Goal: Task Accomplishment & Management: Manage account settings

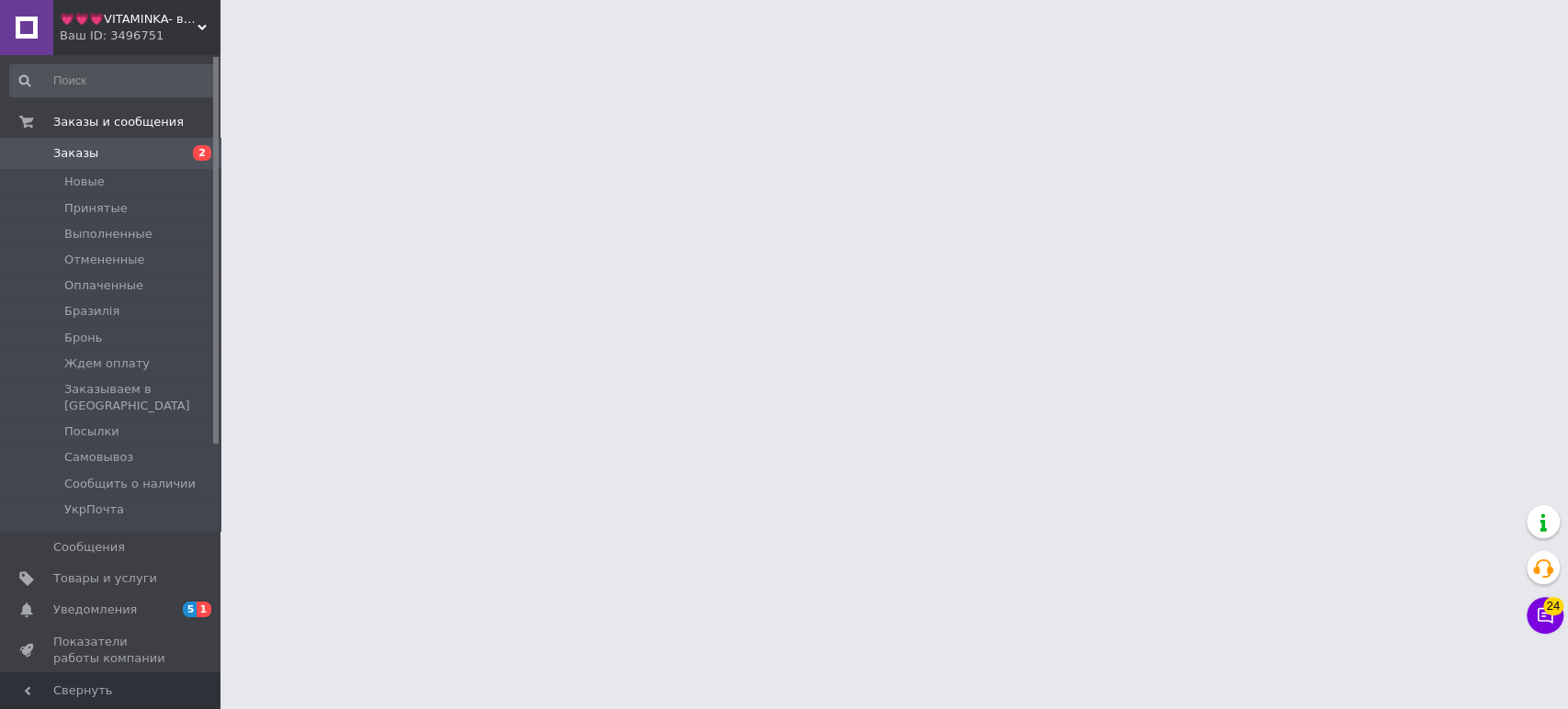
click at [122, 30] on div "Ваш ID: 3496751" at bounding box center [140, 35] width 161 height 17
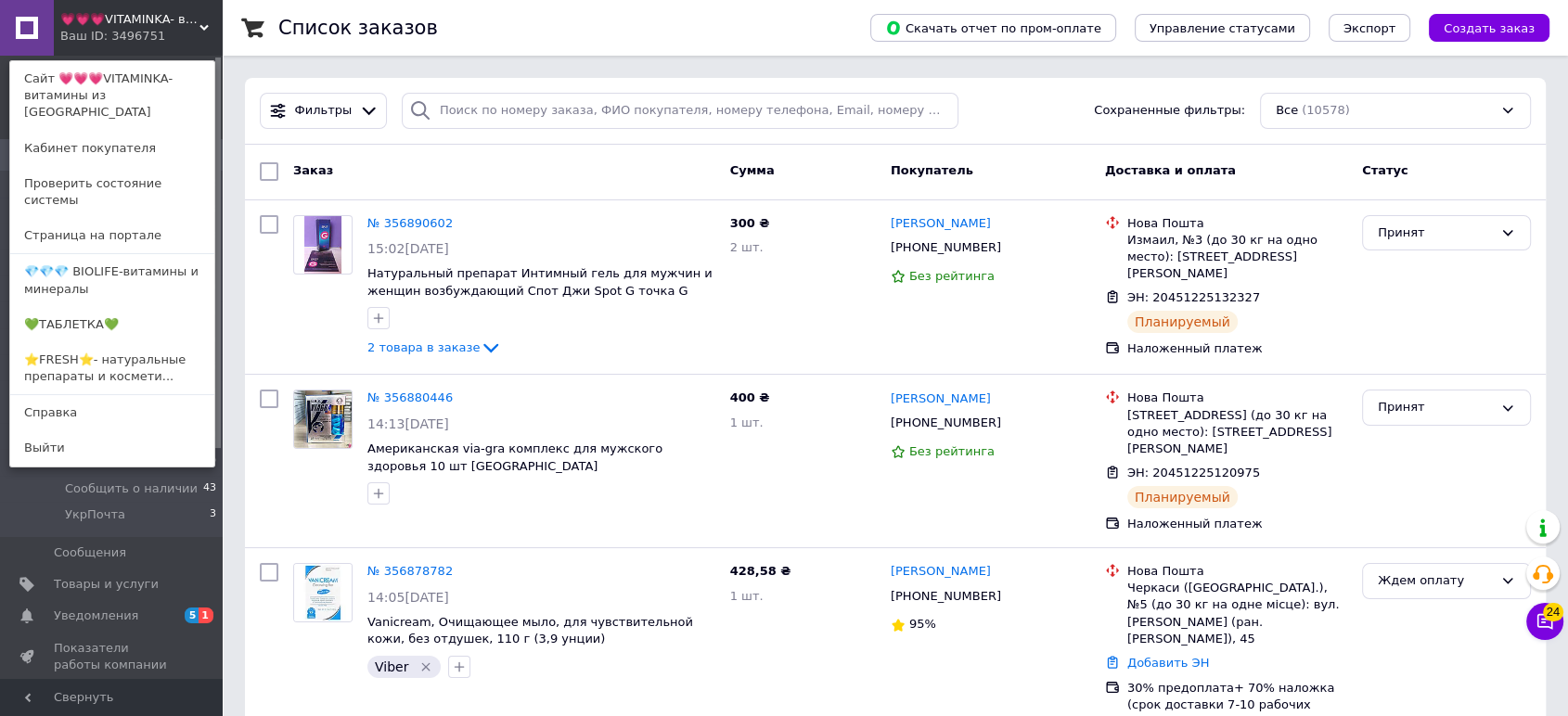
click at [132, 34] on div "Ваш ID: 3496751" at bounding box center [100, 36] width 78 height 17
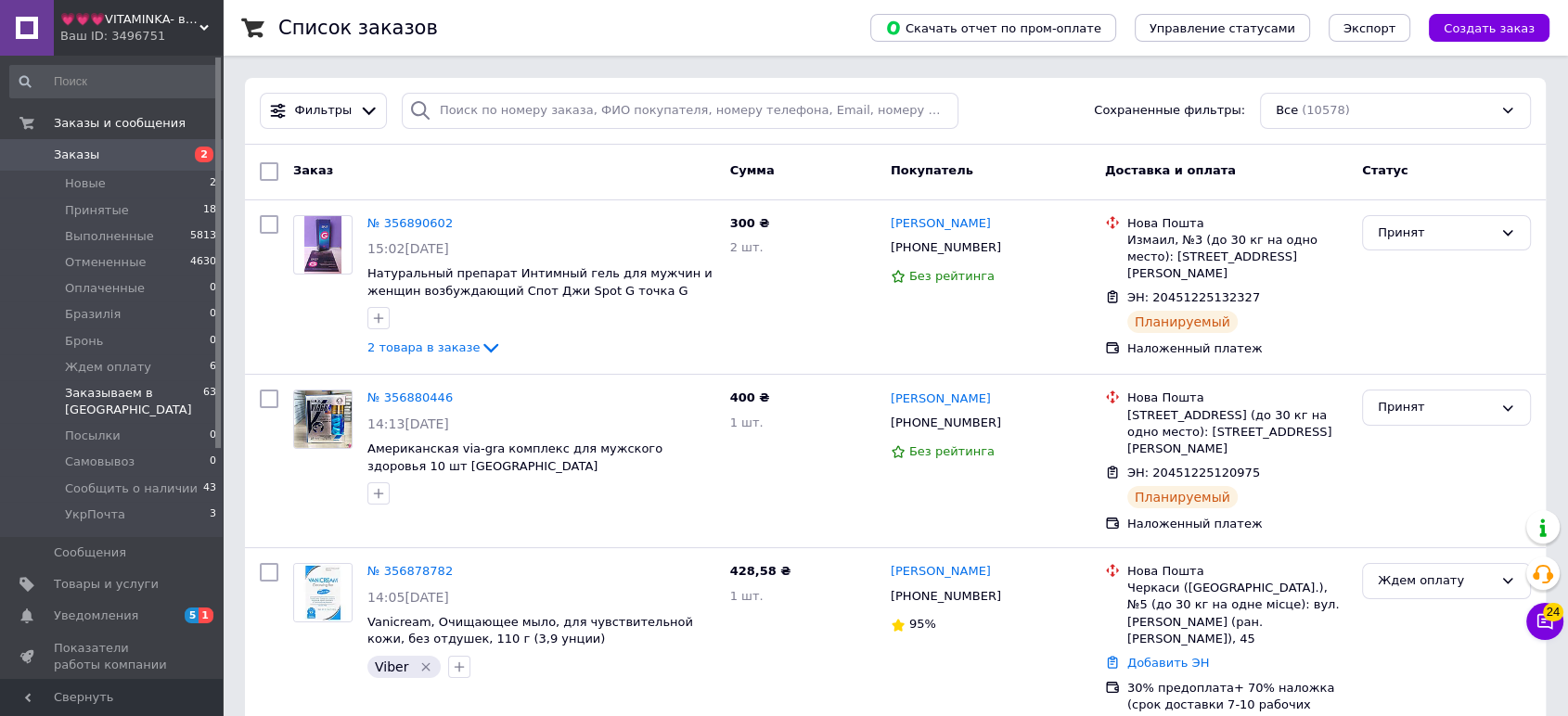
click at [143, 394] on span "Заказываем в [GEOGRAPHIC_DATA]" at bounding box center [133, 402] width 138 height 34
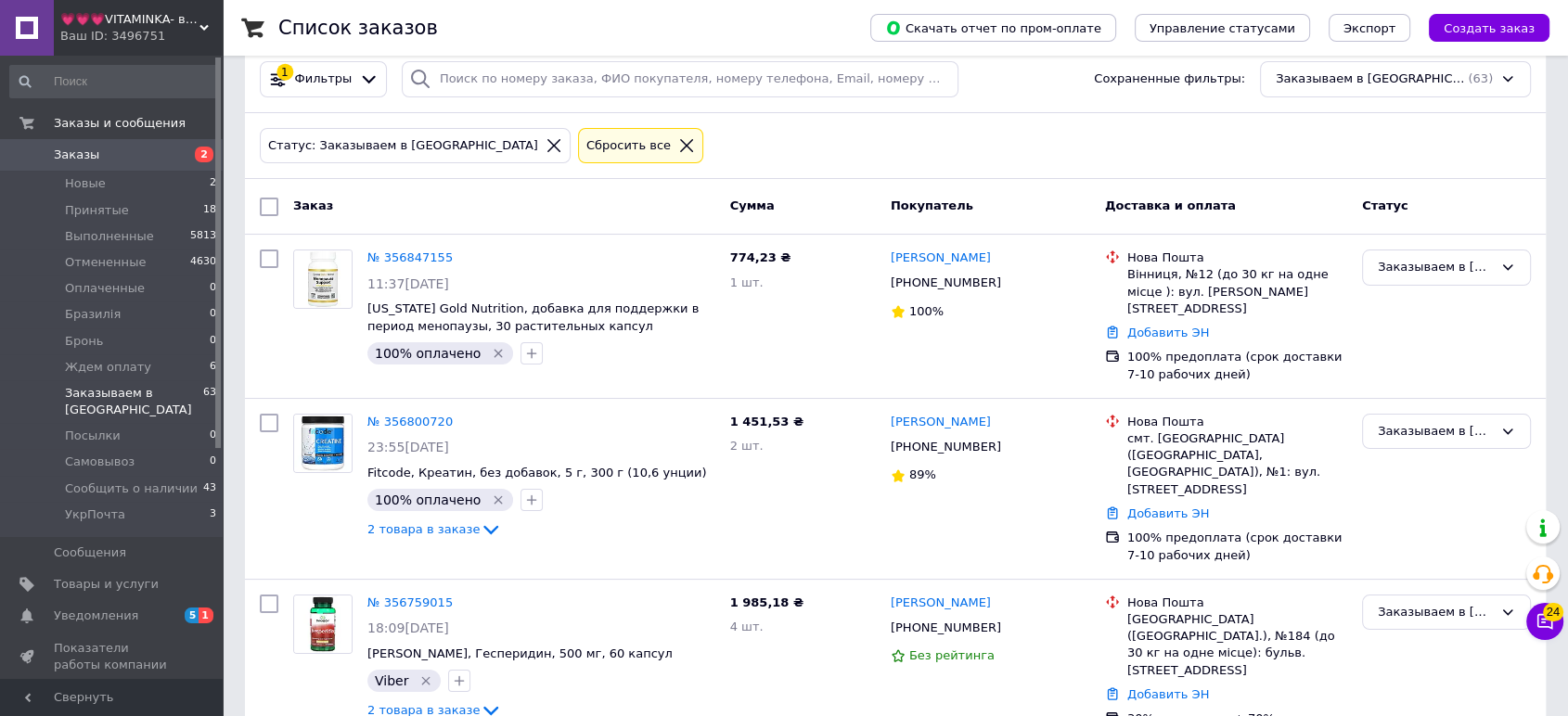
scroll to position [7506, 0]
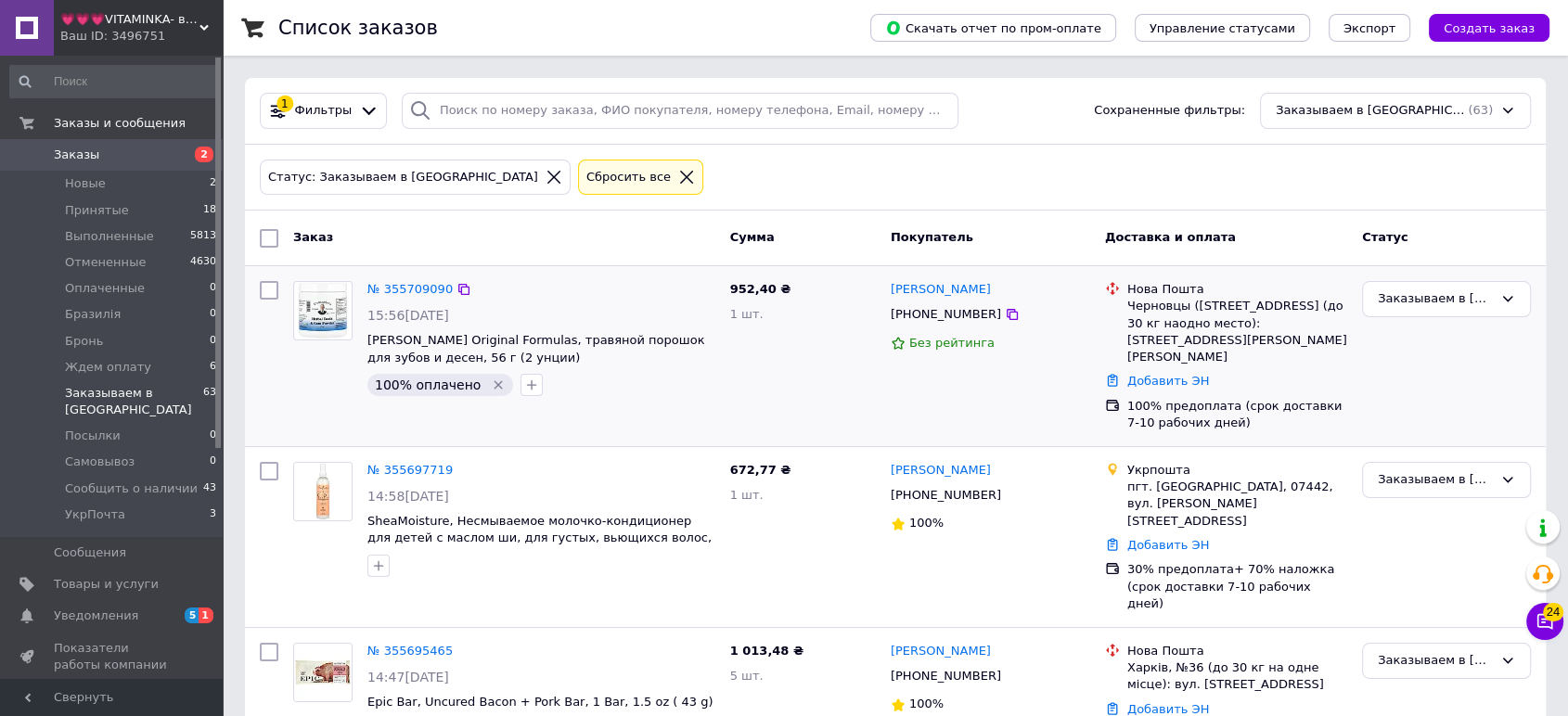
click at [333, 316] on img at bounding box center [323, 311] width 58 height 58
click at [320, 478] on img at bounding box center [323, 492] width 58 height 58
click at [318, 644] on img at bounding box center [323, 673] width 58 height 58
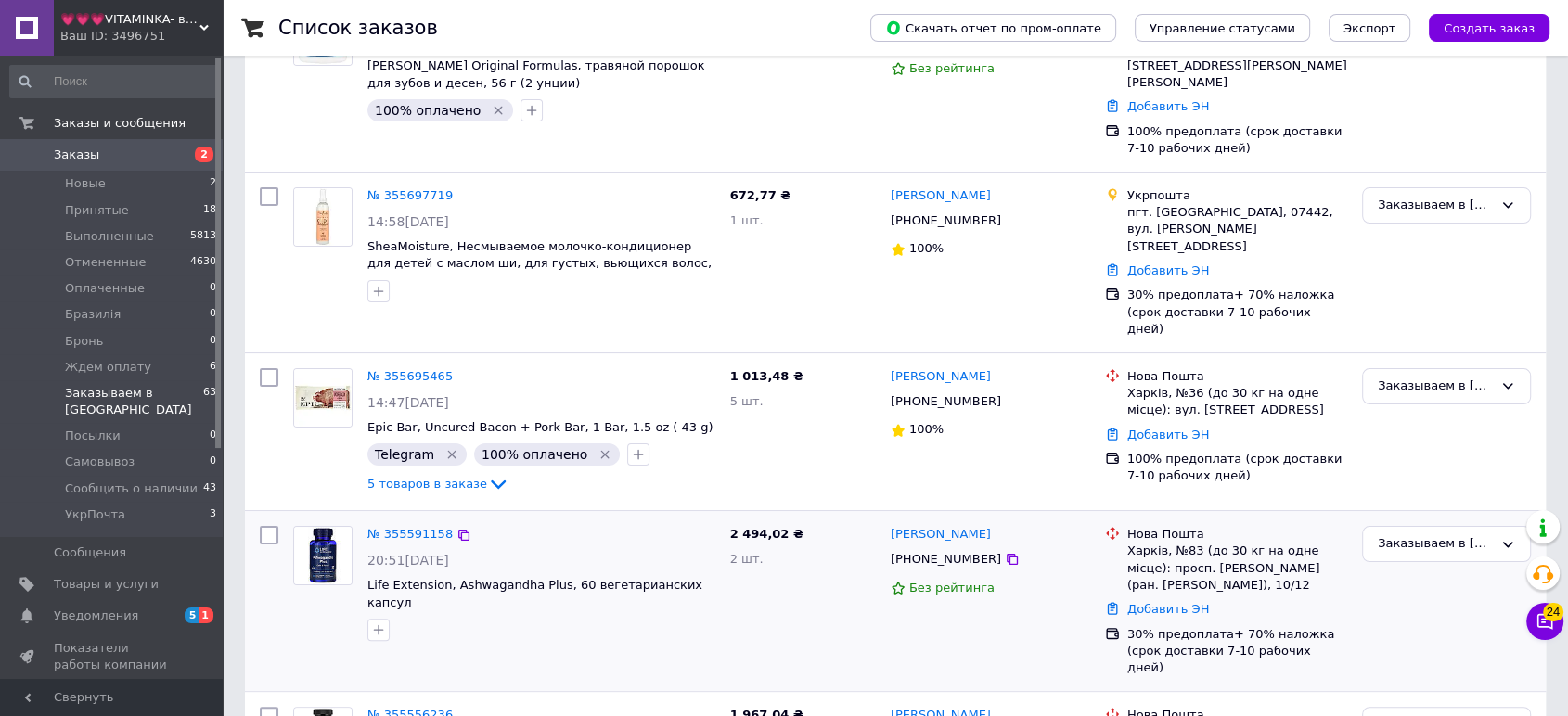
scroll to position [446, 0]
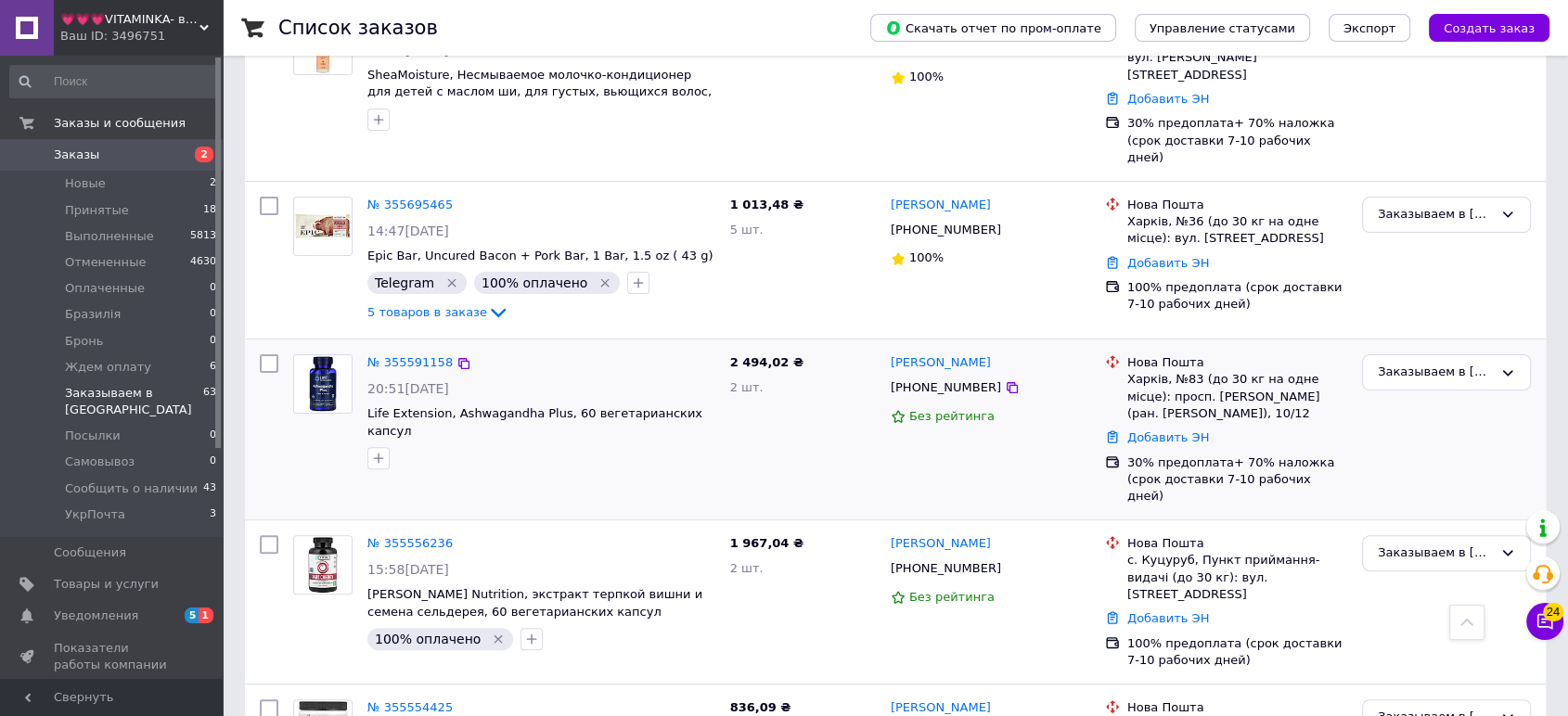
click at [327, 356] on img at bounding box center [323, 384] width 58 height 58
click at [320, 537] on img at bounding box center [323, 566] width 58 height 58
click at [327, 701] on img at bounding box center [323, 730] width 58 height 58
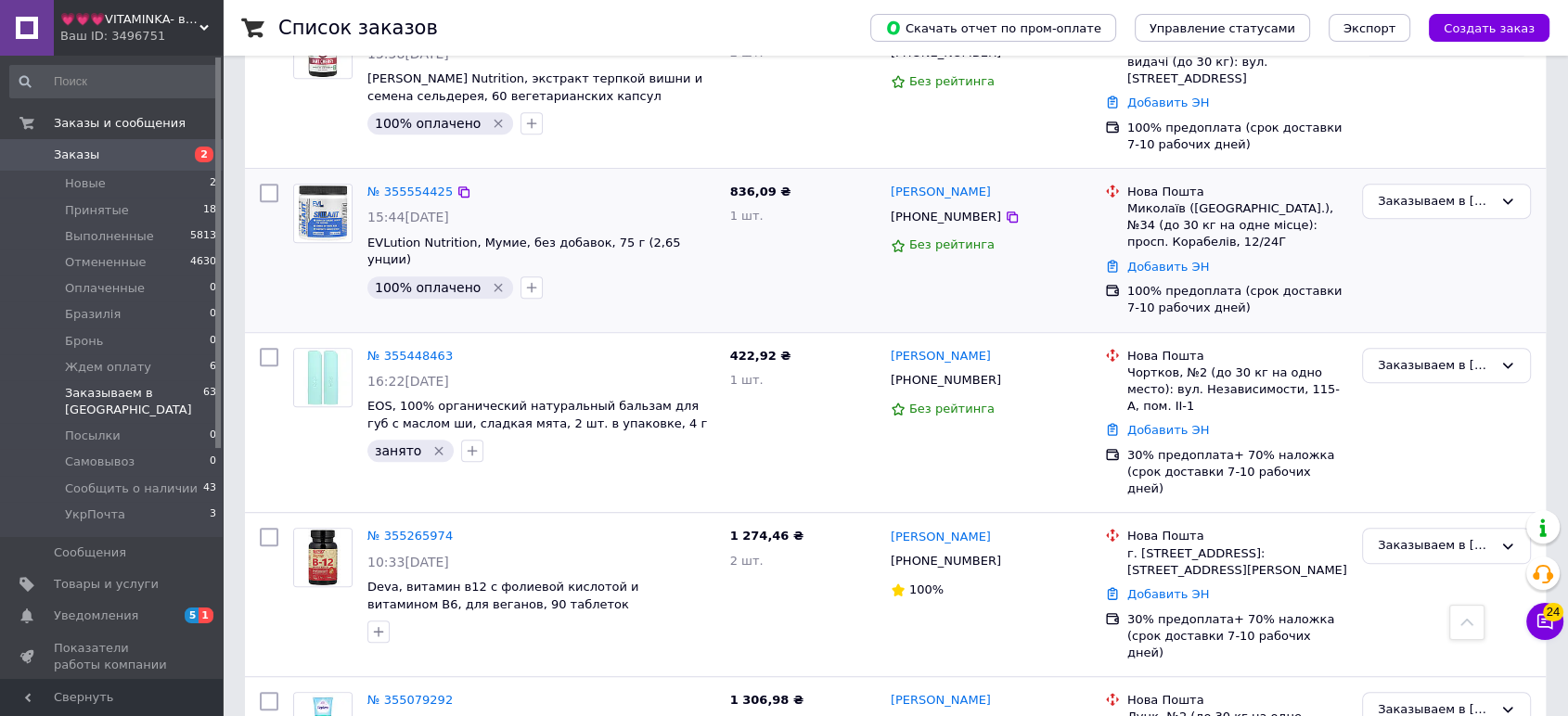
scroll to position [1031, 0]
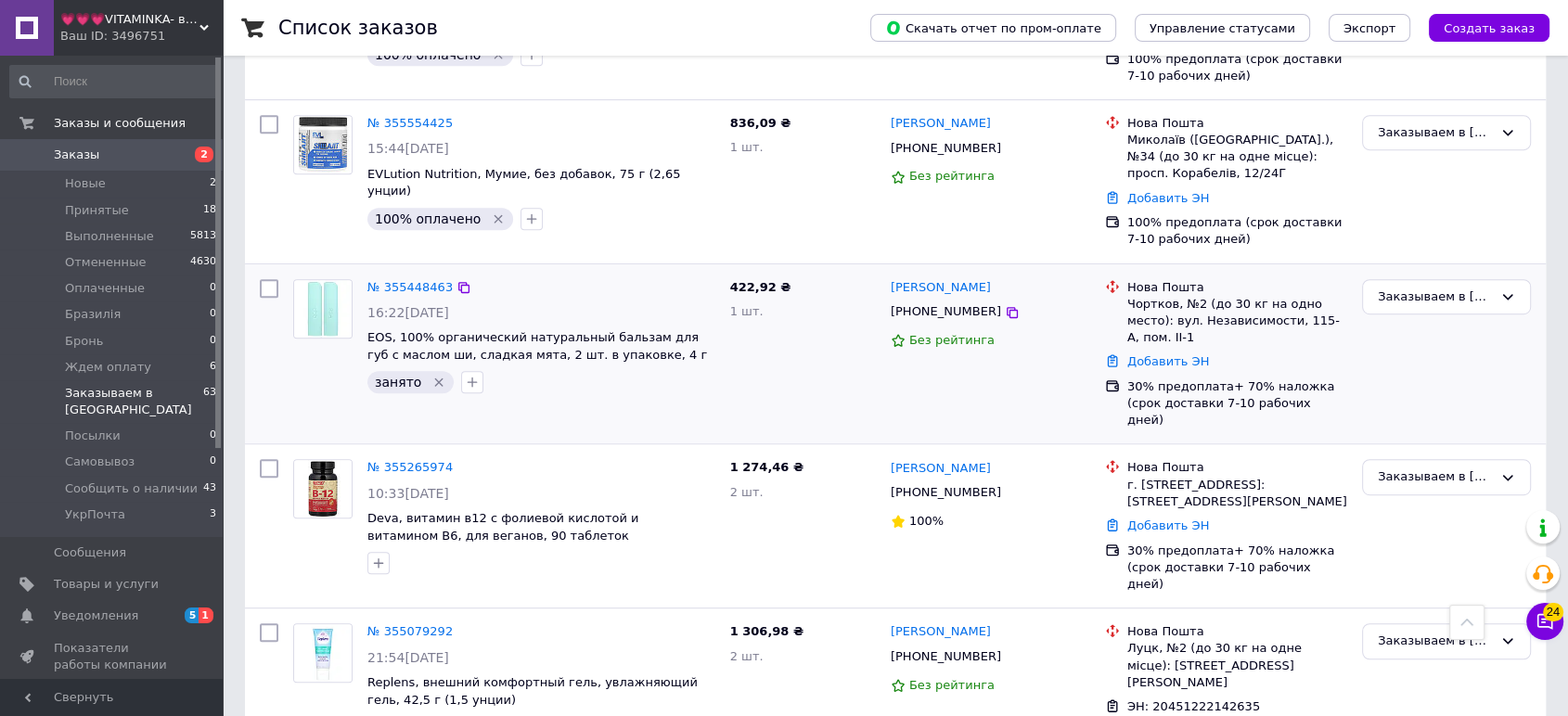
click at [334, 280] on img at bounding box center [323, 309] width 58 height 58
click at [313, 460] on img at bounding box center [323, 489] width 58 height 58
click at [310, 624] on img at bounding box center [323, 653] width 58 height 58
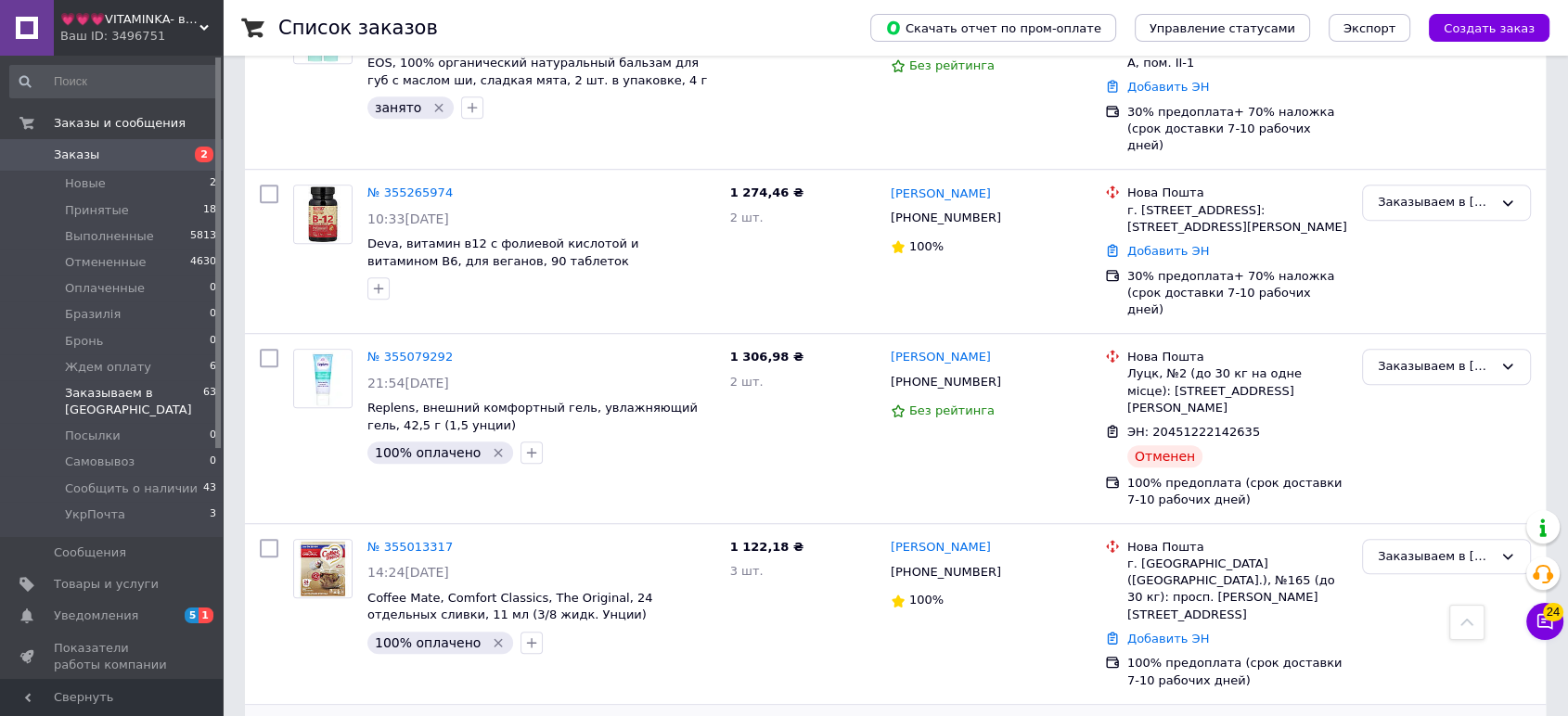
scroll to position [1581, 0]
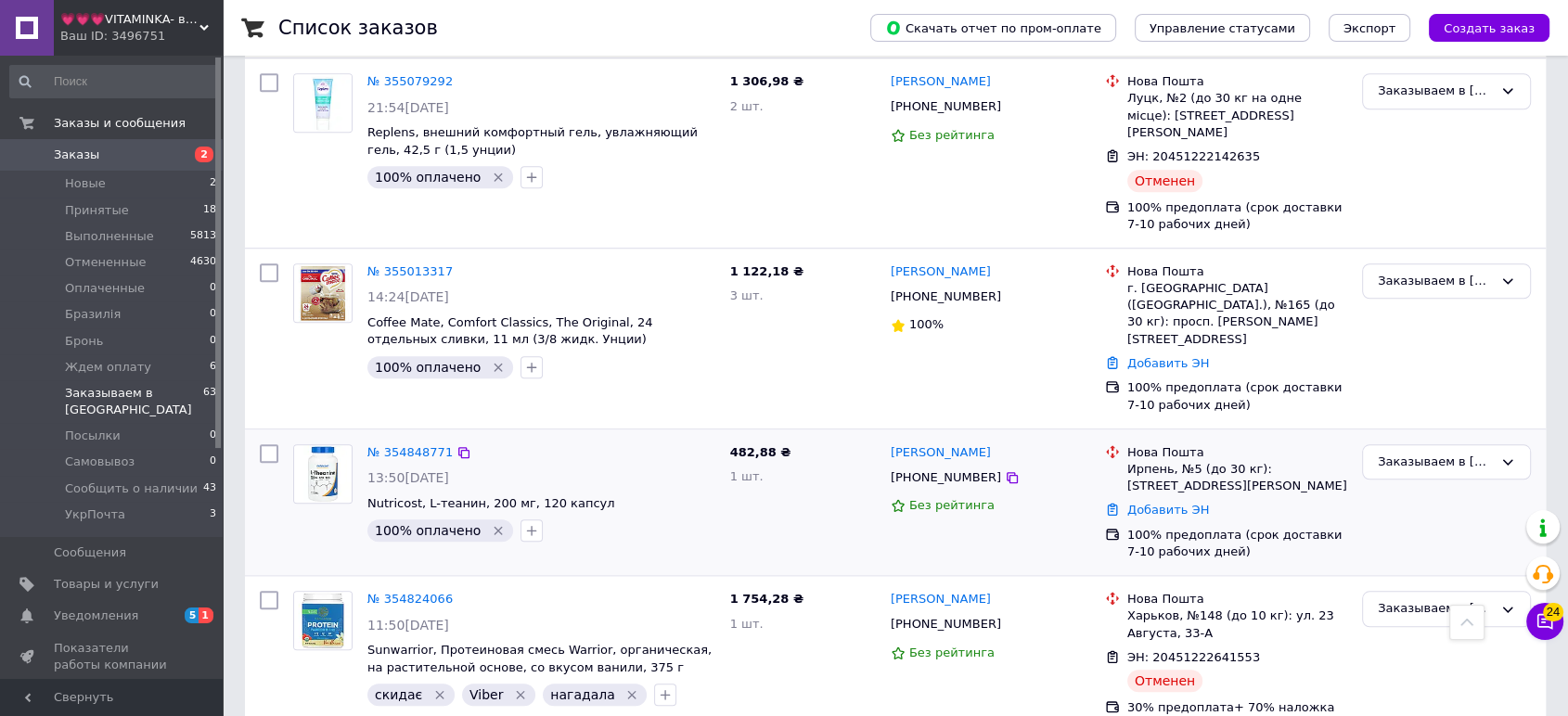
click at [342, 445] on img at bounding box center [323, 474] width 58 height 58
click at [315, 593] on img at bounding box center [323, 621] width 58 height 58
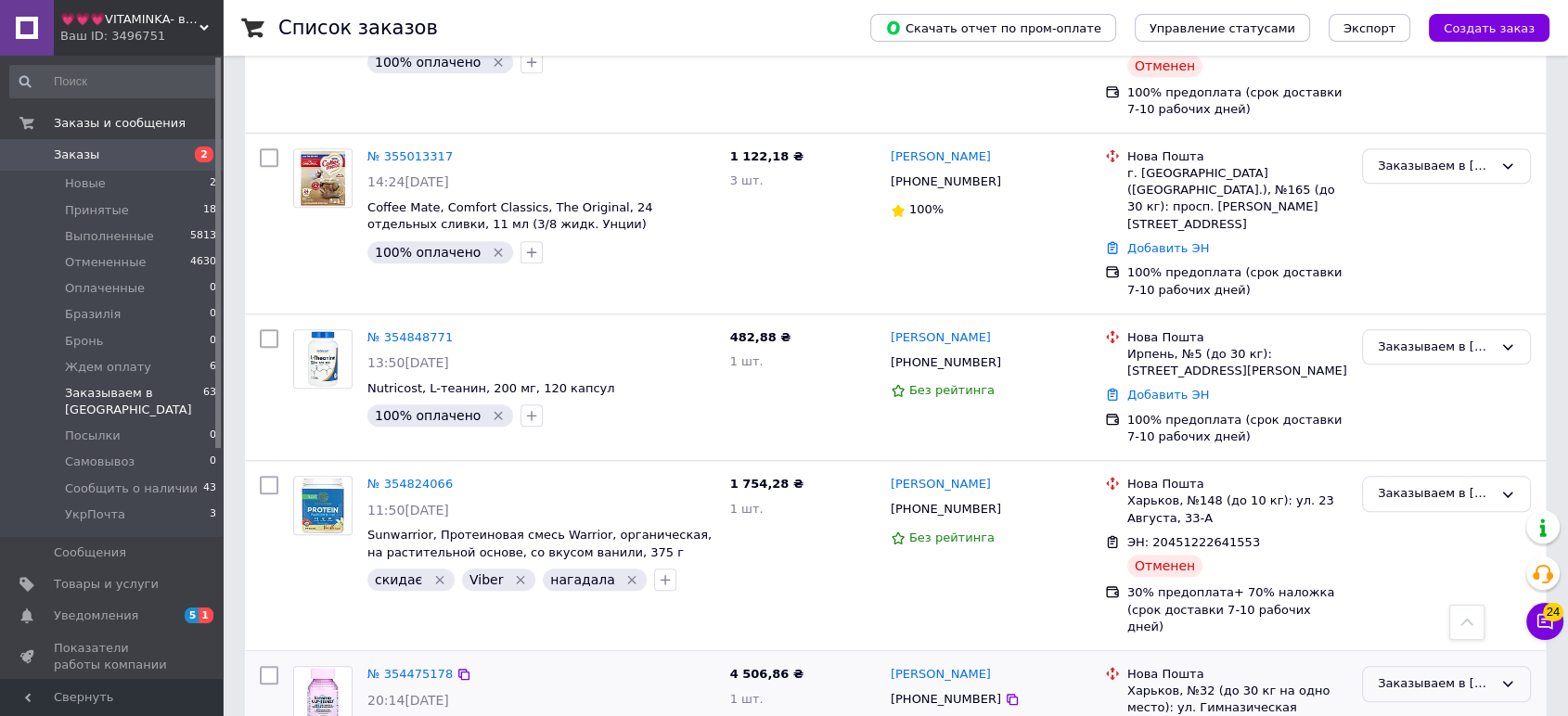
click at [1426, 675] on div "Заказываем в [GEOGRAPHIC_DATA]" at bounding box center [1436, 685] width 115 height 20
click at [1424, 706] on li "Принят" at bounding box center [1447, 723] width 167 height 34
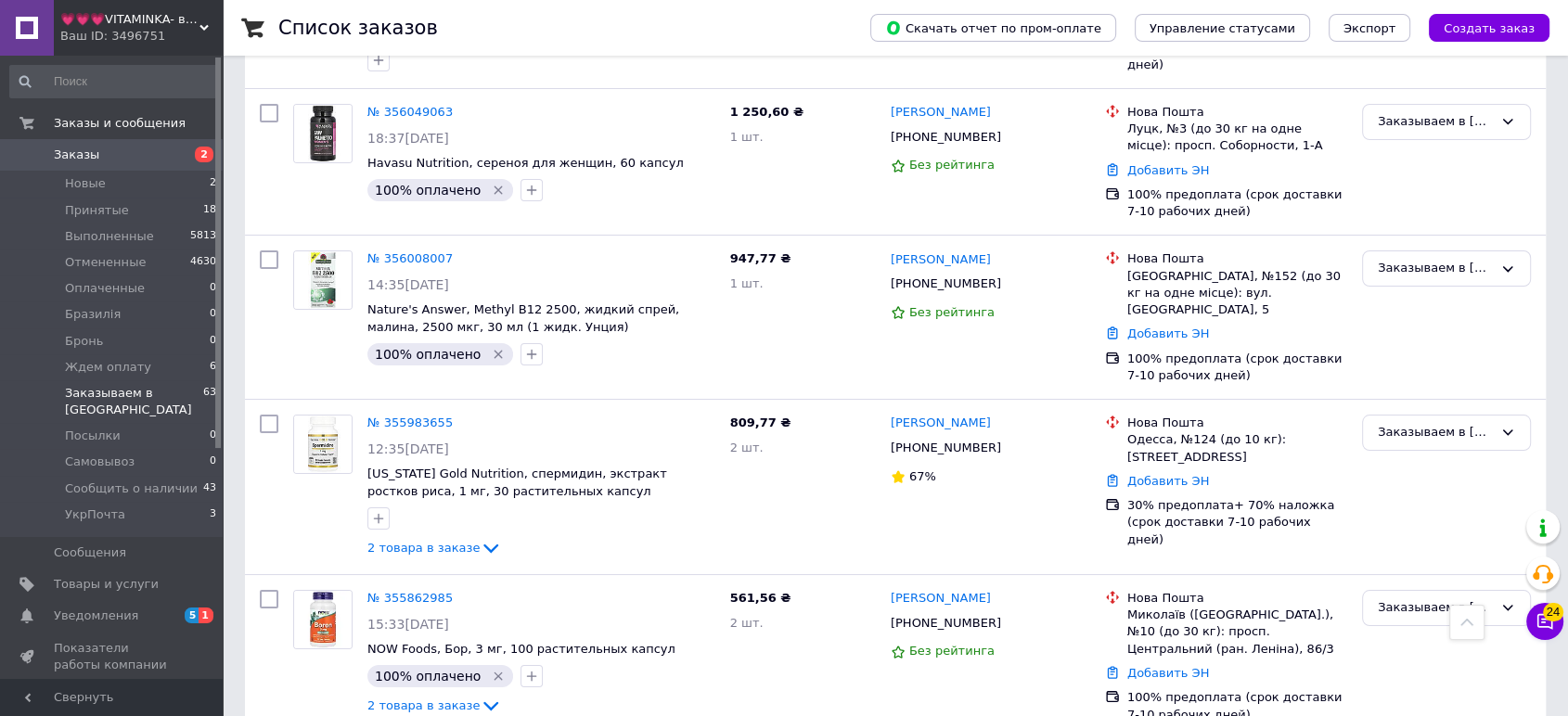
scroll to position [6886, 0]
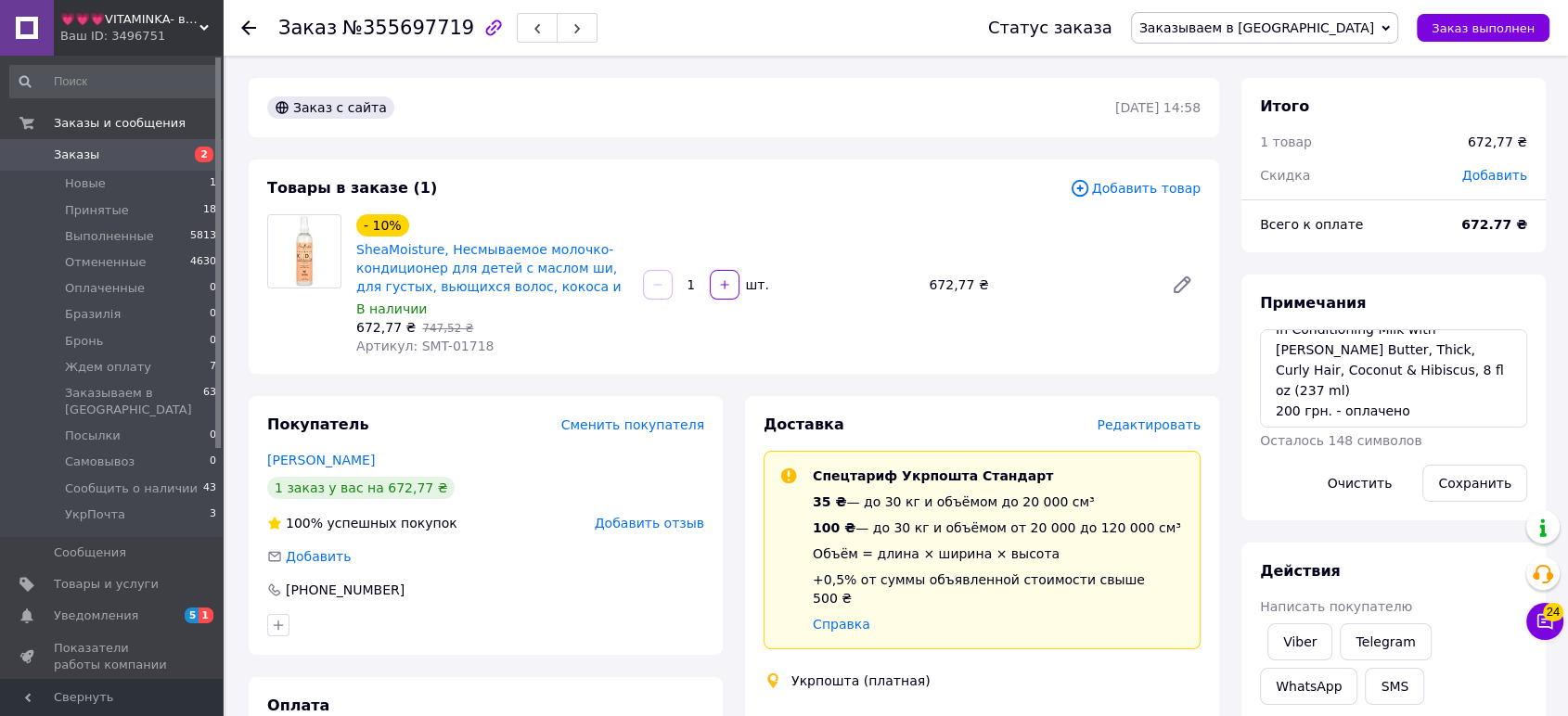
scroll to position [170, 0]
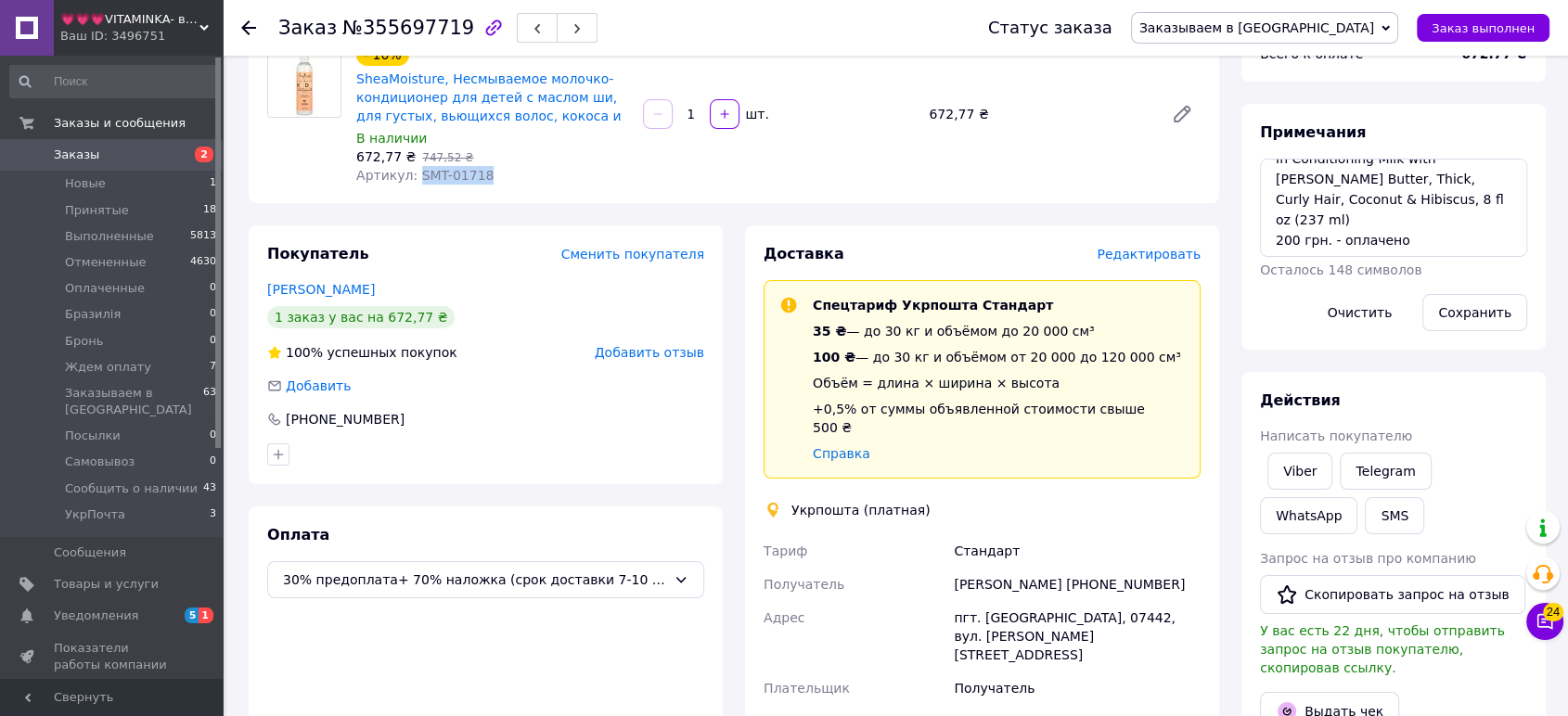
drag, startPoint x: 497, startPoint y: 169, endPoint x: 413, endPoint y: 171, distance: 84.0
click at [413, 171] on div "Артикул: SMT-01718" at bounding box center [492, 175] width 272 height 19
copy span "SMT-01718"
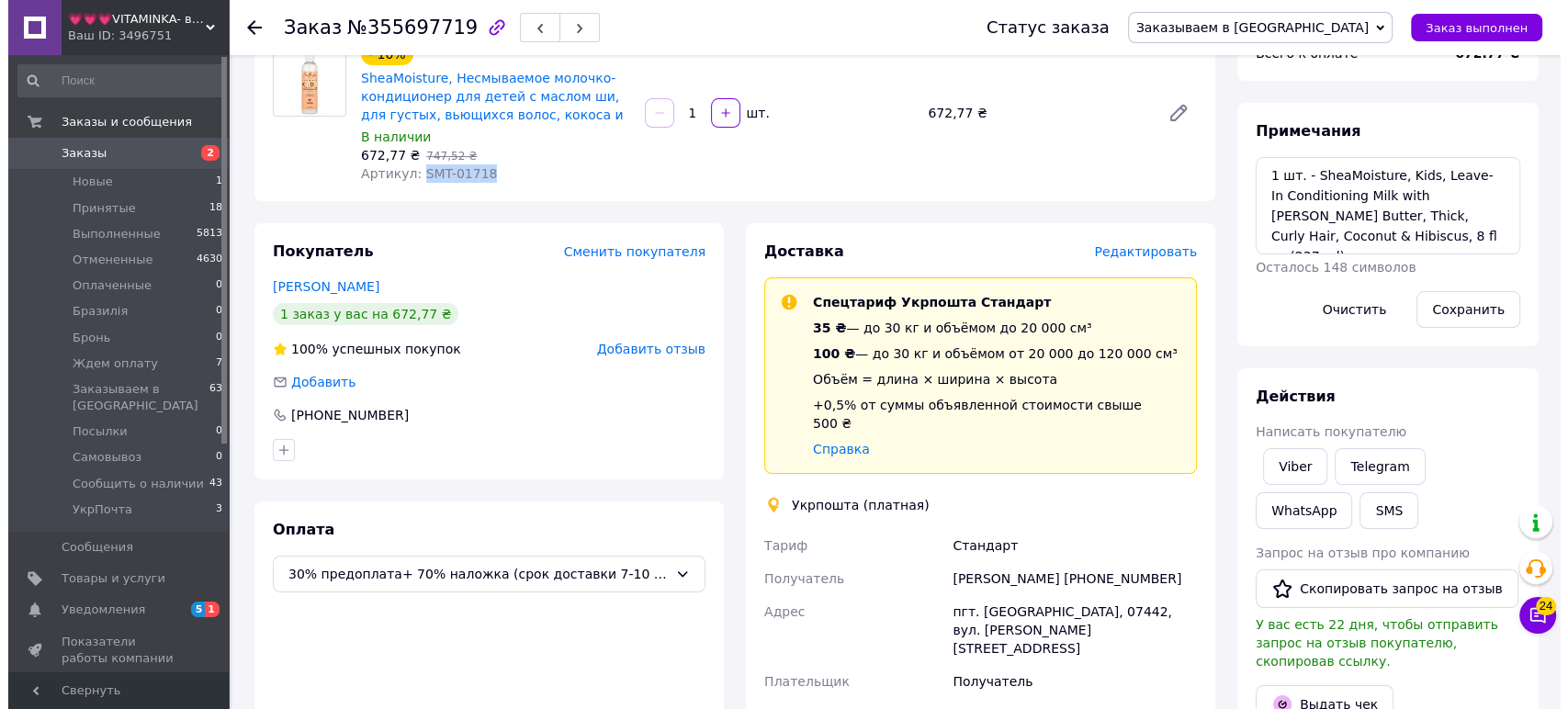
scroll to position [38, 0]
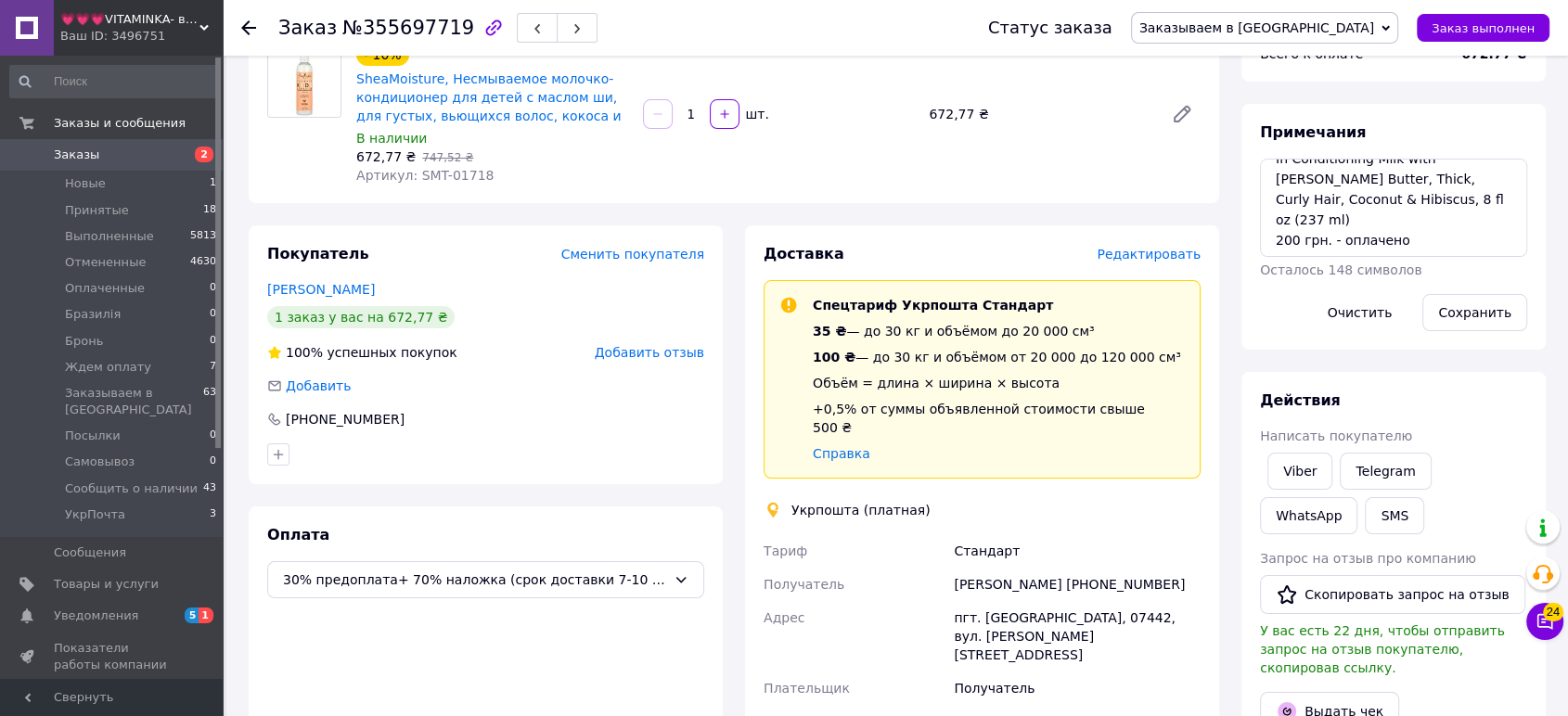
click at [1170, 256] on span "Редактировать" at bounding box center [1149, 254] width 104 height 15
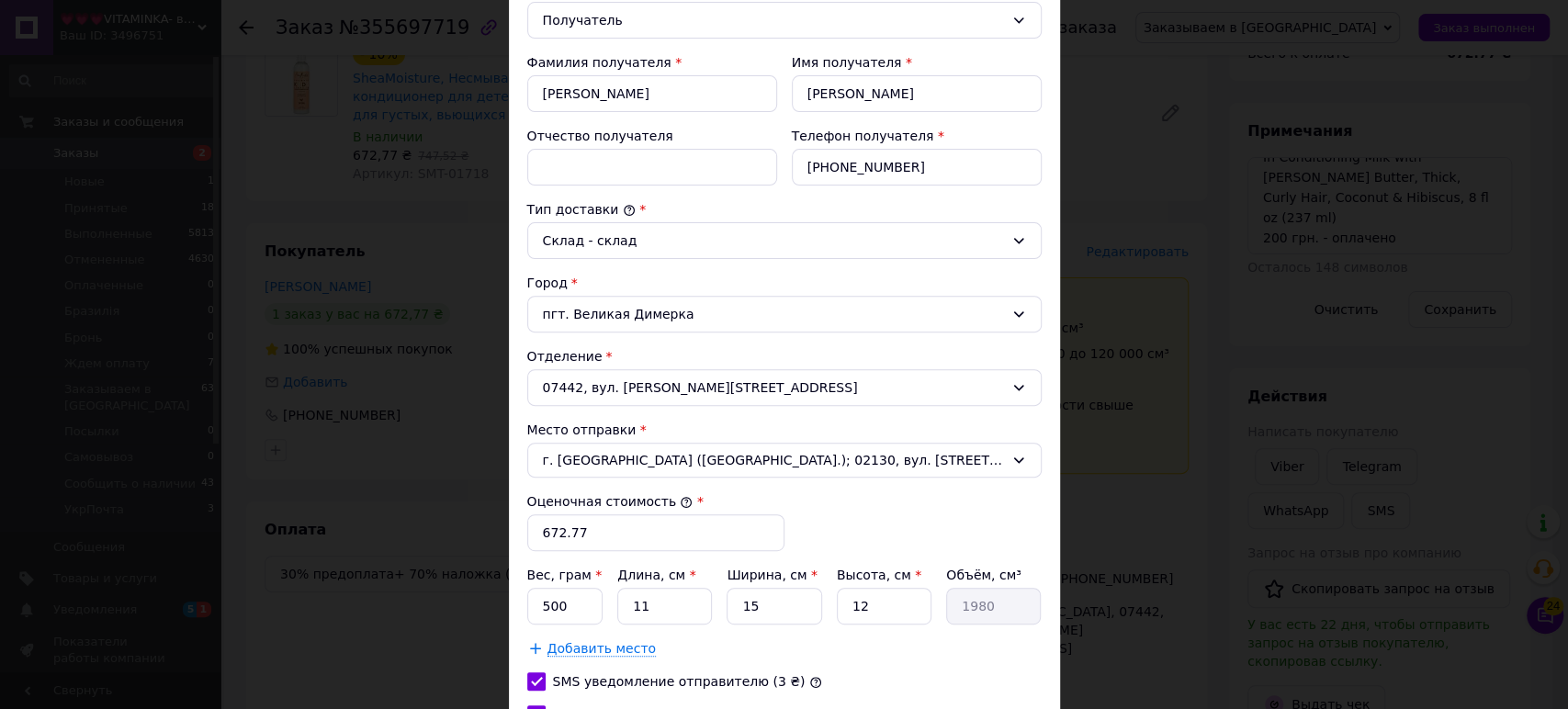
scroll to position [503, 0]
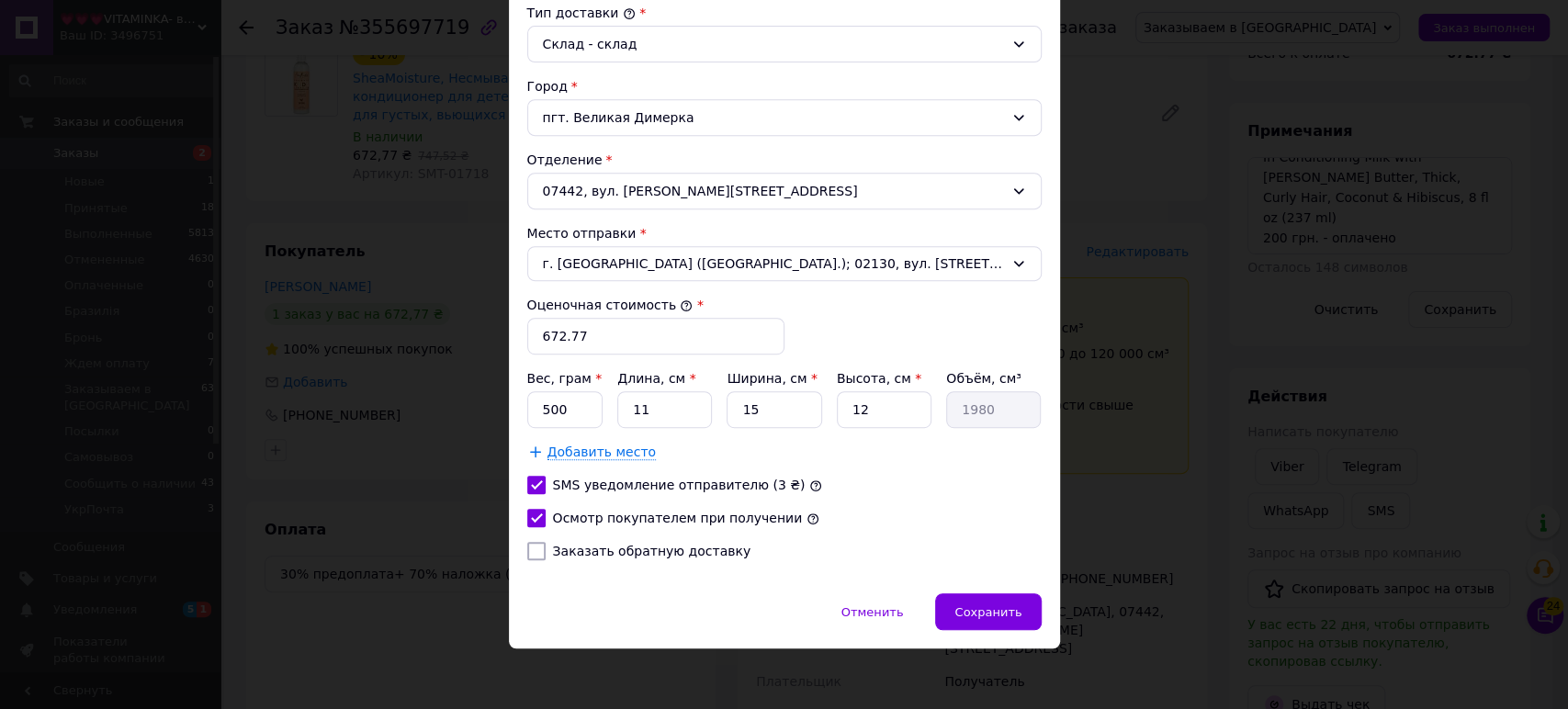
click at [530, 546] on input "Заказать обратную доставку" at bounding box center [536, 551] width 19 height 19
checkbox input "true"
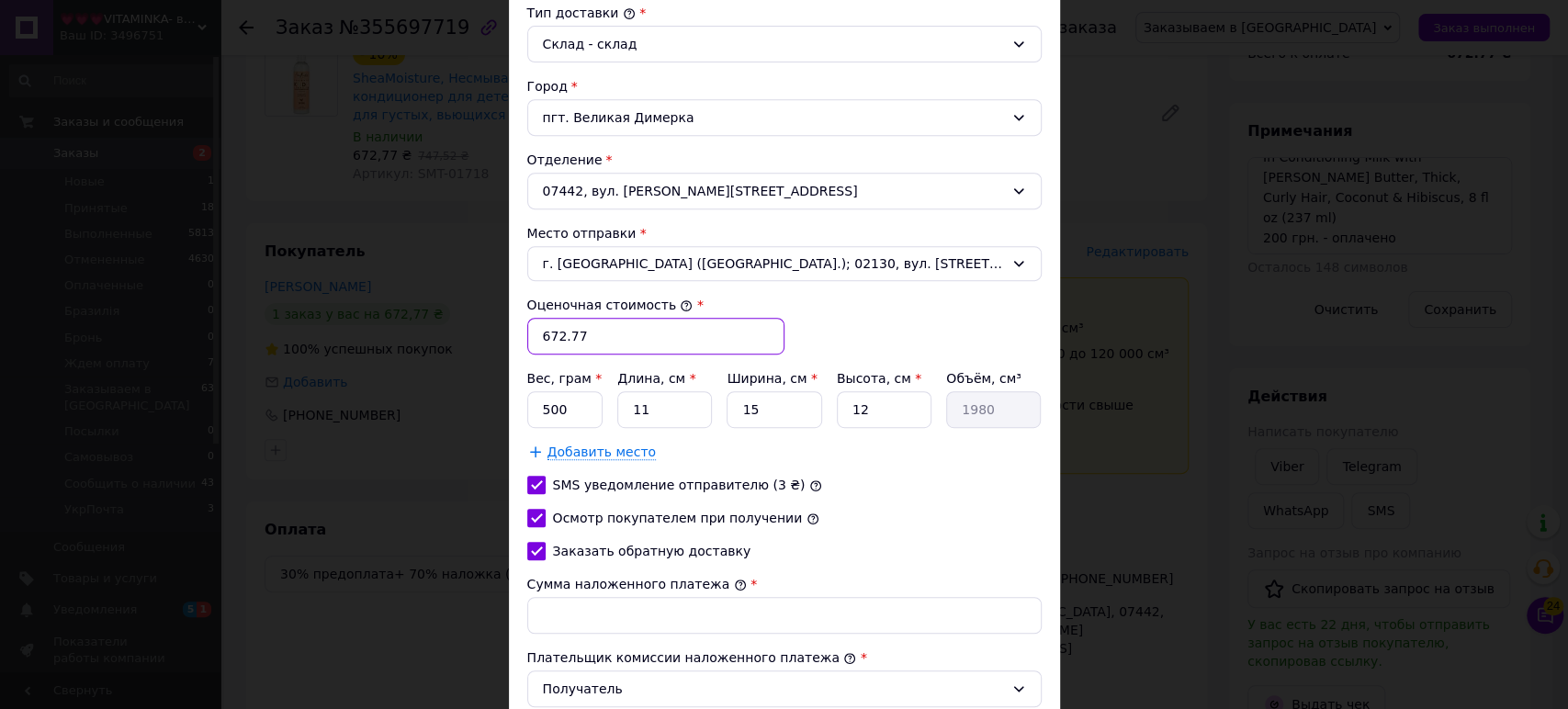
drag, startPoint x: 595, startPoint y: 329, endPoint x: 547, endPoint y: 324, distance: 48.3
click at [547, 324] on input "672.77" at bounding box center [655, 335] width 257 height 36
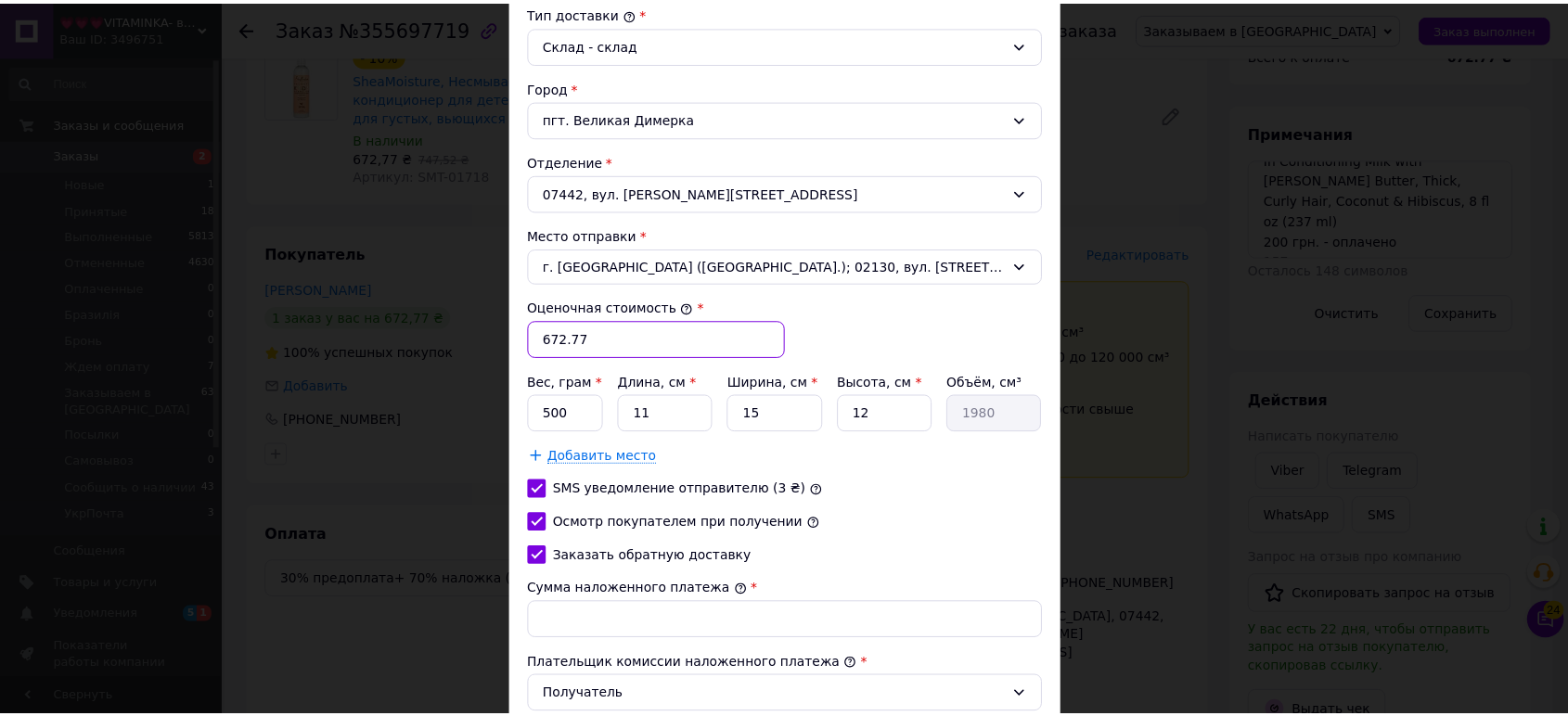
scroll to position [656, 0]
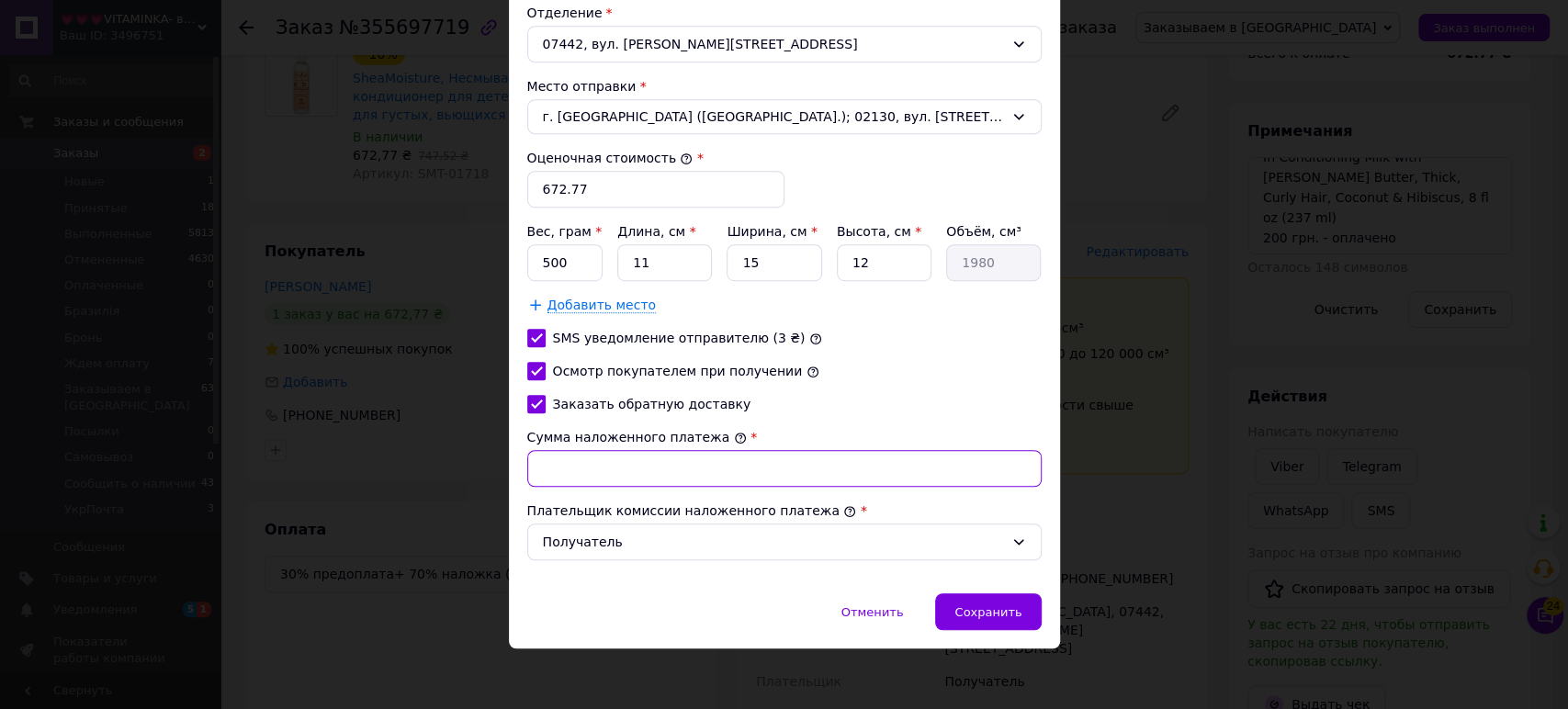
click at [609, 472] on input "Сумма наложенного платежа" at bounding box center [784, 468] width 514 height 36
paste input "72.77"
type input "472.77"
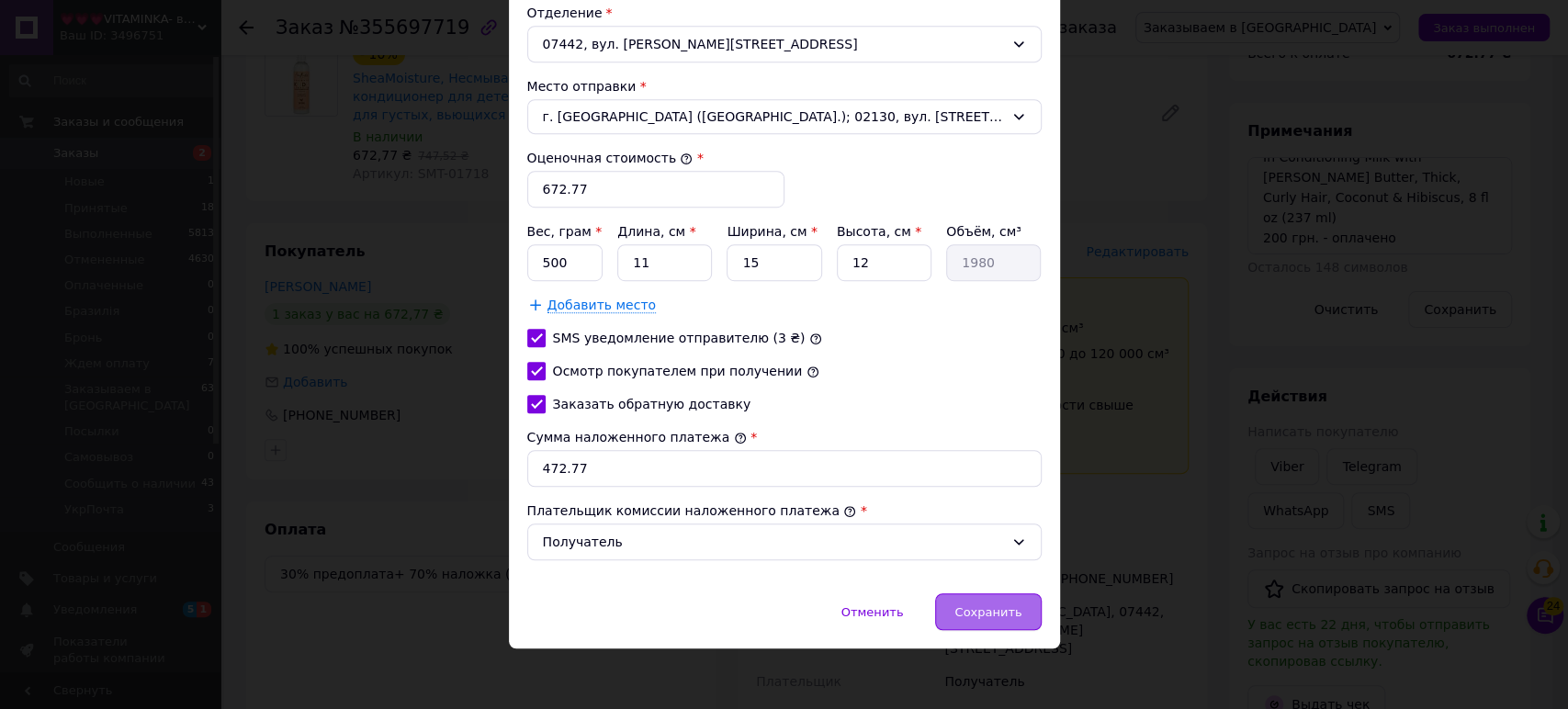
click at [992, 608] on span "Сохранить" at bounding box center [988, 612] width 67 height 14
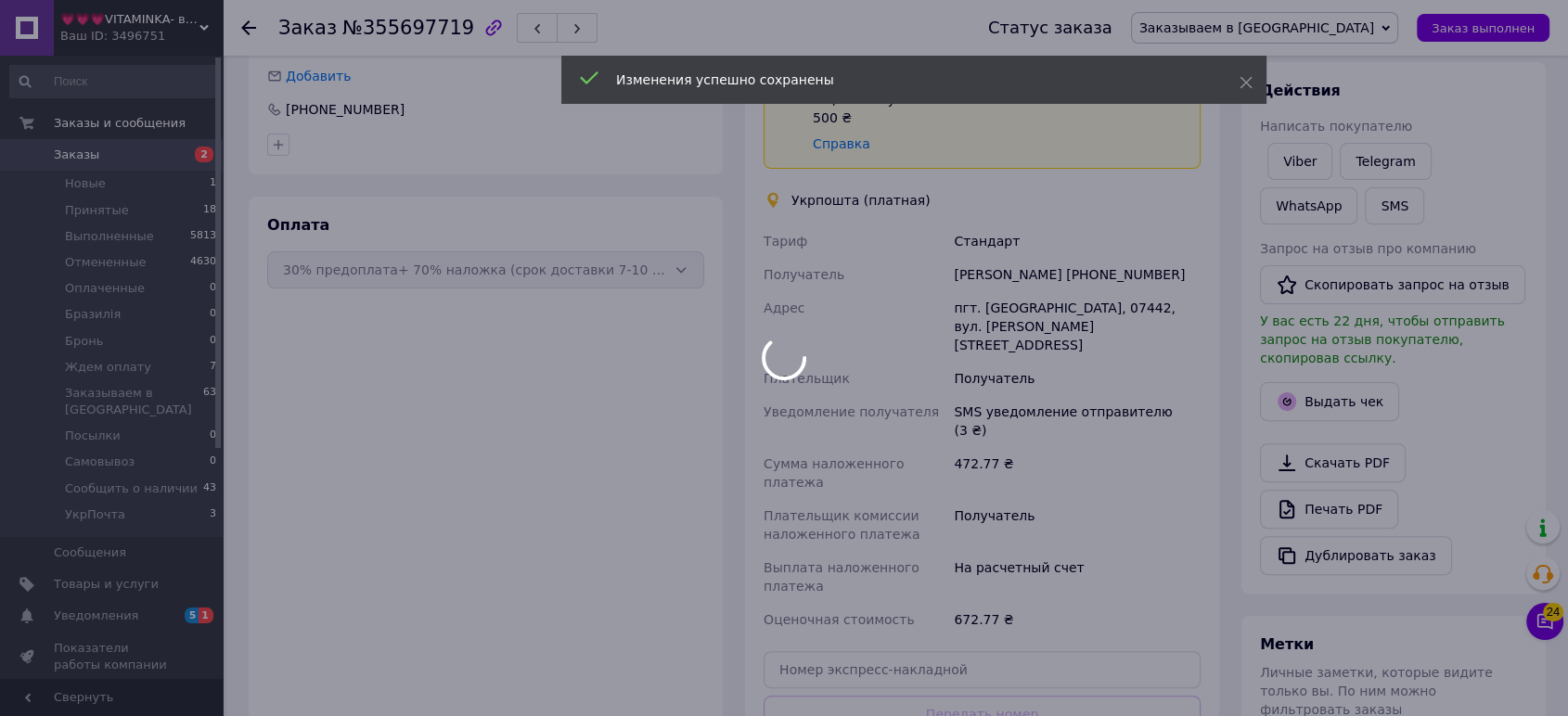
scroll to position [687, 0]
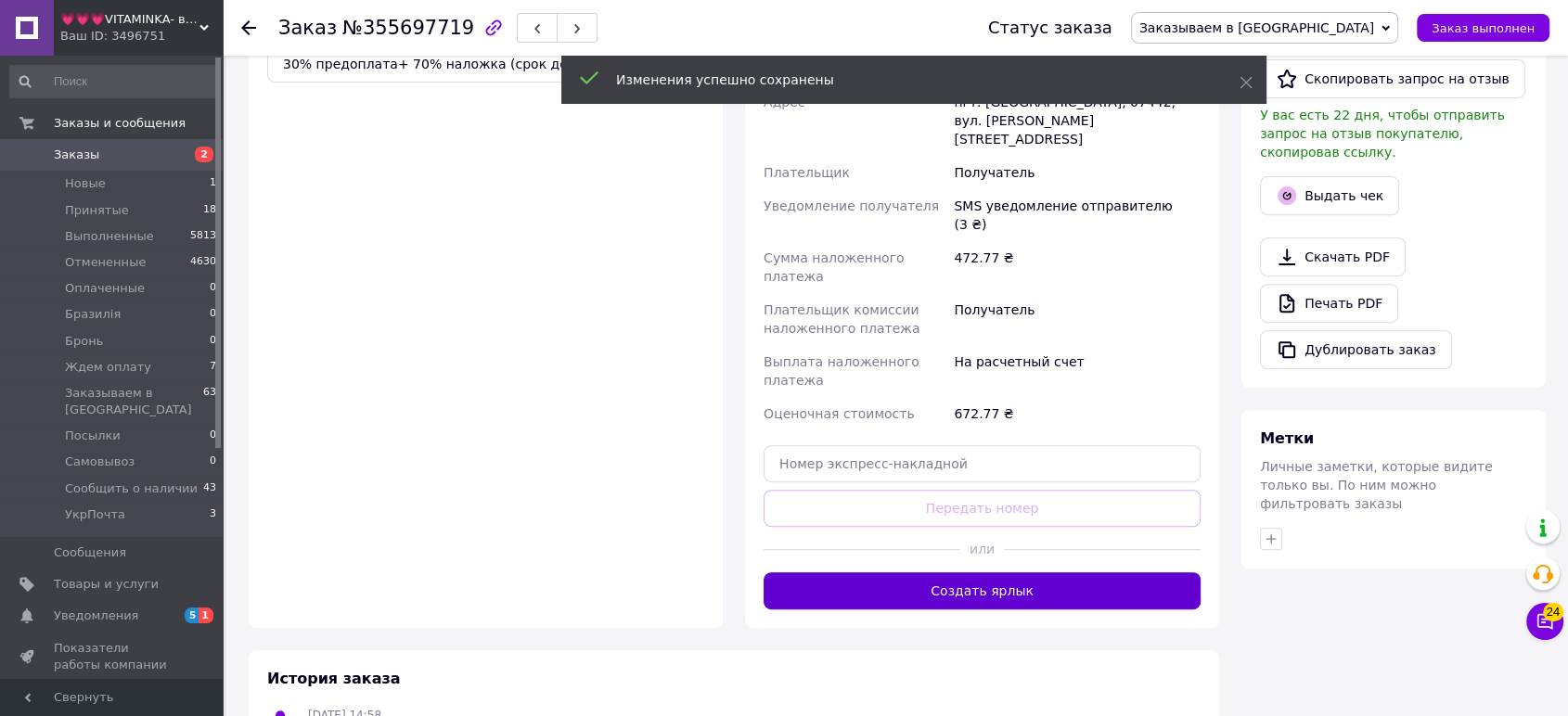
click at [1028, 573] on button "Создать ярлык" at bounding box center [982, 591] width 437 height 37
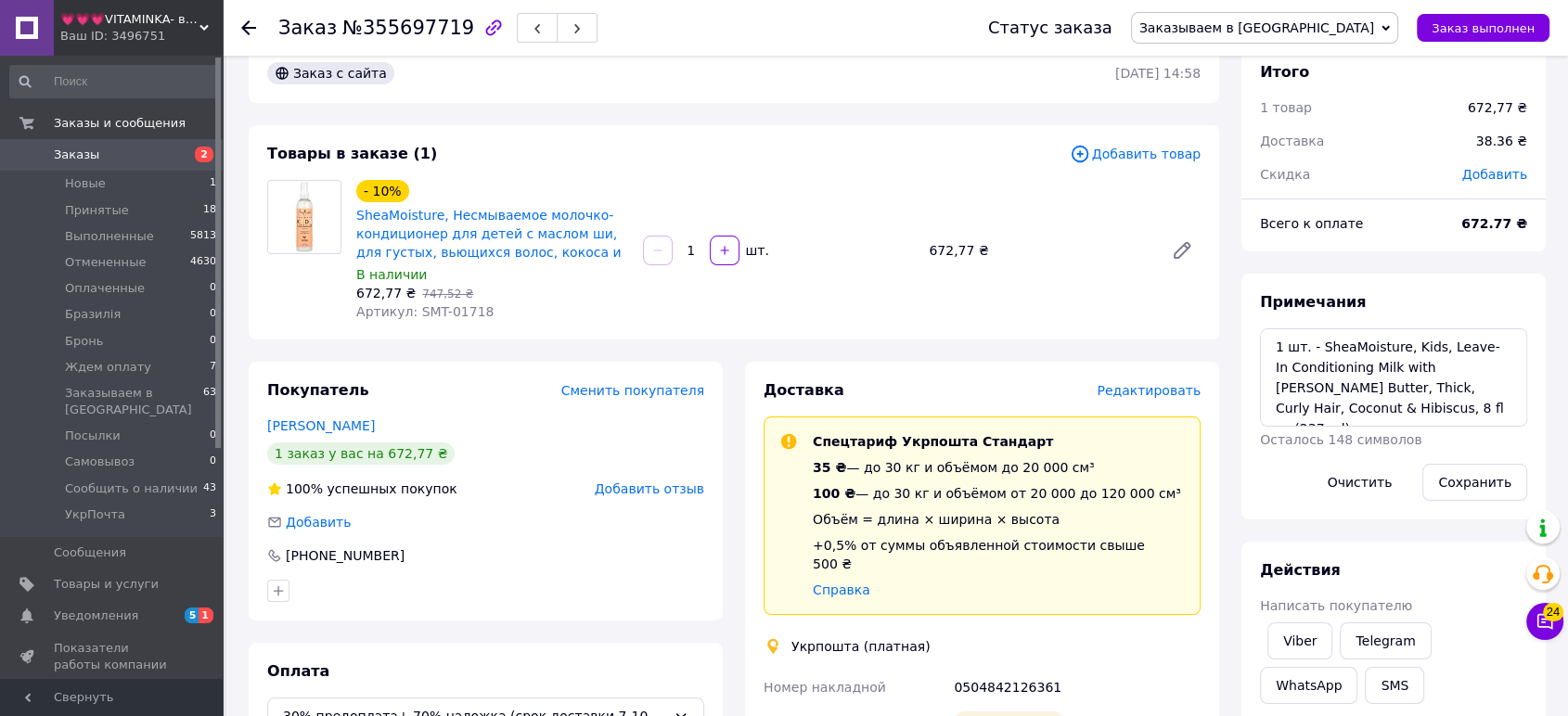
scroll to position [137, 0]
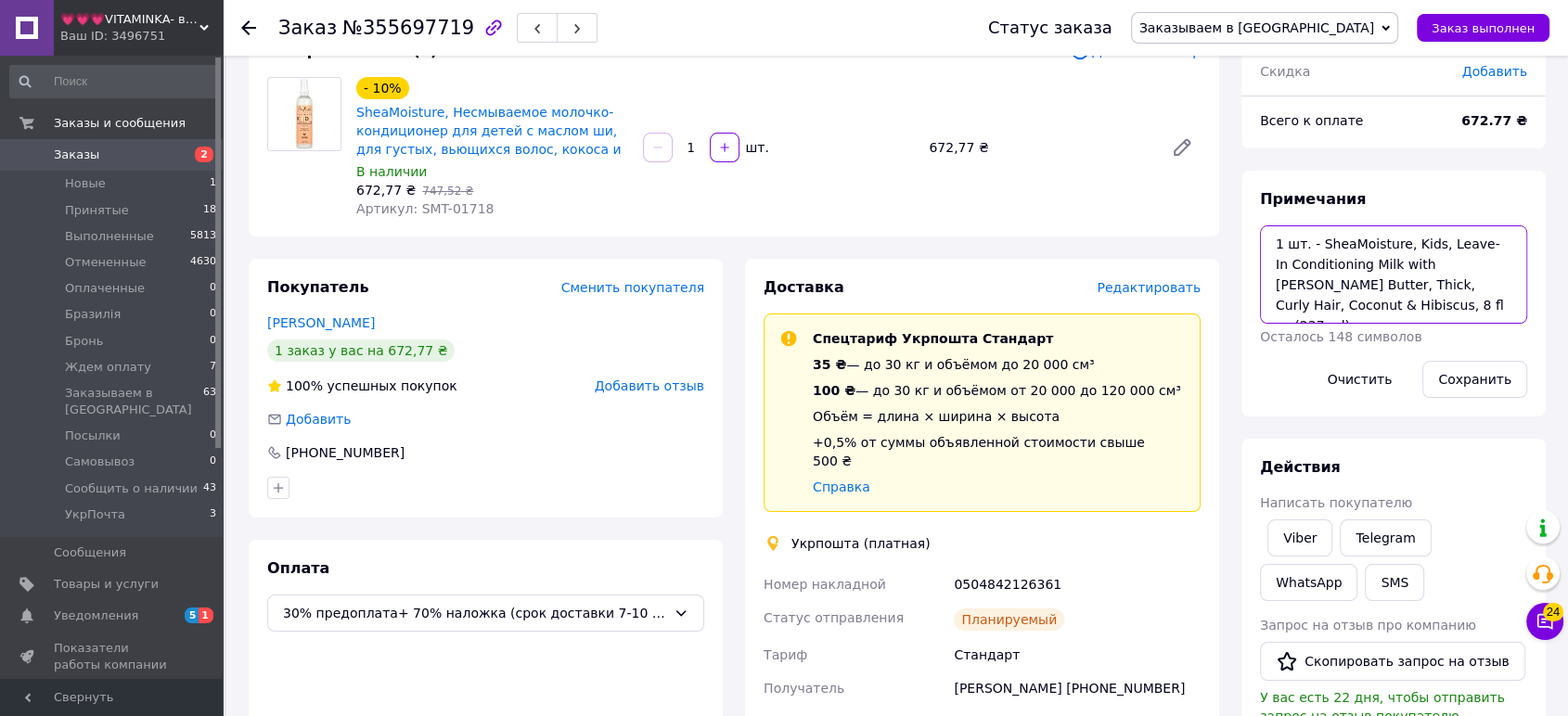
click at [1264, 237] on textarea "1 шт. - SheaMoisture, Kids, Leave-In Conditioning Milk with Shea Butter, Thick,…" at bounding box center [1394, 274] width 267 height 99
paste textarea "Order #974530190"
type textarea "Order #974530190 1 шт. - SheaMoisture, Kids, Leave-In Conditioning Milk with Sh…"
click at [1478, 393] on button "Сохранить" at bounding box center [1474, 379] width 105 height 37
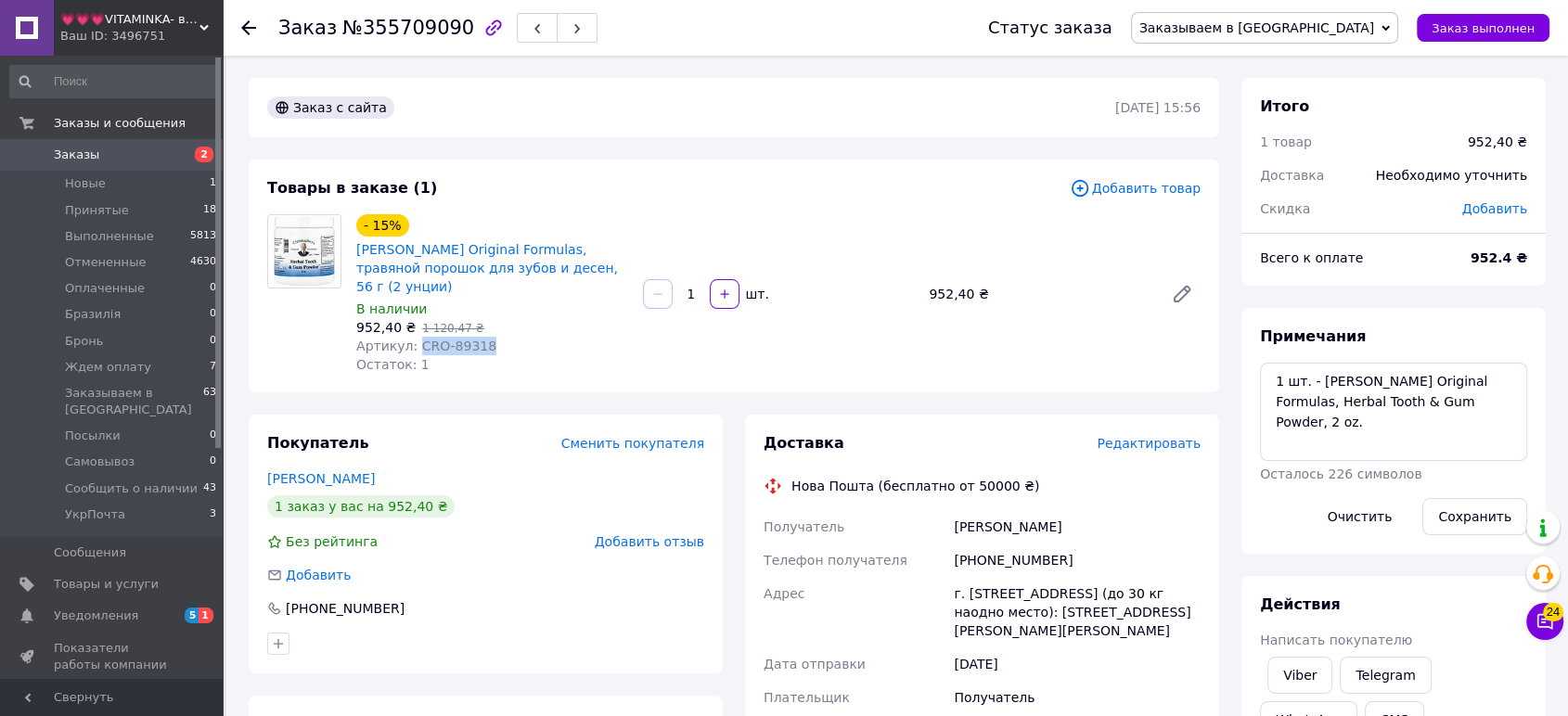
drag, startPoint x: 448, startPoint y: 331, endPoint x: 410, endPoint y: 331, distance: 38.0
click at [410, 337] on div "Артикул: CRO-89318" at bounding box center [492, 346] width 272 height 19
drag, startPoint x: 1267, startPoint y: 375, endPoint x: 1296, endPoint y: 389, distance: 32.2
click at [1267, 375] on textarea "1 шт. - Christopher's Original Formulas, Herbal Tooth & Gum Powder, 2 oz." at bounding box center [1394, 411] width 267 height 99
paste textarea "Order #538637245"
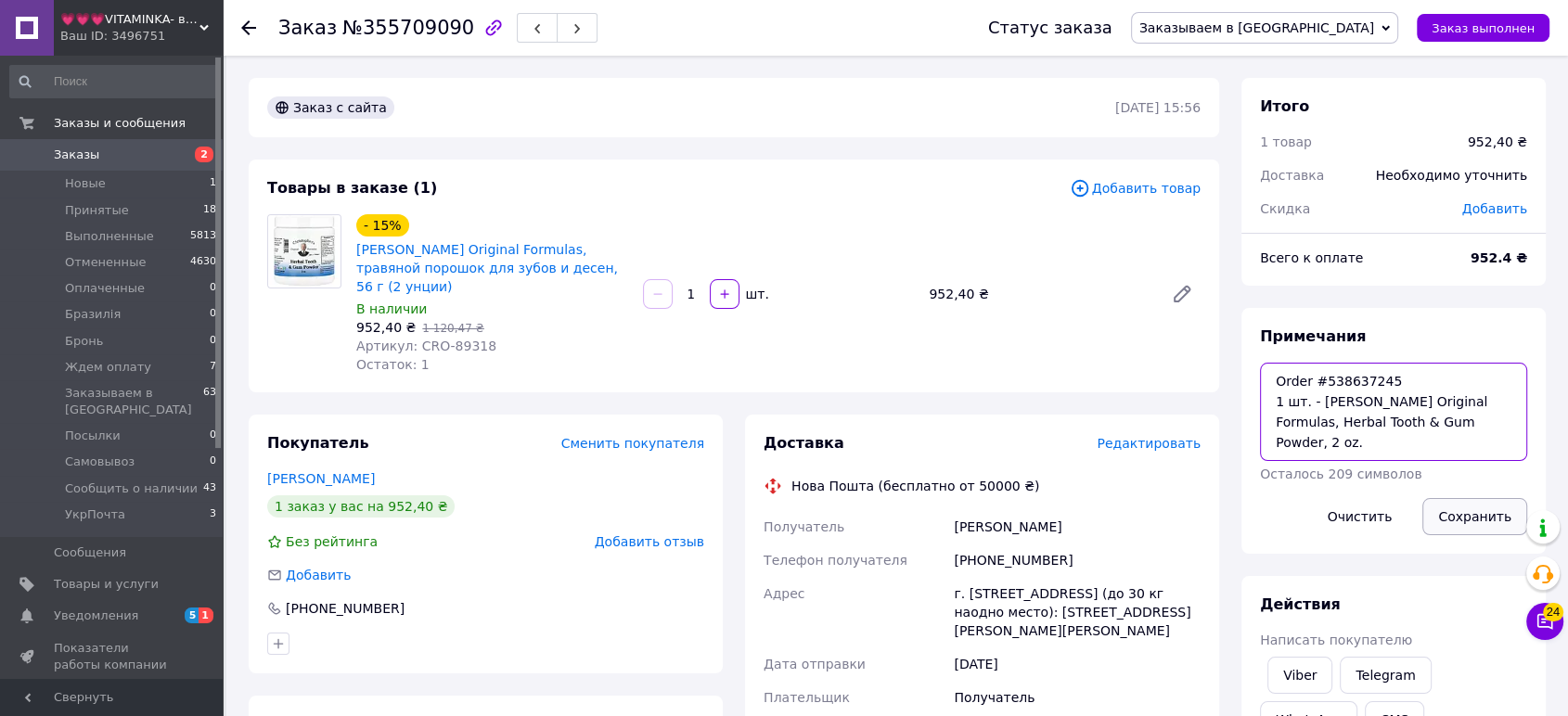
type textarea "Order #538637245 1 шт. - Christopher's Original Formulas, Herbal Tooth & Gum Po…"
click at [1508, 505] on button "Сохранить" at bounding box center [1474, 516] width 105 height 37
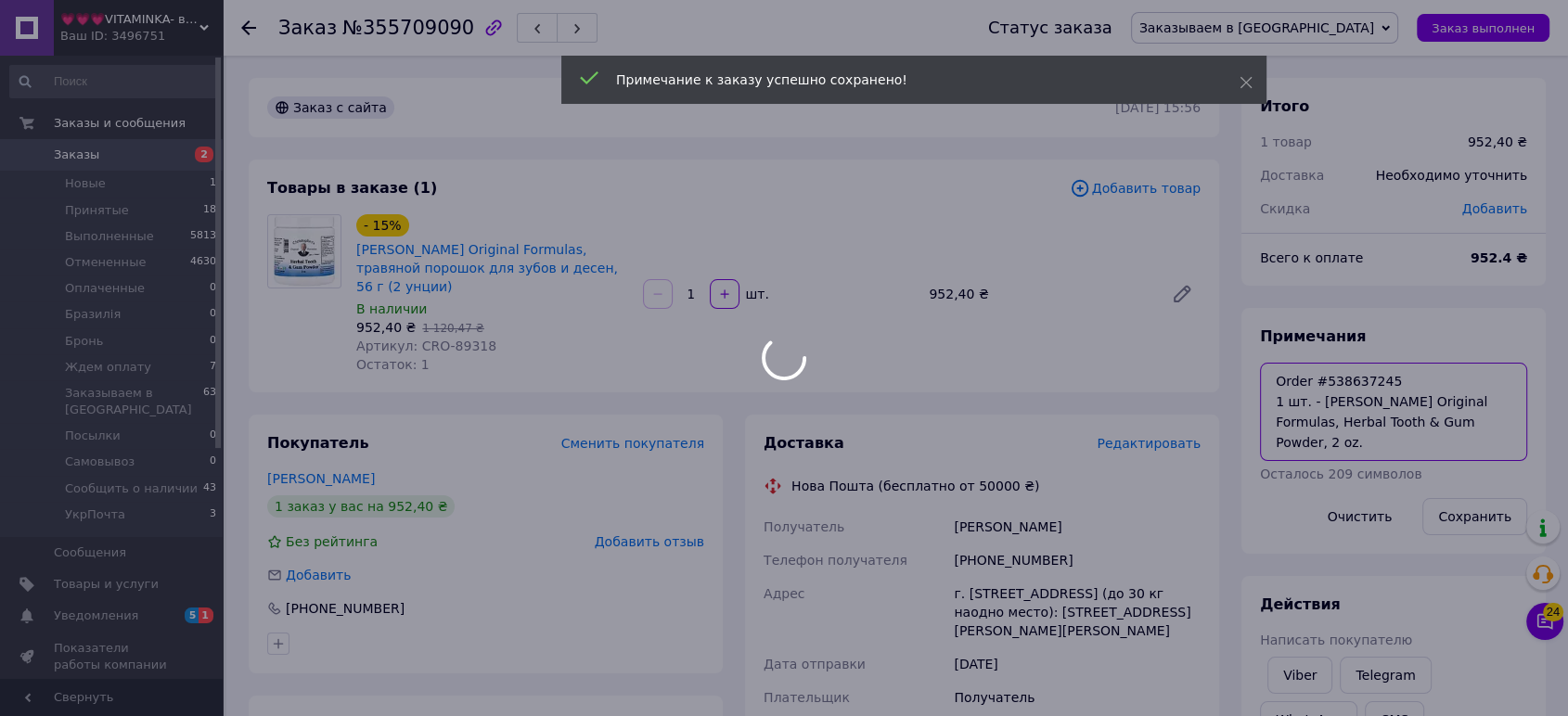
click at [1392, 440] on textarea "Order #538637245 1 шт. - Christopher's Original Formulas, Herbal Tooth & Gum Po…" at bounding box center [1394, 411] width 267 height 99
click at [1392, 440] on div at bounding box center [784, 358] width 1568 height 716
click at [1387, 413] on div at bounding box center [784, 358] width 1568 height 716
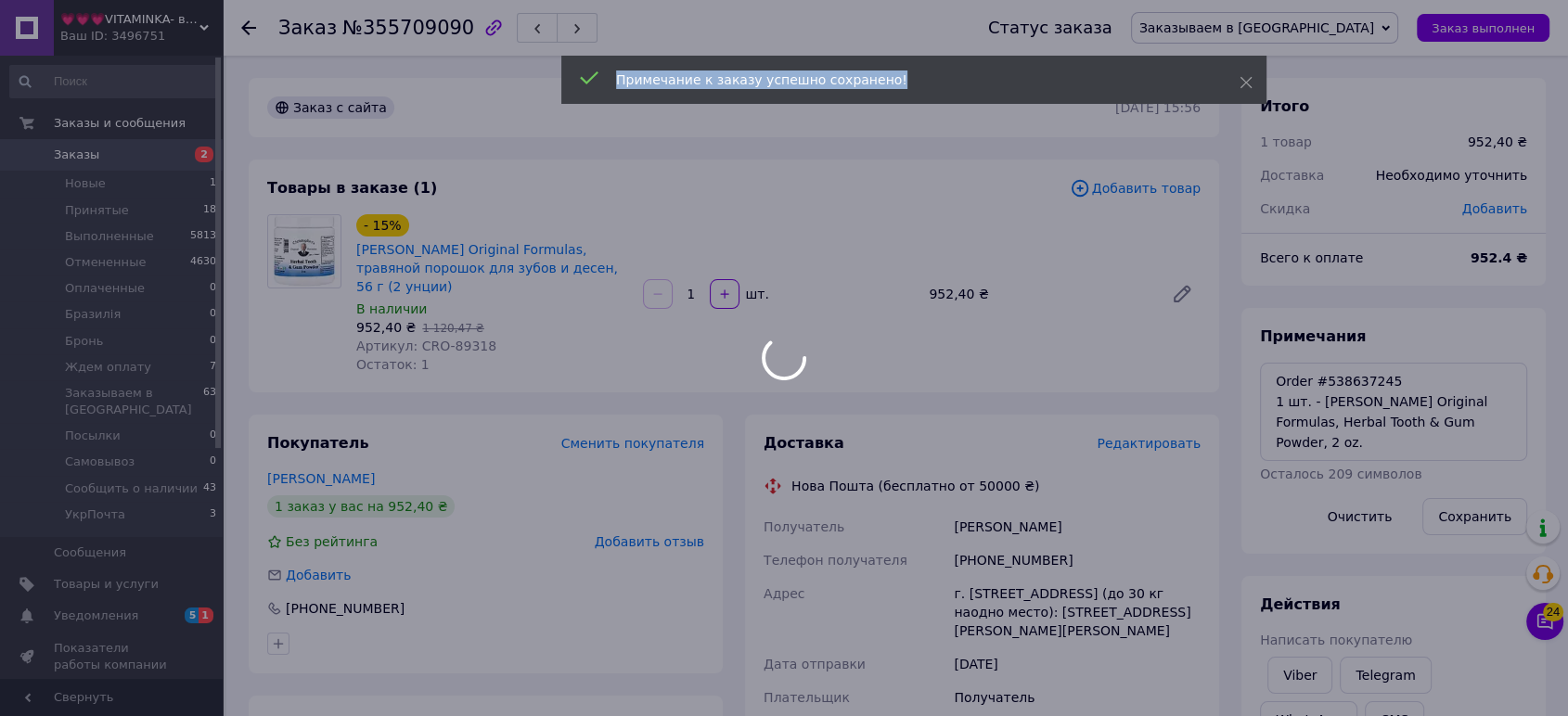
click at [1387, 413] on div at bounding box center [784, 358] width 1568 height 716
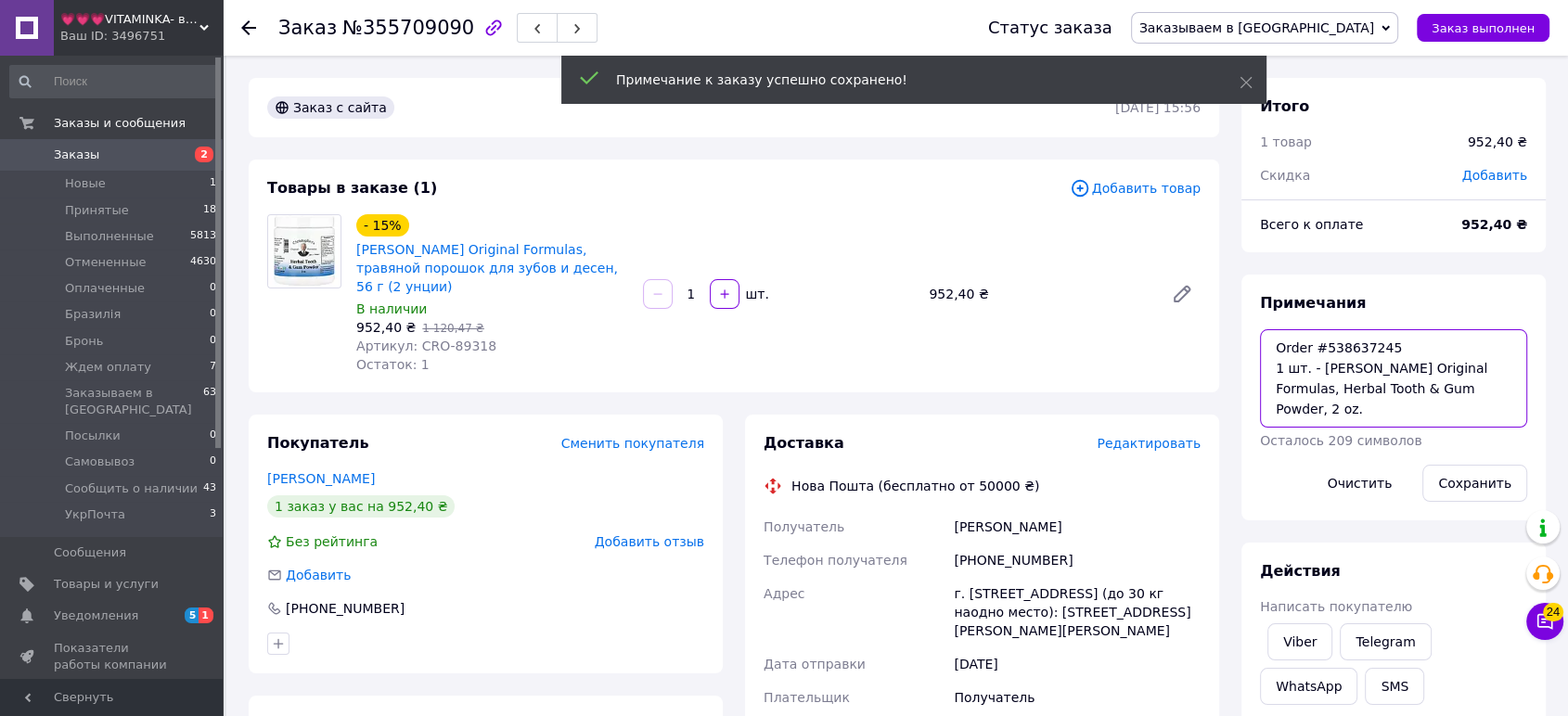
click at [1388, 402] on textarea "Order #538637245 1 шт. - Christopher's Original Formulas, Herbal Tooth & Gum Po…" at bounding box center [1394, 378] width 267 height 99
click at [1387, 389] on textarea "Order #538637245 1 шт. - Christopher's Original Formulas, Herbal Tooth & Gum Po…" at bounding box center [1394, 378] width 267 height 99
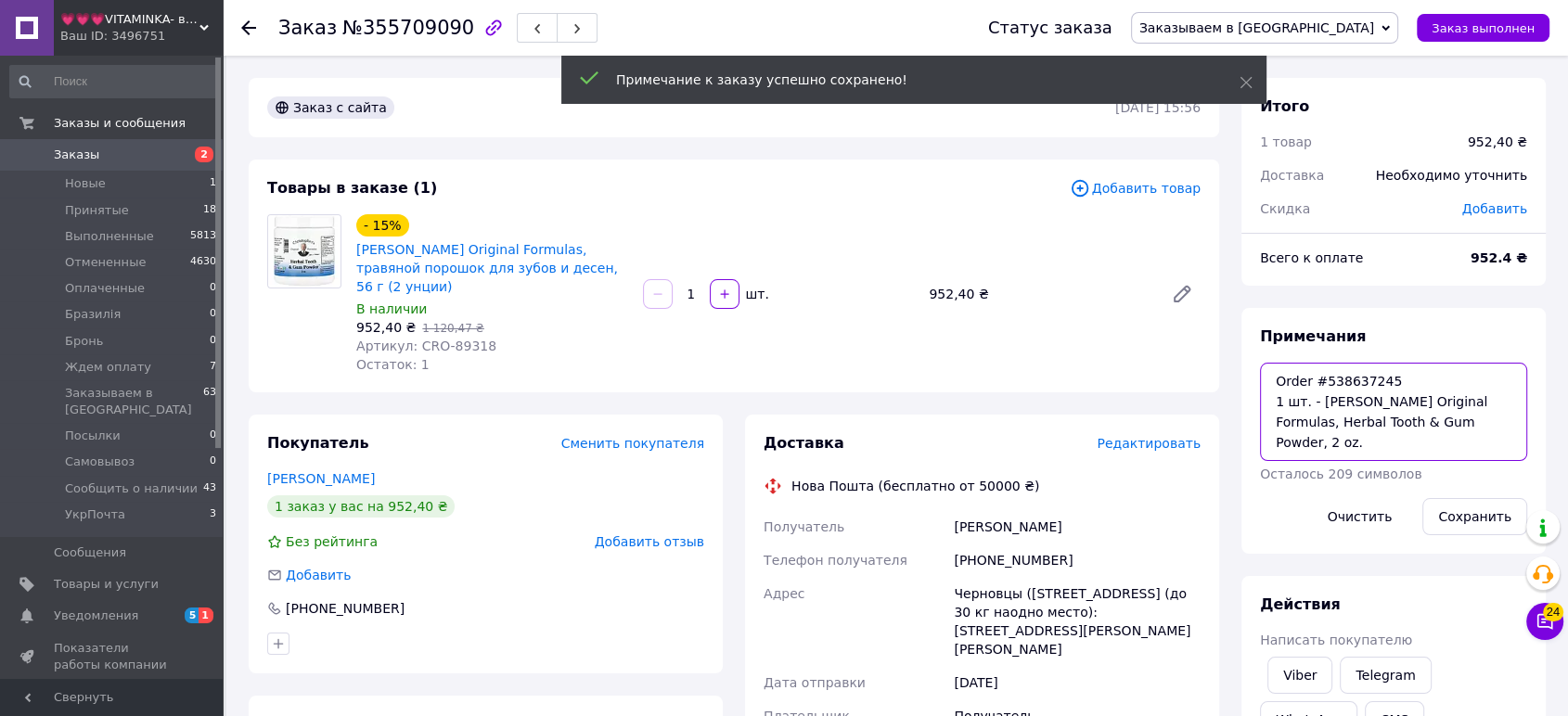
click at [1387, 389] on textarea "Order #538637245 1 шт. - Christopher's Original Formulas, Herbal Tooth & Gum Po…" at bounding box center [1394, 411] width 267 height 99
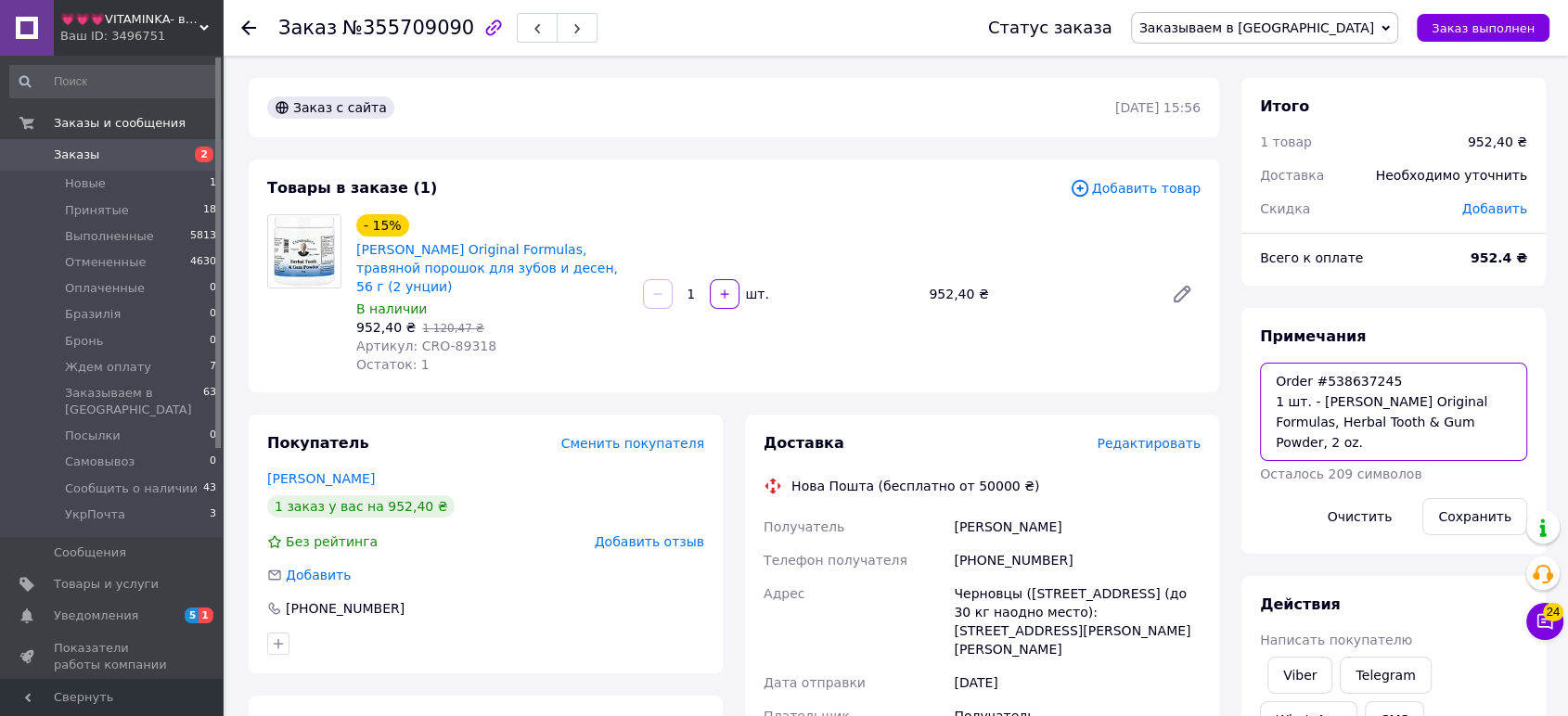
click at [1374, 416] on textarea "Order #538637245 1 шт. - Christopher's Original Formulas, Herbal Tooth & Gum Po…" at bounding box center [1394, 411] width 267 height 99
click at [1155, 436] on span "Редактировать" at bounding box center [1149, 443] width 104 height 15
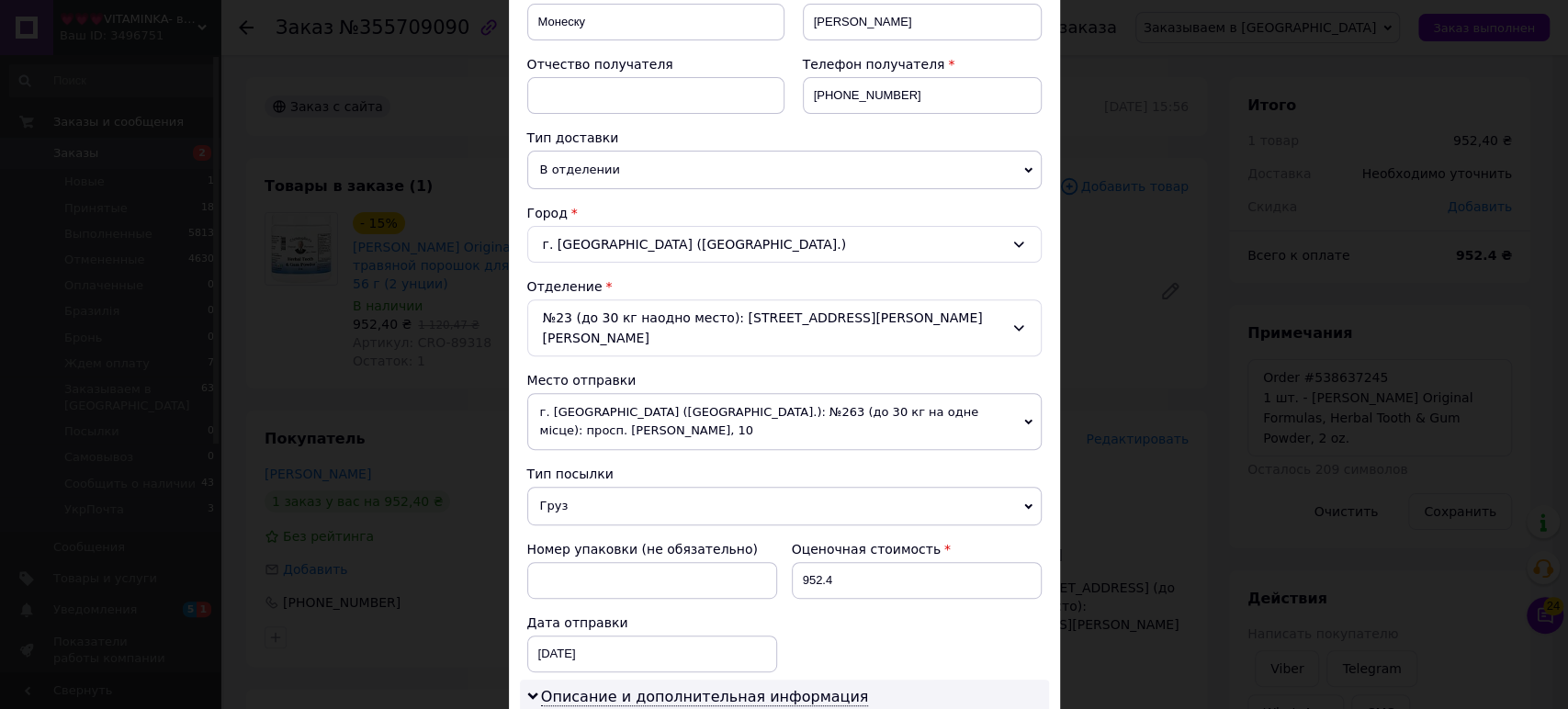
scroll to position [544, 0]
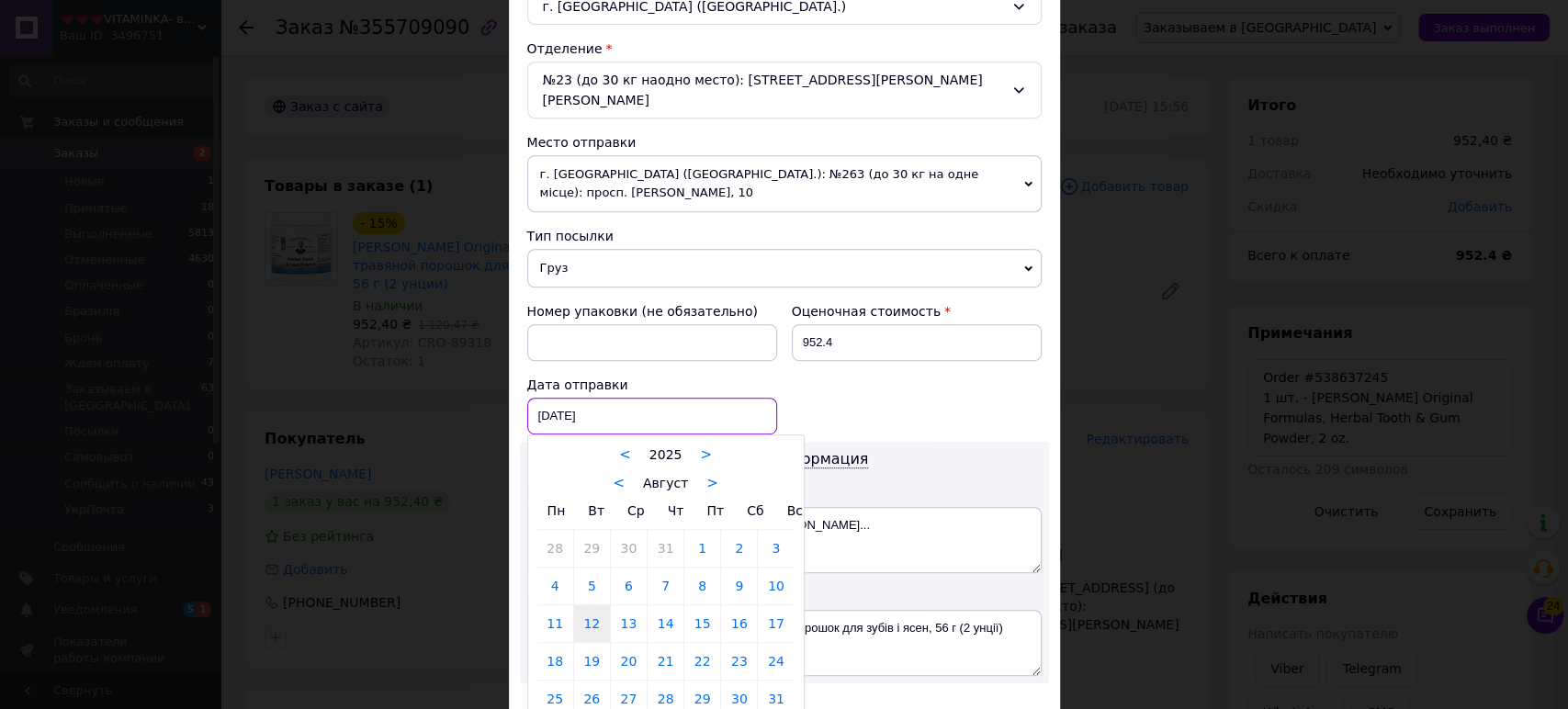
click at [632, 398] on div "12.08.2025 < 2025 > < Август > Пн Вт Ср Чт Пт Сб Вс 28 29 30 31 1 2 3 4 5 6 7 8…" at bounding box center [652, 416] width 250 height 36
click at [582, 643] on link "19" at bounding box center [591, 661] width 35 height 36
type input "19.08.2025"
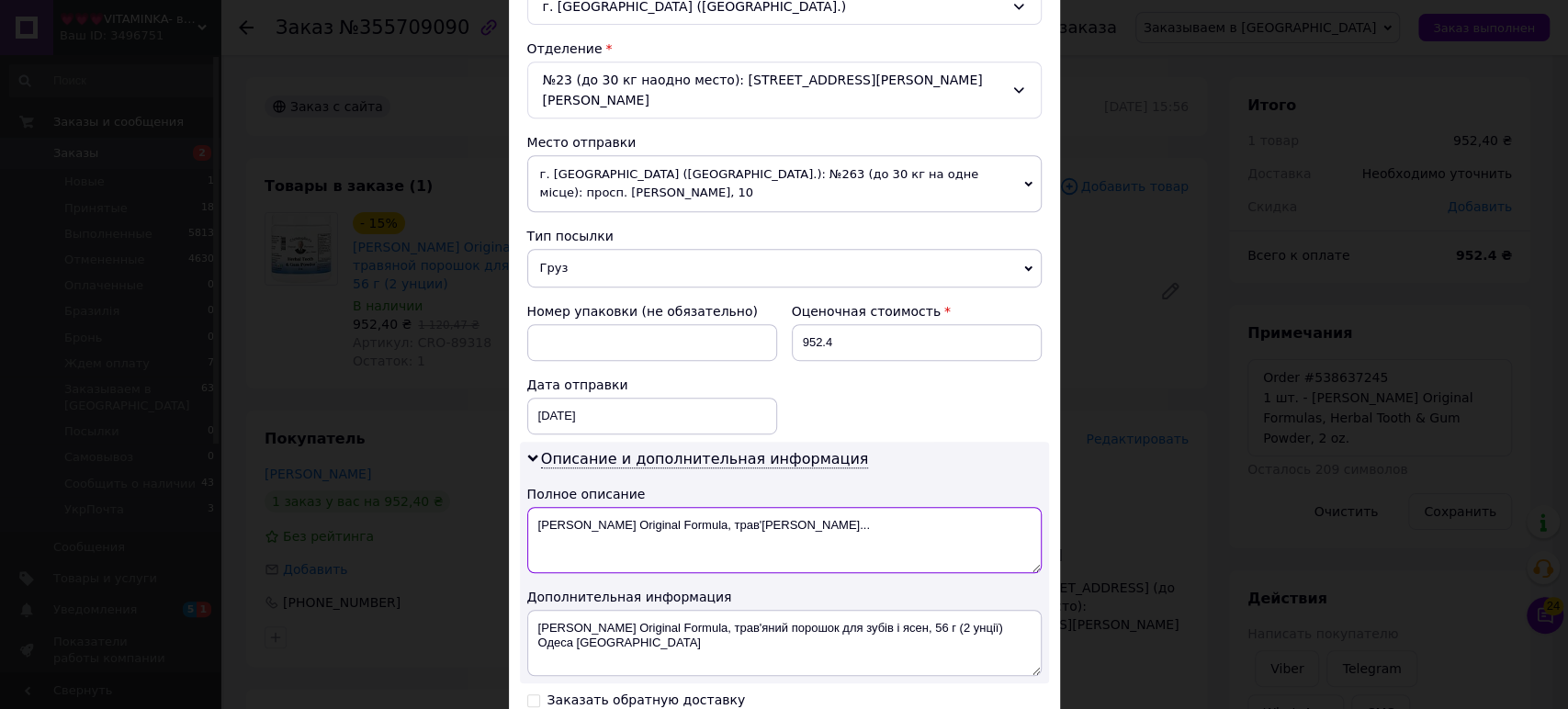
click at [609, 521] on textarea "Christopher's Original Formula, трав'яний порош..." at bounding box center [784, 539] width 514 height 66
paste textarea "1 шт. - Christopher's Original Formulas, Herbal To"
type textarea "1 шт. - Christopher's Original Formulas, Herbal To"
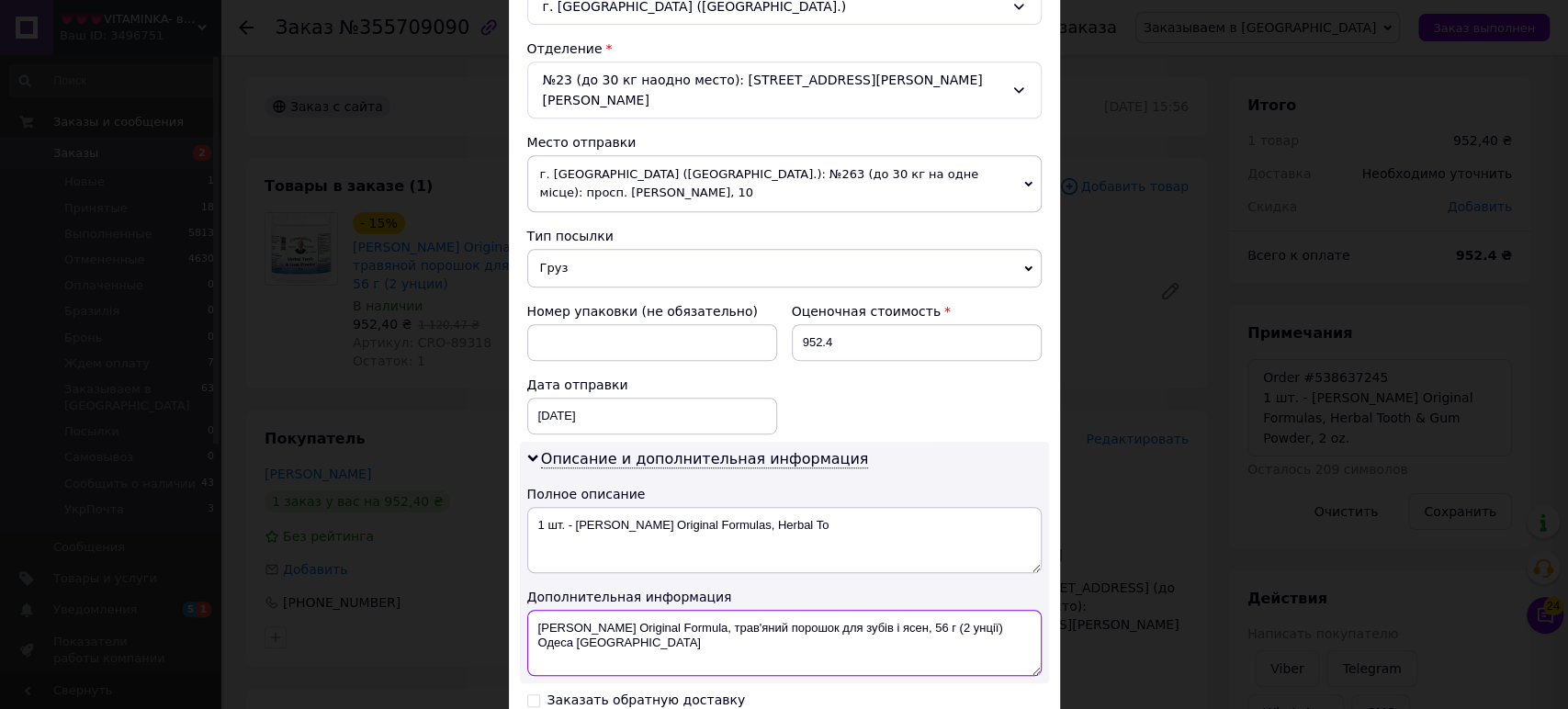
click at [650, 610] on textarea "Christopher's Original Formula, трав'яний порошок для зубів і ясен, 56 г (2 унц…" at bounding box center [784, 643] width 514 height 66
paste textarea "1 шт. - Christopher's Original Formulas, Herbal Tooth & Gum Powder, 2 oz."
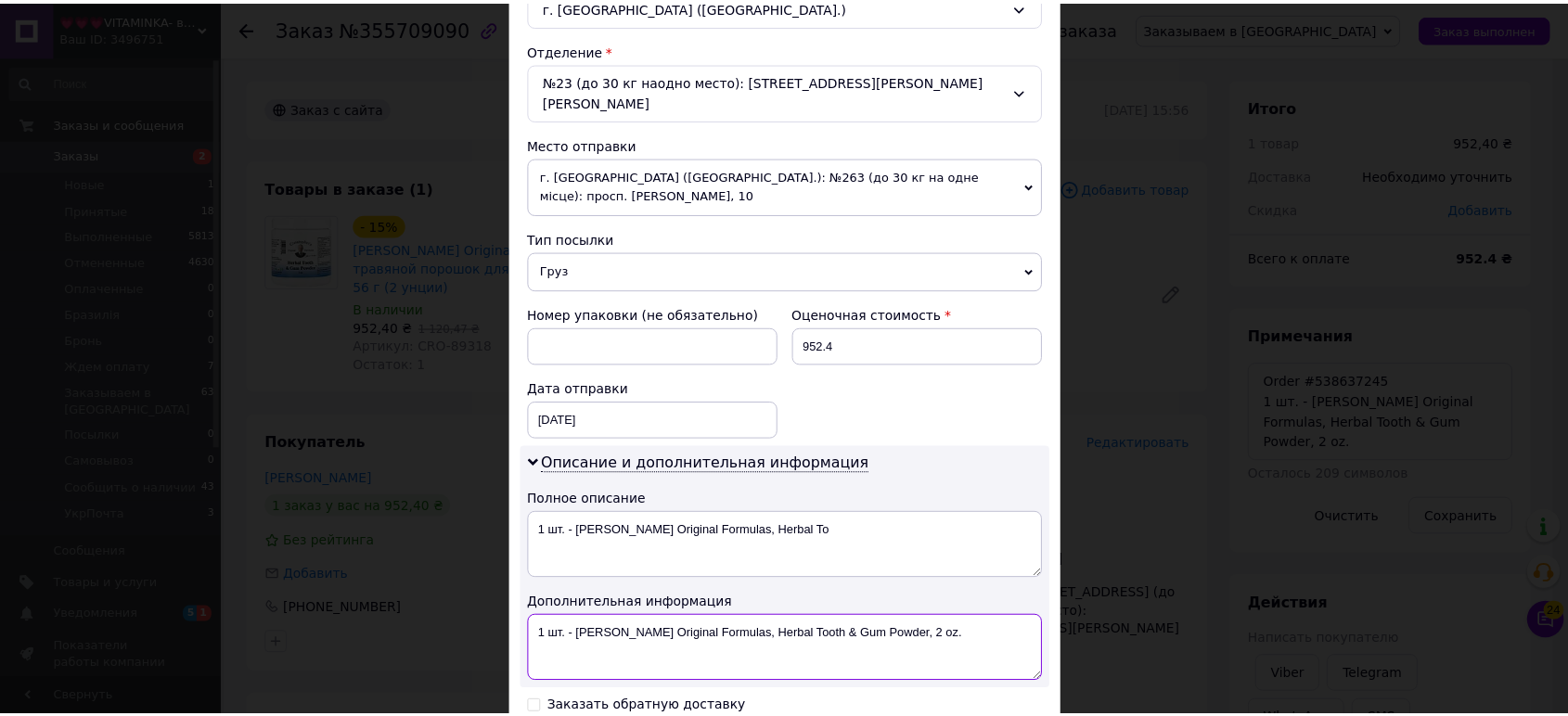
scroll to position [753, 0]
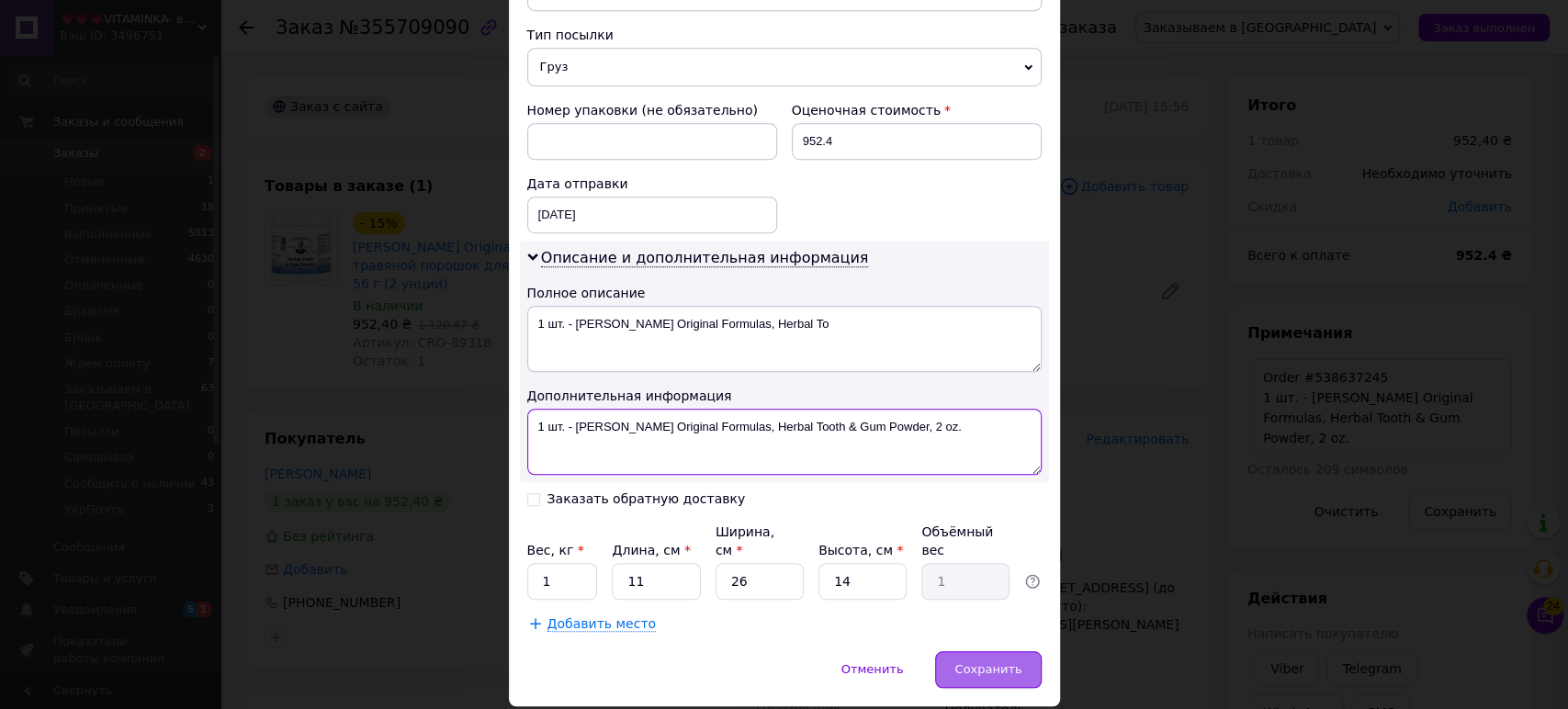
type textarea "1 шт. - Christopher's Original Formulas, Herbal Tooth & Gum Powder, 2 oz."
click at [991, 663] on span "Сохранить" at bounding box center [988, 670] width 67 height 14
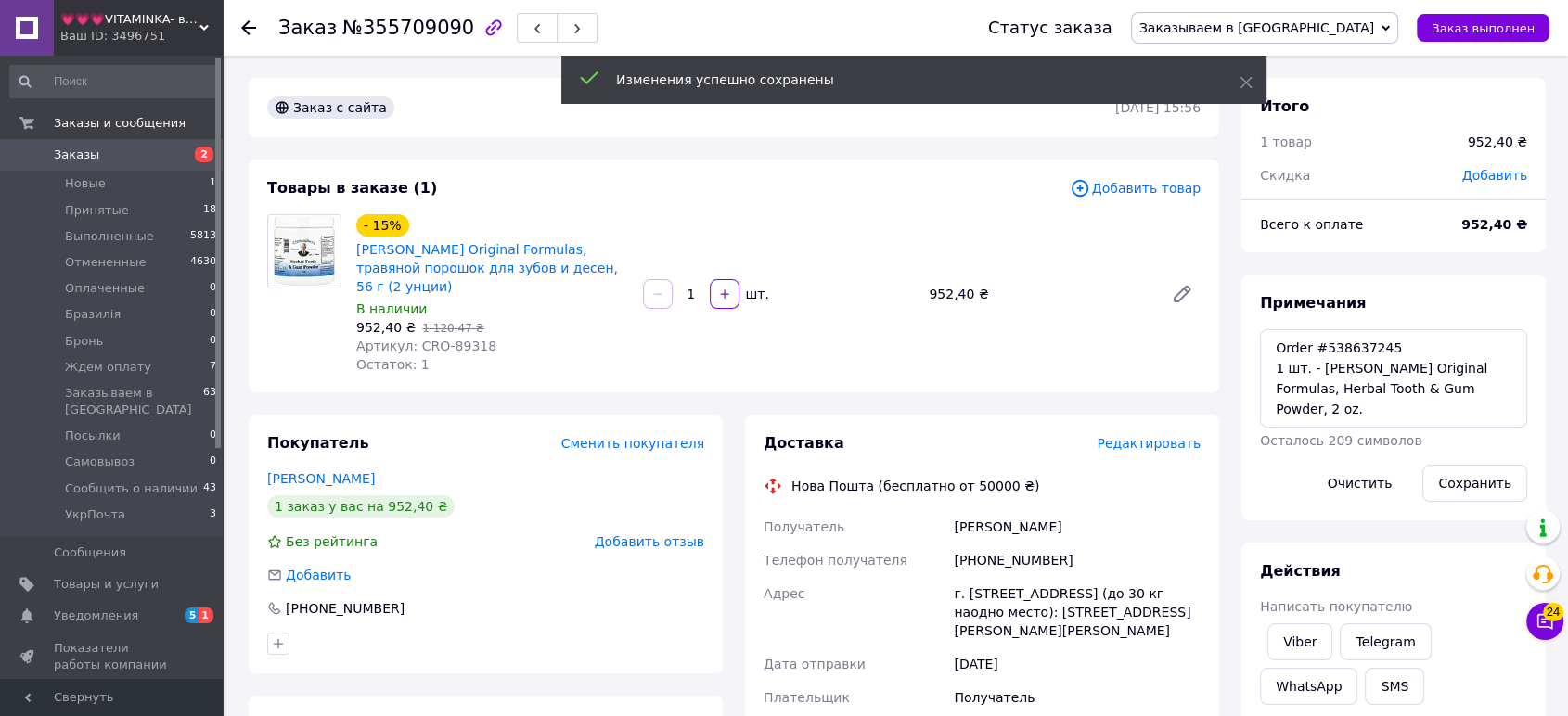
scroll to position [108, 0]
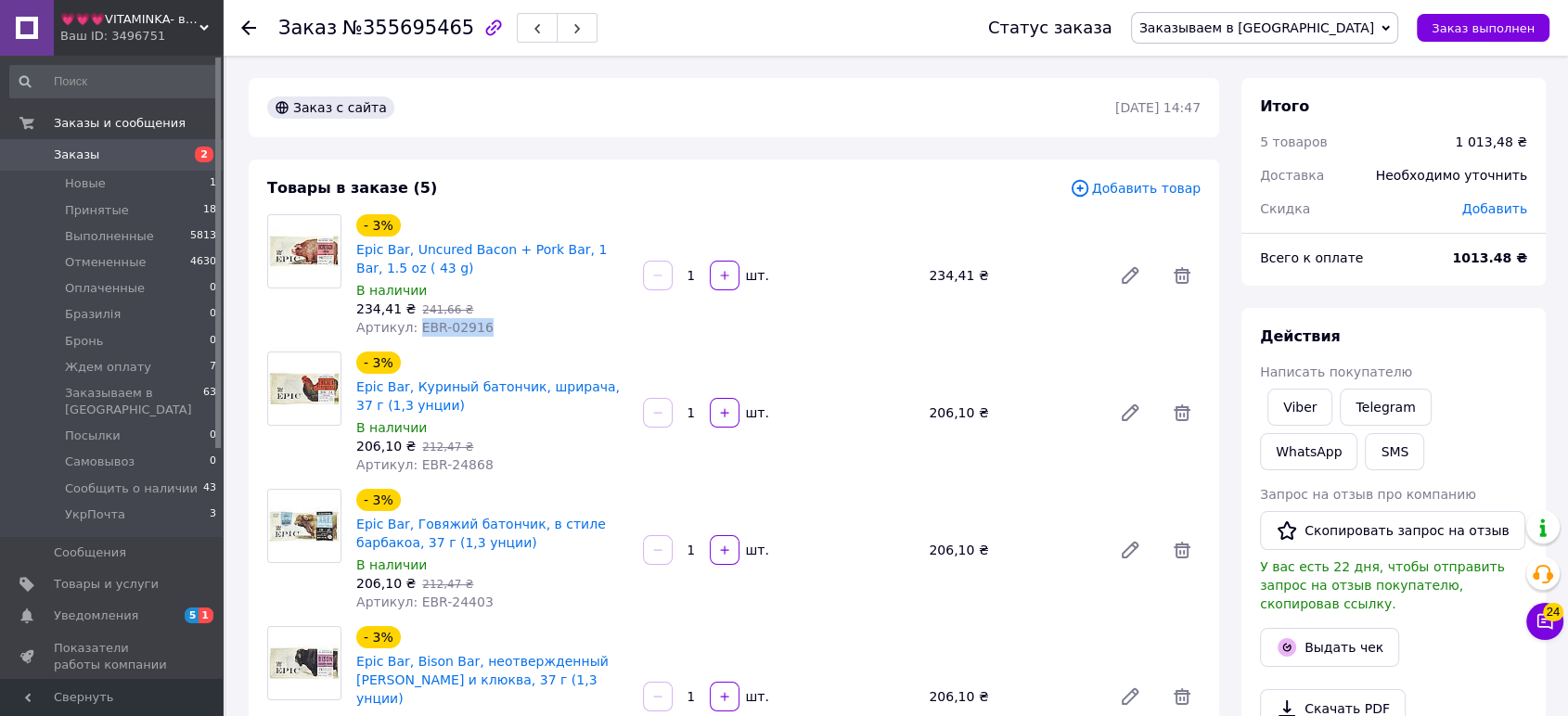
drag, startPoint x: 480, startPoint y: 331, endPoint x: 411, endPoint y: 333, distance: 69.0
click at [411, 333] on div "Артикул: EBR-02916" at bounding box center [492, 328] width 272 height 19
copy span "EBR-02916"
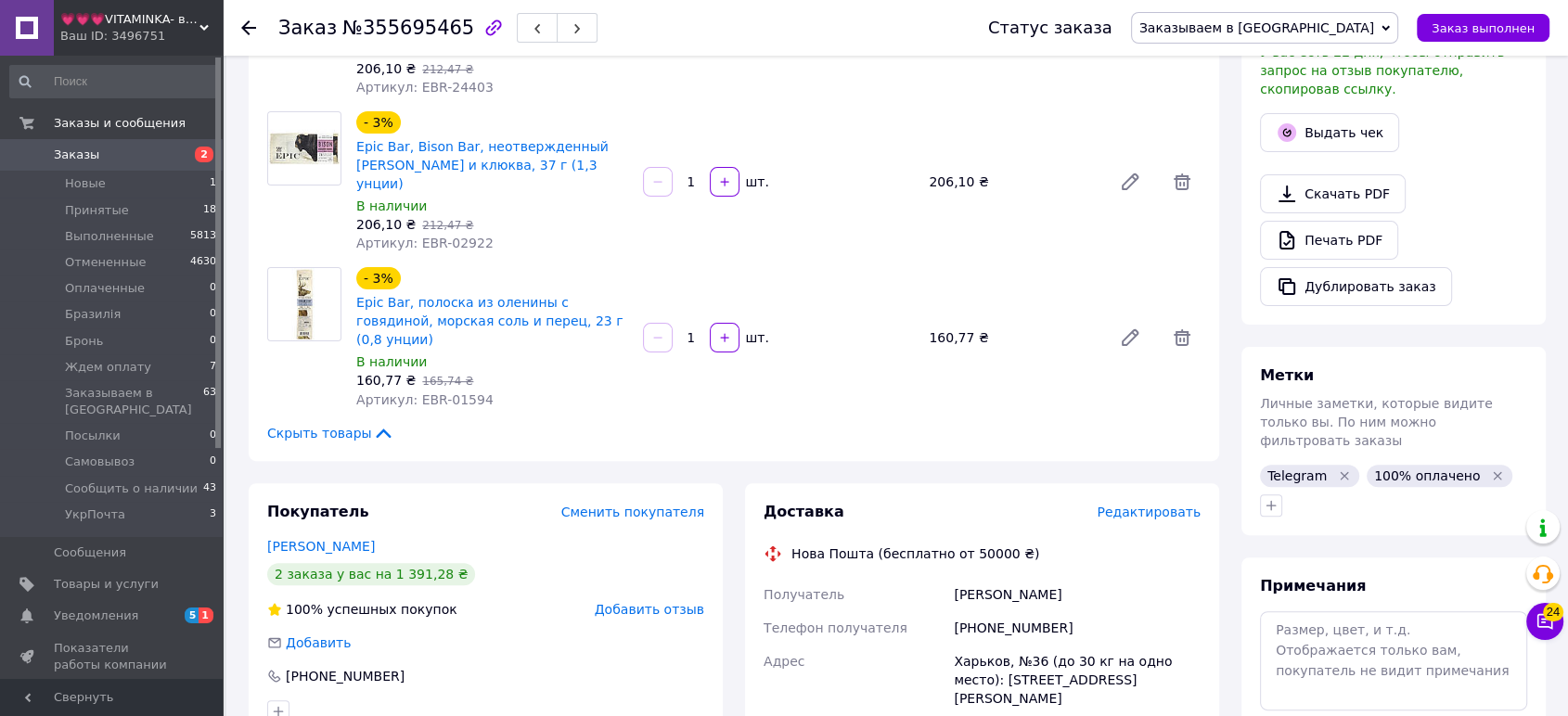
scroll to position [721, 0]
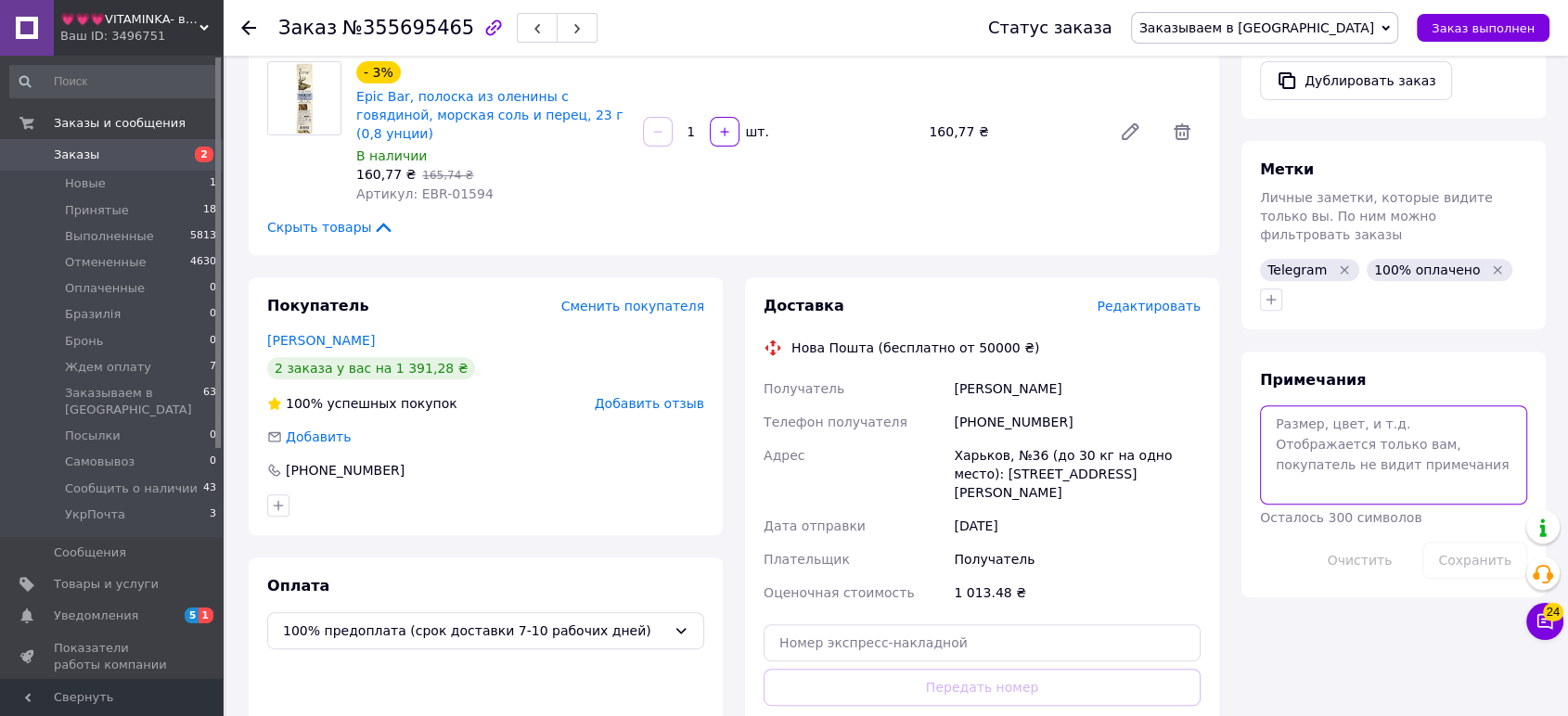
paste textarea "Order #974530190"
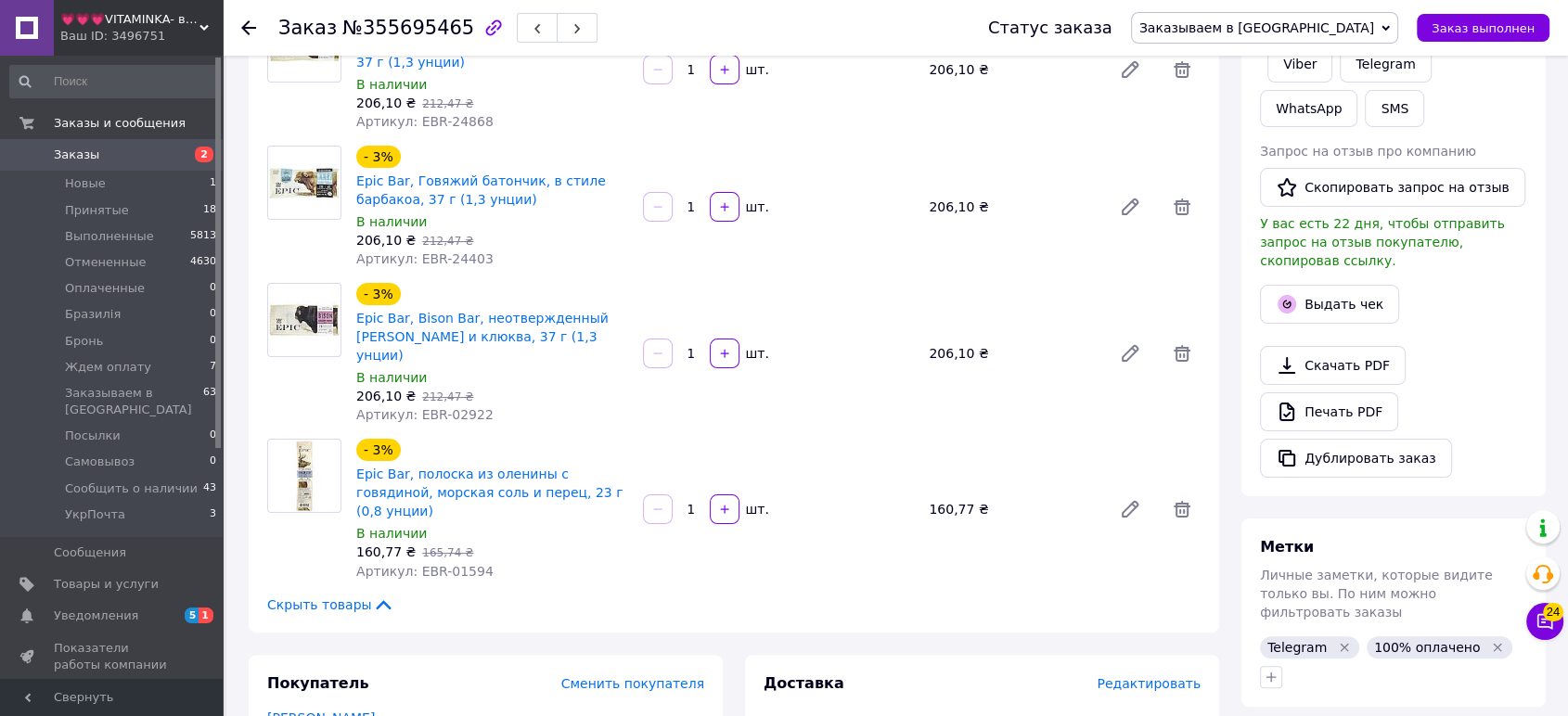
scroll to position [206, 0]
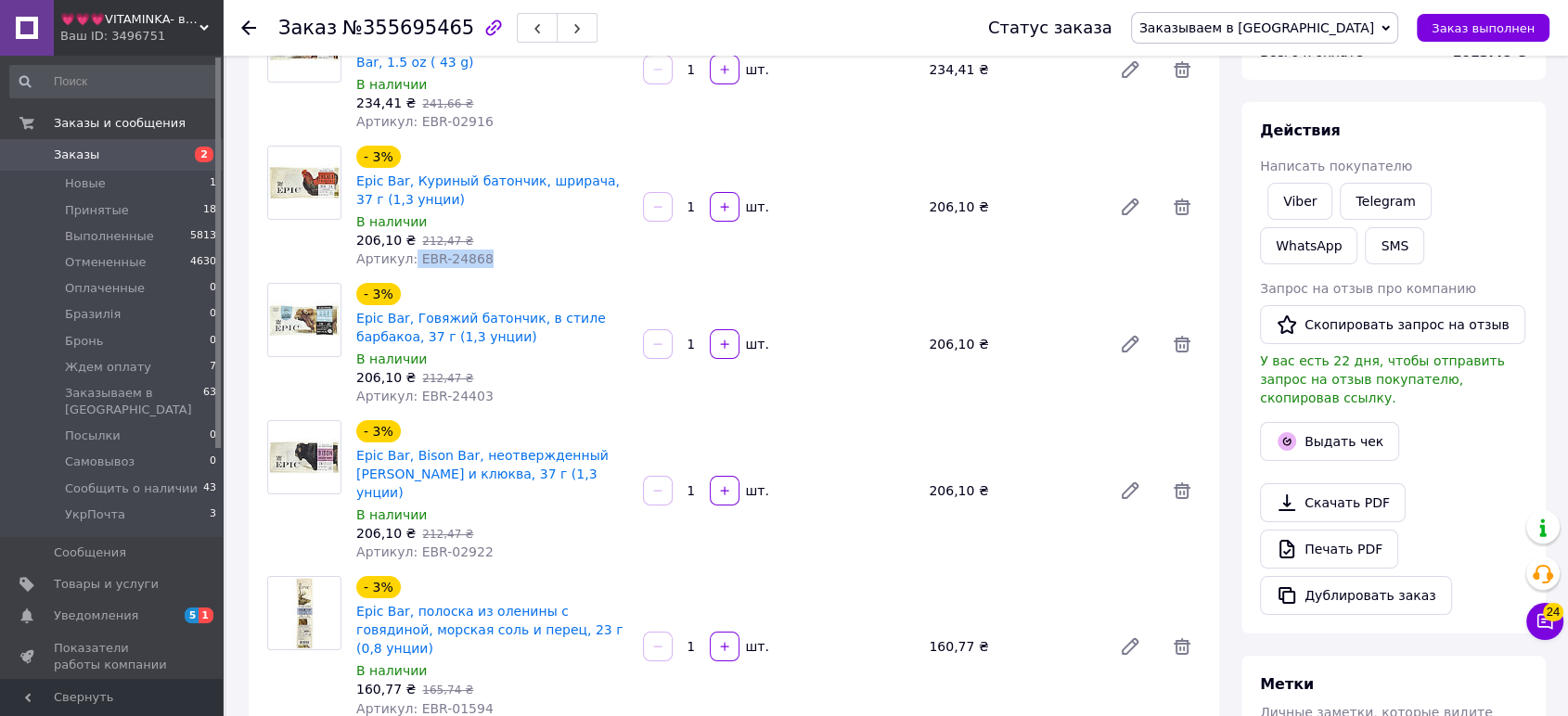
drag, startPoint x: 482, startPoint y: 263, endPoint x: 408, endPoint y: 256, distance: 74.3
click at [408, 256] on div "Артикул: EBR-24868" at bounding box center [492, 259] width 272 height 19
copy span "EBR-24868"
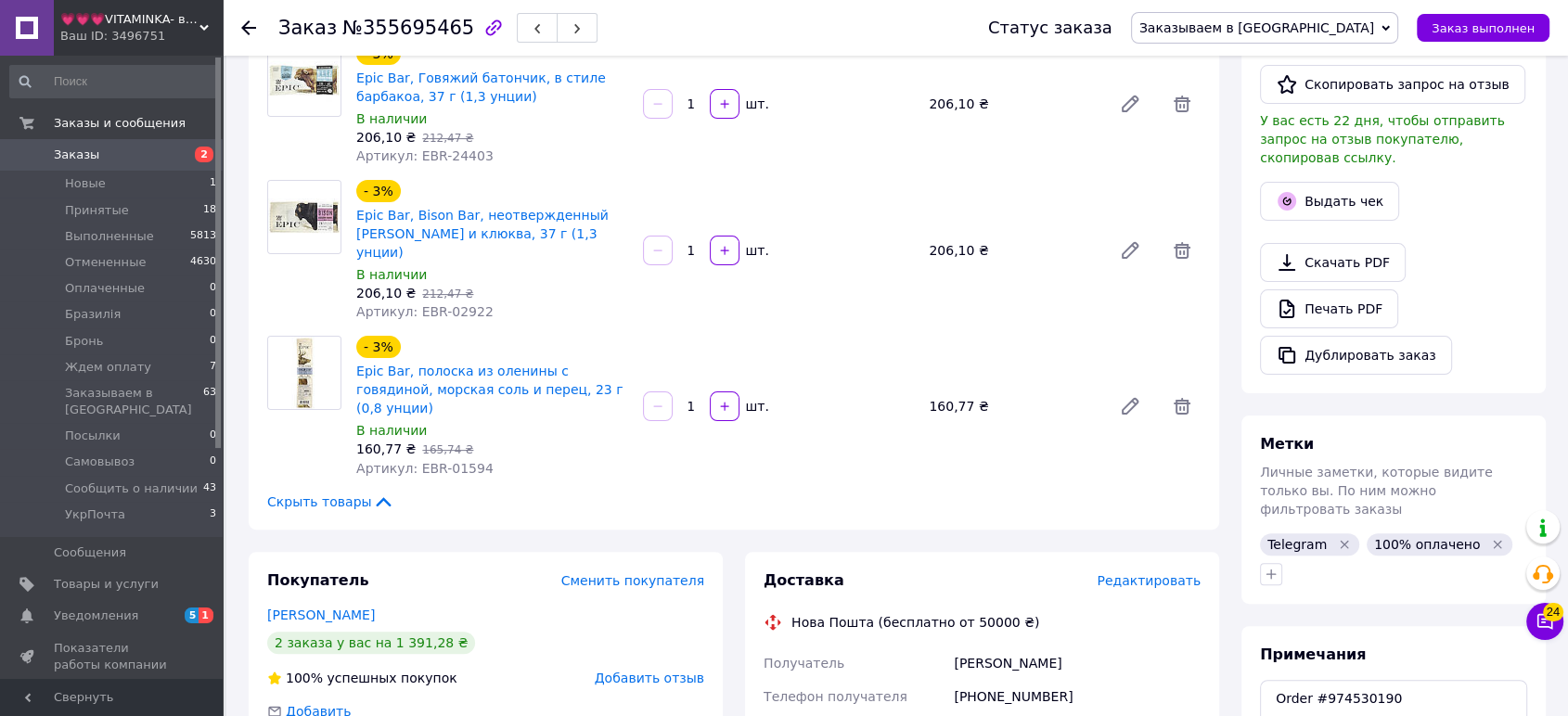
scroll to position [687, 0]
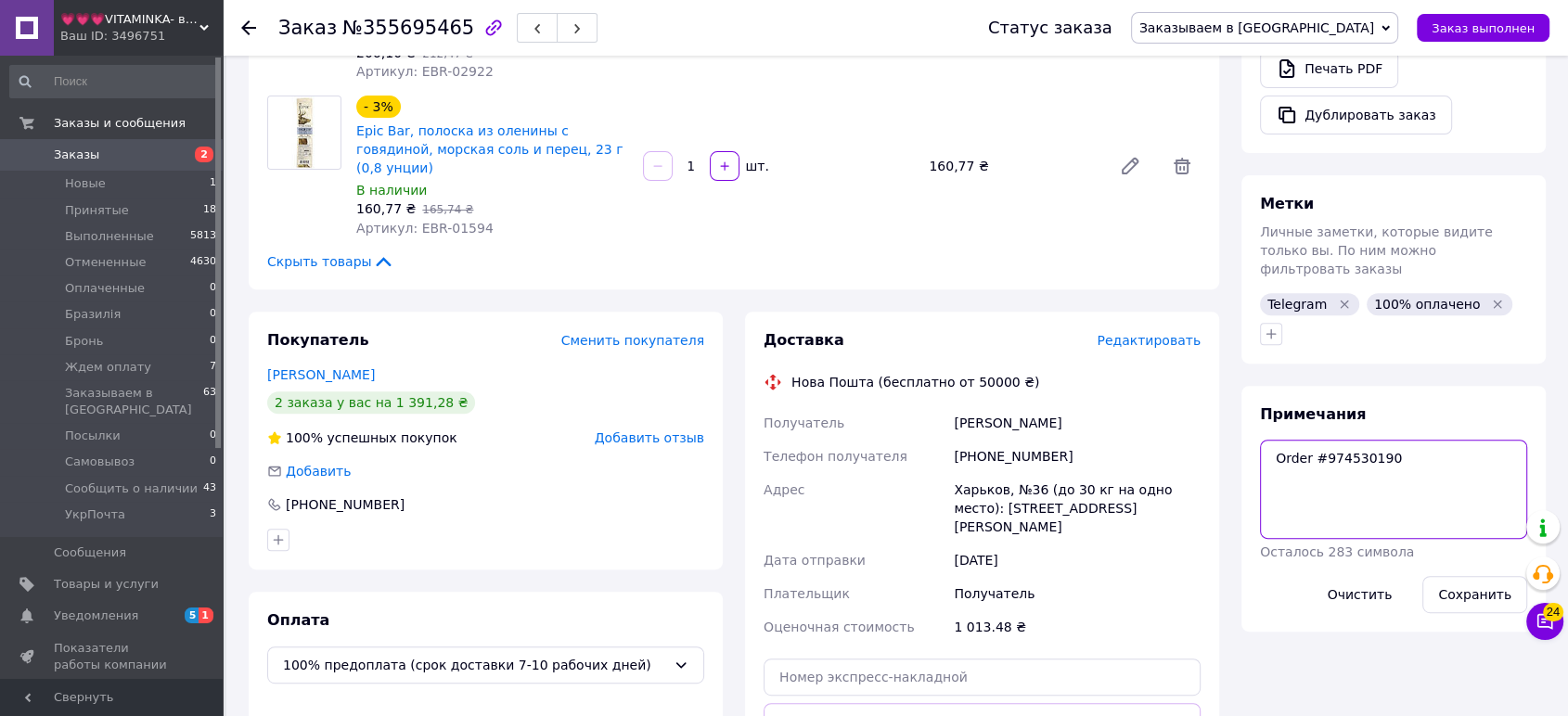
click at [1351, 471] on textarea "Order #974530190" at bounding box center [1394, 489] width 267 height 99
paste textarea "Order #974530228"
type textarea "Order #974530190 Order #974530228"
click at [1456, 577] on button "Сохранить" at bounding box center [1474, 595] width 105 height 37
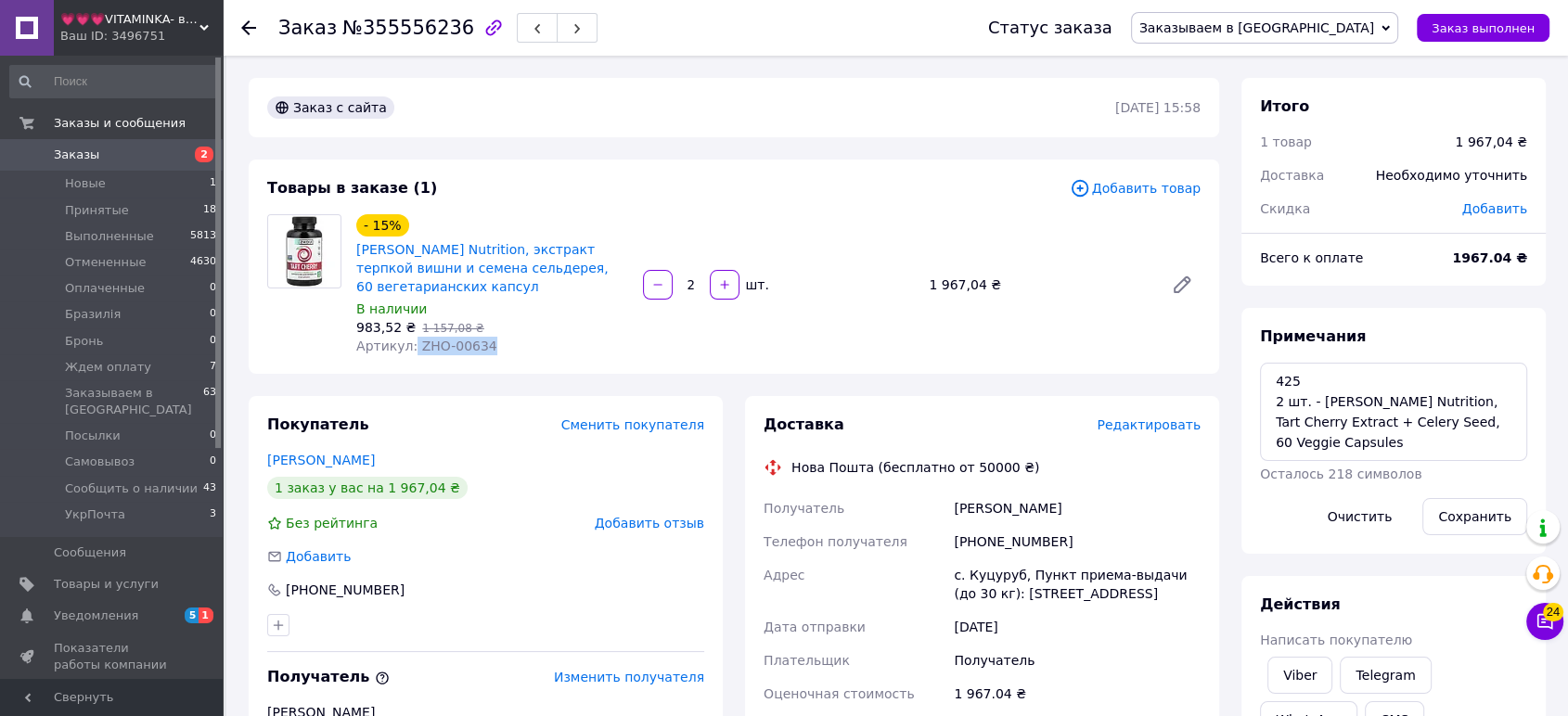
drag, startPoint x: 486, startPoint y: 336, endPoint x: 408, endPoint y: 332, distance: 78.1
click at [408, 332] on div "- 15% Zhou Nutrition, экстракт терпкой вишни и семена сельдерея, 60 вегетарианс…" at bounding box center [492, 285] width 287 height 148
copy span "ZHO-00634"
click at [1277, 382] on textarea "425 2 шт. - Zhou Nutrition, Tart Cherry Extract + Celery Seed, 60 Veggie Capsul…" at bounding box center [1394, 411] width 267 height 99
paste textarea "Order #974530288"
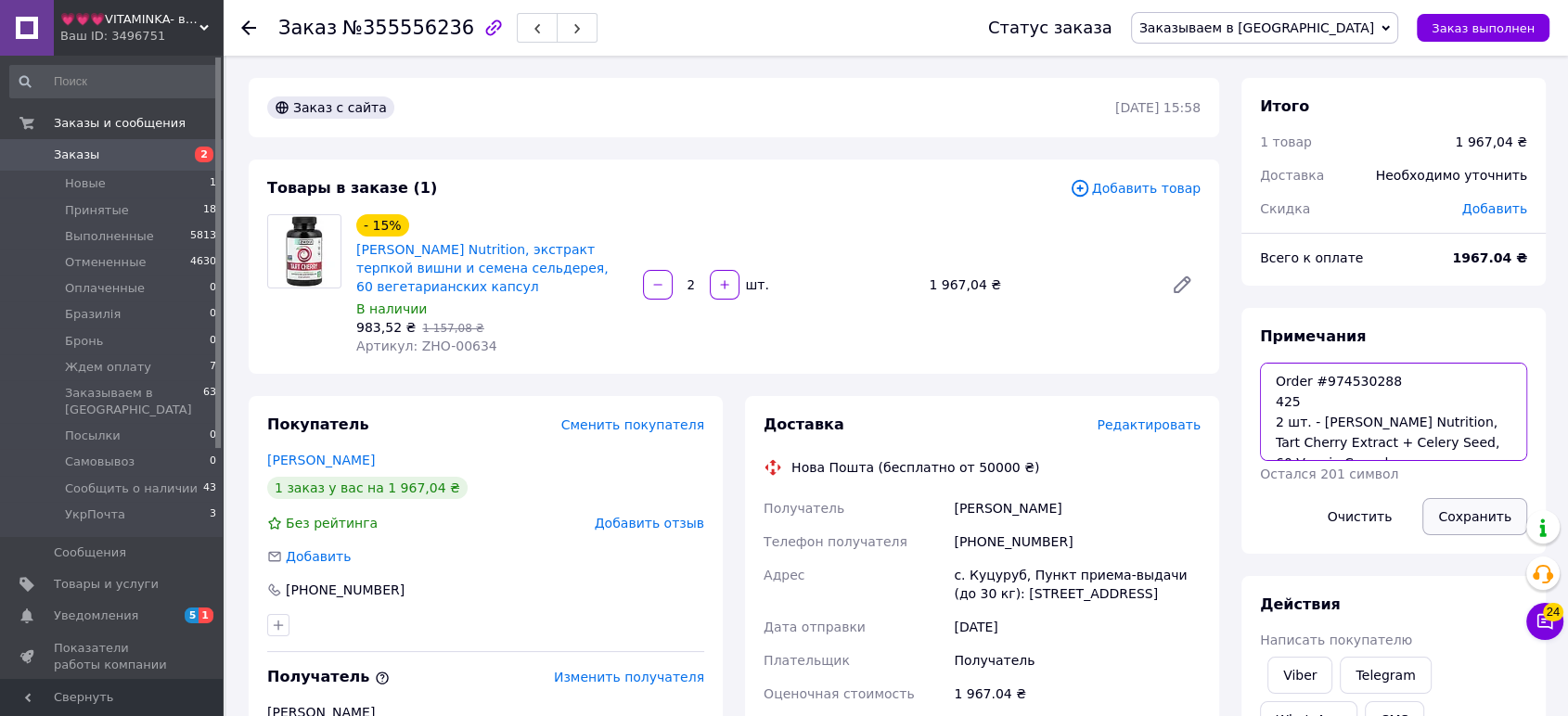
type textarea "Order #974530288 425 2 шт. - Zhou Nutrition, Tart Cherry Extract + Celery Seed,…"
click at [1462, 516] on button "Сохранить" at bounding box center [1474, 516] width 105 height 37
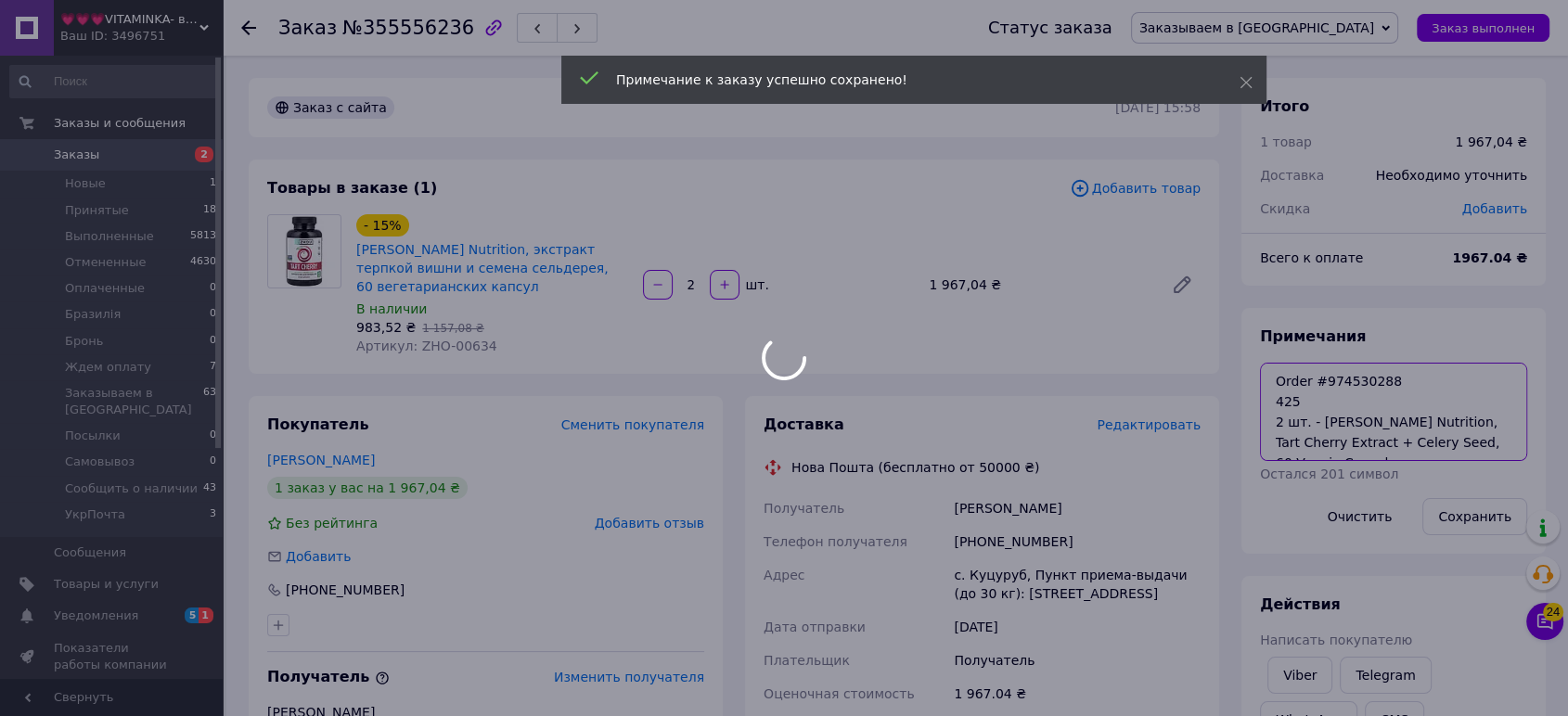
click at [1411, 438] on textarea "Order #974530288 425 2 шт. - Zhou Nutrition, Tart Cherry Extract + Celery Seed,…" at bounding box center [1394, 411] width 267 height 99
click at [1411, 438] on div at bounding box center [784, 358] width 1568 height 716
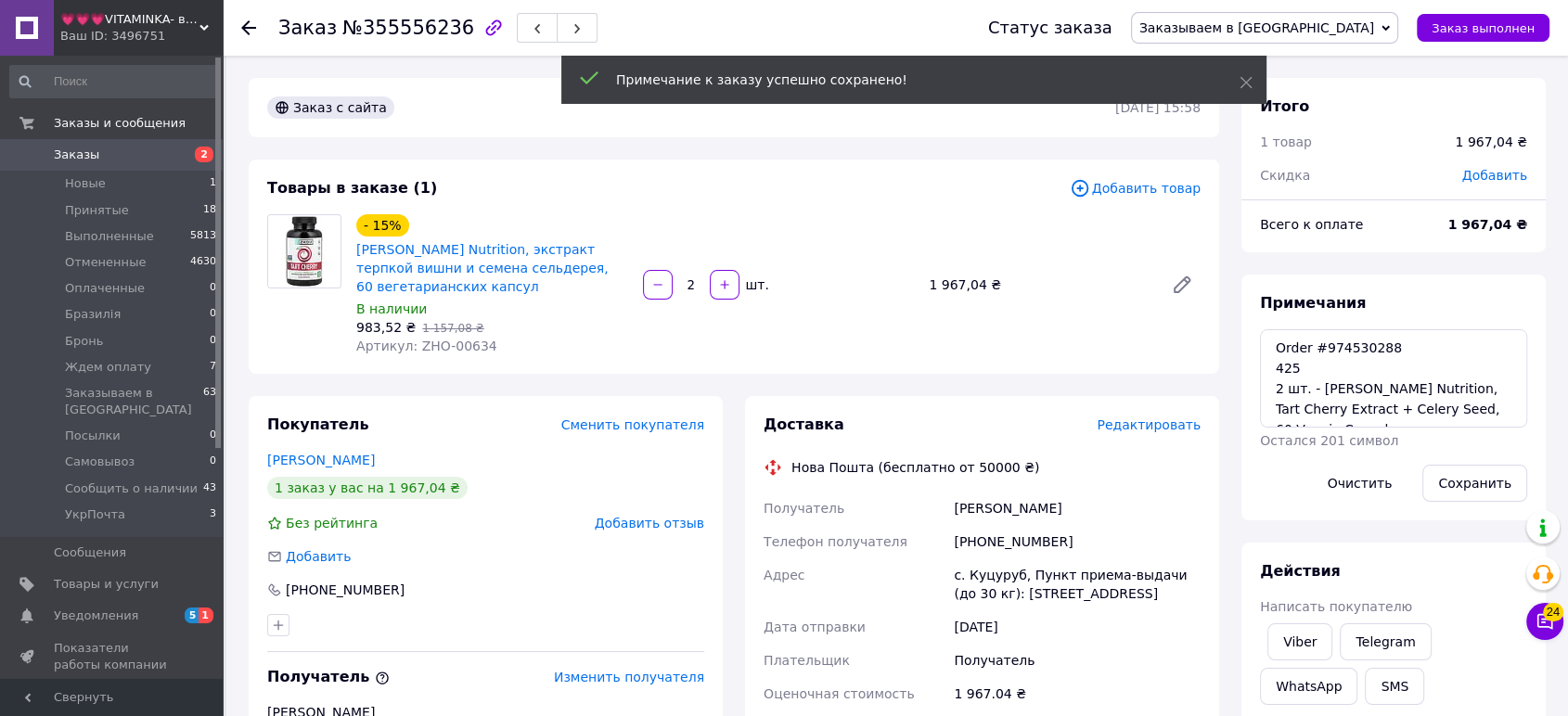
click at [1405, 429] on div "Примечания Order #974530288 425 2 шт. - Zhou Nutrition, Tart Cherry Extract + C…" at bounding box center [1394, 398] width 267 height 209
click at [1397, 401] on textarea "Order #974530288 425 2 шт. - Zhou Nutrition, Tart Cherry Extract + Celery Seed,…" at bounding box center [1394, 378] width 267 height 99
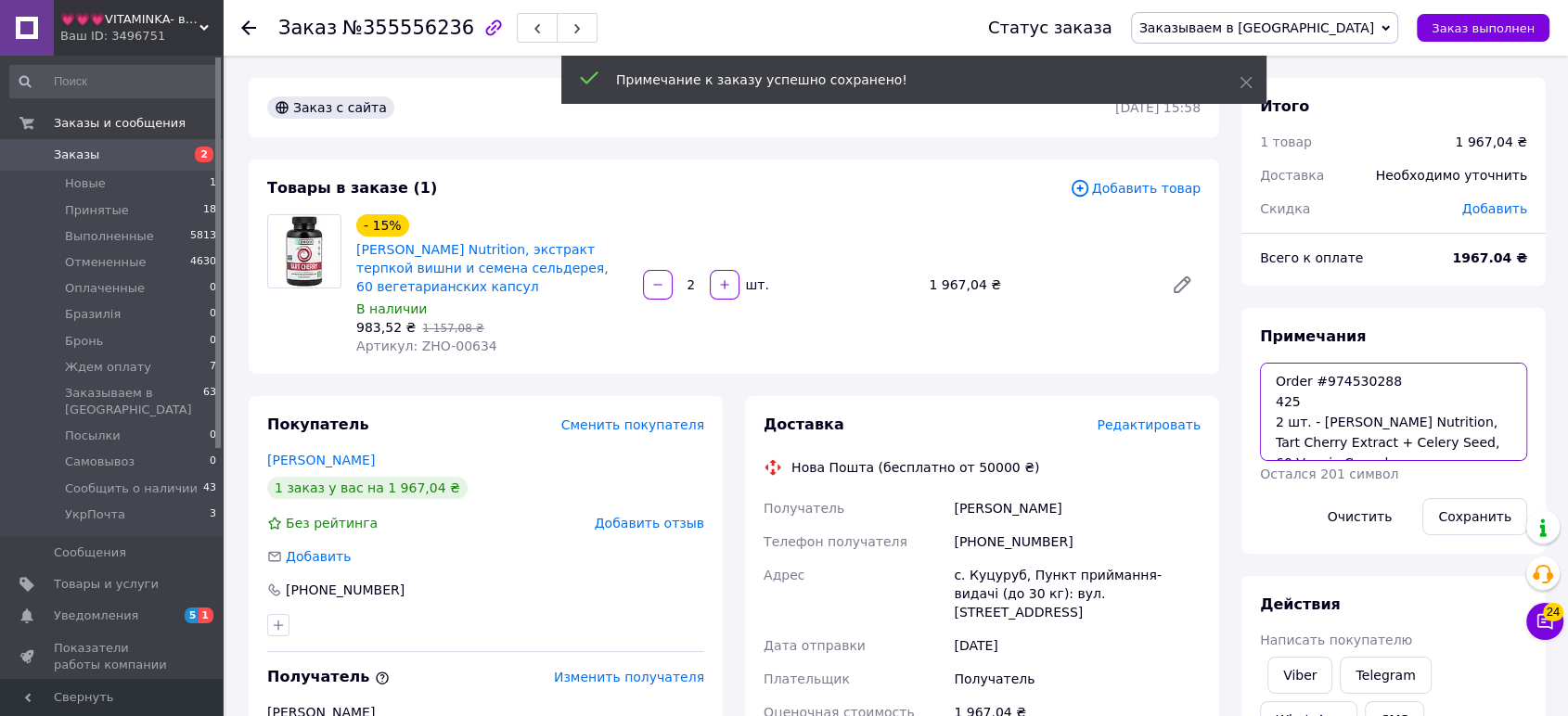
click at [1397, 401] on textarea "Order #974530288 425 2 шт. - Zhou Nutrition, Tart Cherry Extract + Celery Seed,…" at bounding box center [1394, 411] width 267 height 99
click at [1397, 429] on textarea "Order #974530288 425 2 шт. - Zhou Nutrition, Tart Cherry Extract + Celery Seed,…" at bounding box center [1394, 411] width 267 height 99
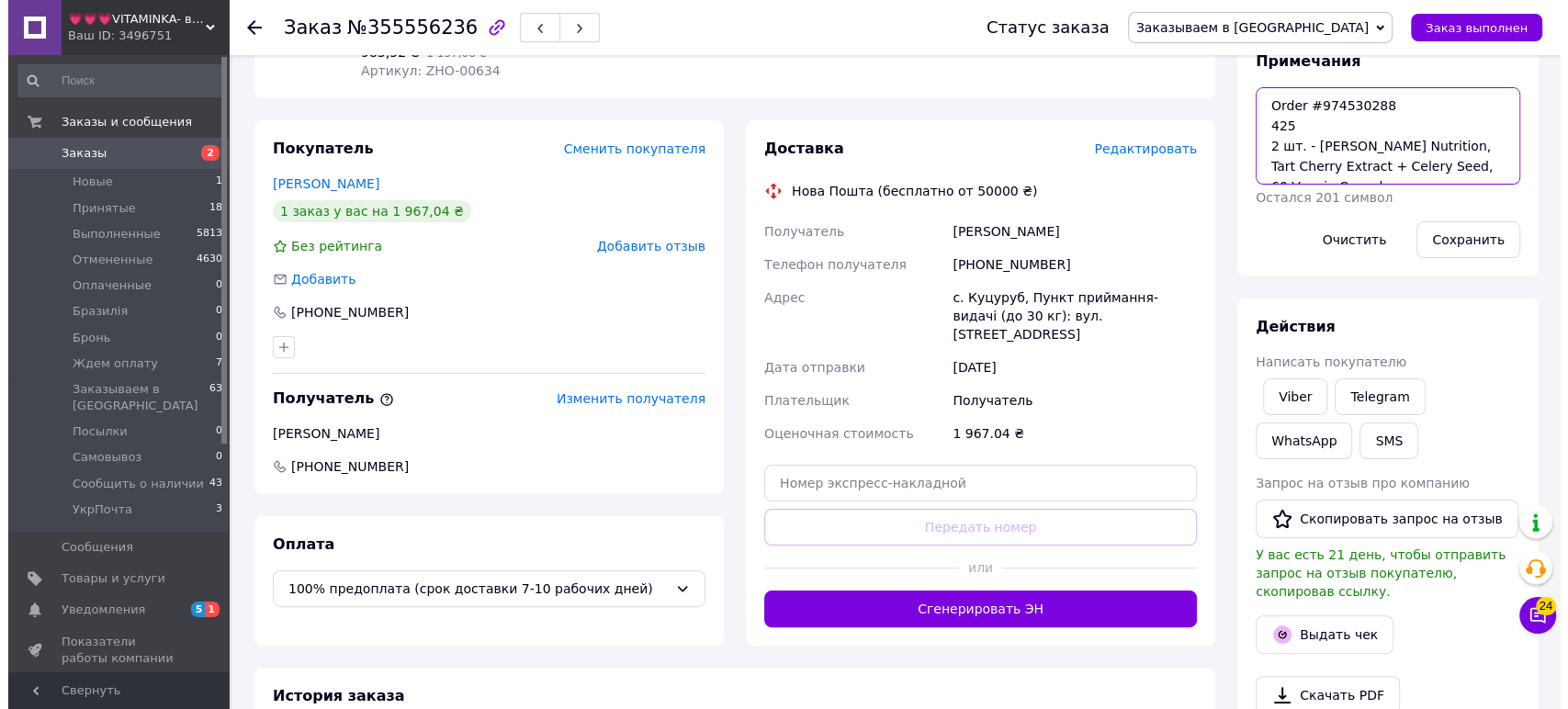
scroll to position [102, 0]
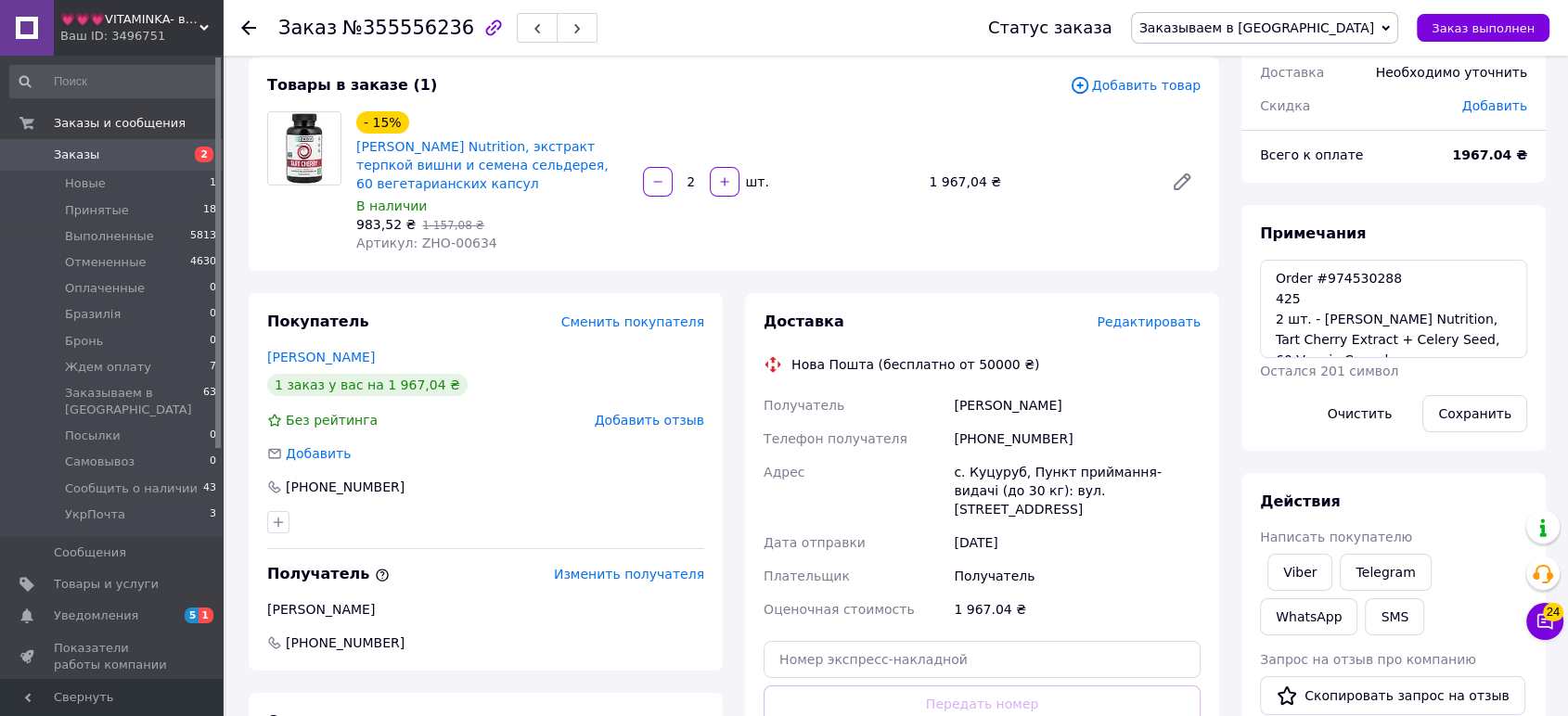
click at [1158, 315] on span "Редактировать" at bounding box center [1149, 322] width 104 height 15
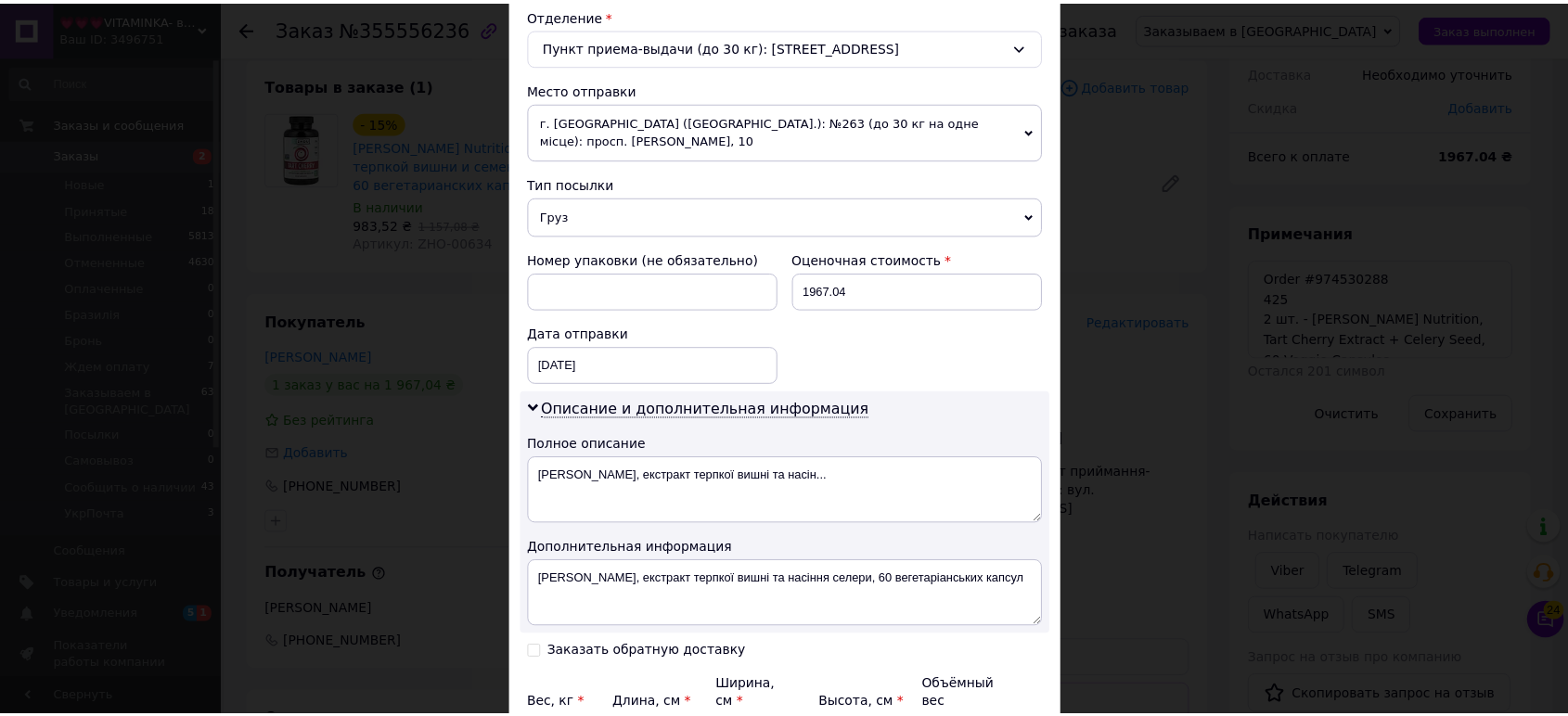
scroll to position [753, 0]
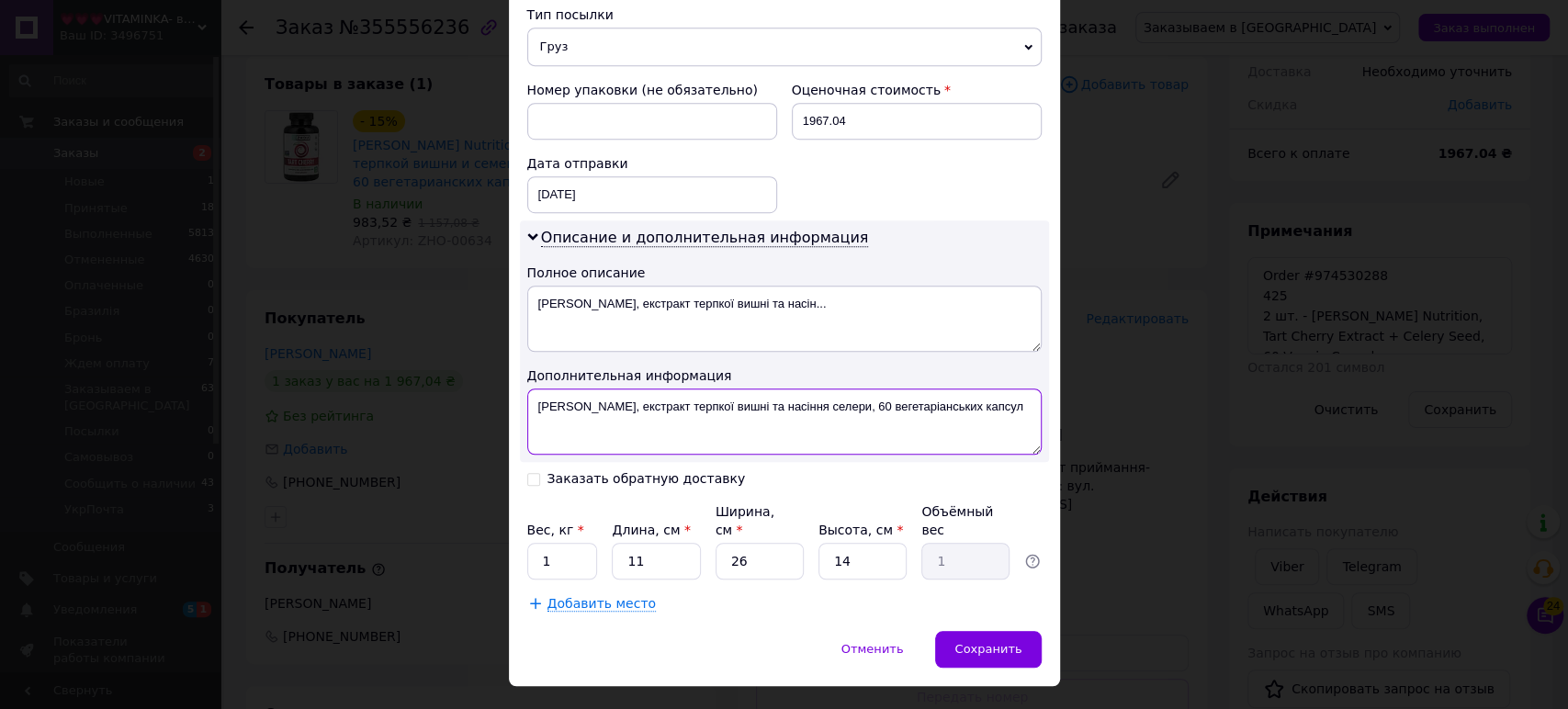
click at [793, 423] on textarea "Zhou Nutrition, екстракт терпкої вишні та насіння селери, 60 вегетаріанських ка…" at bounding box center [784, 421] width 514 height 66
paste textarea "2 шт. - Zhou Nutrition, Tart Cherry Extract + Celery Seed, 60 Veggie Capsules"
type textarea "2 шт. - Zhou Nutrition, Tart Cherry Extract + Celery Seed, 60 Veggie Capsules"
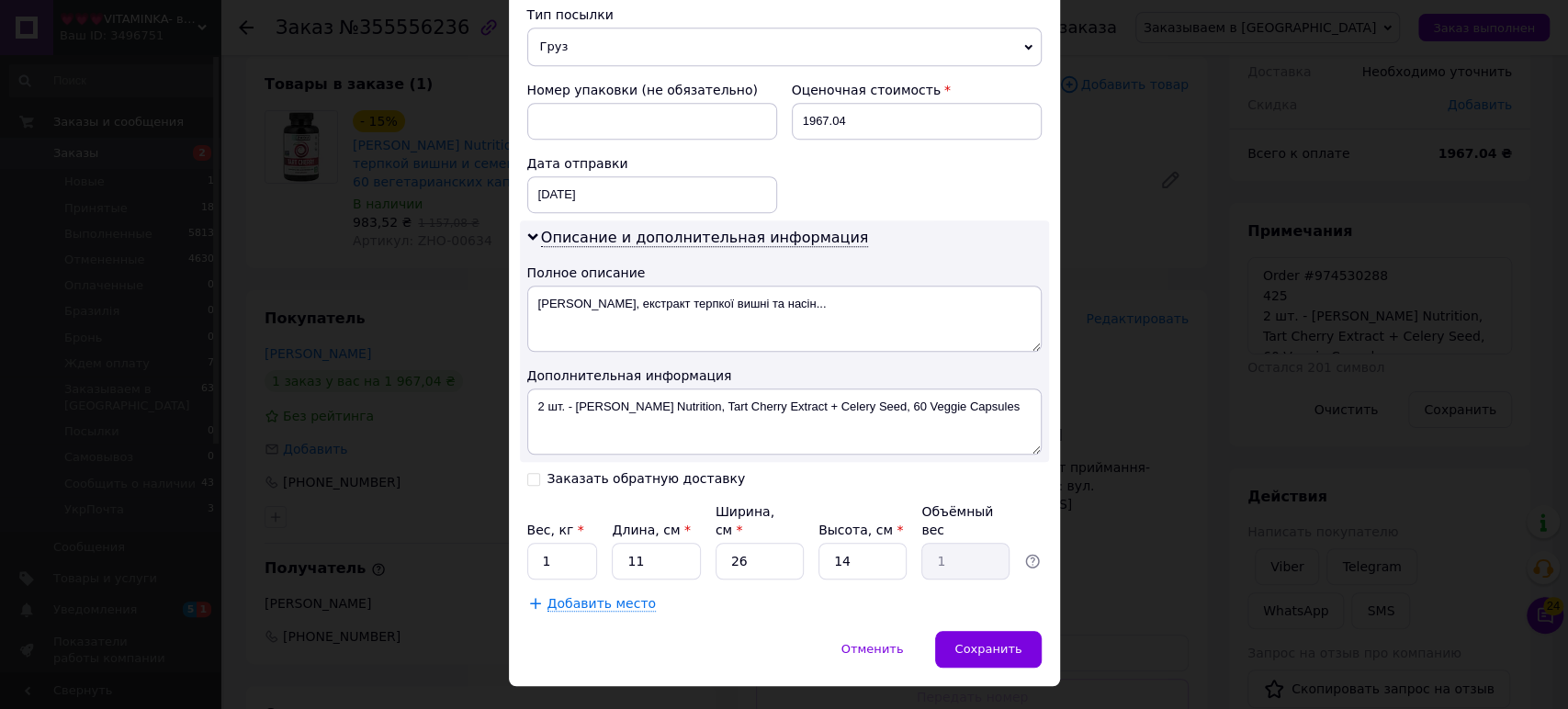
click at [786, 339] on div "Описание и дополнительная информация Полное описание Zhou Nutrition, екстракт т…" at bounding box center [784, 341] width 529 height 242
click at [794, 316] on textarea "Zhou Nutrition, екстракт терпкої вишні та насін..." at bounding box center [784, 319] width 514 height 66
paste textarea "2 шт. - Zhou Nutrition, Tart Cherry Extract + Cele"
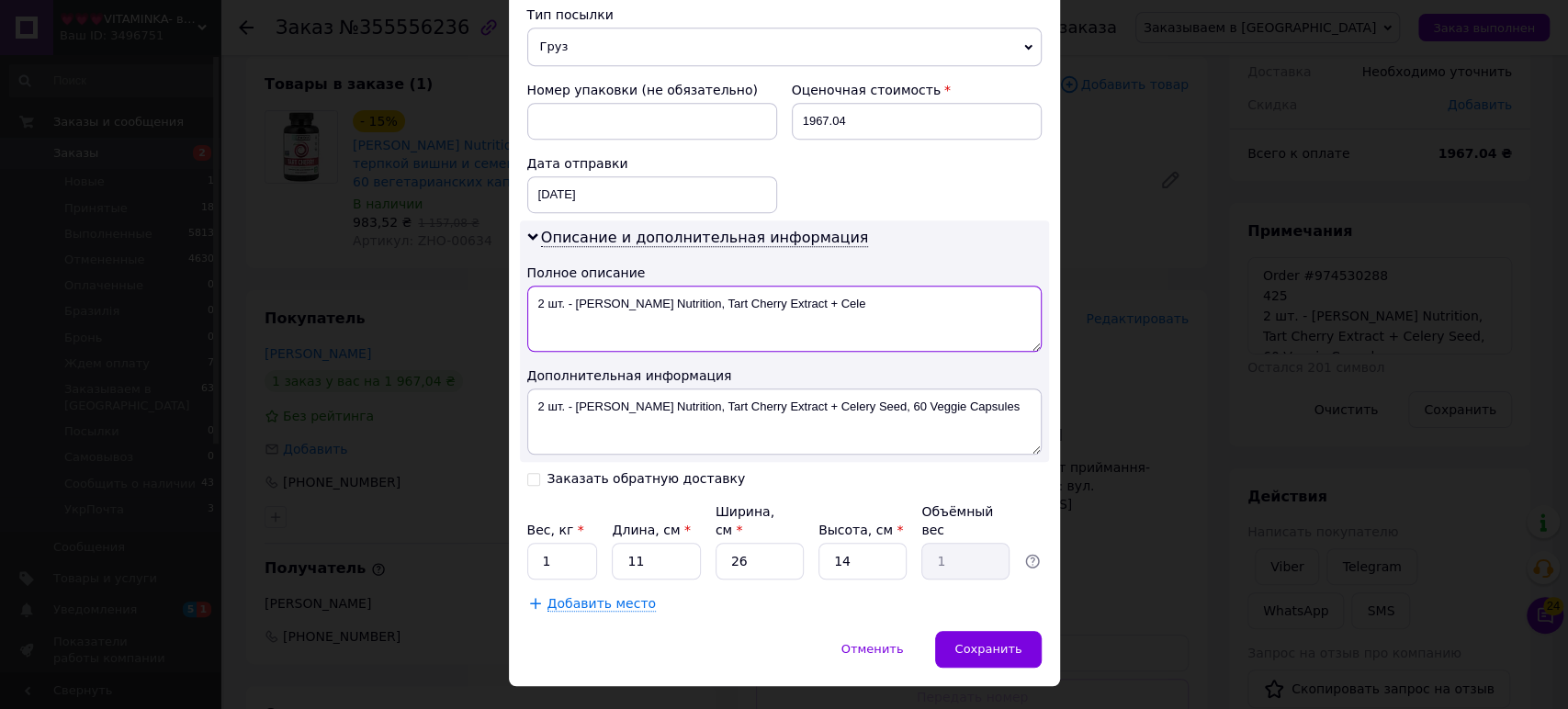
type textarea "2 шт. - Zhou Nutrition, Tart Cherry Extract + Cele"
drag, startPoint x: 633, startPoint y: 178, endPoint x: 639, endPoint y: 347, distance: 169.1
click at [633, 181] on div "12.08.2025 < 2025 > < Август > Пн Вт Ср Чт Пт Сб Вс 28 29 30 31 1 2 3 4 5 6 7 8…" at bounding box center [652, 194] width 250 height 36
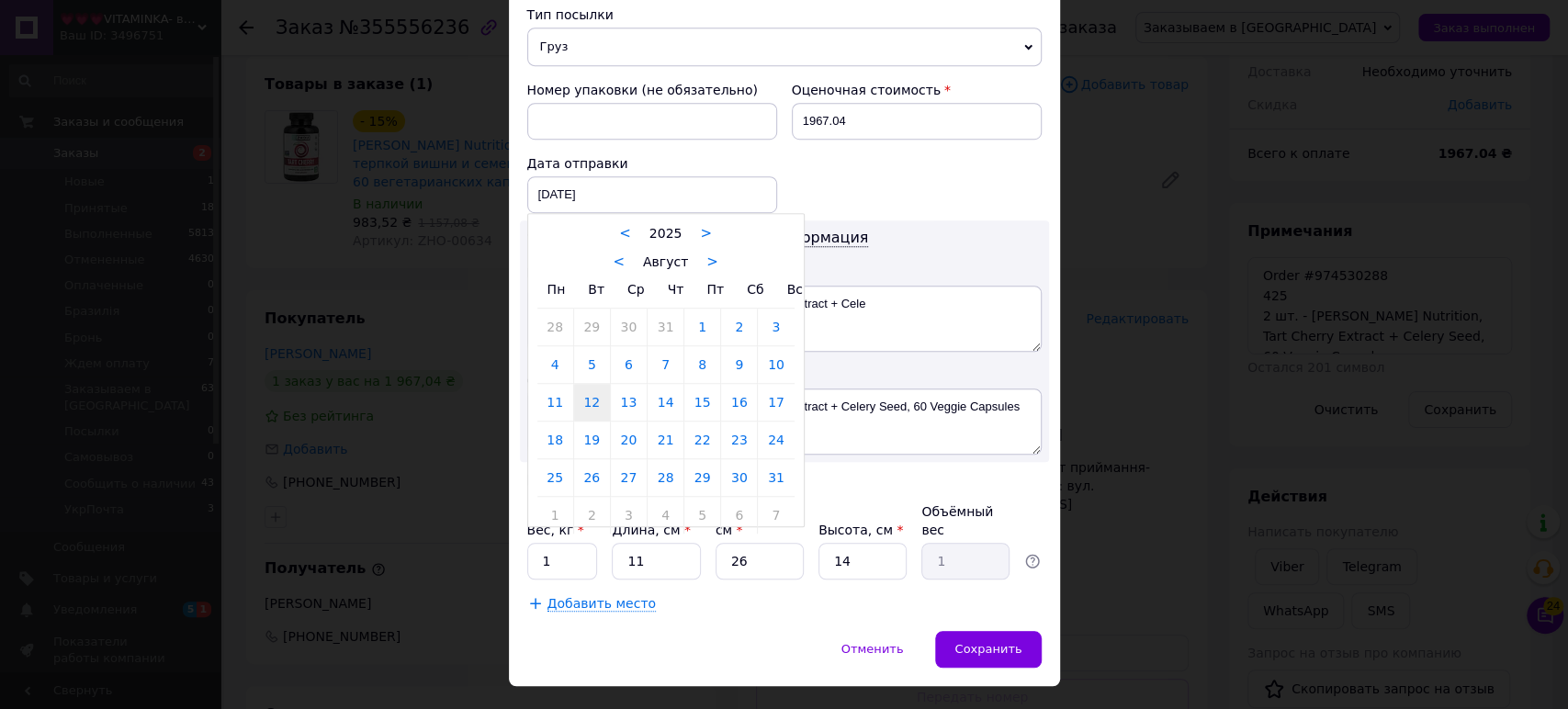
drag, startPoint x: 589, startPoint y: 418, endPoint x: 610, endPoint y: 431, distance: 24.7
click at [589, 422] on link "19" at bounding box center [591, 440] width 35 height 36
type input "19.08.2025"
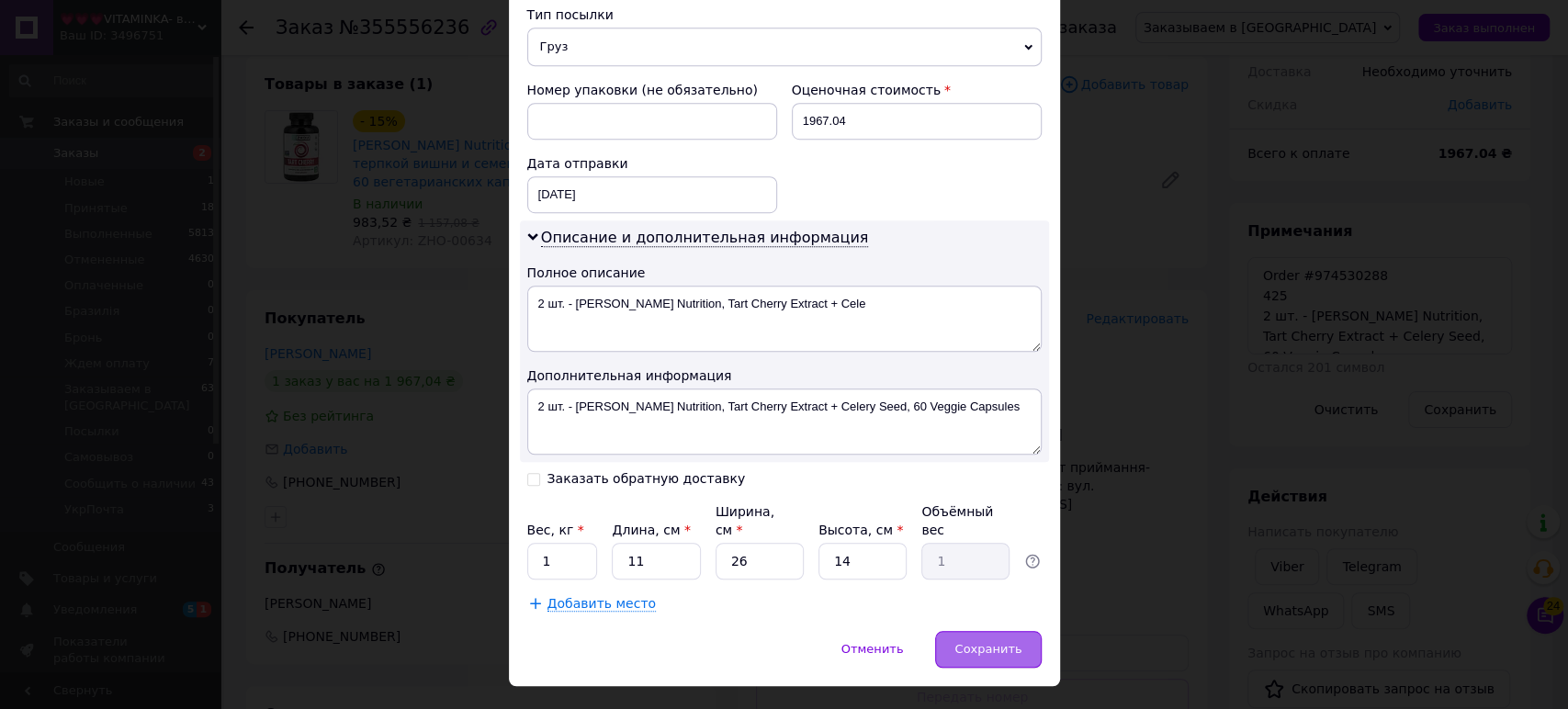
click at [1003, 642] on span "Сохранить" at bounding box center [988, 649] width 67 height 14
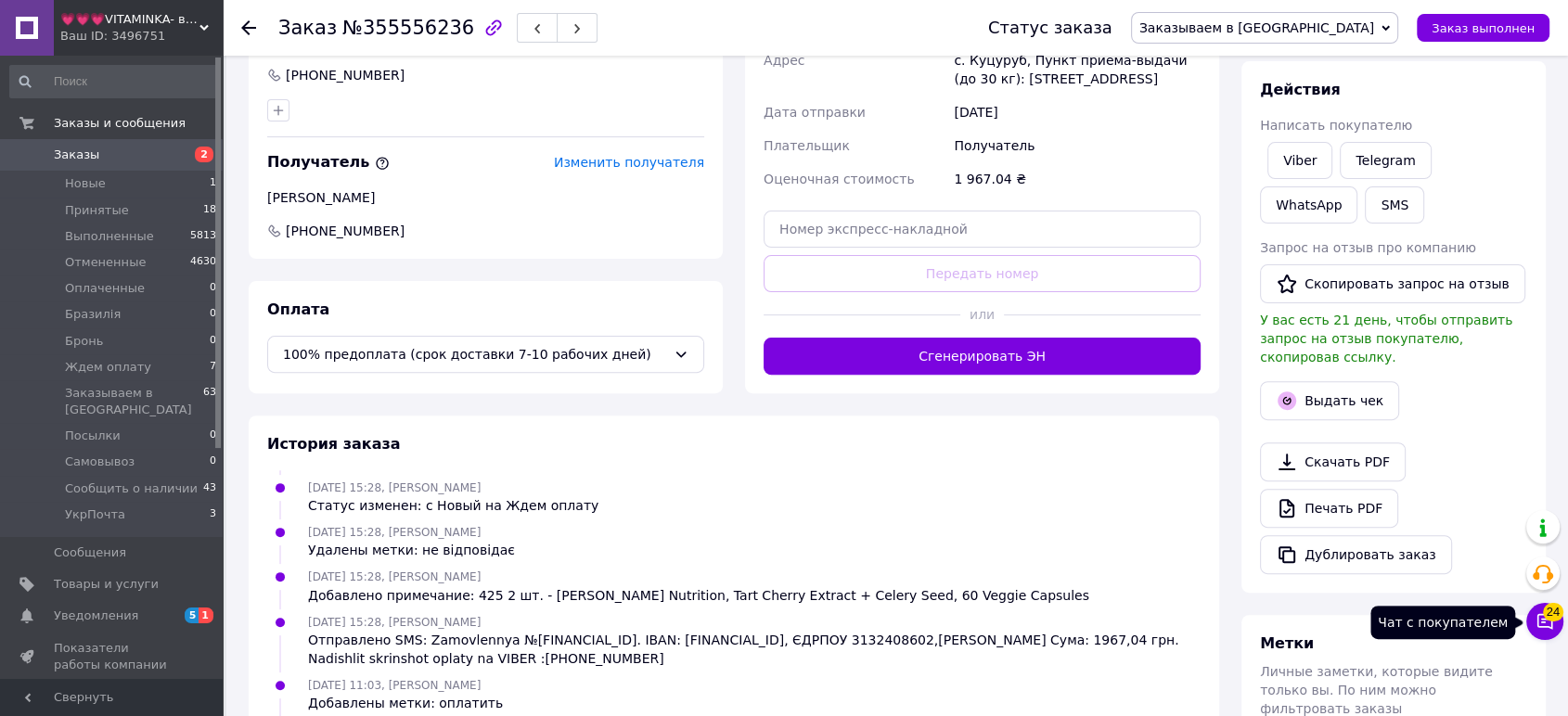
scroll to position [584, 0]
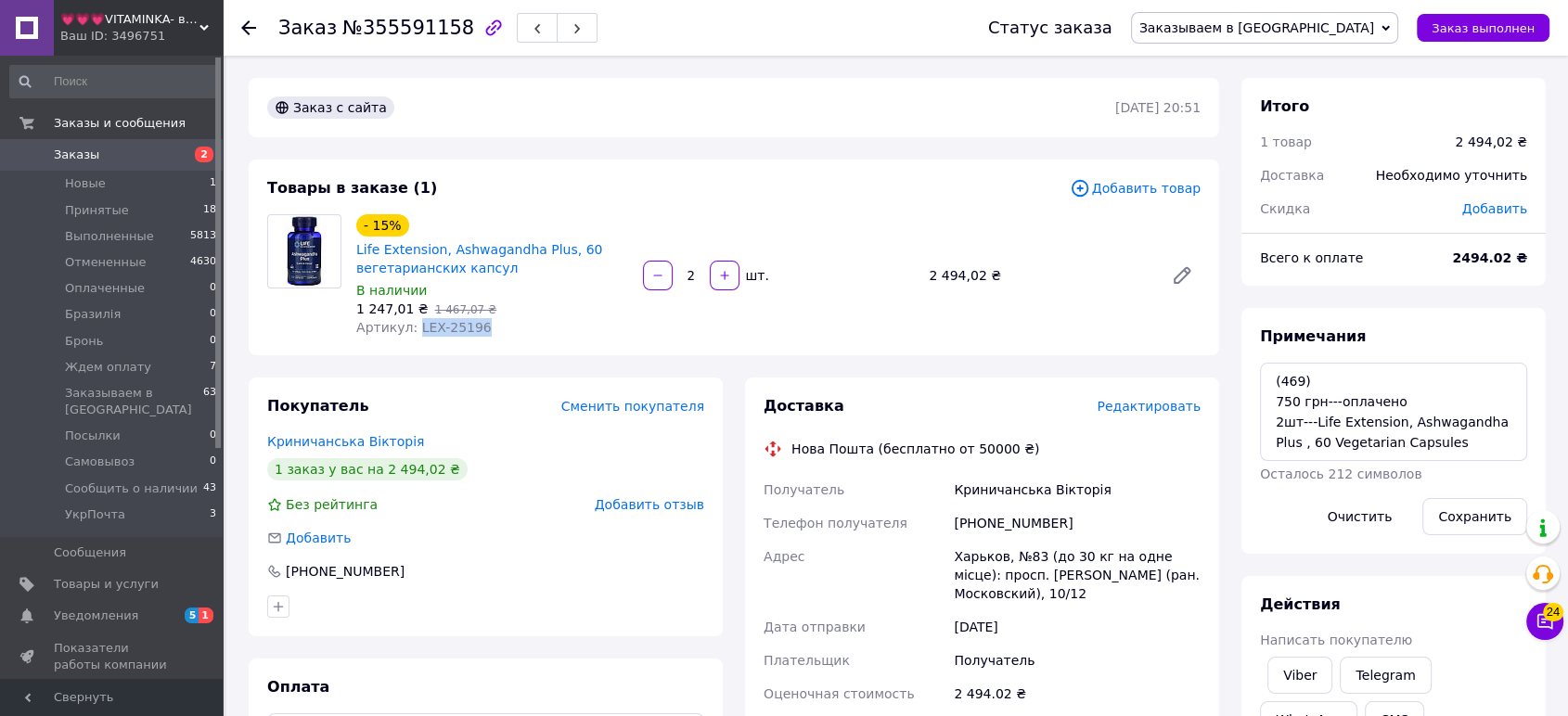
drag, startPoint x: 476, startPoint y: 321, endPoint x: 434, endPoint y: 325, distance: 42.2
click at [411, 325] on div "Артикул: LEX-25196" at bounding box center [492, 328] width 272 height 19
copy span "LEX-25196"
click at [1265, 387] on textarea "(469) 750 грн---оплачено 2шт---Life Extension, Ashwagandha Plus , 60 Vegetarian…" at bounding box center [1394, 411] width 267 height 99
paste textarea "Order #974495257"
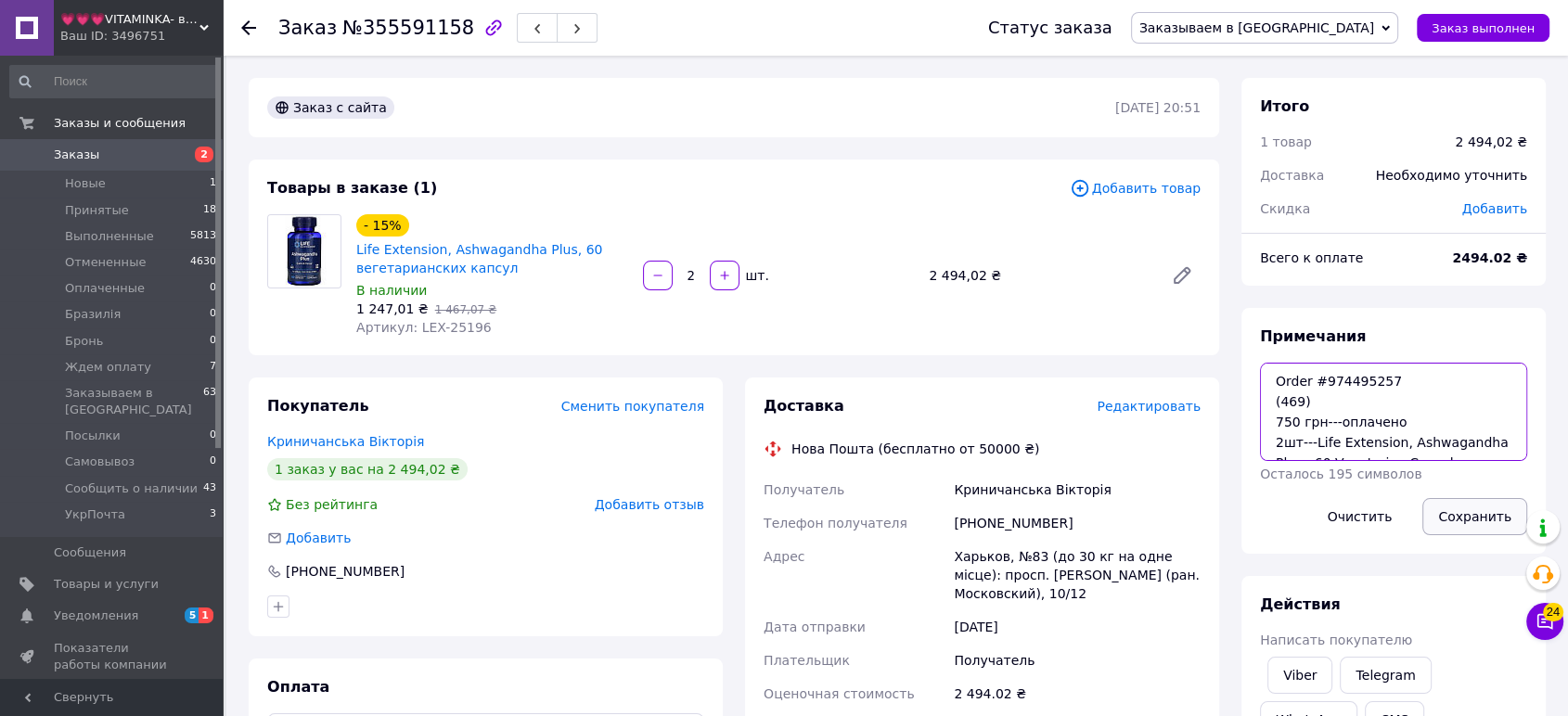
type textarea "Order #974495257 (469) 750 грн---оплачено 2шт---Life Extension, Ashwagandha Plu…"
click at [1458, 514] on button "Сохранить" at bounding box center [1474, 516] width 105 height 37
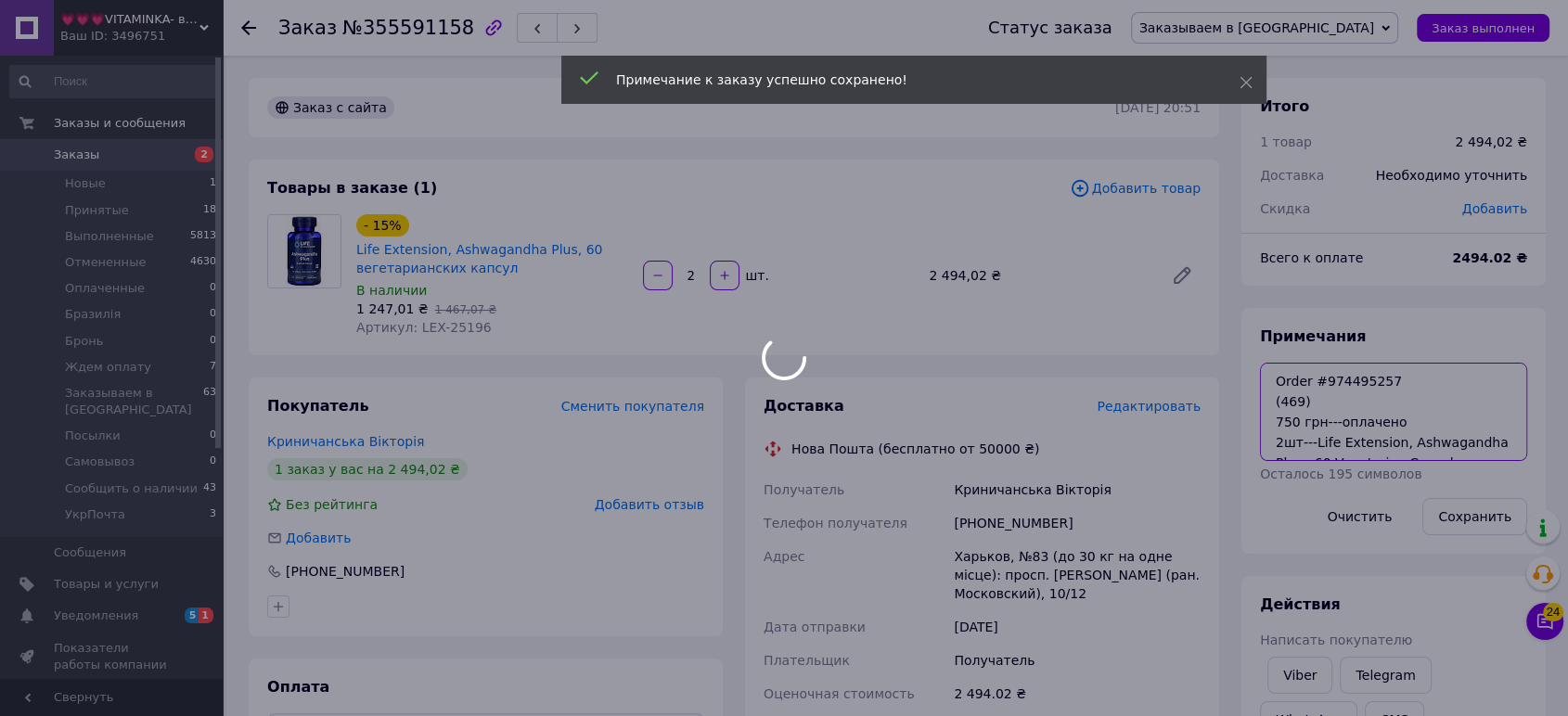
click at [1411, 434] on body "💗💗💗VITAMINKA- витамины из [GEOGRAPHIC_DATA] Ваш ID: 3496751 Сайт 💗💗💗VITAMINKA- …" at bounding box center [784, 655] width 1568 height 1312
click at [1411, 434] on div at bounding box center [784, 358] width 1568 height 716
click at [1411, 434] on body "💗💗💗VITAMINKA- витамины из [GEOGRAPHIC_DATA] Ваш ID: 3496751 Сайт 💗💗💗VITAMINKA- …" at bounding box center [784, 655] width 1568 height 1312
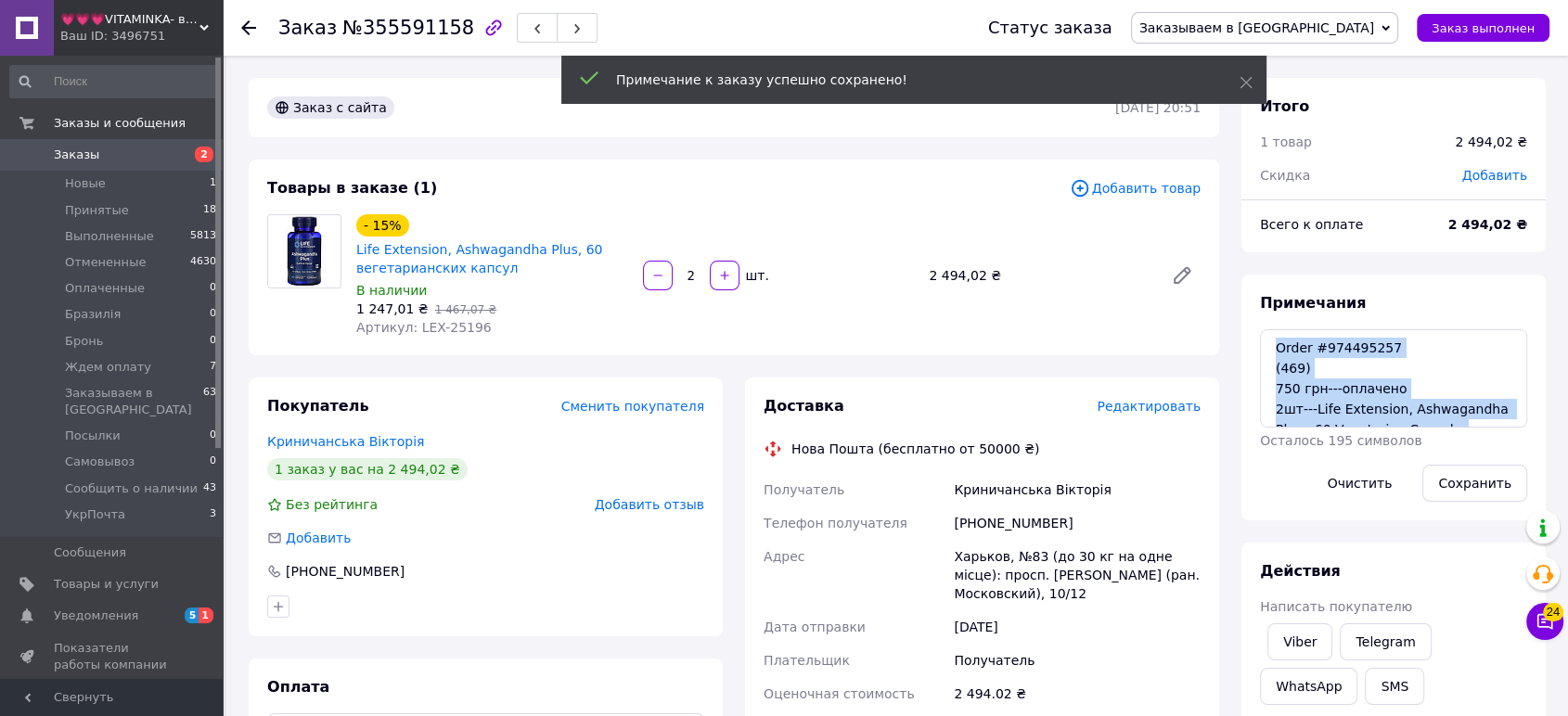
click at [1411, 434] on div "Примечания Order #974495257 (469) 750 грн---оплачено 2шт---Life Extension, Ashw…" at bounding box center [1394, 398] width 267 height 209
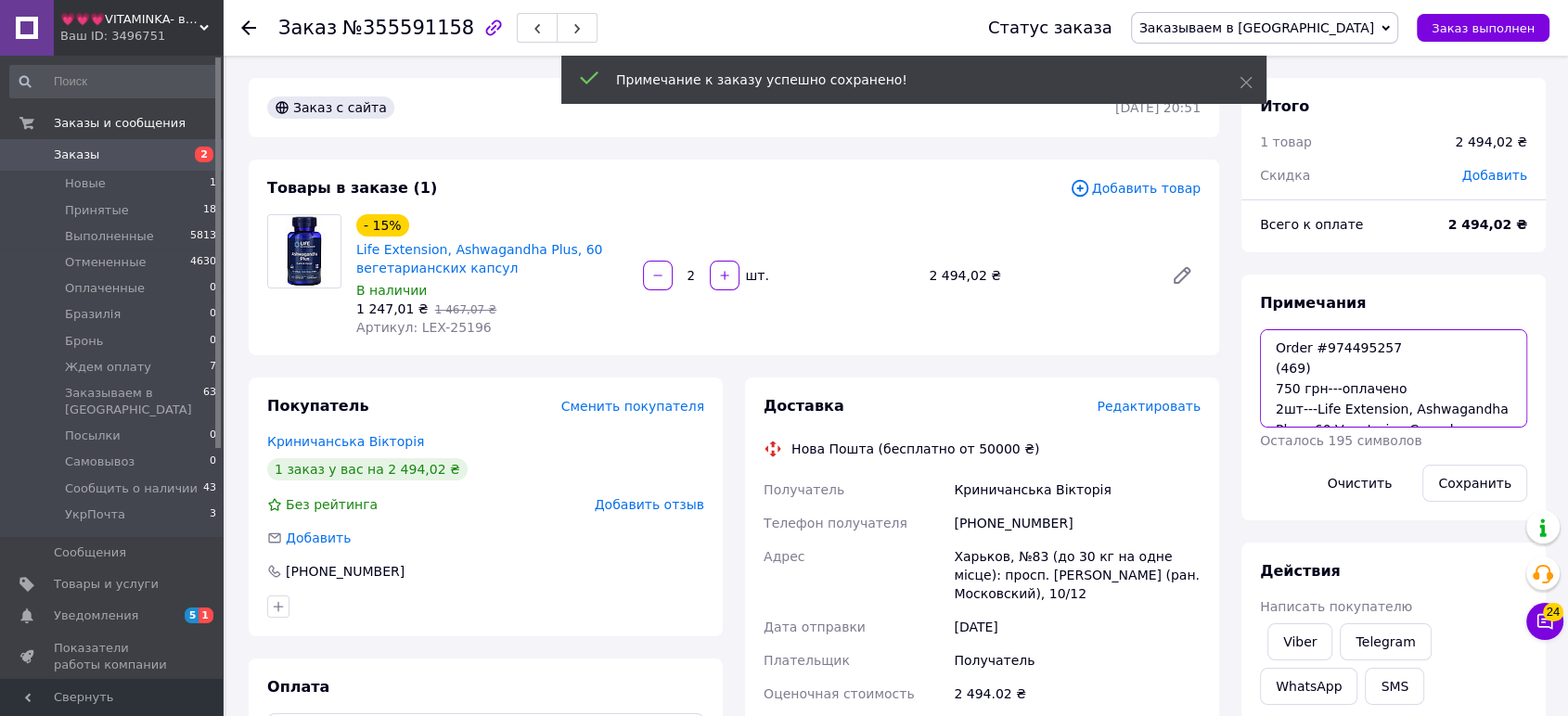
click at [1401, 407] on textarea "Order #974495257 (469) 750 грн---оплачено 2шт---Life Extension, Ashwagandha Plu…" at bounding box center [1394, 378] width 267 height 99
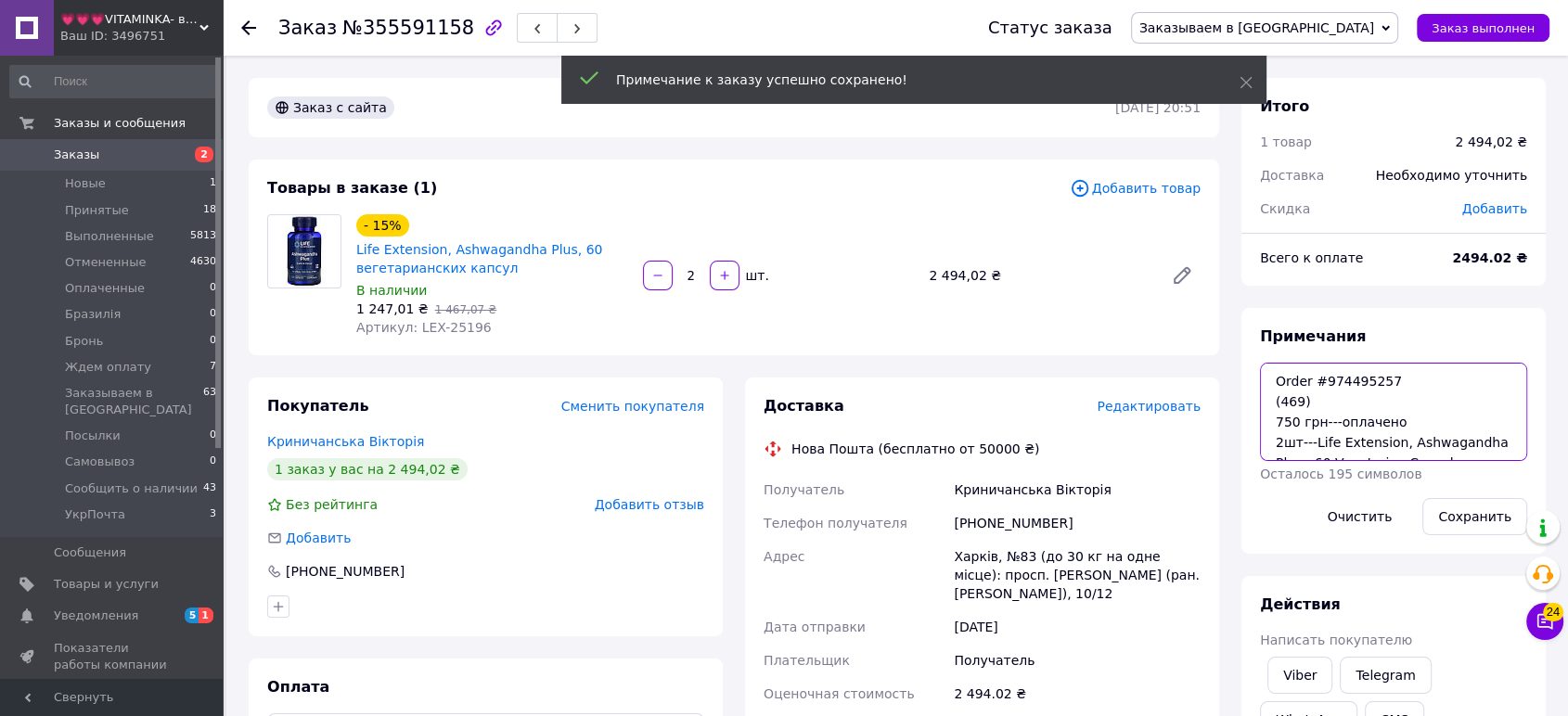
click at [1401, 407] on textarea "Order #974495257 (469) 750 грн---оплачено 2шт---Life Extension, Ashwagandha Plu…" at bounding box center [1394, 411] width 267 height 99
click at [1408, 454] on textarea "Order #974495257 (469) 750 грн---оплачено 2шт---Life Extension, Ashwagandha Plu…" at bounding box center [1394, 411] width 267 height 99
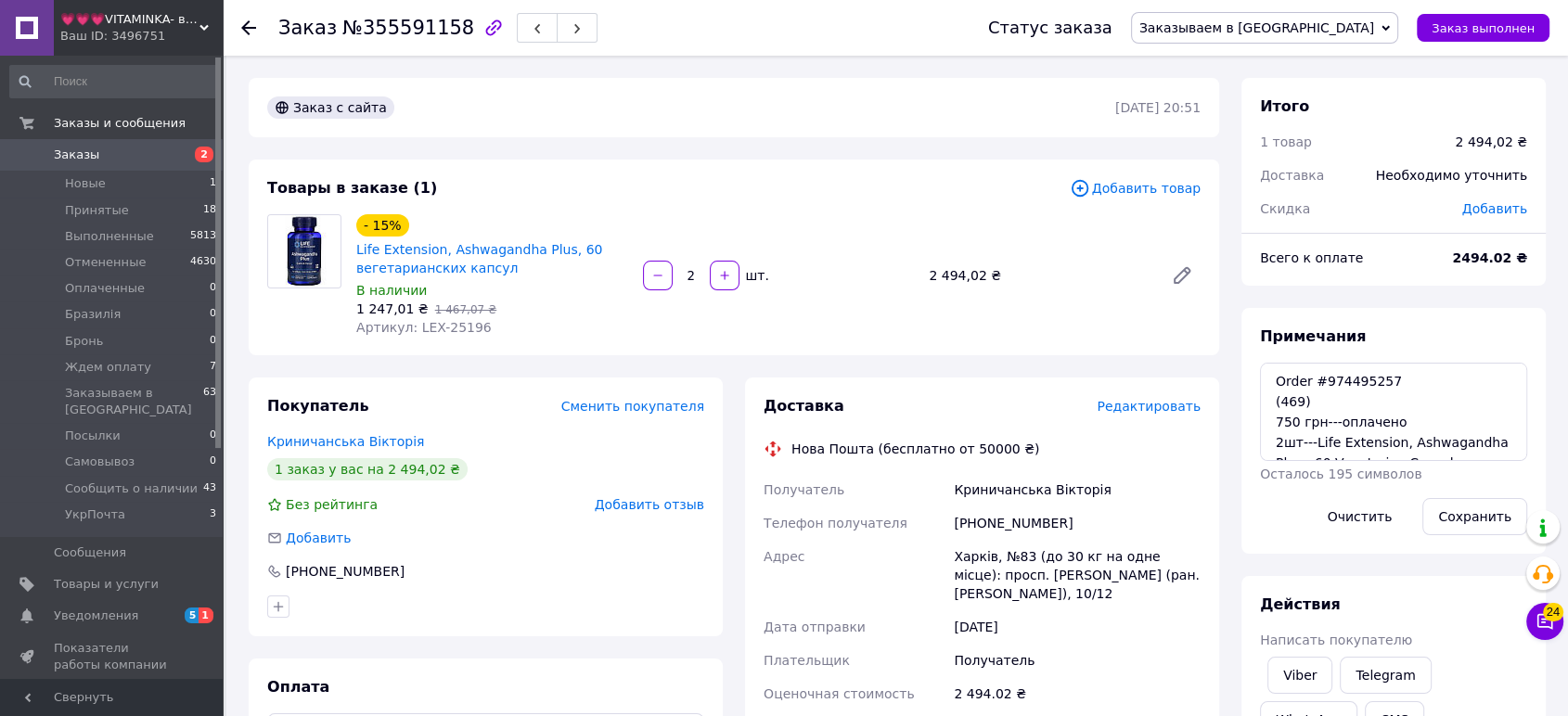
click at [1158, 400] on span "Редактировать" at bounding box center [1149, 406] width 104 height 15
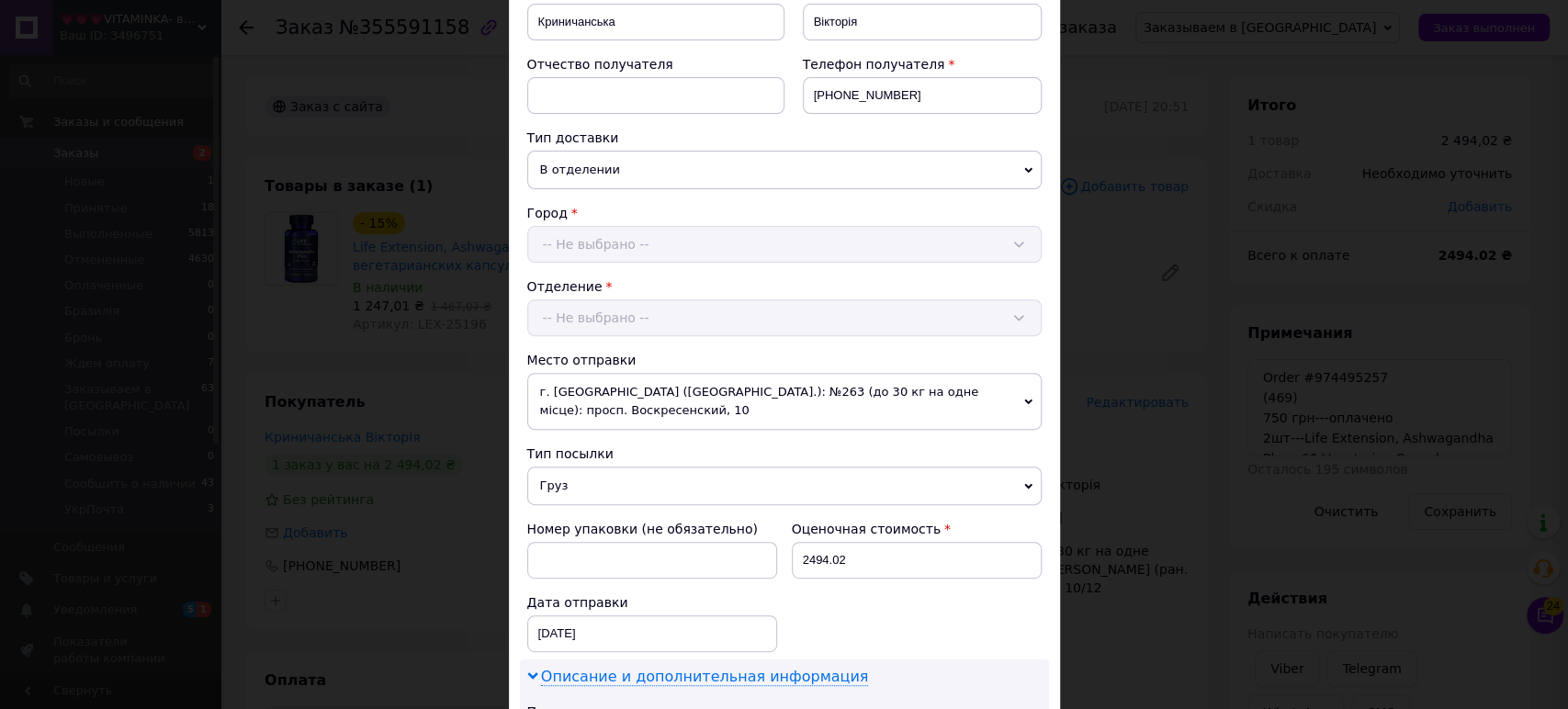
scroll to position [544, 0]
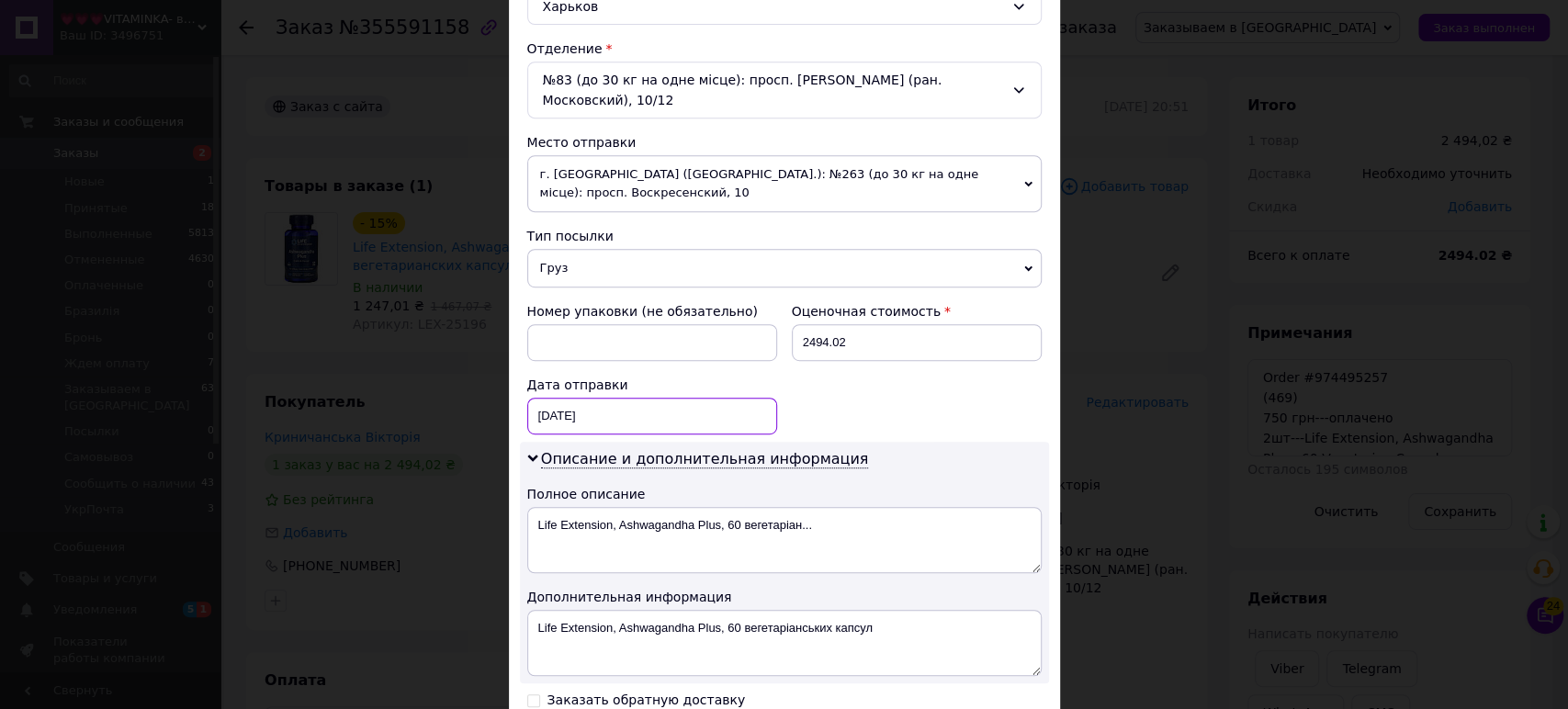
click at [577, 398] on div "[DATE] < 2025 > < Август > Пн Вт Ср Чт Пт Сб Вс 28 29 30 31 1 2 3 4 5 6 7 8 9 1…" at bounding box center [652, 416] width 250 height 36
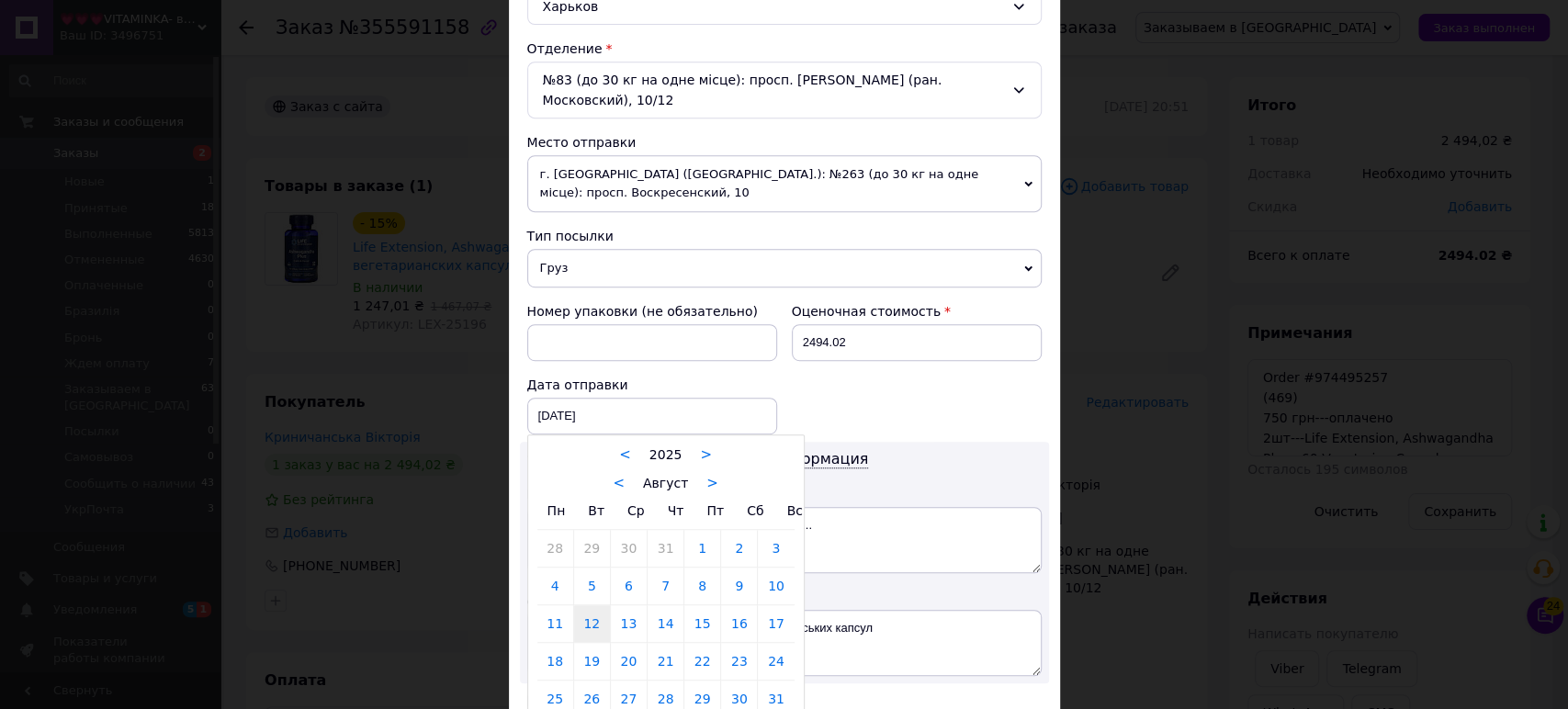
click at [594, 643] on link "19" at bounding box center [591, 661] width 35 height 36
type input "[DATE]"
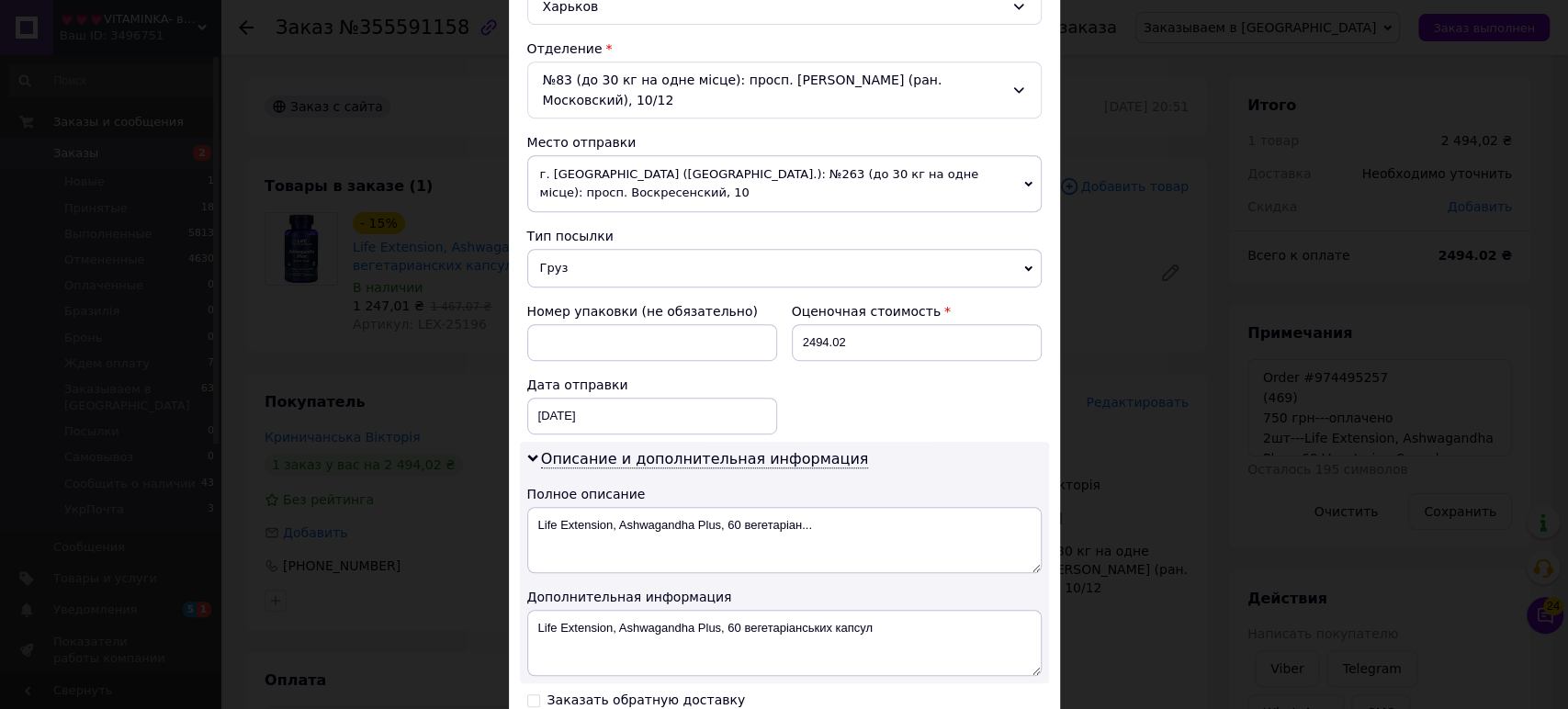
scroll to position [765, 0]
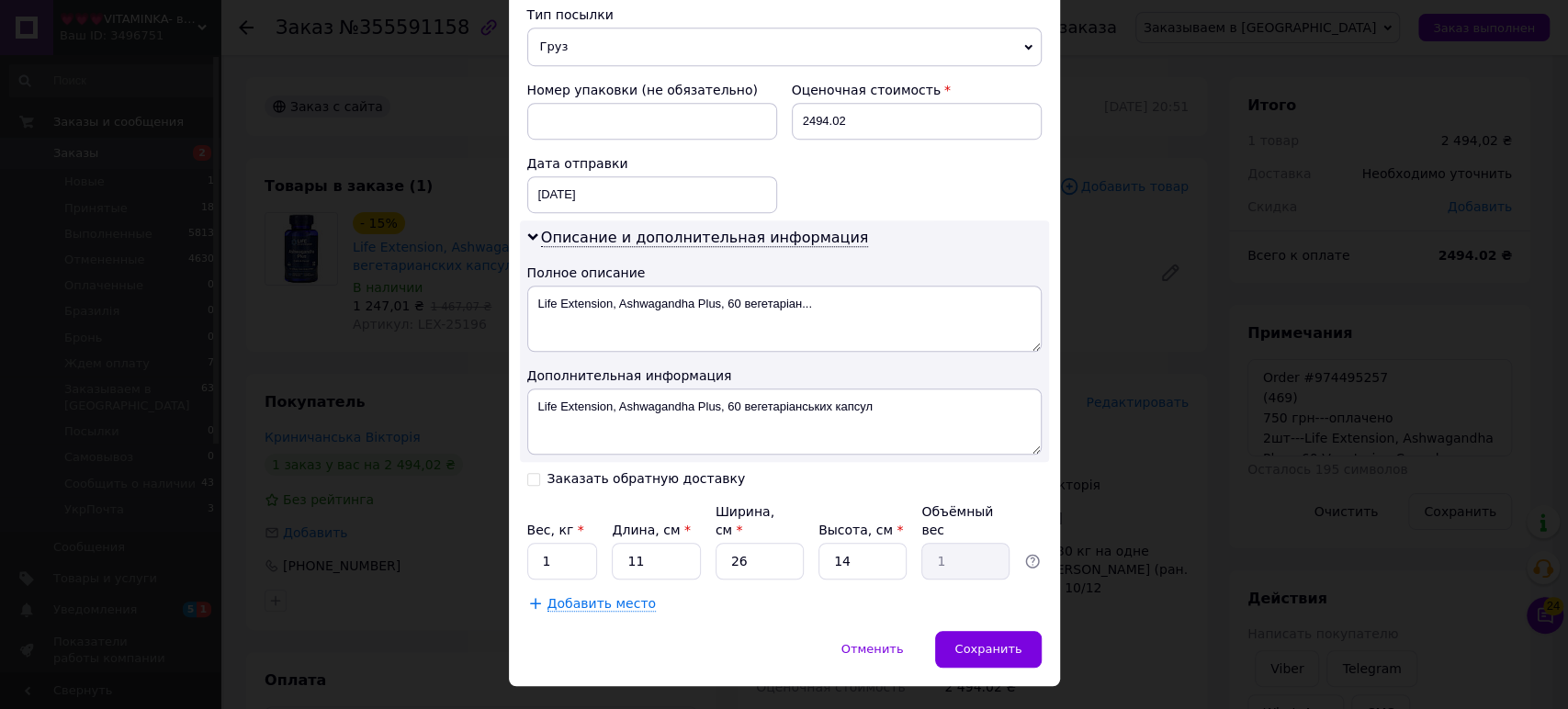
drag, startPoint x: 529, startPoint y: 453, endPoint x: 539, endPoint y: 469, distance: 18.9
click at [530, 471] on input "Заказать обратную доставку" at bounding box center [533, 477] width 13 height 13
checkbox input "true"
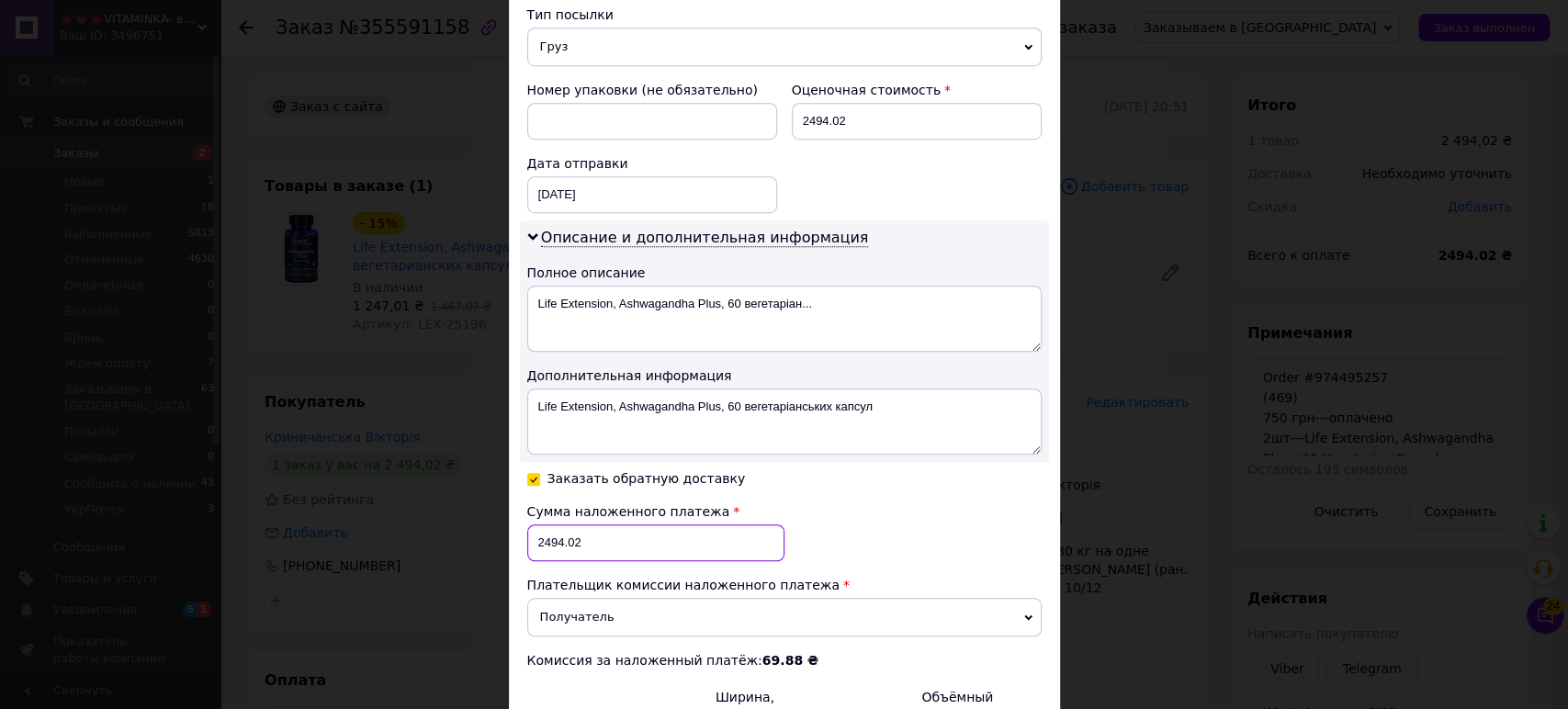
drag, startPoint x: 558, startPoint y: 519, endPoint x: 533, endPoint y: 518, distance: 25.0
click at [533, 525] on input "2494.02" at bounding box center [655, 542] width 257 height 36
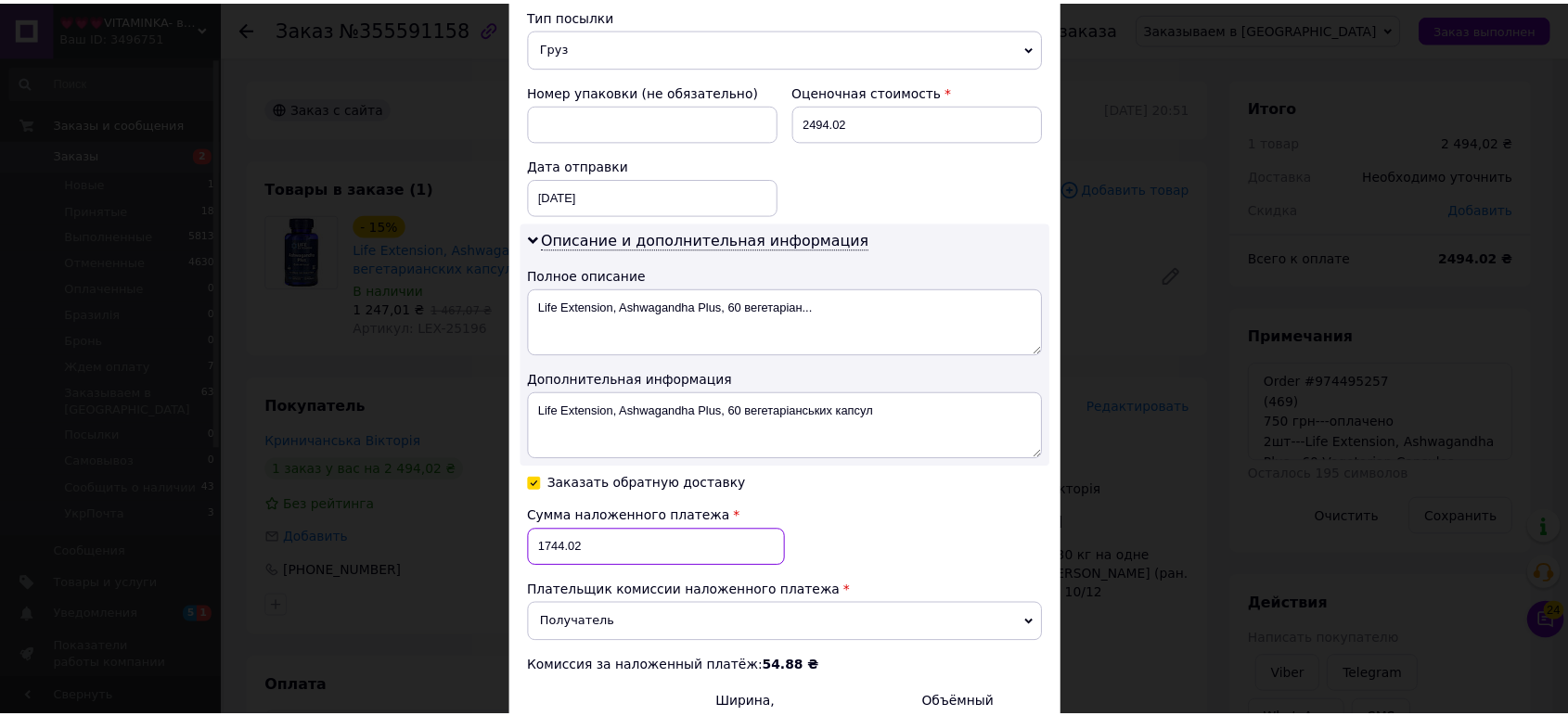
scroll to position [961, 0]
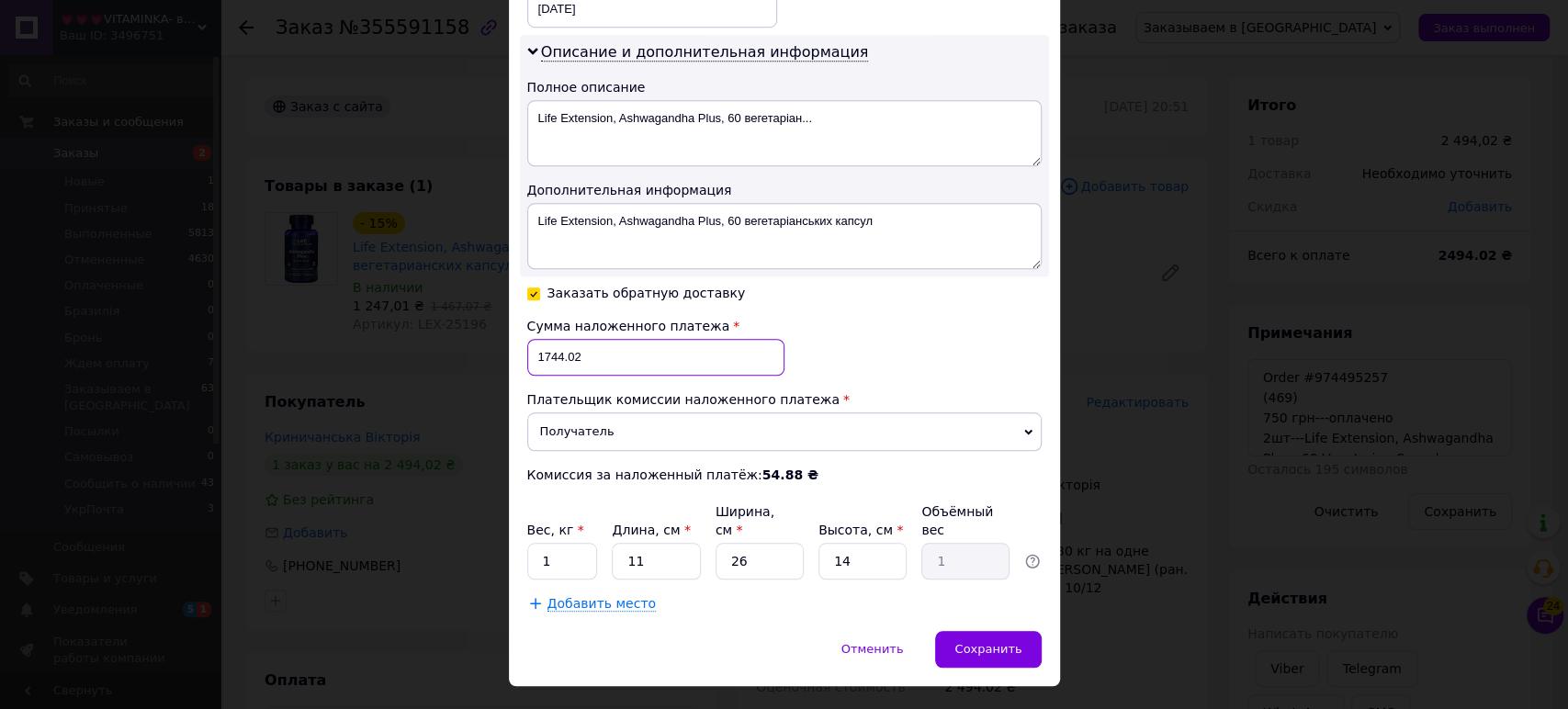
type input "1744.02"
click at [852, 101] on textarea "Life Extension, Ashwagandha Plus, 60 вегетаріан..." at bounding box center [784, 133] width 514 height 66
paste textarea "2шт---Life Extension, Ashwagandha Plus , 60 Vegeta"
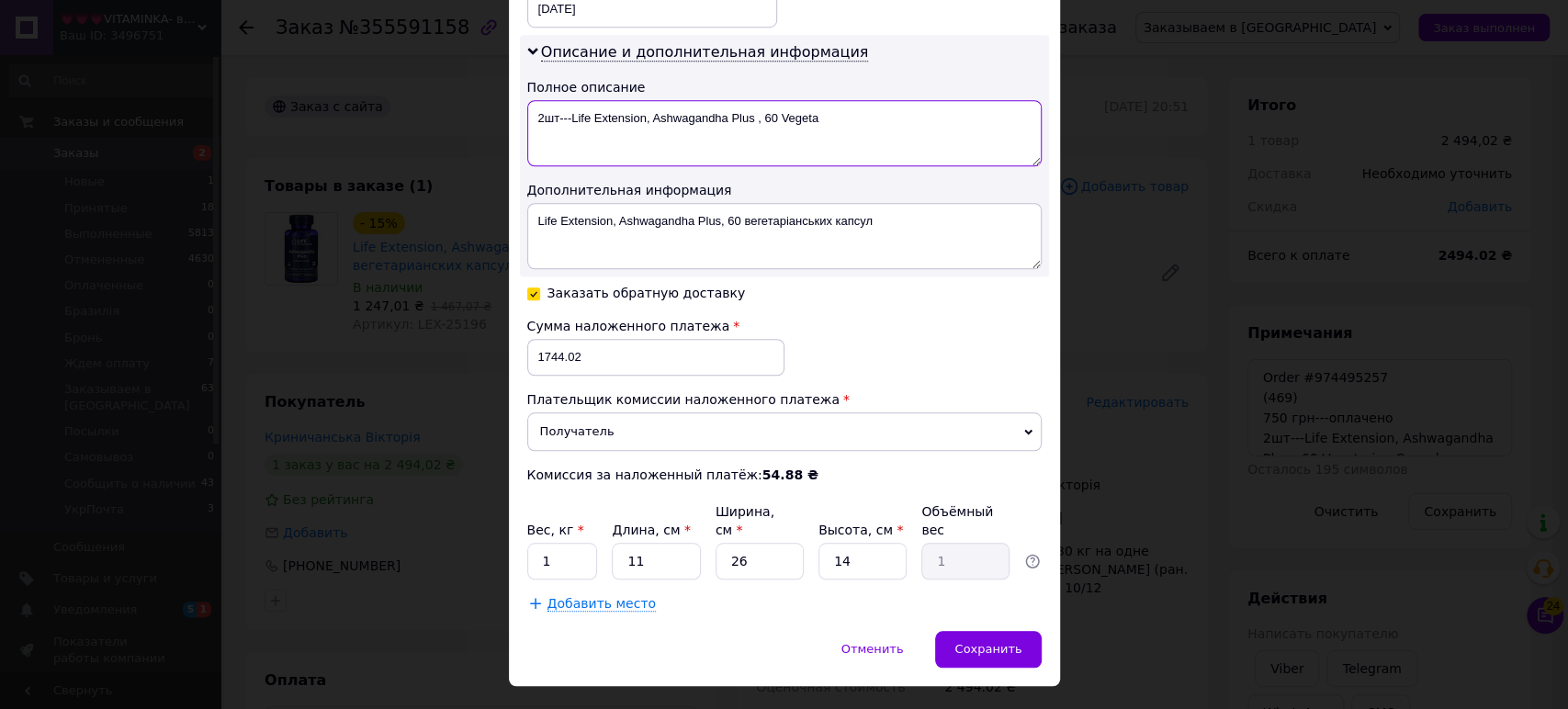
type textarea "2шт---Life Extension, Ashwagandha Plus , 60 Vegeta"
click at [811, 204] on textarea "Life Extension, Ashwagandha Plus, 60 вегетаріанських капсул" at bounding box center [784, 236] width 514 height 66
paste textarea "2шт---Life Extension, Ashwagandha Plus , 60 Vegetarian Capsules"
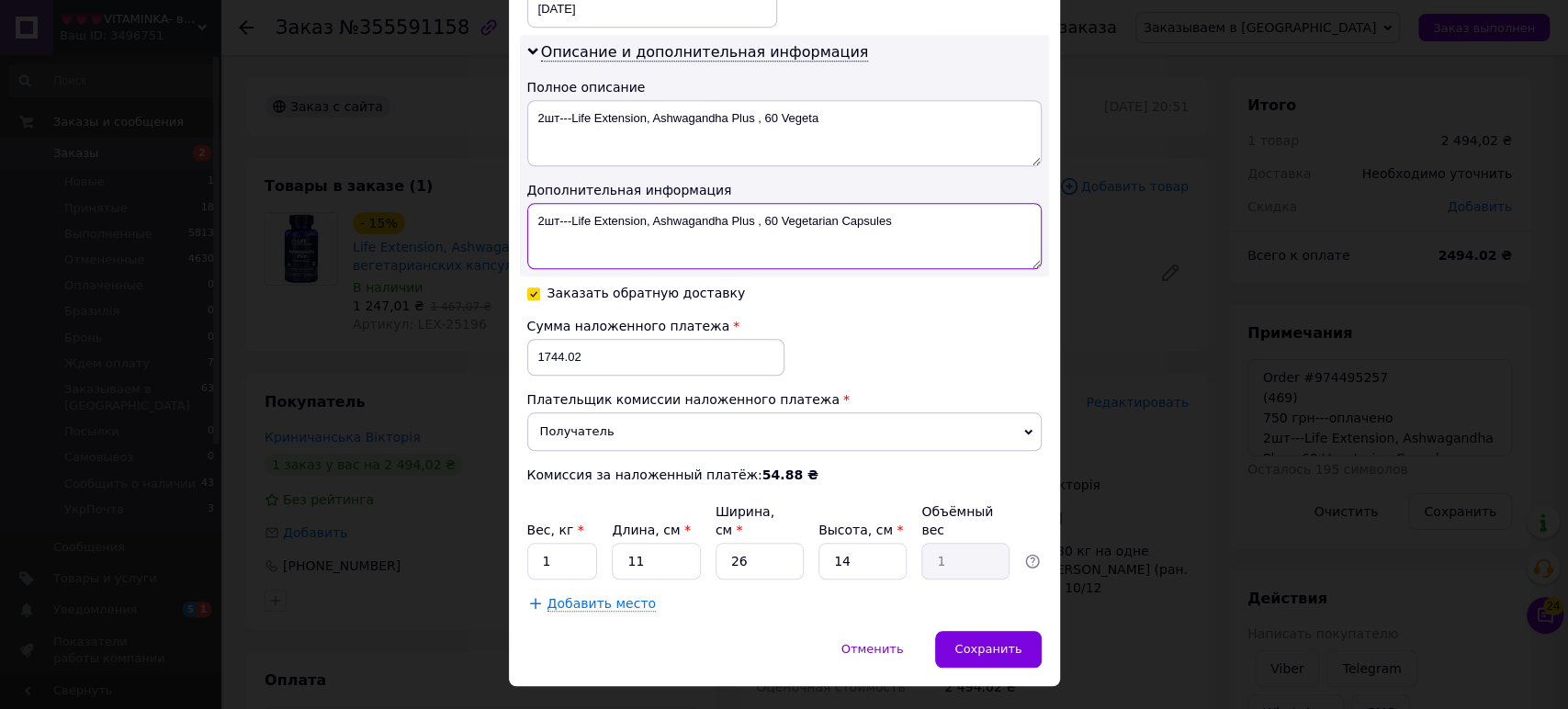
type textarea "2шт---Life Extension, Ashwagandha Plus , 60 Vegetarian Capsules"
drag, startPoint x: 1017, startPoint y: 580, endPoint x: 1010, endPoint y: 591, distance: 13.0
click at [1009, 631] on div "Сохранить" at bounding box center [988, 649] width 105 height 36
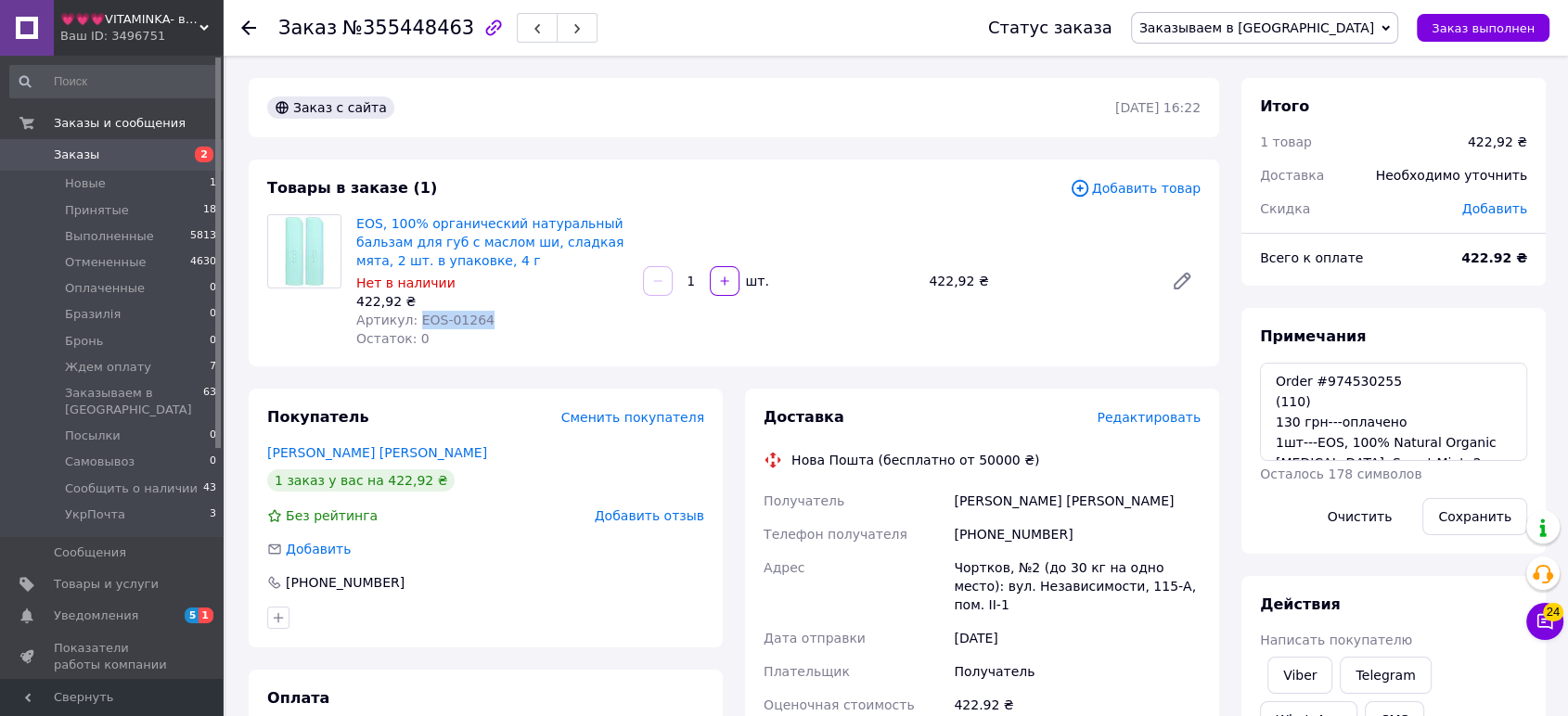
drag, startPoint x: 484, startPoint y: 321, endPoint x: 414, endPoint y: 317, distance: 70.1
click at [414, 317] on div "Артикул: EOS-01264" at bounding box center [492, 320] width 272 height 19
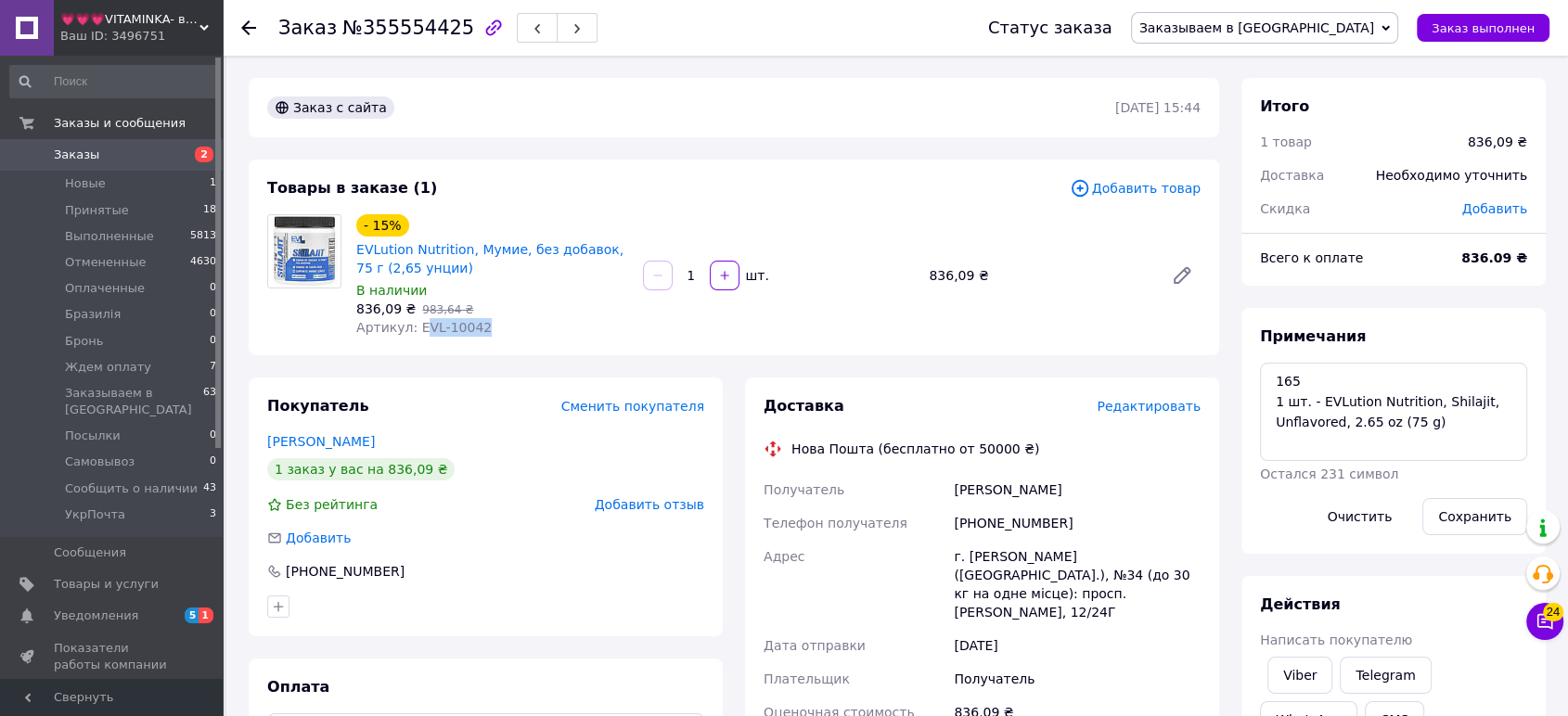
drag, startPoint x: 484, startPoint y: 325, endPoint x: 416, endPoint y: 325, distance: 68.0
click at [416, 325] on div "Артикул: EVL-10042" at bounding box center [492, 328] width 272 height 19
drag, startPoint x: 411, startPoint y: 326, endPoint x: 489, endPoint y: 336, distance: 78.6
click at [489, 336] on div "Артикул: EVL-10042" at bounding box center [492, 328] width 272 height 19
copy span "EVL-10042"
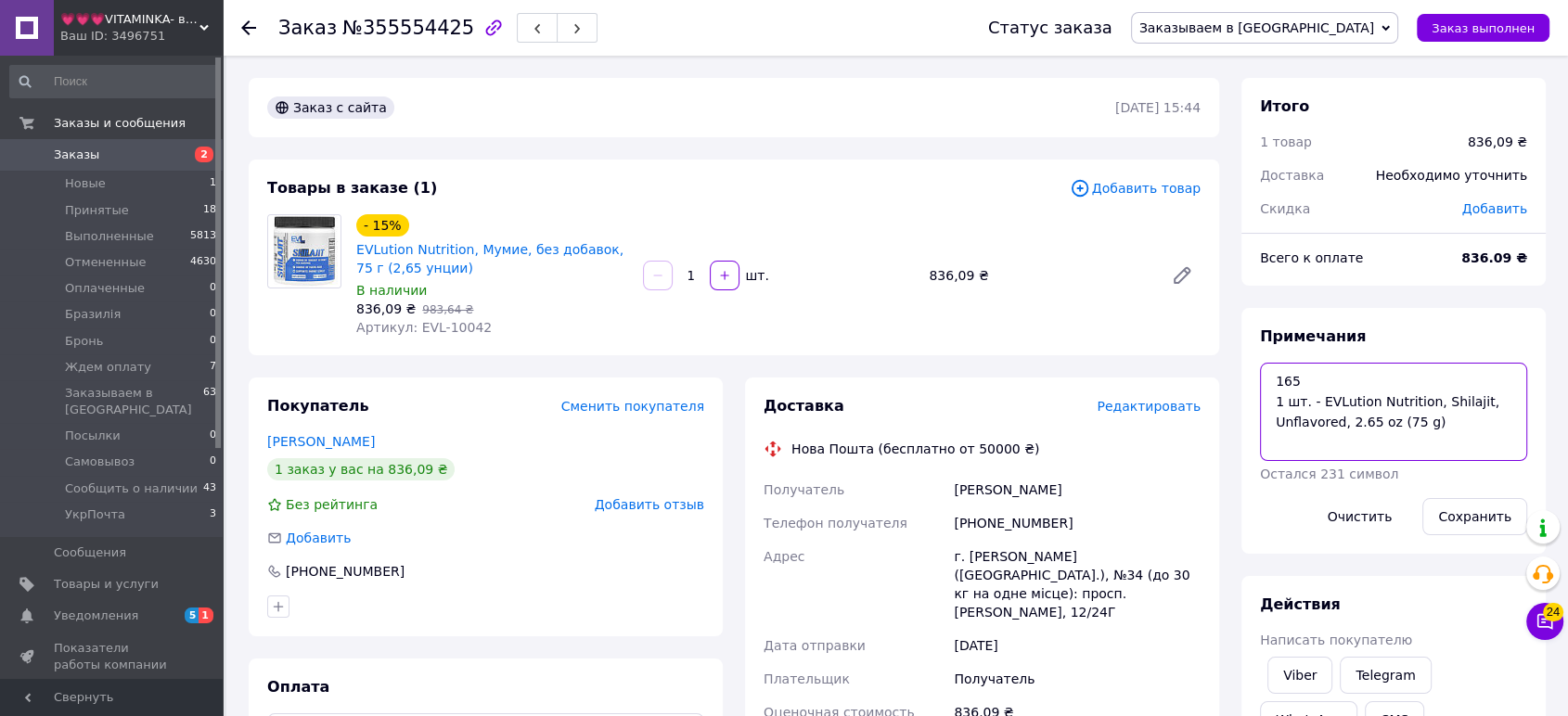
click at [1269, 381] on textarea "165 1 шт. - EVLution Nutrition, Shilajit, Unflavored, 2.65 oz (75 g)" at bounding box center [1394, 411] width 267 height 99
paste textarea "Order #974494842"
type textarea "Order #974494842 165 1 шт. - EVLution Nutrition, Shilajit, Unflavored, 2.65 oz …"
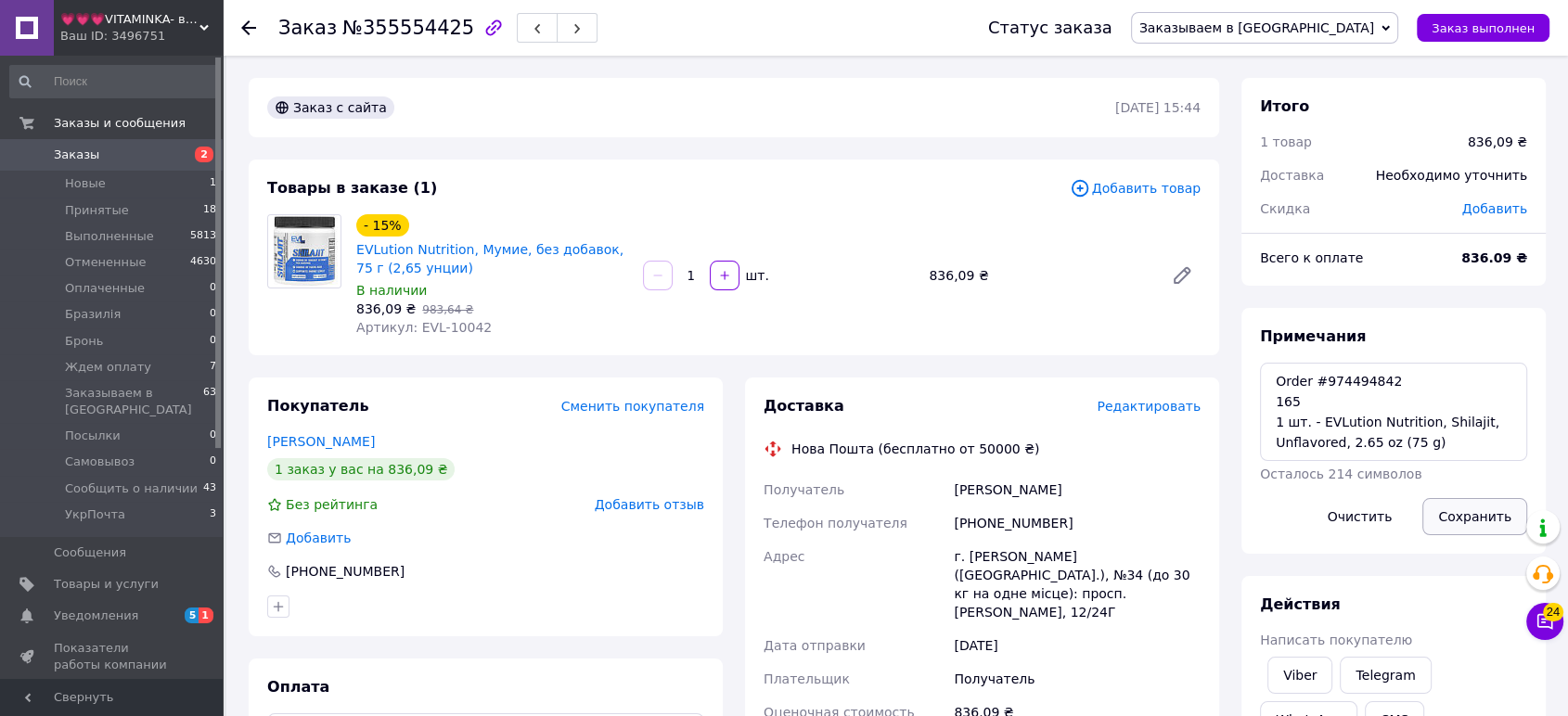
click at [1464, 517] on button "Сохранить" at bounding box center [1474, 516] width 105 height 37
click at [1403, 443] on textarea "Order #974494842 165 1 шт. - EVLution Nutrition, Shilajit, Unflavored, 2.65 oz …" at bounding box center [1394, 411] width 267 height 99
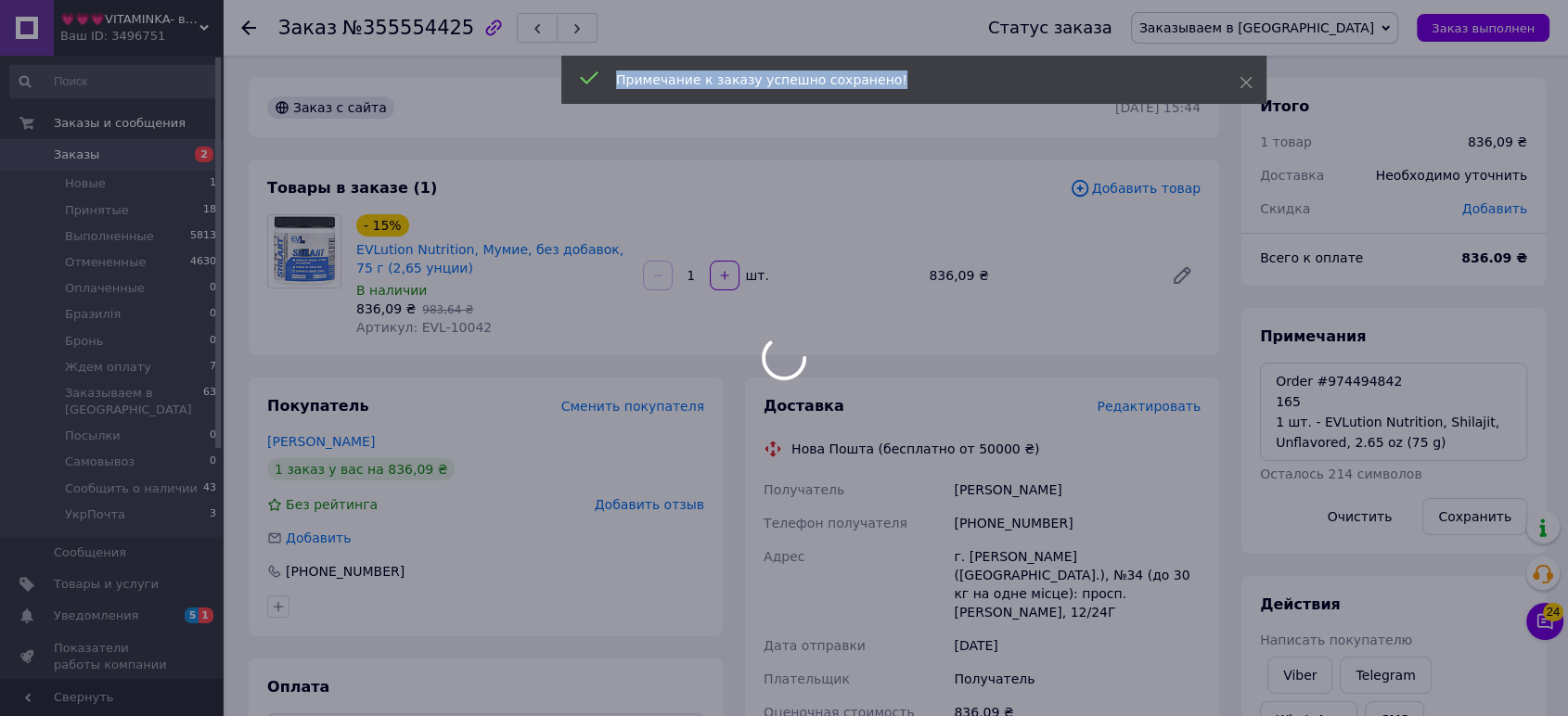
click at [1403, 443] on div at bounding box center [784, 358] width 1568 height 716
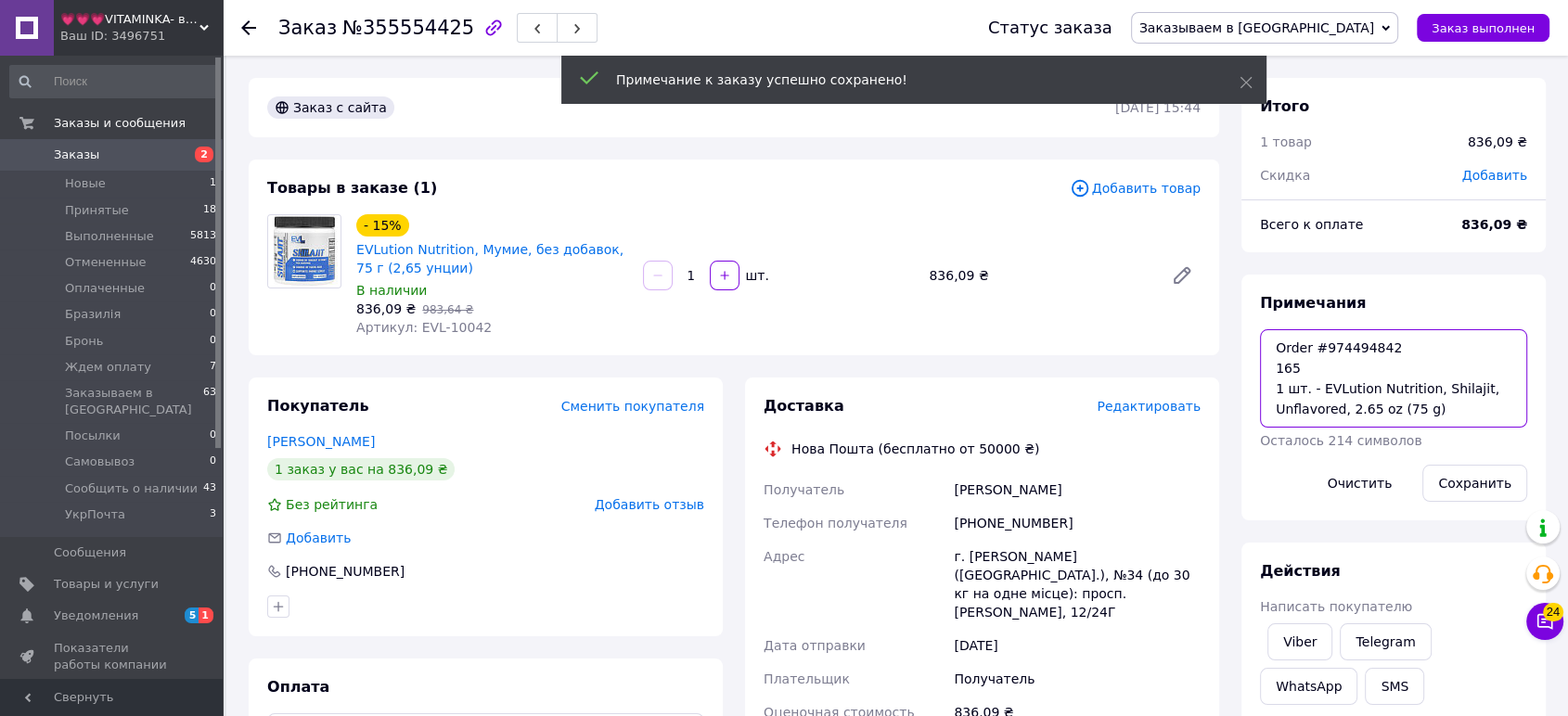
click at [1393, 425] on textarea "Order #974494842 165 1 шт. - EVLution Nutrition, Shilajit, Unflavored, 2.65 oz …" at bounding box center [1394, 378] width 267 height 99
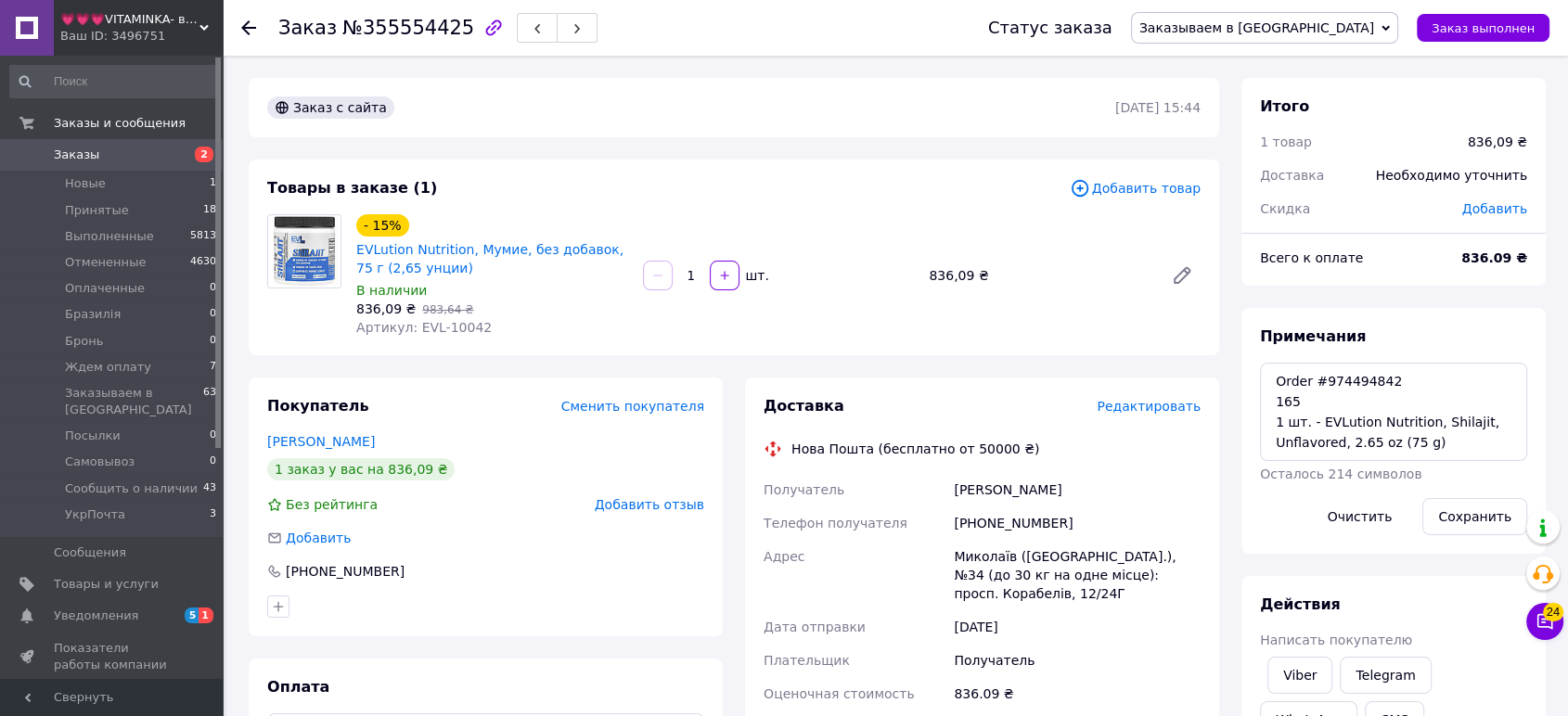
click at [1139, 411] on span "Редактировать" at bounding box center [1149, 406] width 104 height 15
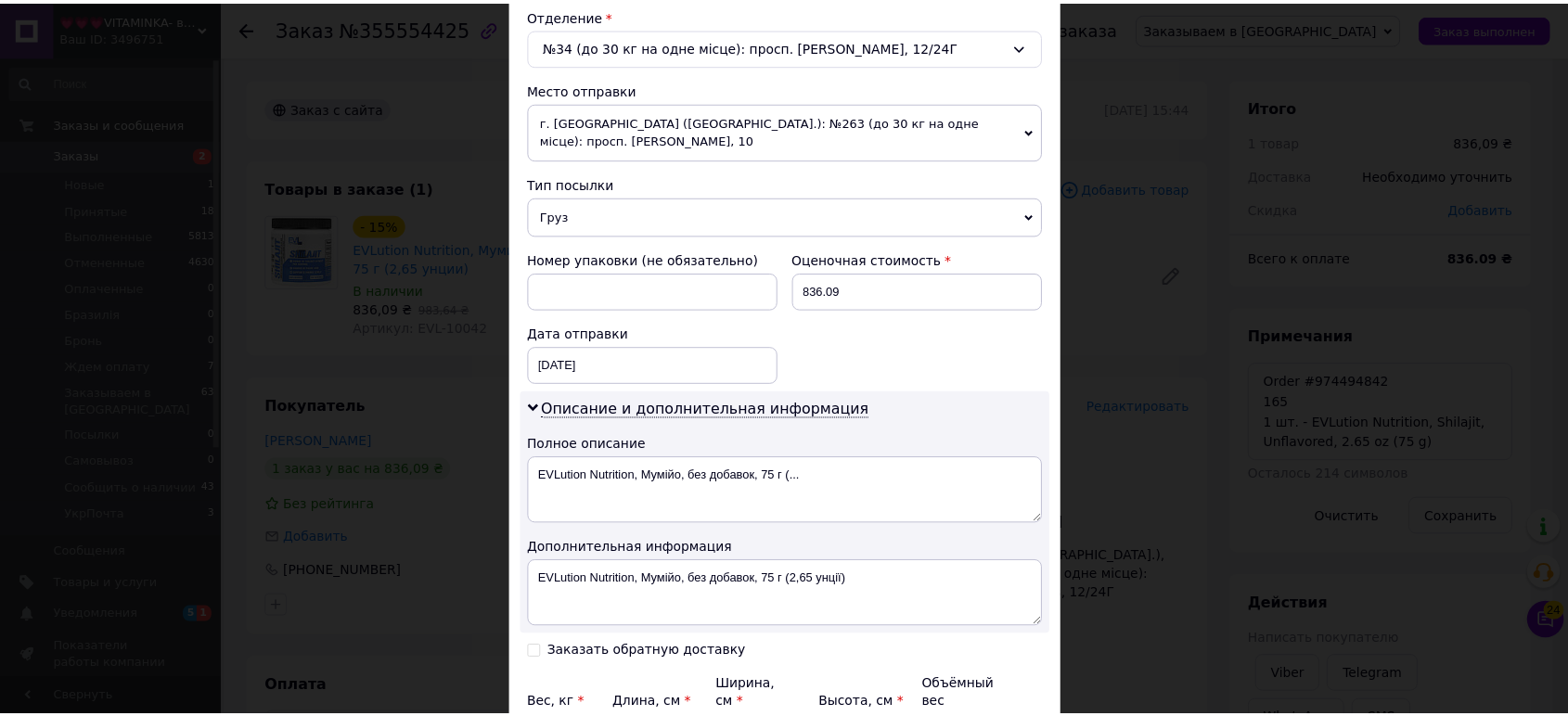
scroll to position [753, 0]
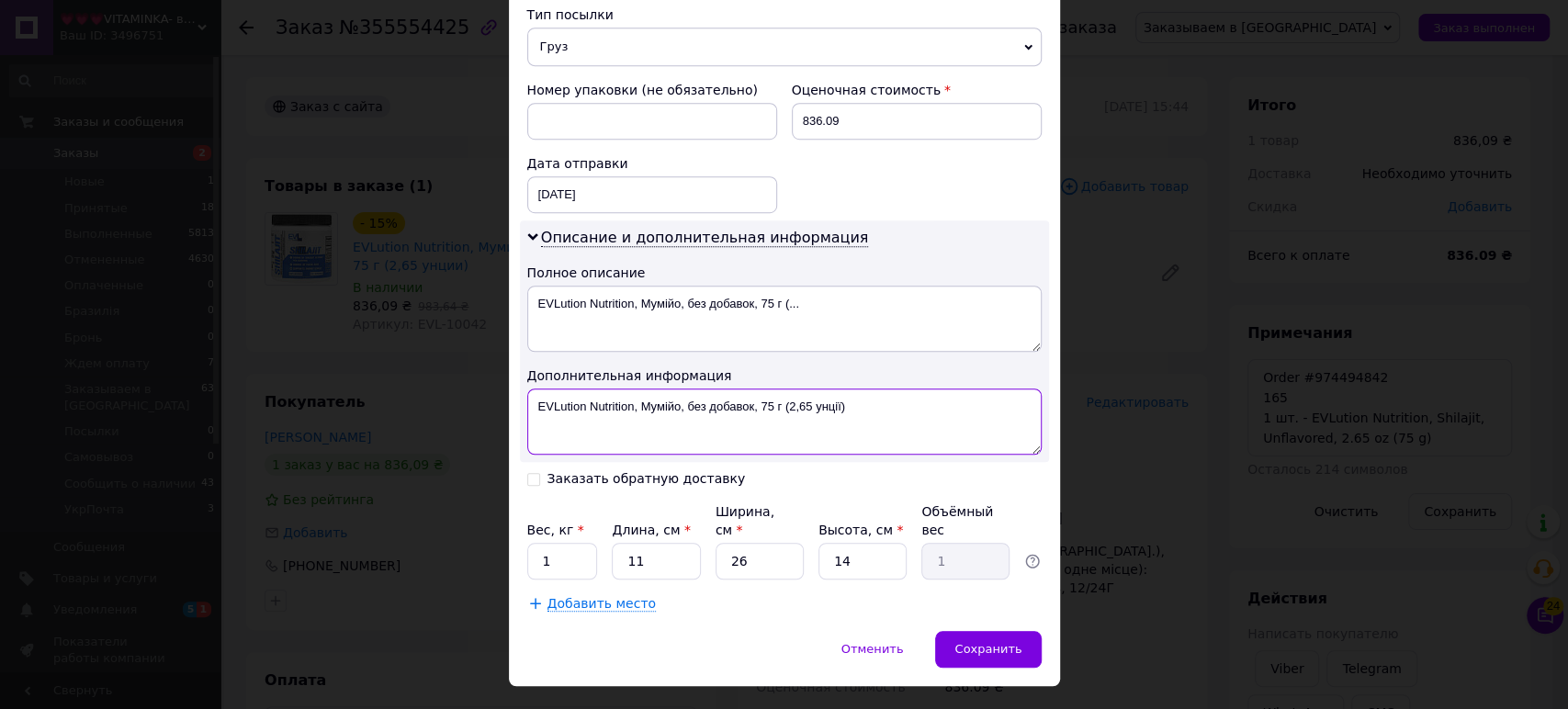
click at [837, 417] on textarea "EVLution Nutrition, Мумійо, без добавок, 75 г (2,65 унції)" at bounding box center [784, 421] width 514 height 66
paste textarea "1 шт. - EVLution Nutrition, Shilajit, Unflavored, 2.65 oz (75 g)"
type textarea "1 шт. - EVLution Nutrition, Shilajit, Unflavored, 2.65 oz (75 g)"
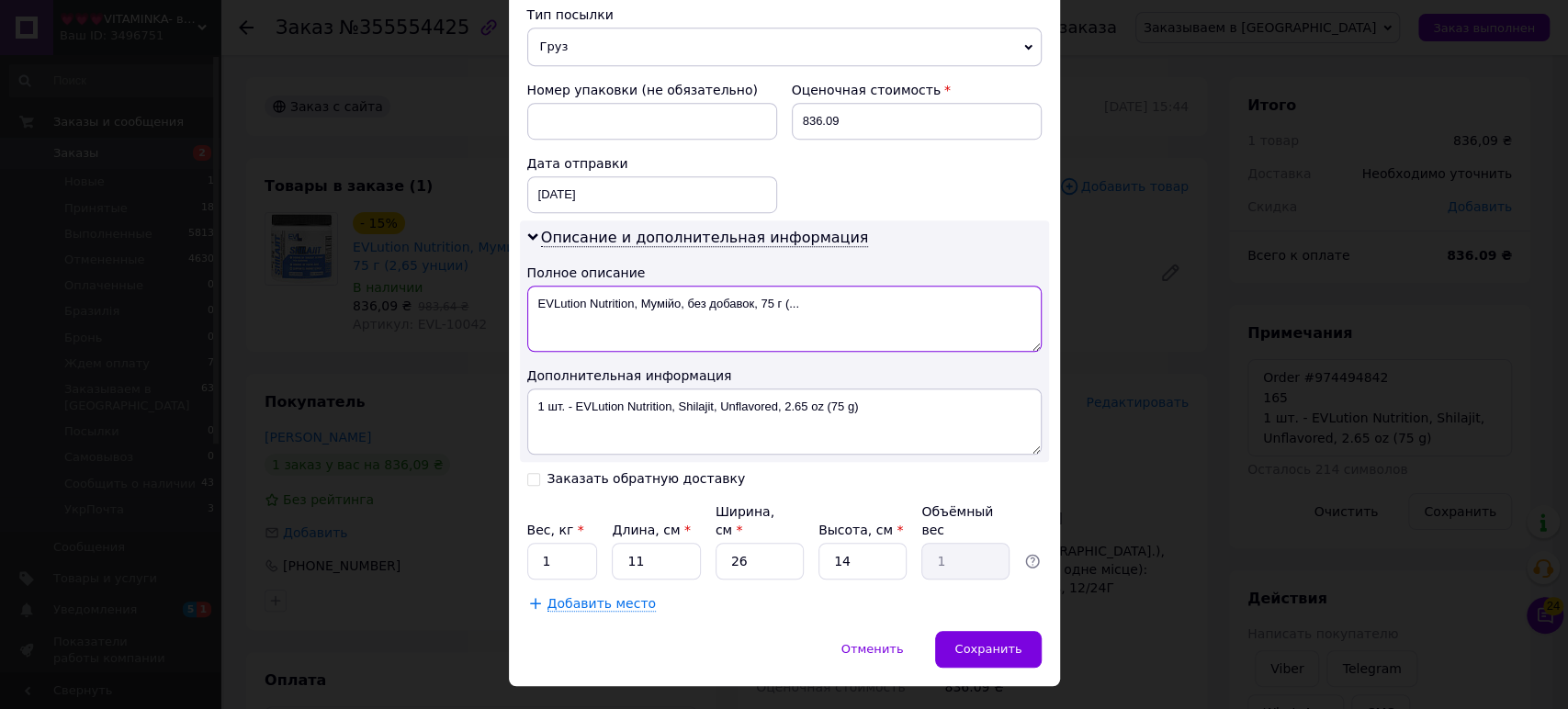
click at [877, 304] on textarea "EVLution Nutrition, Мумійо, без добавок, 75 г (..." at bounding box center [784, 319] width 514 height 66
paste textarea "1 шт. - EVLution Nutrition, Shilajit, Unflavored,"
type textarea "1 шт. - EVLution Nutrition, Shilajit, Unflavored,"
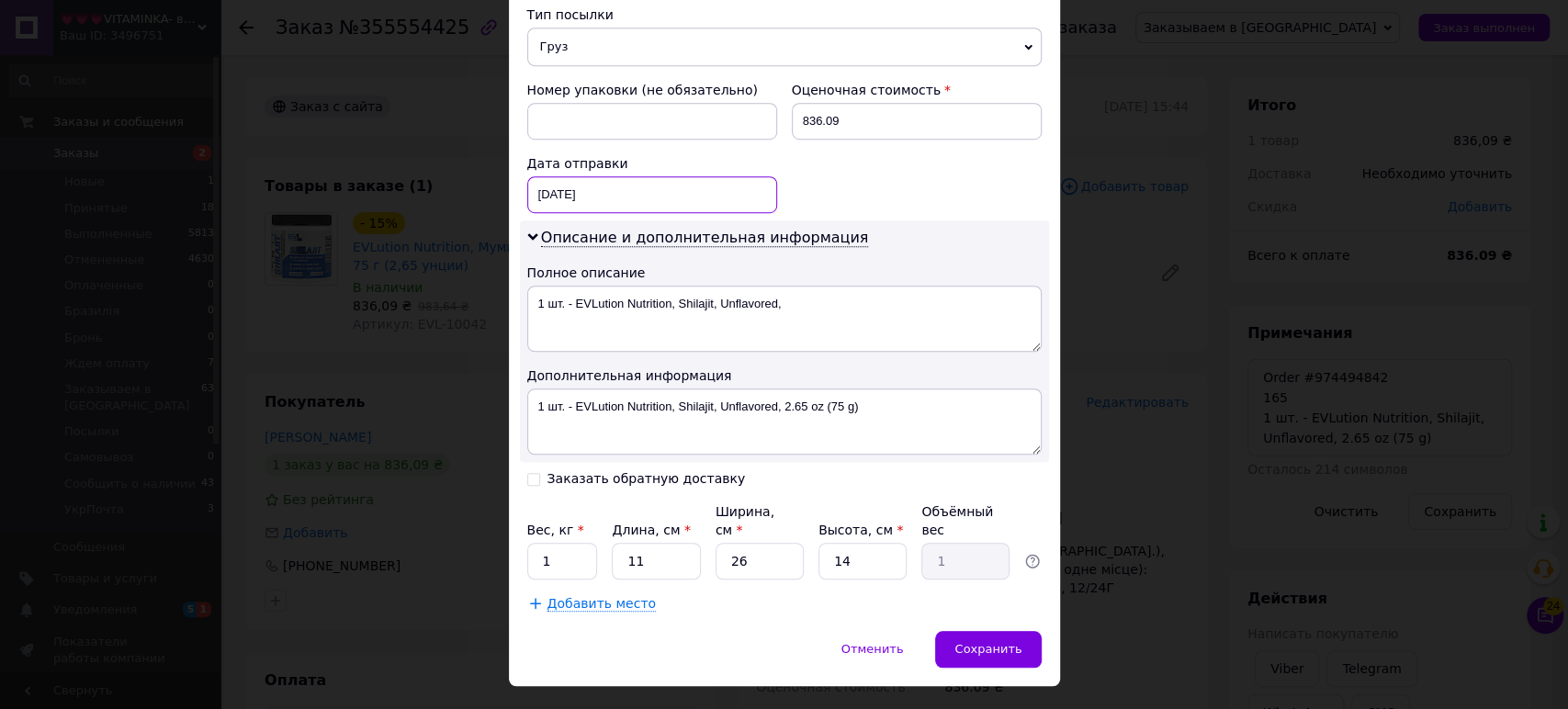
drag, startPoint x: 635, startPoint y: 180, endPoint x: 622, endPoint y: 241, distance: 62.4
click at [634, 179] on div "12.08.2025 < 2025 > < Август > Пн Вт Ср Чт Пт Сб Вс 28 29 30 31 1 2 3 4 5 6 7 8…" at bounding box center [652, 194] width 250 height 36
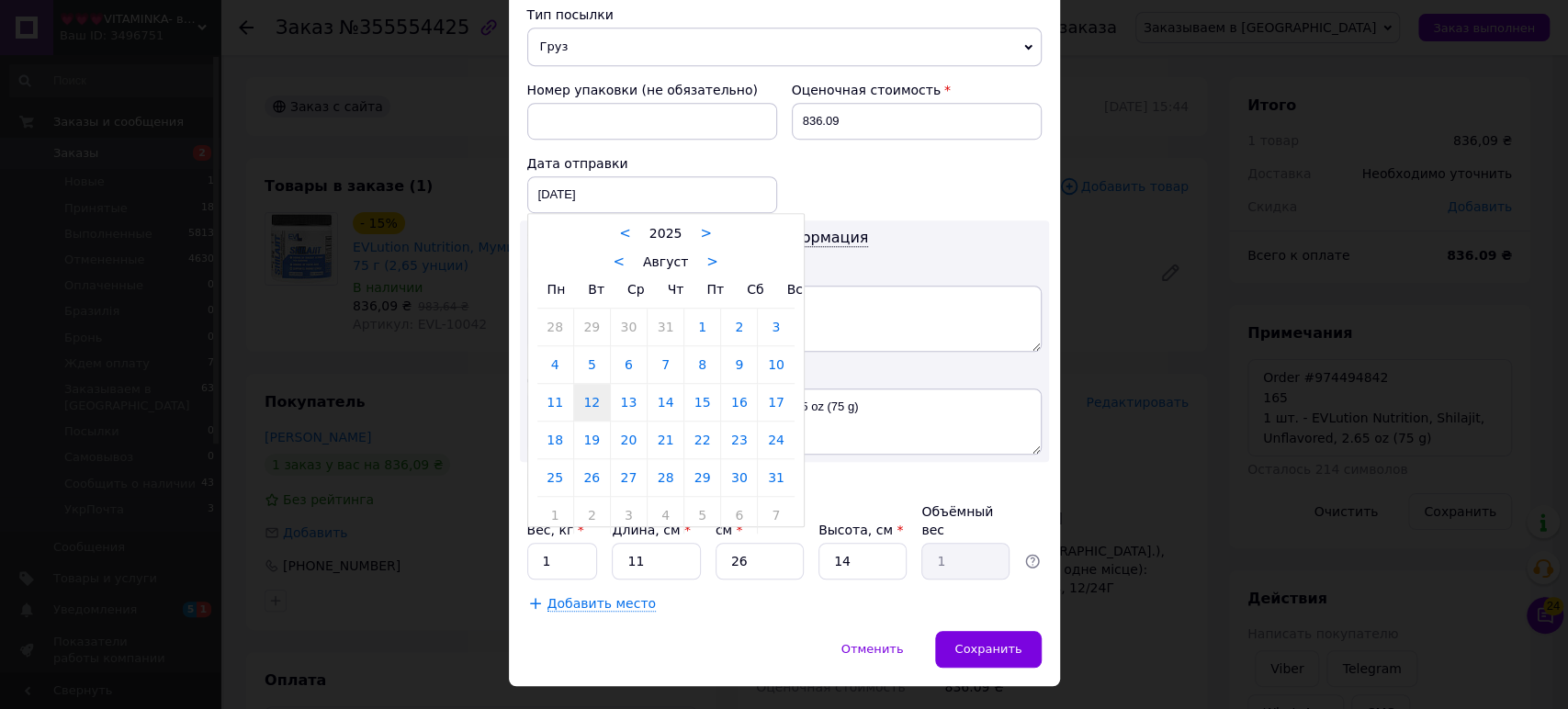
drag, startPoint x: 584, startPoint y: 424, endPoint x: 614, endPoint y: 432, distance: 31.0
click at [585, 423] on link "19" at bounding box center [591, 440] width 35 height 36
type input "19.08.2025"
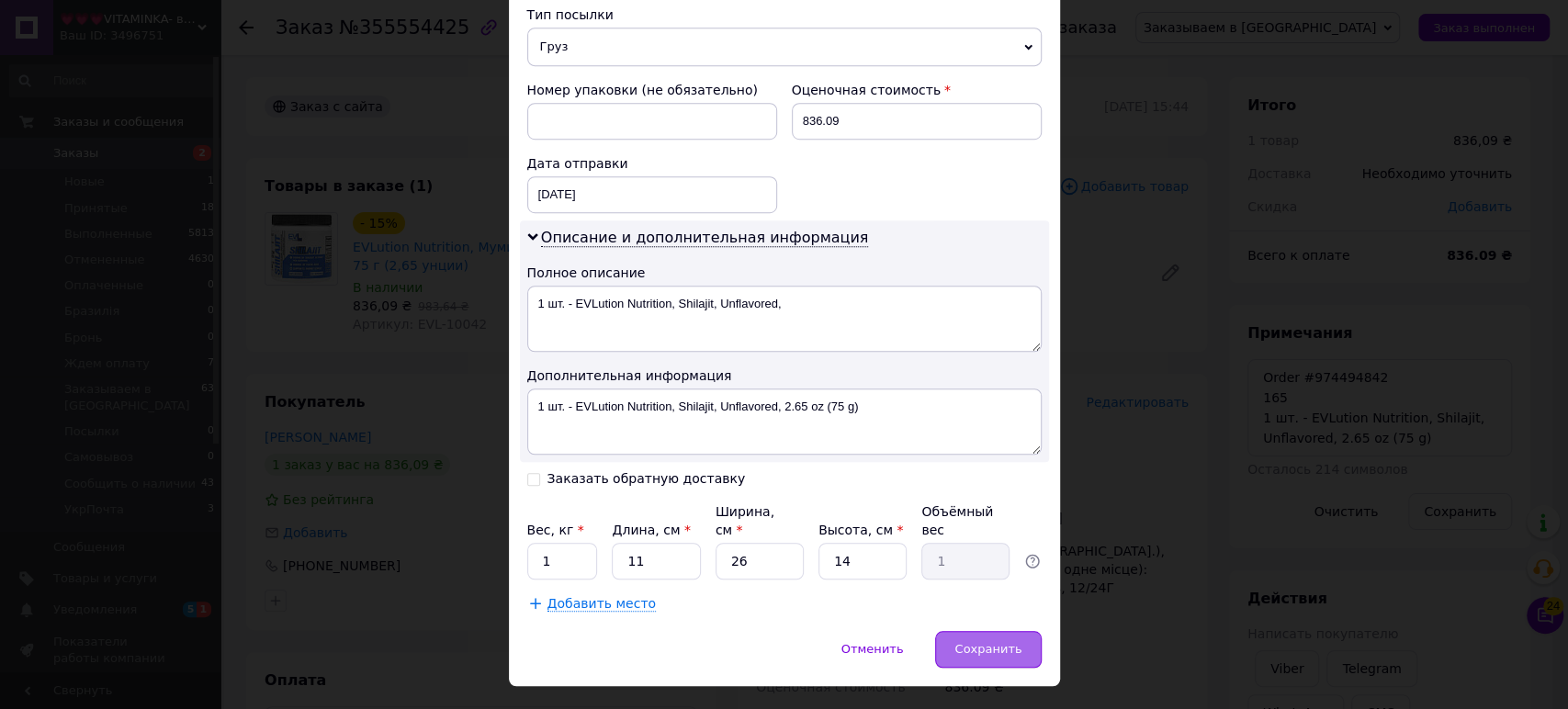
click at [964, 631] on div "Сохранить" at bounding box center [988, 649] width 105 height 36
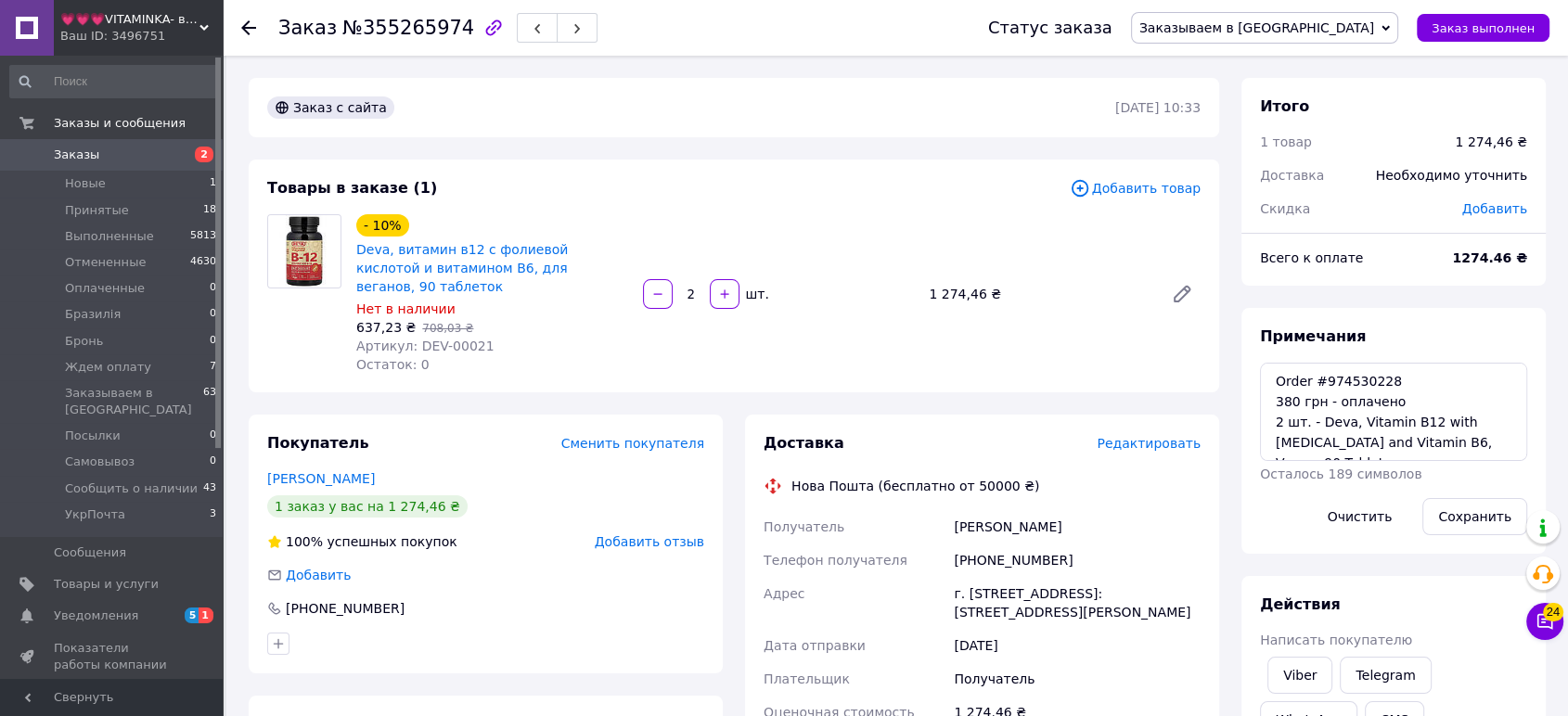
scroll to position [137, 0]
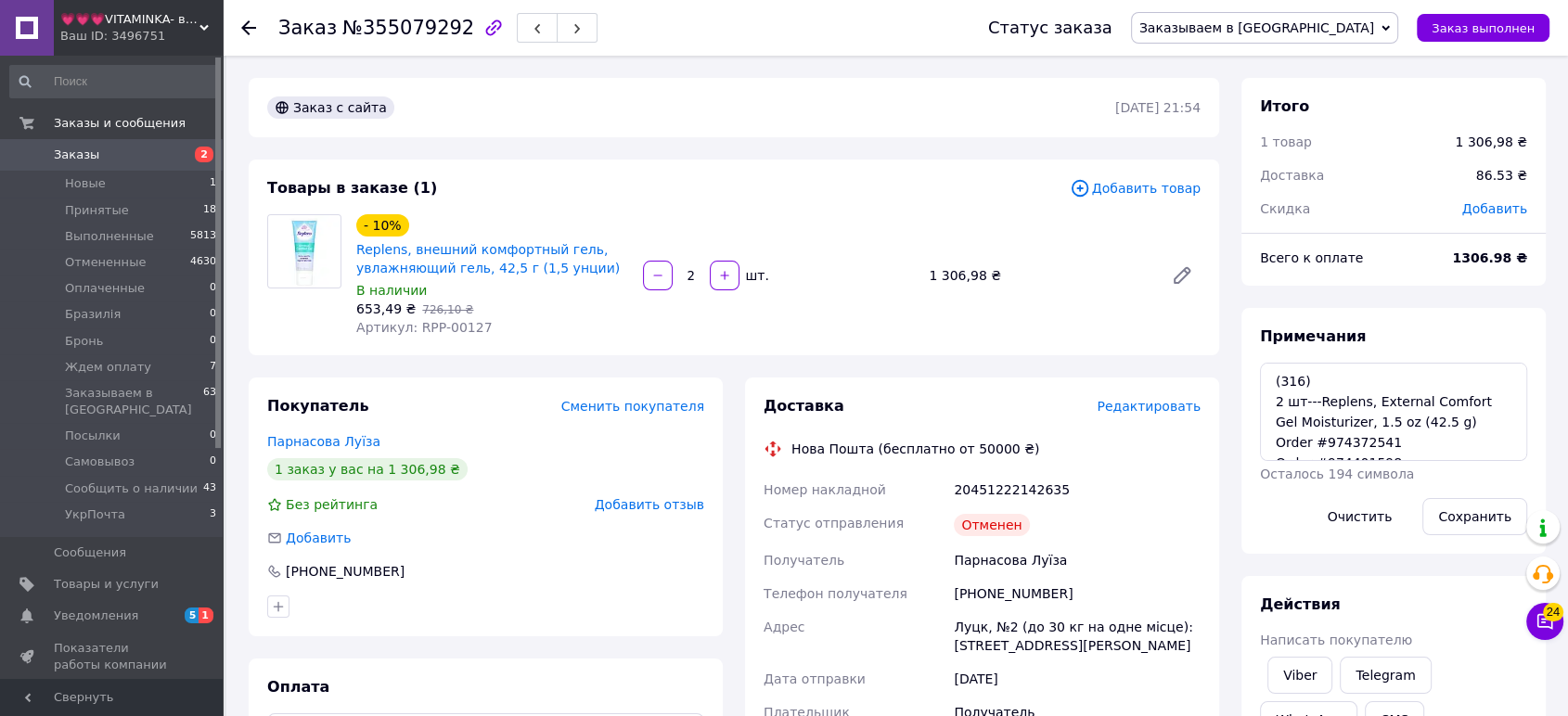
scroll to position [40, 0]
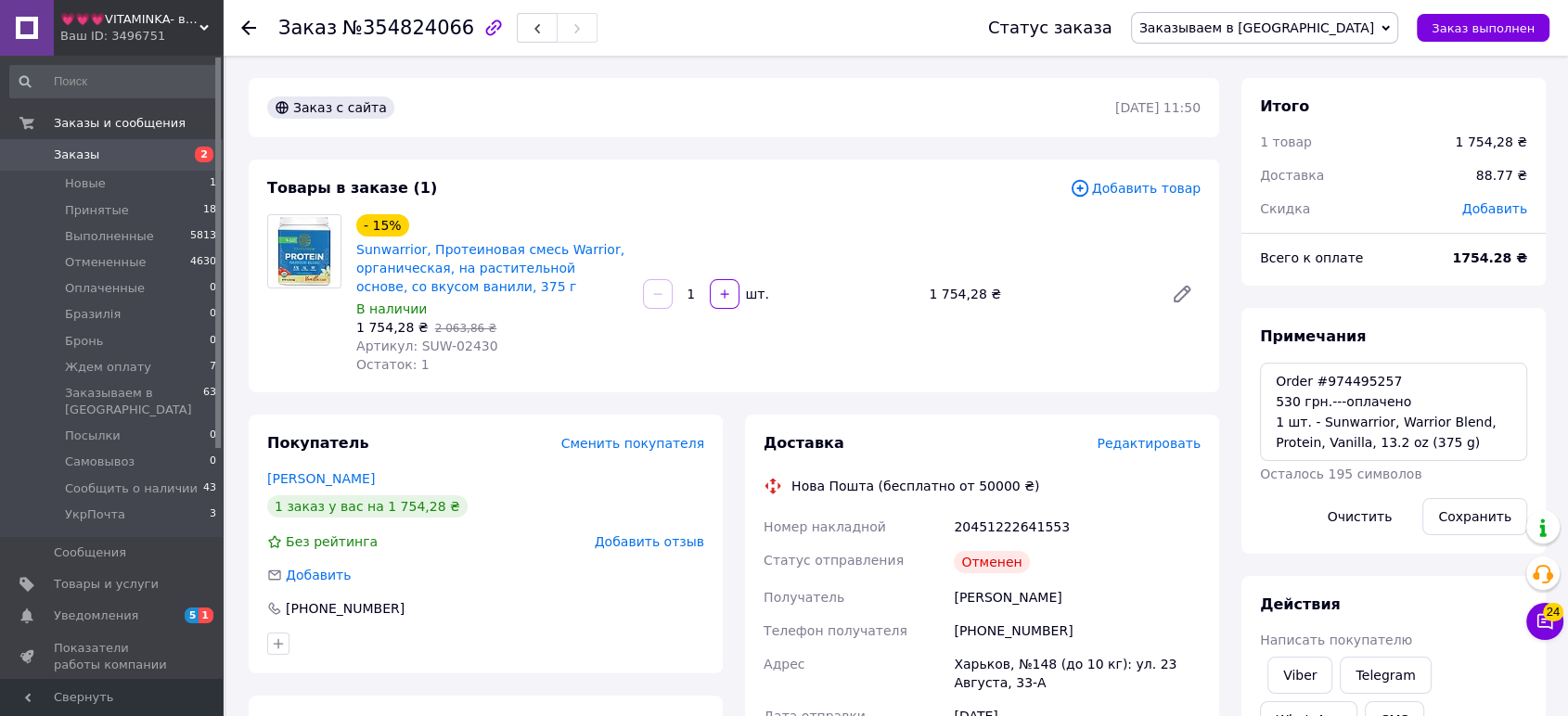
scroll to position [286, 0]
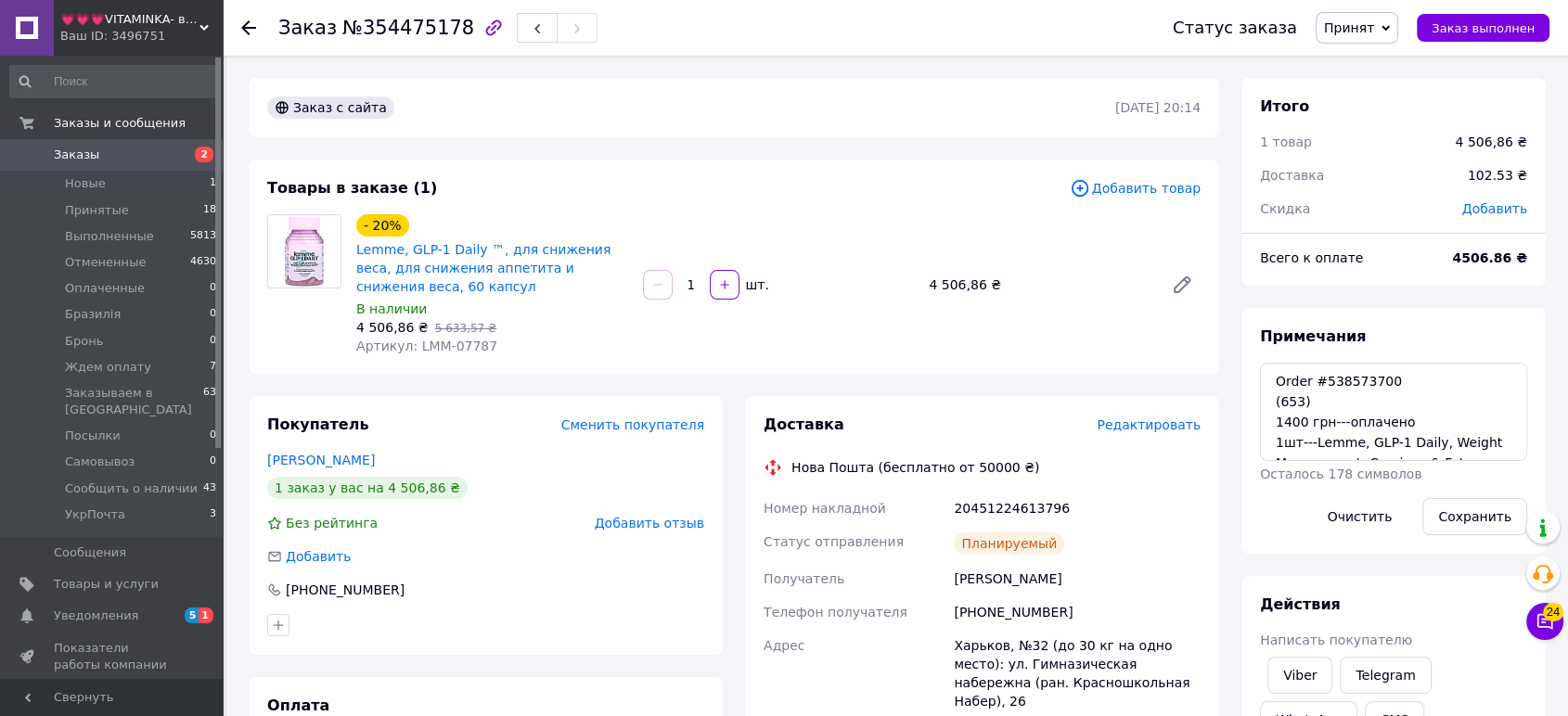
scroll to position [279, 0]
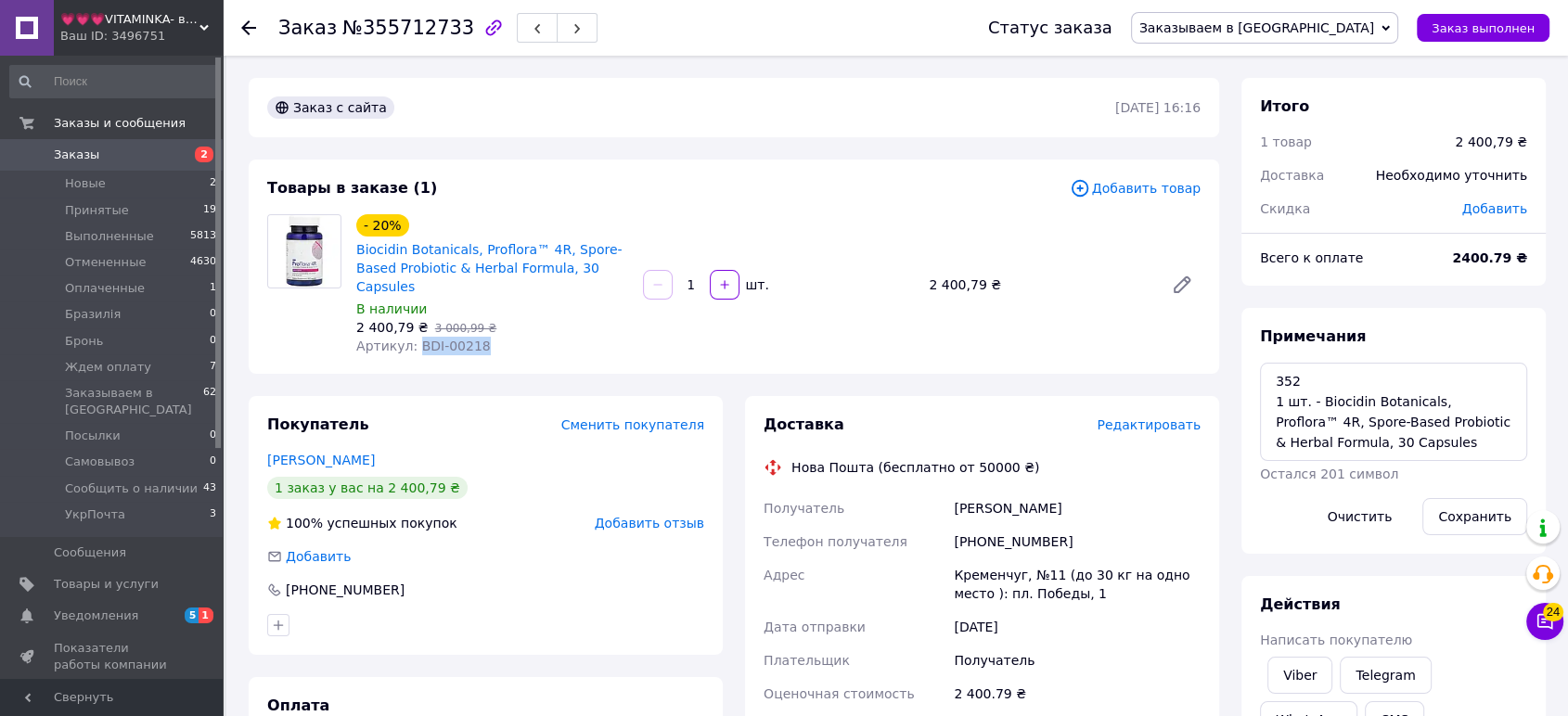
drag, startPoint x: 496, startPoint y: 322, endPoint x: 415, endPoint y: 326, distance: 81.1
click at [415, 337] on div "Артикул: BDI-00218" at bounding box center [492, 346] width 272 height 19
copy span "BDI-00218"
click at [1269, 377] on textarea "352 1 шт. - Biocidin Botanicals, Proflora™ 4R, Spore-Based Probiotic & Herbal F…" at bounding box center [1394, 411] width 267 height 99
paste textarea "Order #974507712"
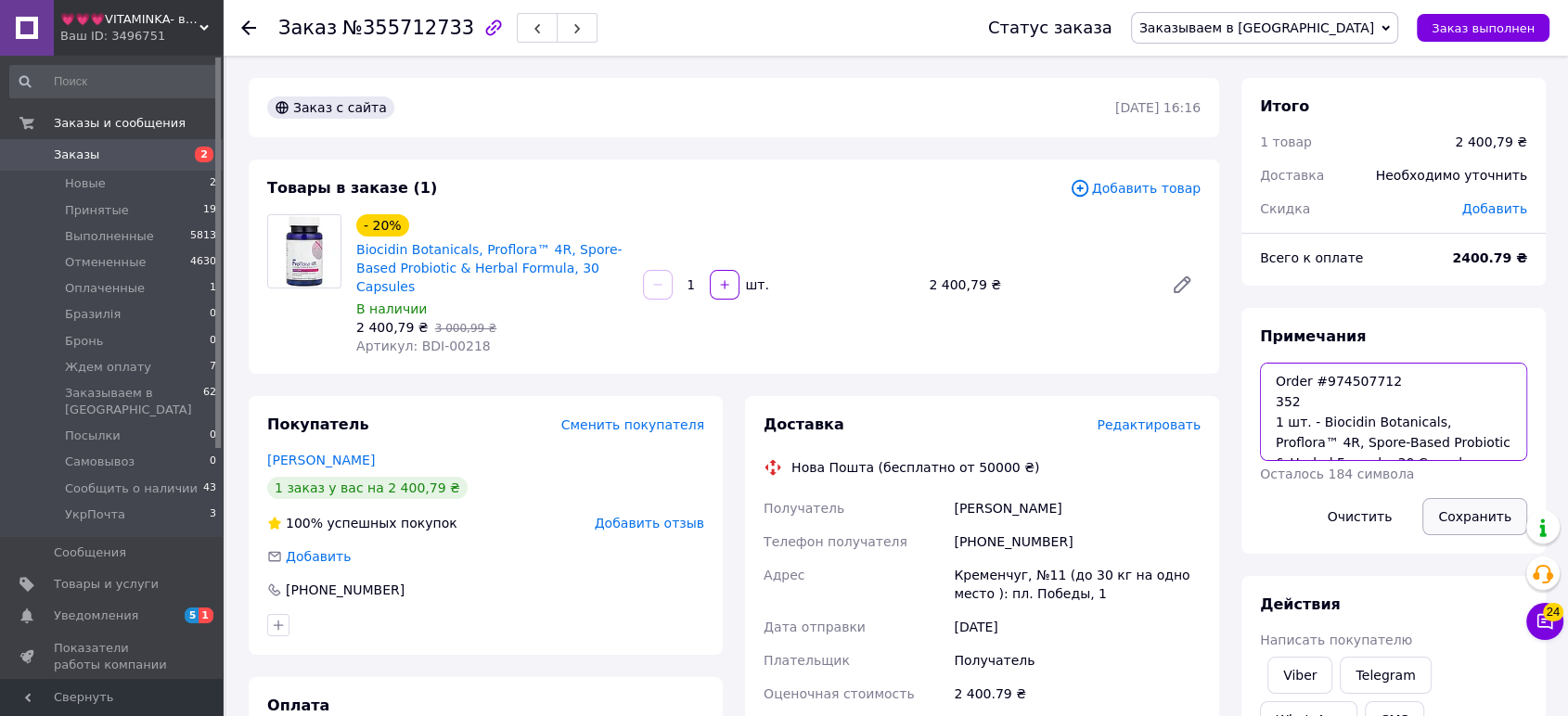
type textarea "Order #974507712 352 1 шт. - Biocidin Botanicals, Proflora™ 4R, Spore-Based Pro…"
click at [1470, 524] on button "Сохранить" at bounding box center [1474, 516] width 105 height 37
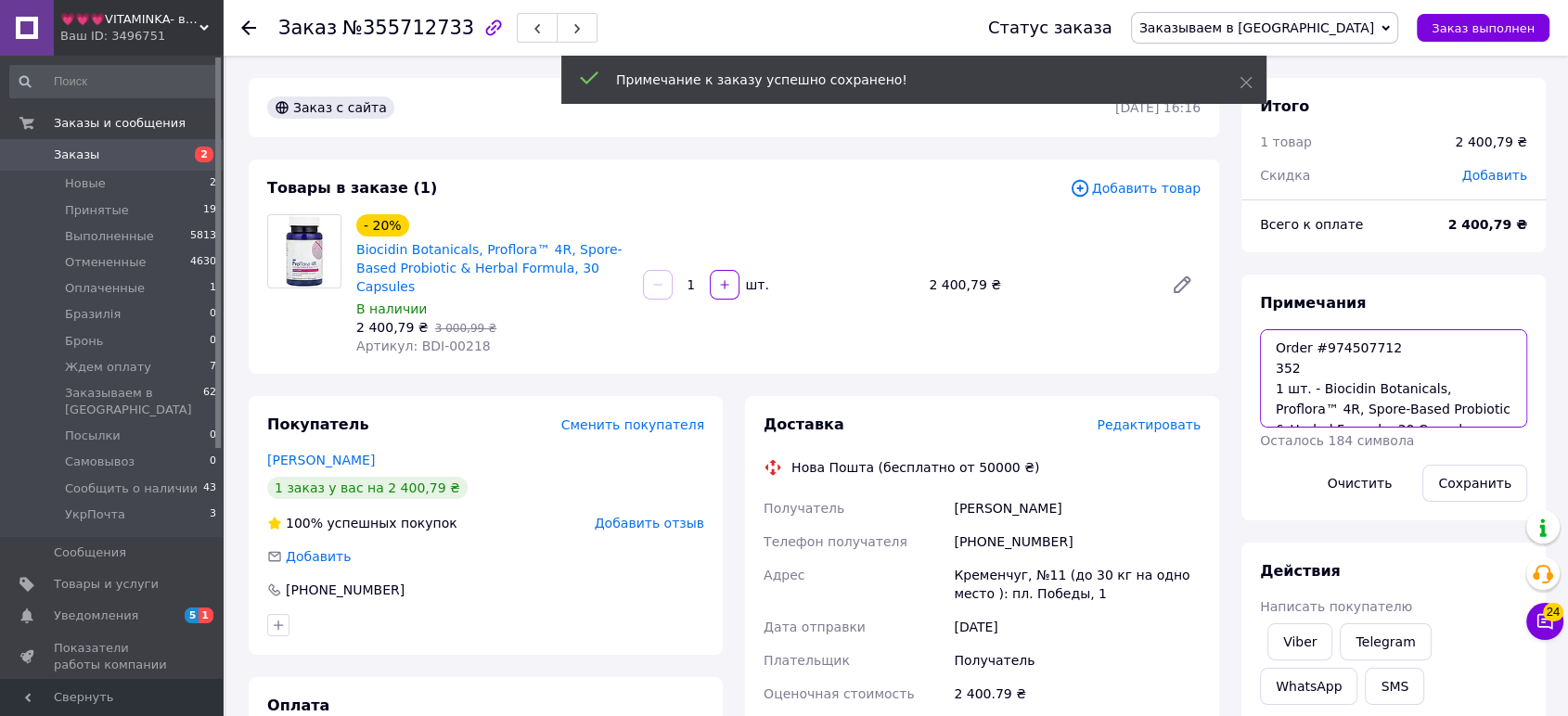
click at [1386, 404] on textarea "Order #974507712 352 1 шт. - Biocidin Botanicals, Proflora™ 4R, Spore-Based Pro…" at bounding box center [1394, 378] width 267 height 99
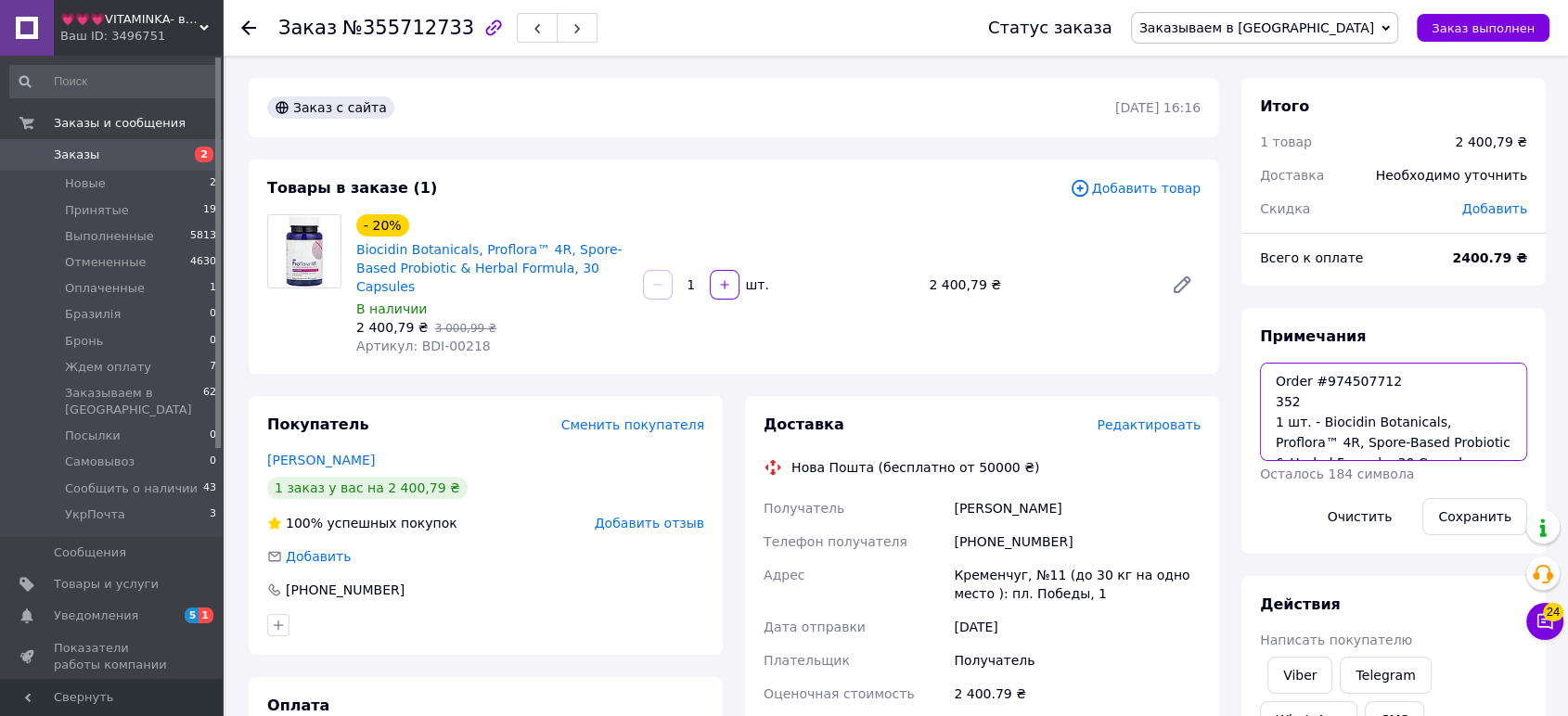
drag, startPoint x: 1386, startPoint y: 404, endPoint x: 1331, endPoint y: 435, distance: 63.1
click at [1331, 435] on textarea "Order #974507712 352 1 шт. - Biocidin Botanicals, Proflora™ 4R, Spore-Based Pro…" at bounding box center [1394, 411] width 267 height 99
click at [1142, 417] on span "Редактировать" at bounding box center [1149, 424] width 104 height 15
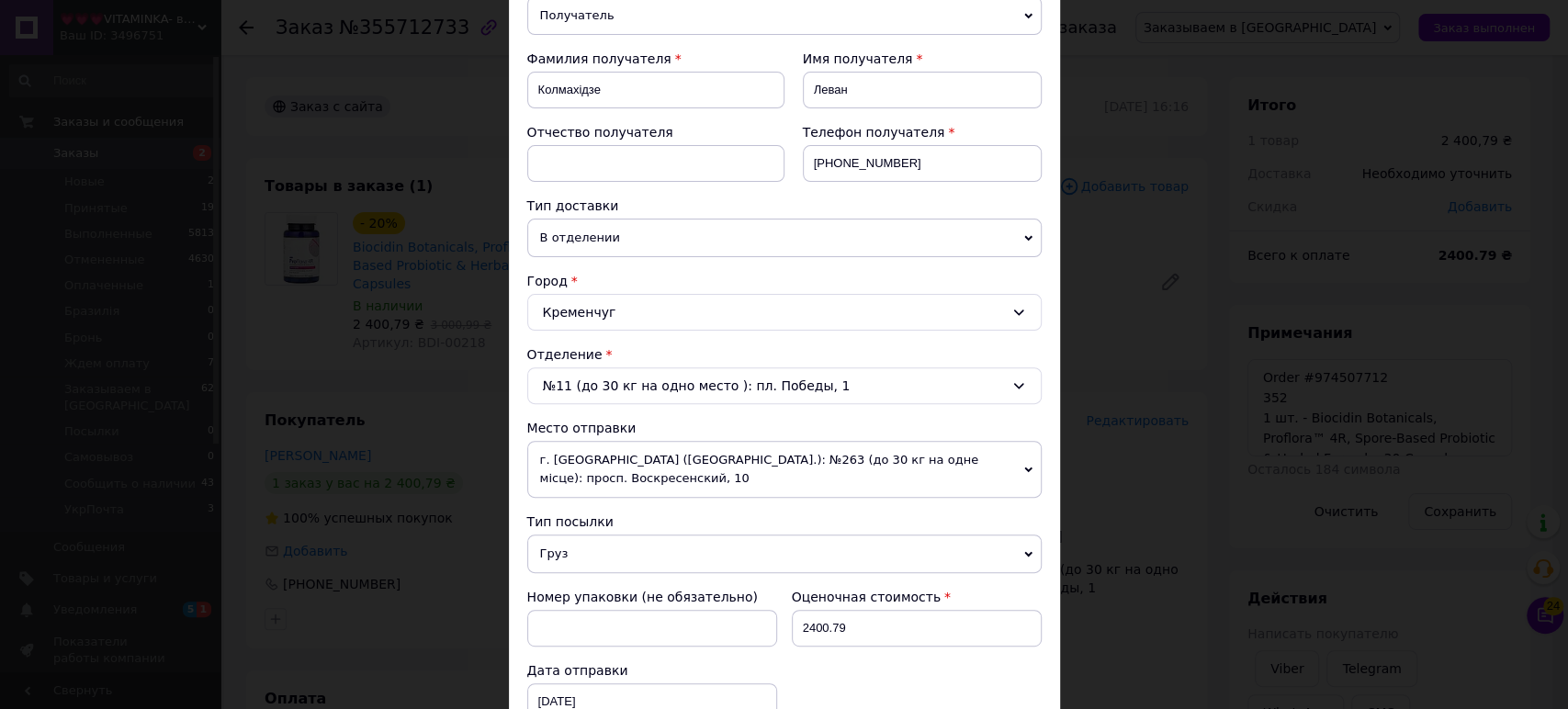
scroll to position [510, 0]
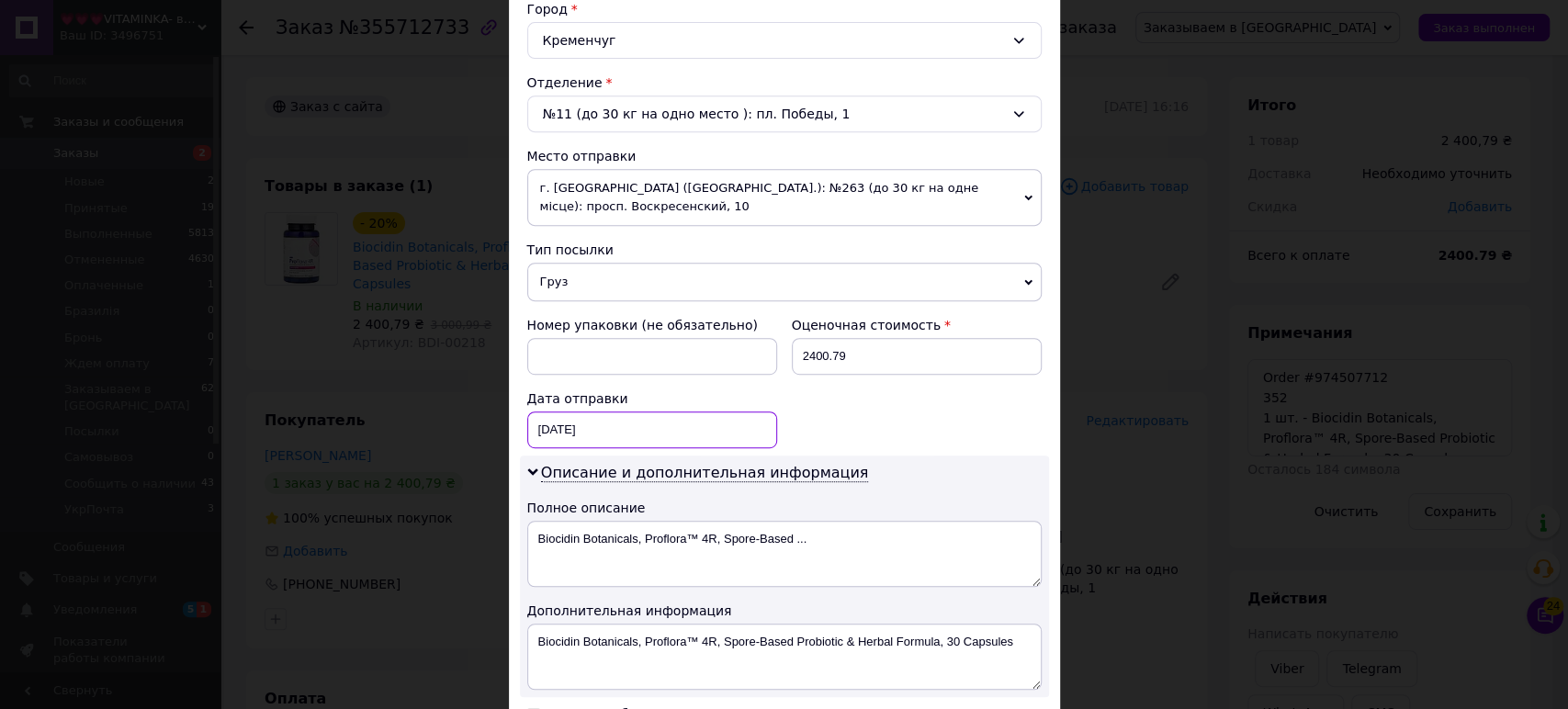
click at [626, 412] on div "[DATE] < 2025 > < Август > Пн Вт Ср Чт Пт Сб Вс 28 29 30 31 1 2 3 4 5 6 7 8 9 1…" at bounding box center [652, 430] width 250 height 36
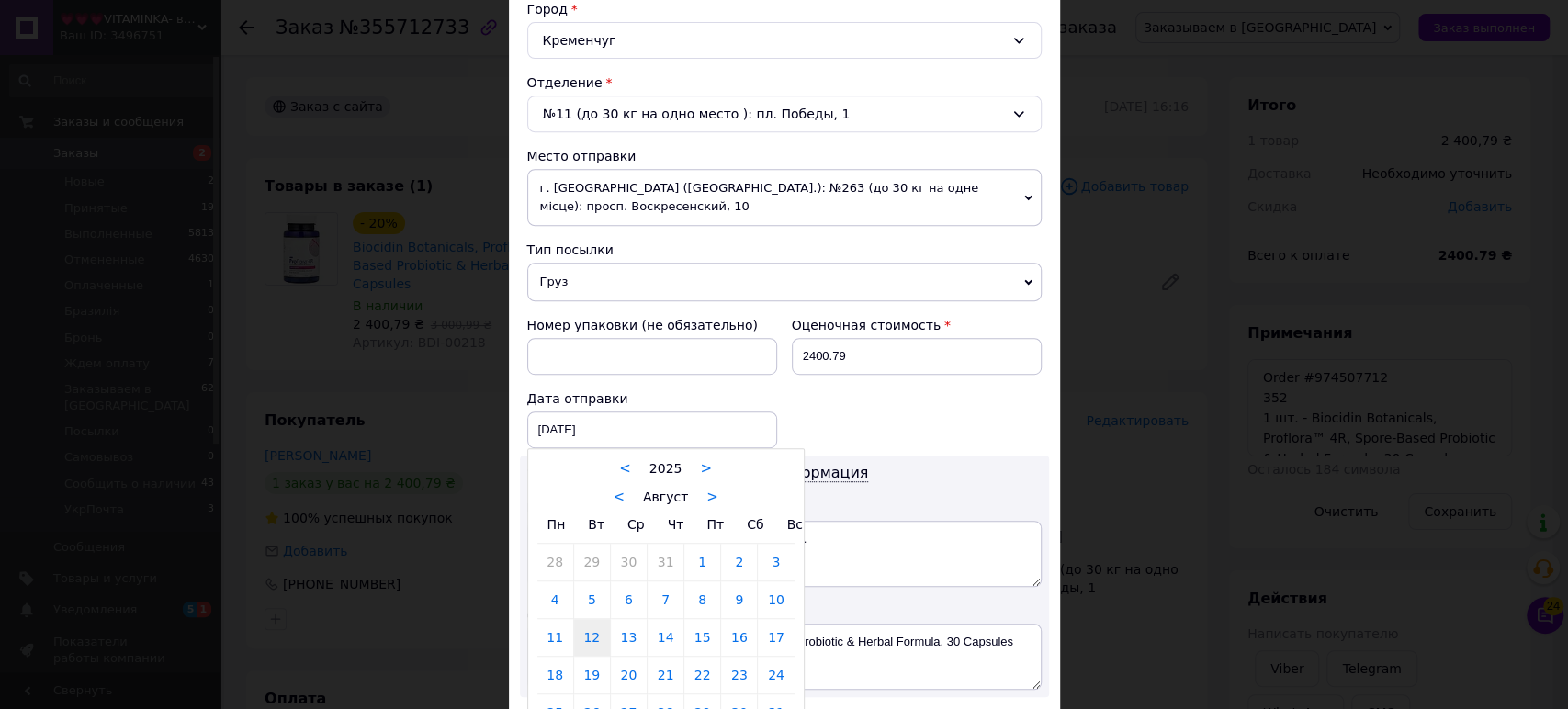
click at [733, 619] on link "16" at bounding box center [739, 637] width 35 height 36
type input "16.08.2025"
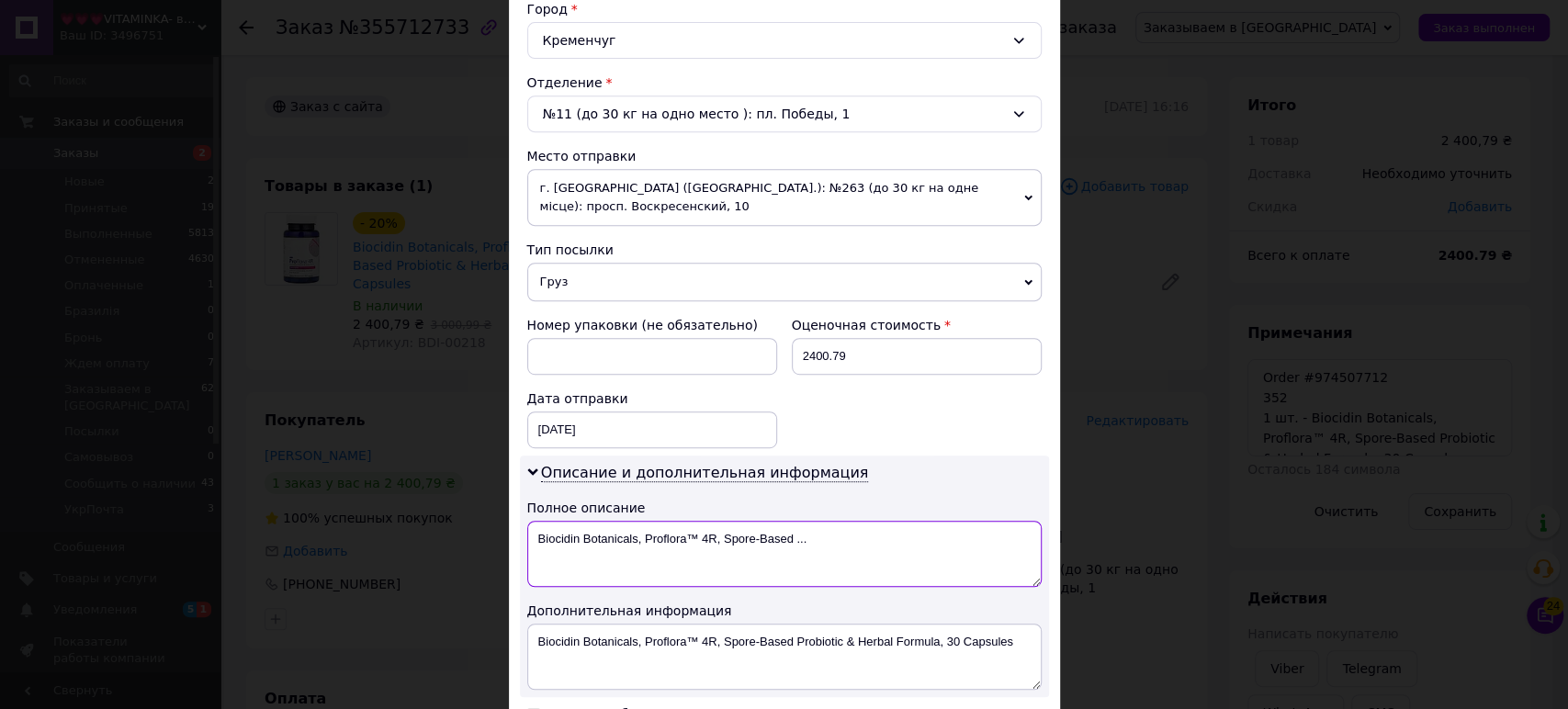
click at [679, 532] on textarea "Biocidin Botanicals, Proflora™ 4R, Spore-Based ..." at bounding box center [784, 553] width 514 height 66
paste textarea "1 шт. - Biocidin Botanicals, Proflora™ 4R, Spore-B"
type textarea "1 шт. - Biocidin Botanicals, Proflora™ 4R, Spore-B"
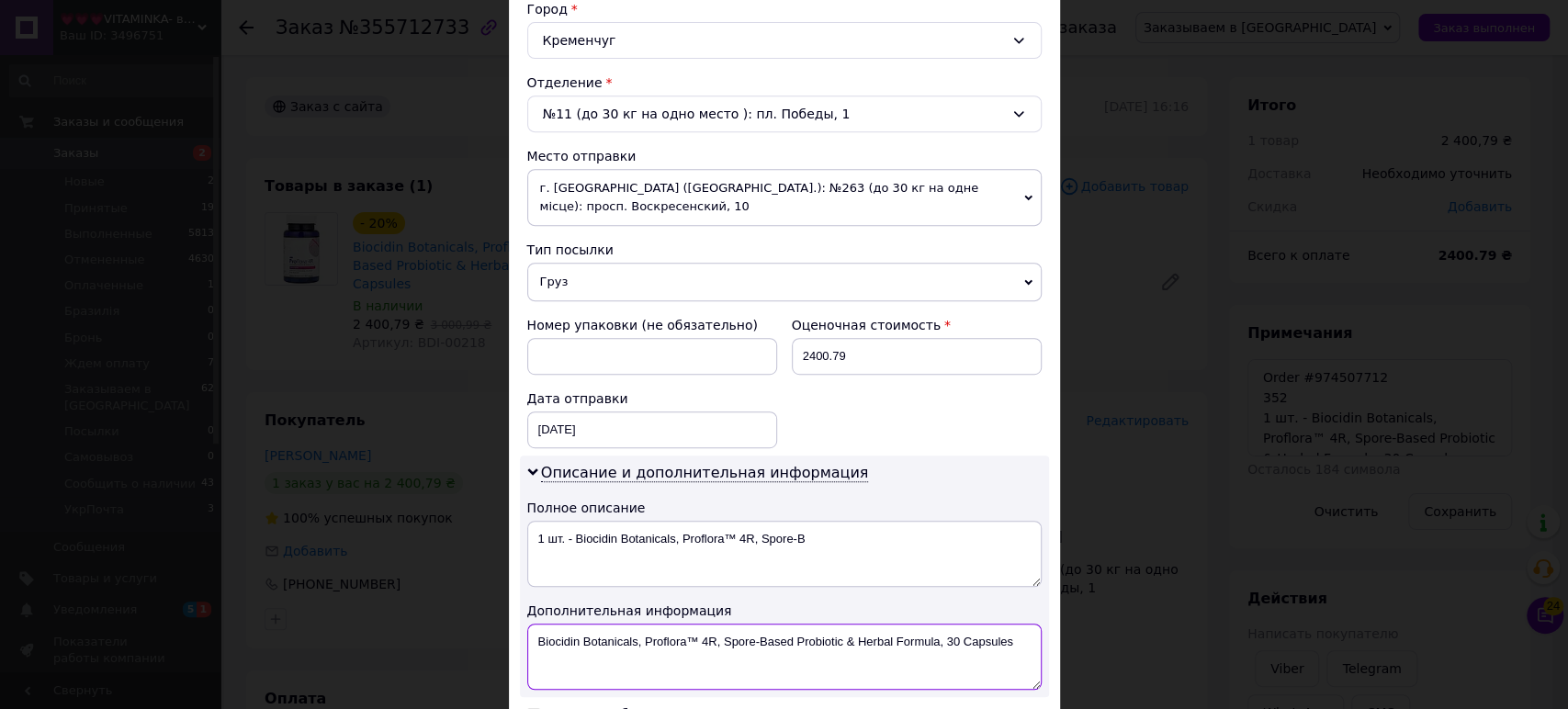
click at [701, 624] on textarea "Biocidin Botanicals, Proflora™ 4R, Spore-Based Probiotic & Herbal Formula, 30 C…" at bounding box center [784, 657] width 514 height 66
paste textarea "1 шт. - Biocidin Botanicals, Proflora™ 4R, Spore-Based Probiotic & Herbal Formu…"
type textarea "1 шт. - Biocidin Botanicals, Proflora™ 4R, Spore-Based Probiotic & Herbal Formu…"
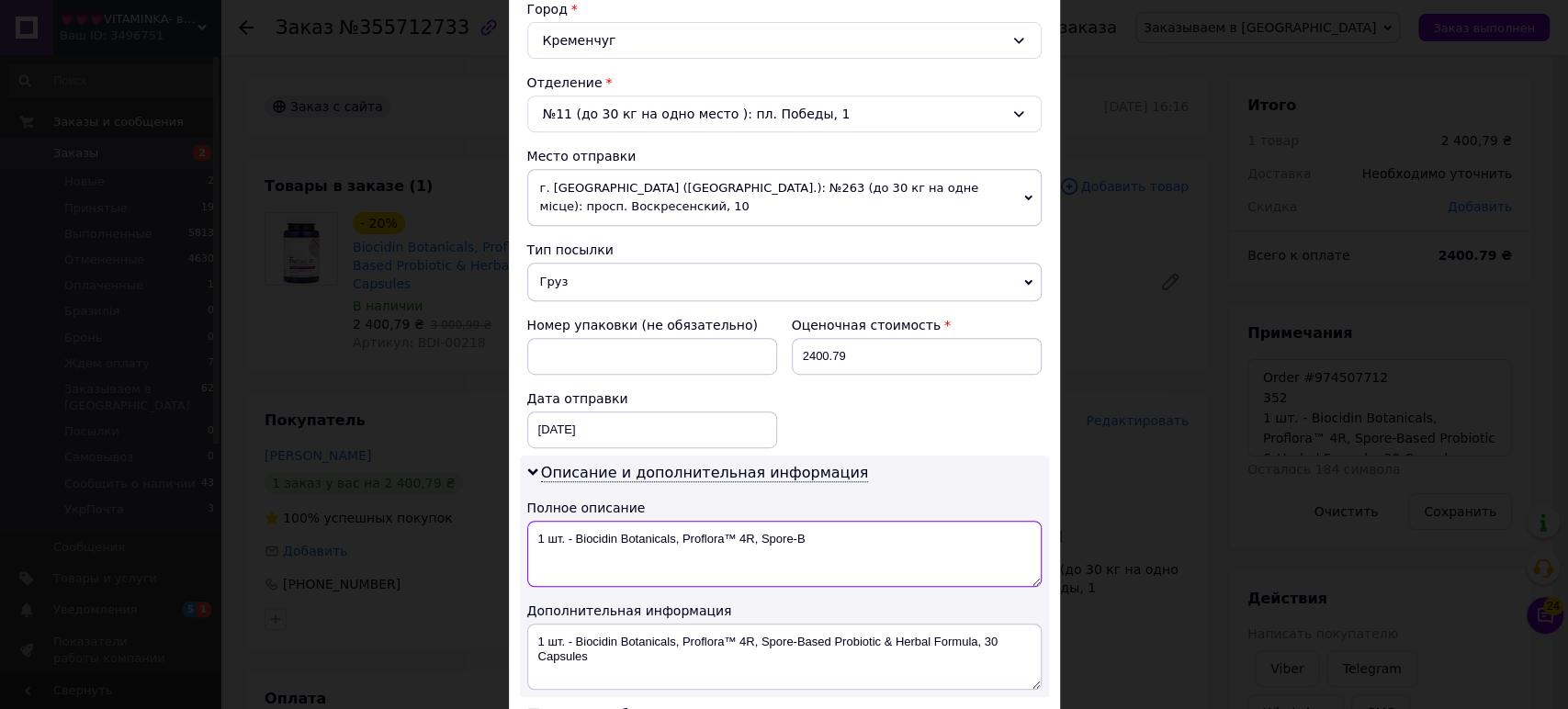
click at [736, 521] on textarea "1 шт. - Biocidin Botanicals, Proflora™ 4R, Spore-B" at bounding box center [784, 553] width 514 height 66
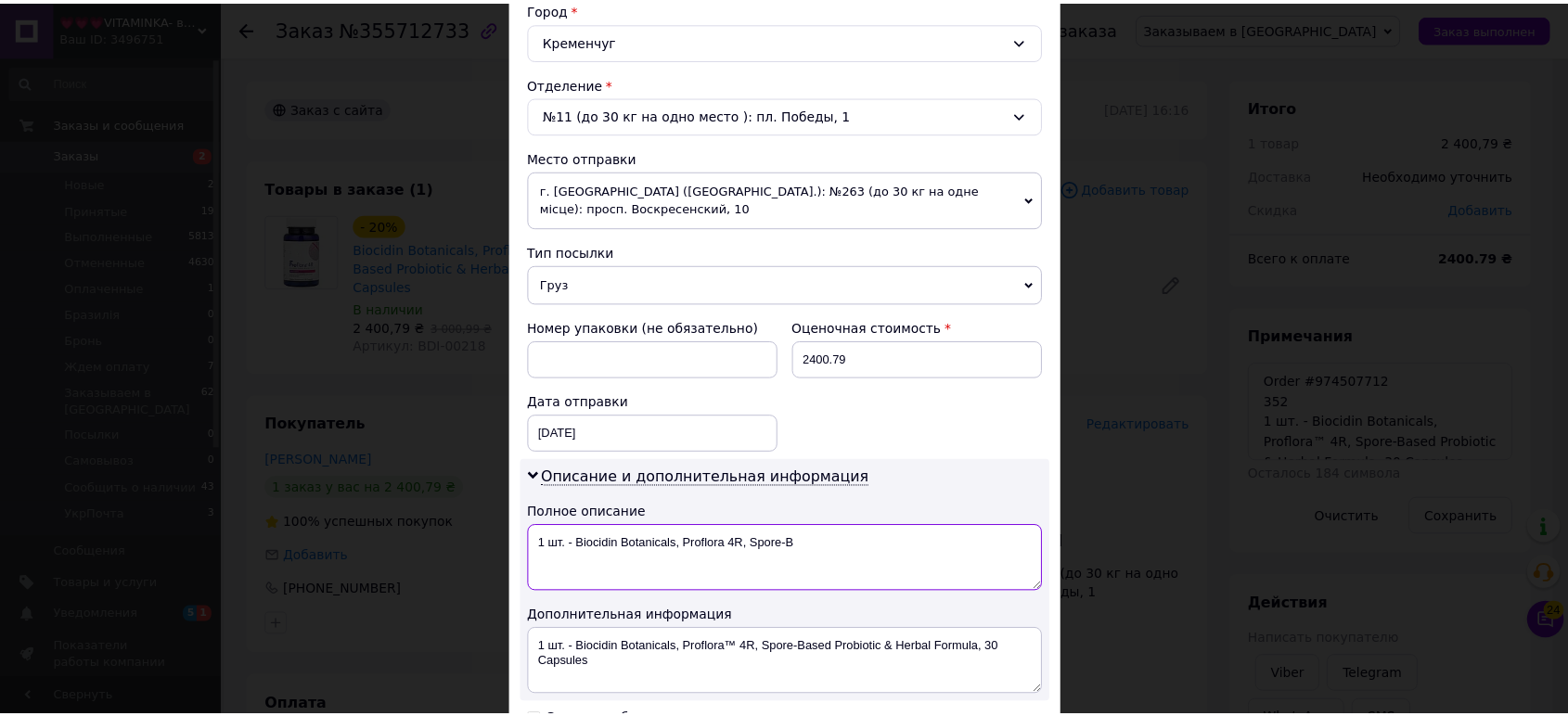
scroll to position [753, 0]
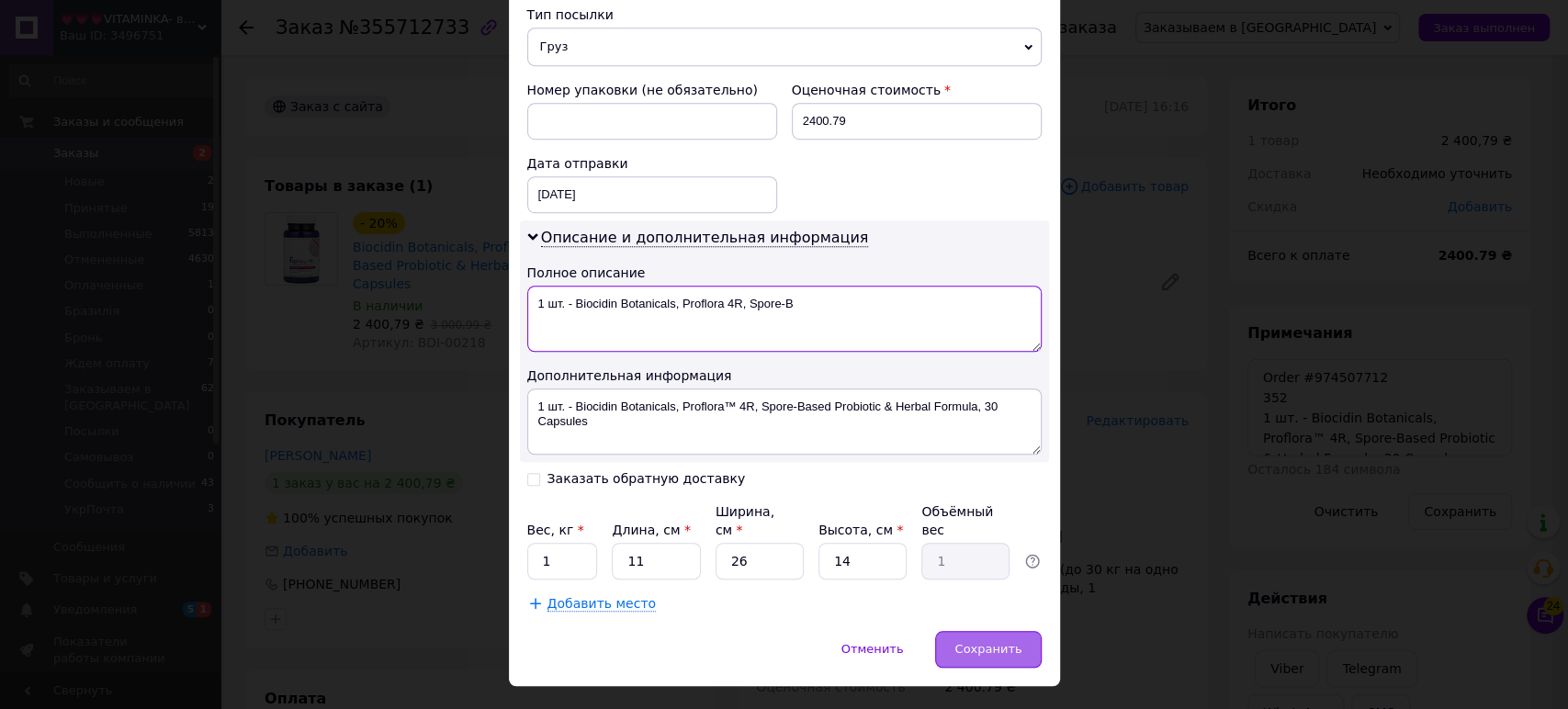
type textarea "1 шт. - Biocidin Botanicals, Proflora 4R, Spore-B"
click at [978, 642] on span "Сохранить" at bounding box center [988, 649] width 67 height 14
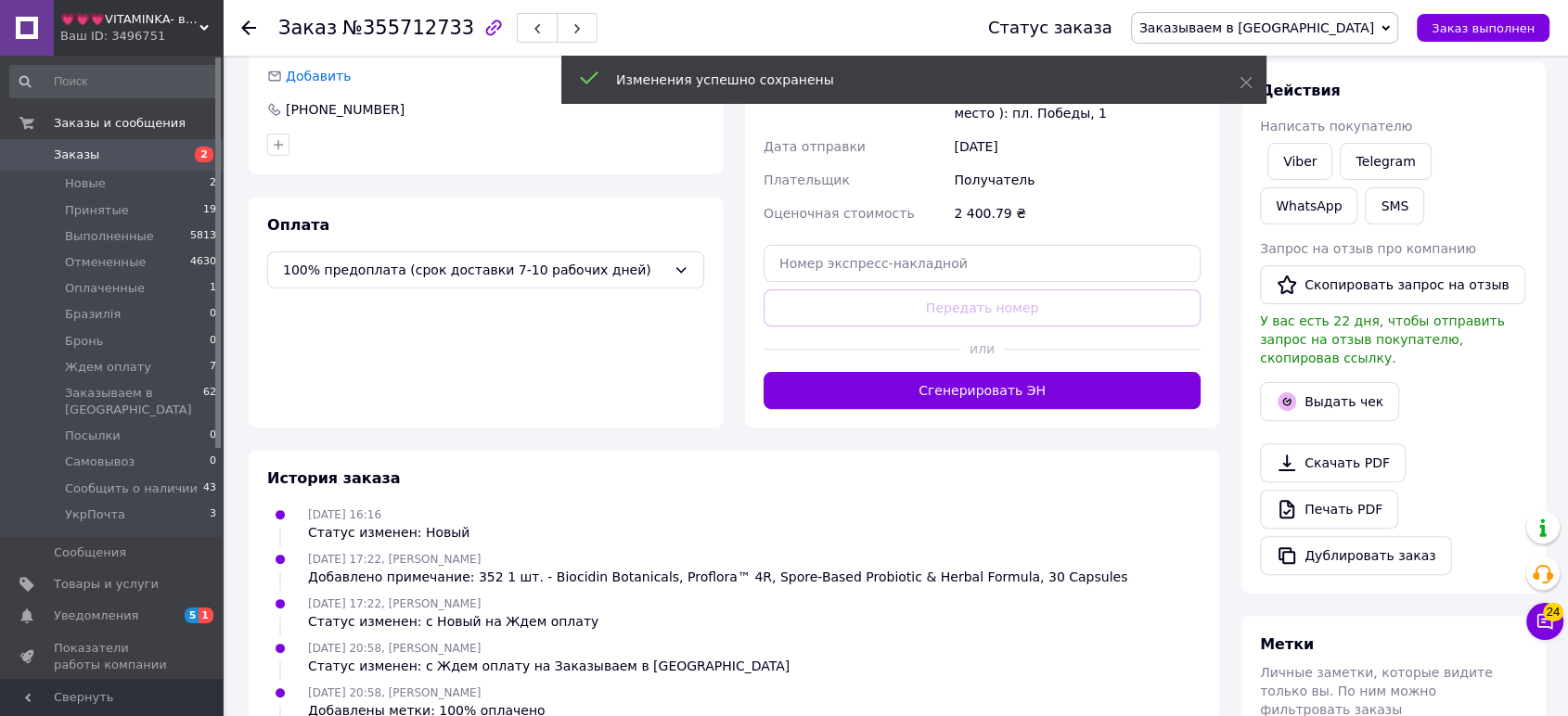
scroll to position [653, 0]
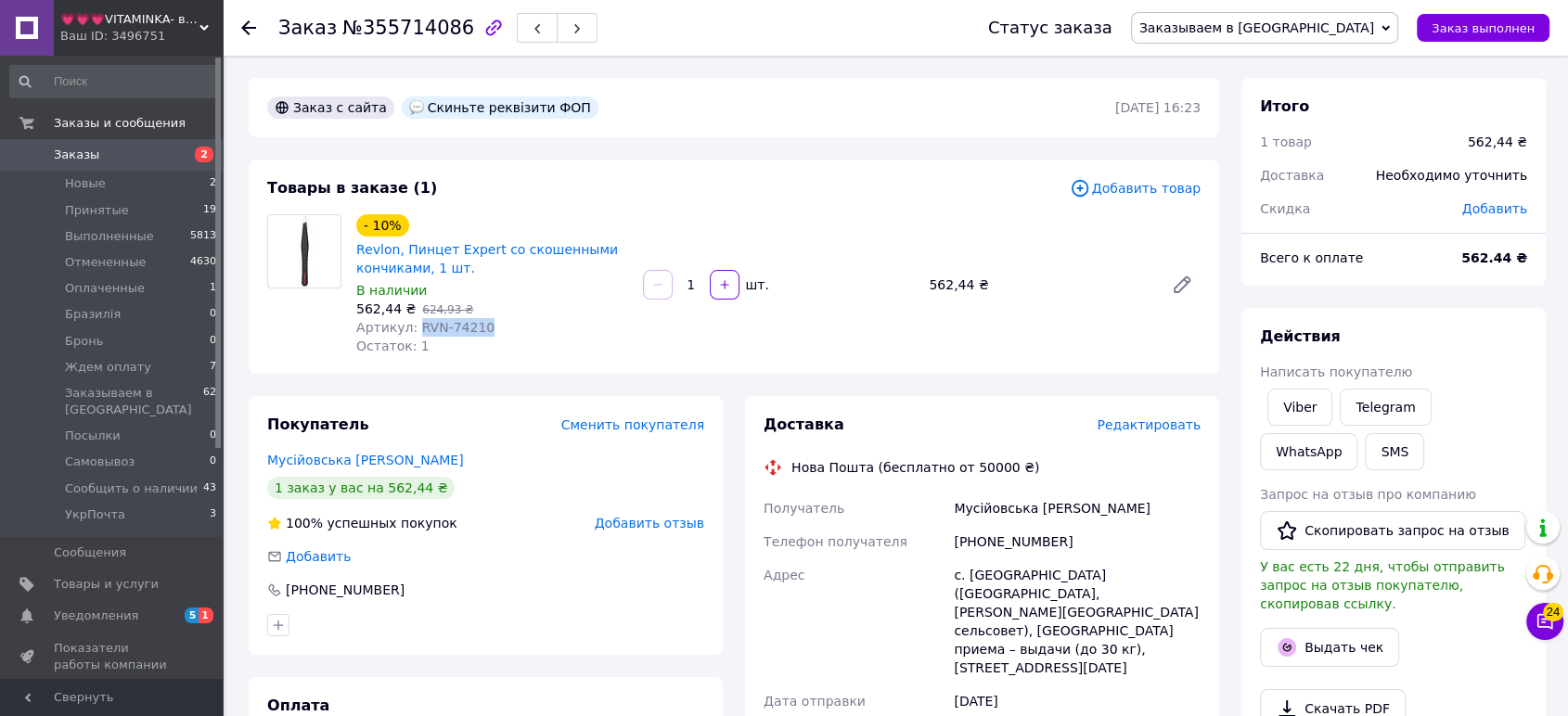
drag, startPoint x: 482, startPoint y: 333, endPoint x: 410, endPoint y: 335, distance: 72.0
click at [410, 335] on div "Артикул: RVN-74210" at bounding box center [492, 328] width 272 height 19
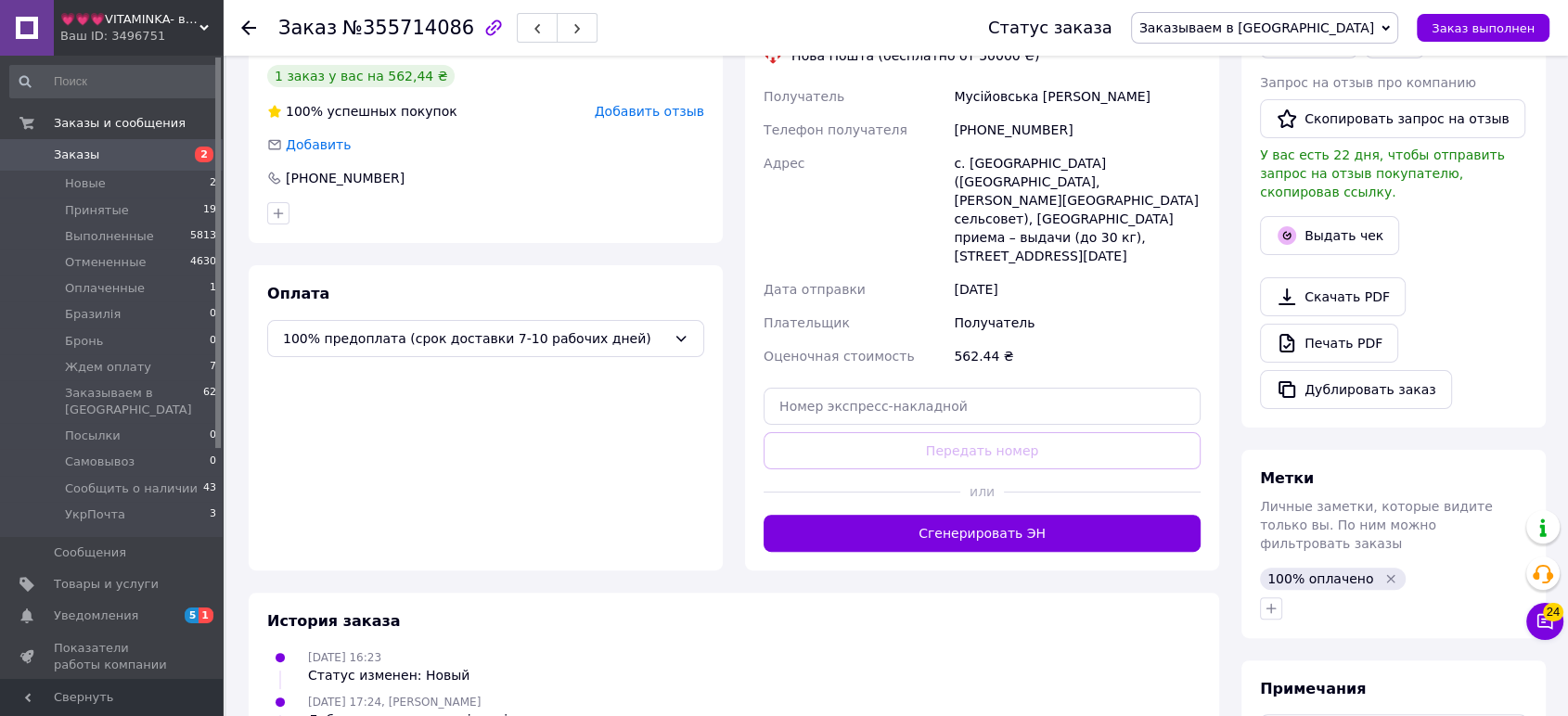
scroll to position [584, 0]
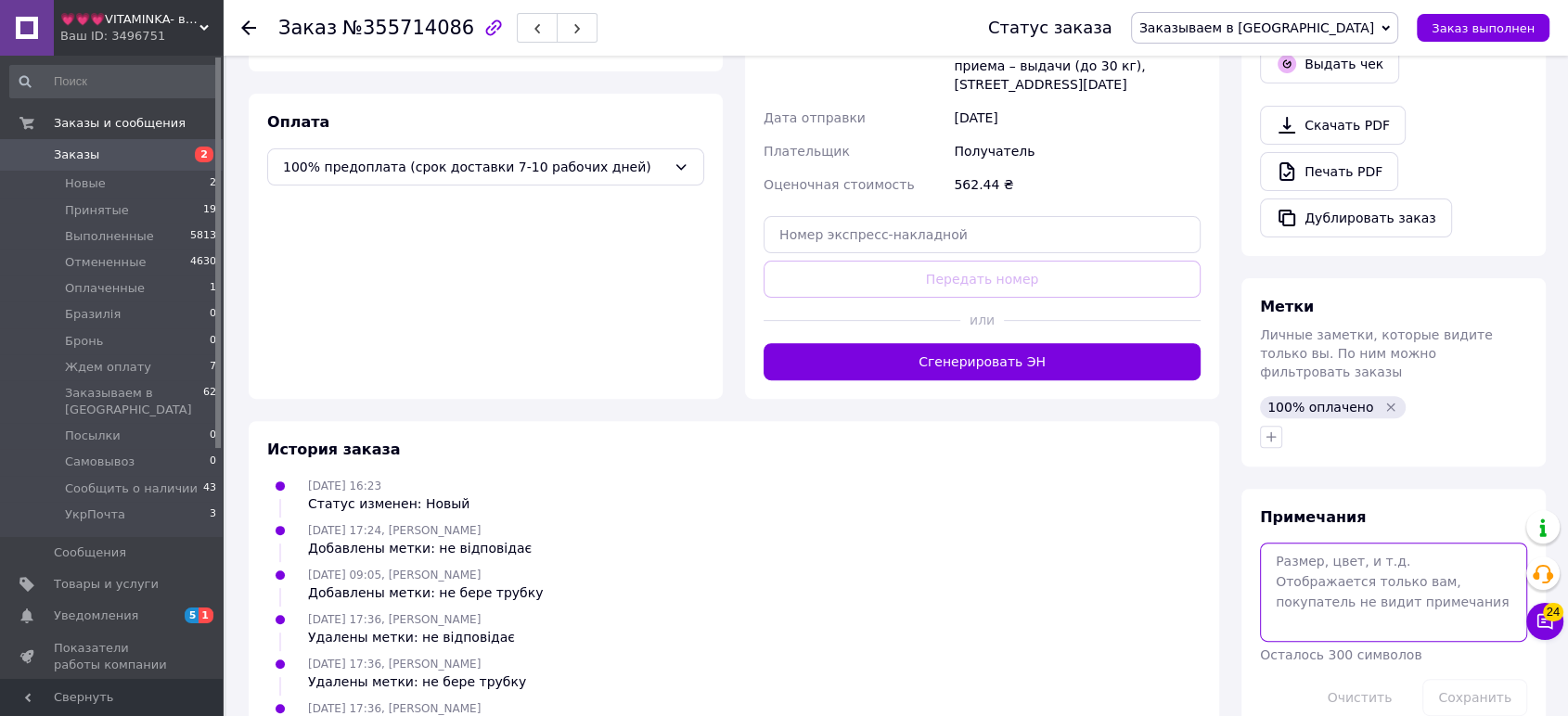
paste textarea "Order #974533480"
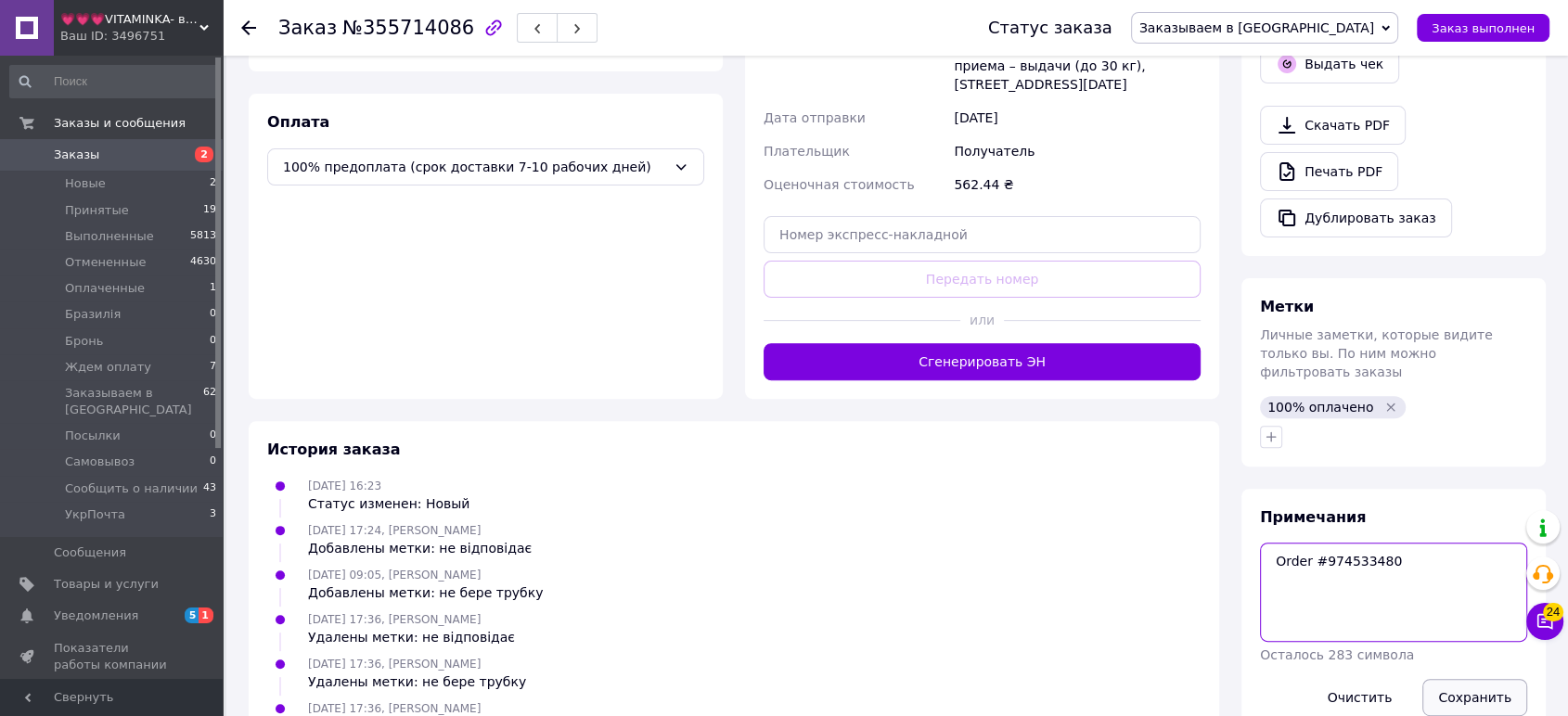
type textarea "Order #974533480"
drag, startPoint x: 1469, startPoint y: 667, endPoint x: 1458, endPoint y: 654, distance: 17.0
click at [1469, 679] on button "Сохранить" at bounding box center [1474, 697] width 105 height 37
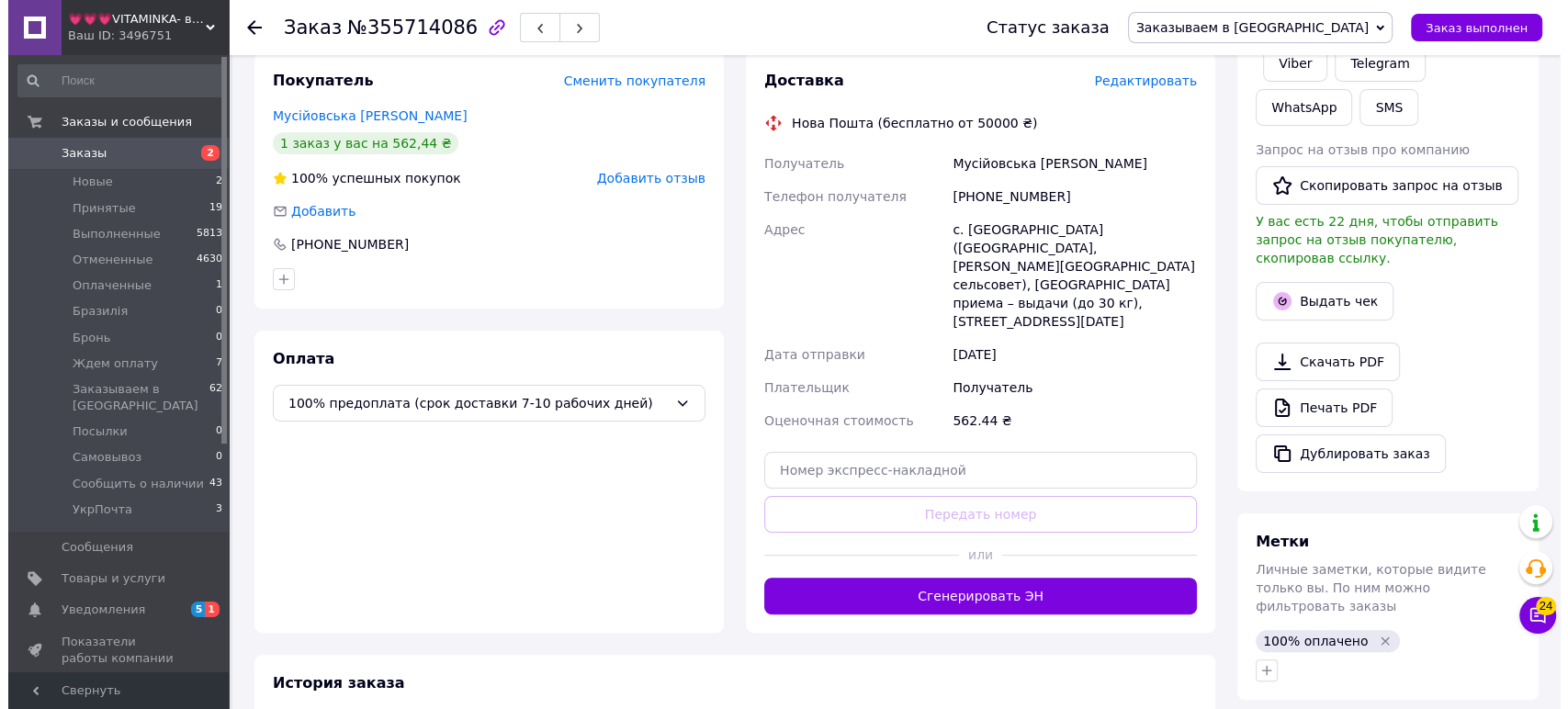
scroll to position [306, 0]
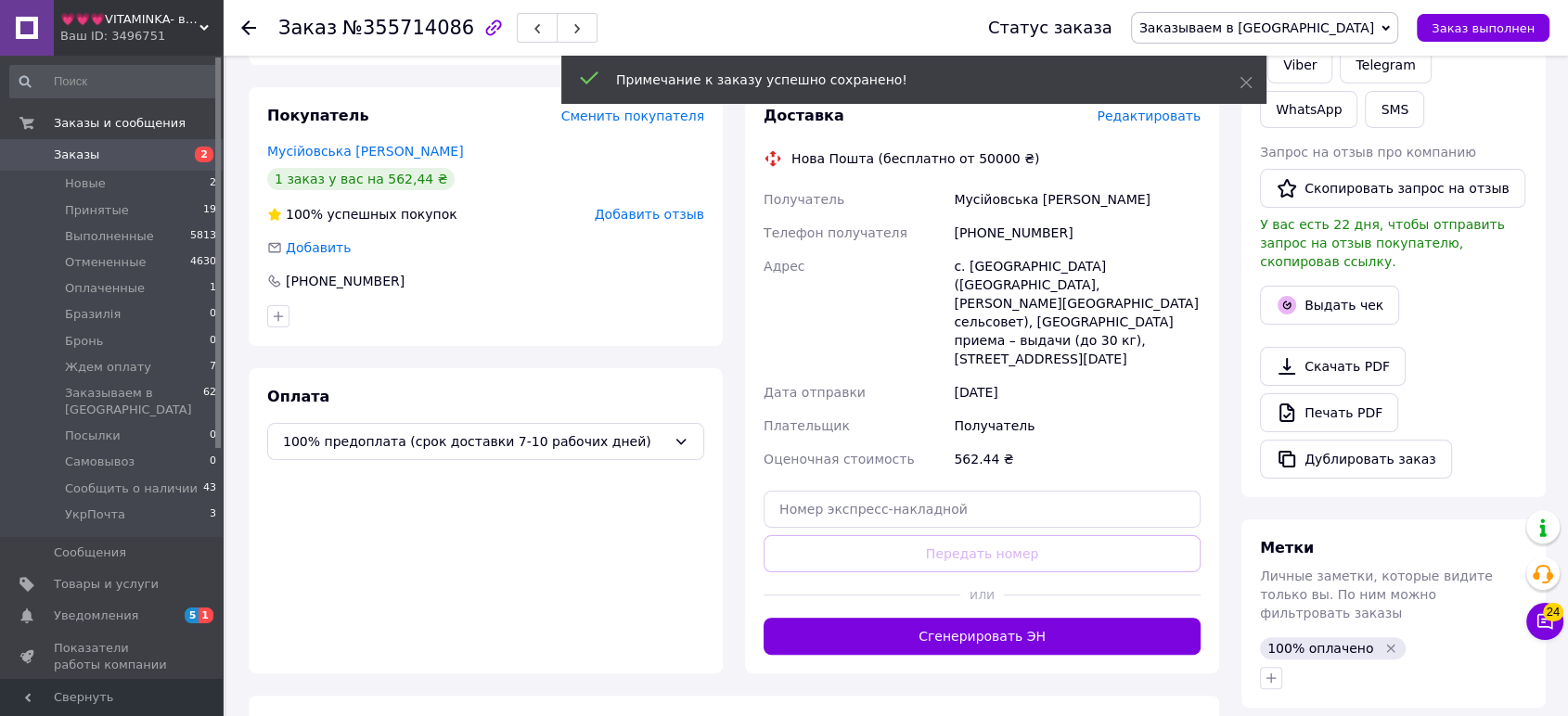
click at [1142, 117] on span "Редактировать" at bounding box center [1149, 116] width 104 height 15
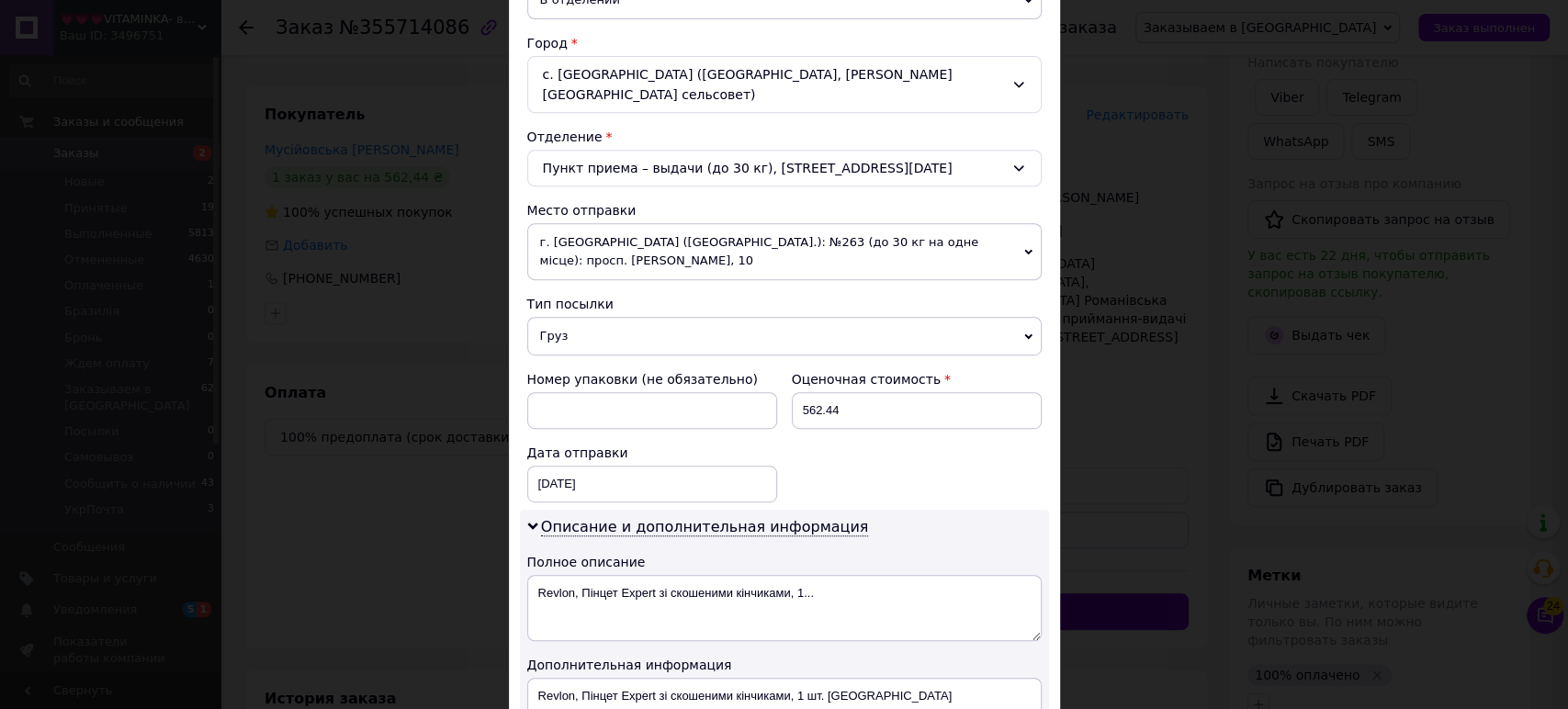
scroll to position [714, 0]
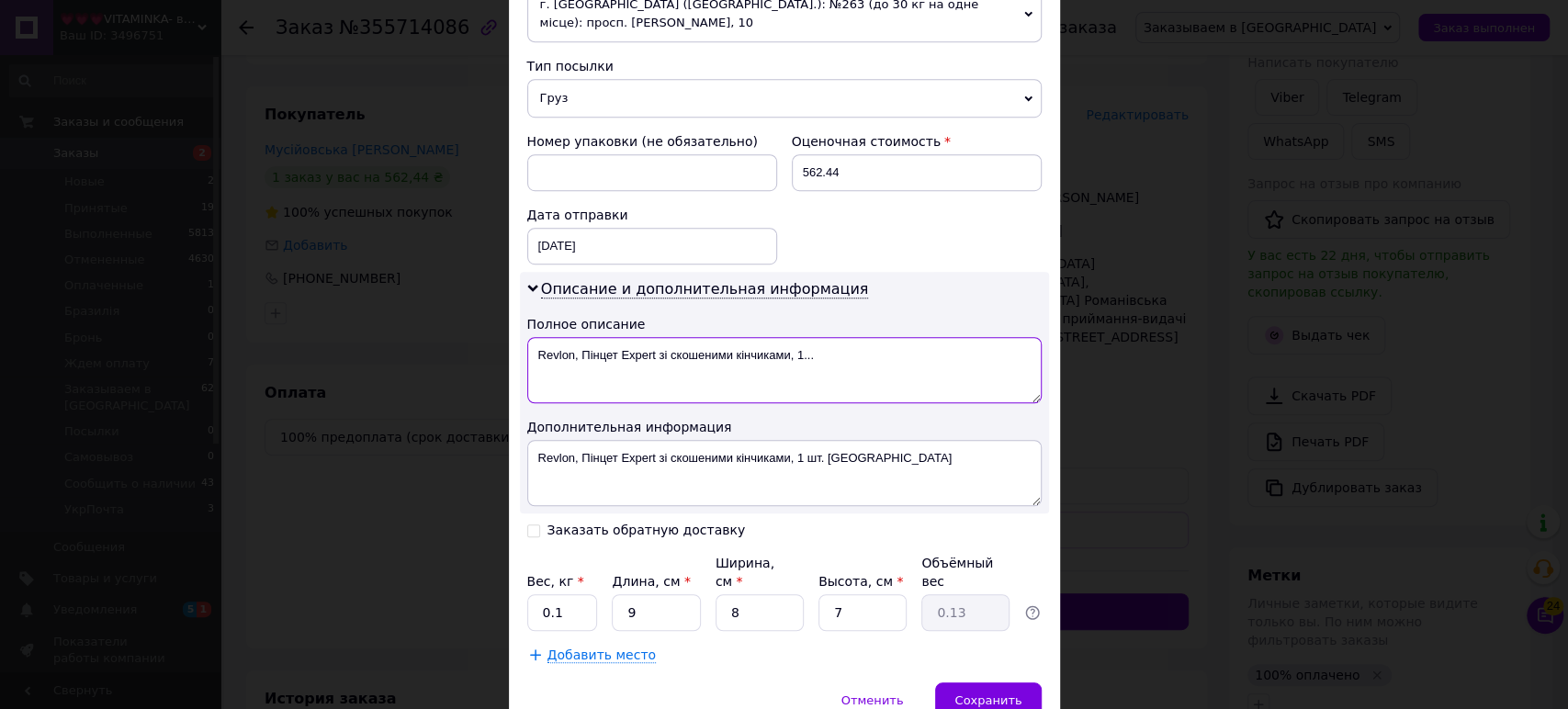
click at [679, 337] on textarea "Revlon, Пінцет Expert зі скошеними кінчиками, 1..." at bounding box center [784, 370] width 514 height 66
paste textarea "Expert Slant Tweezer, Black, 1 Count"
type textarea "Revlon, Expert Slant Tweezer, Black, 1 Count"
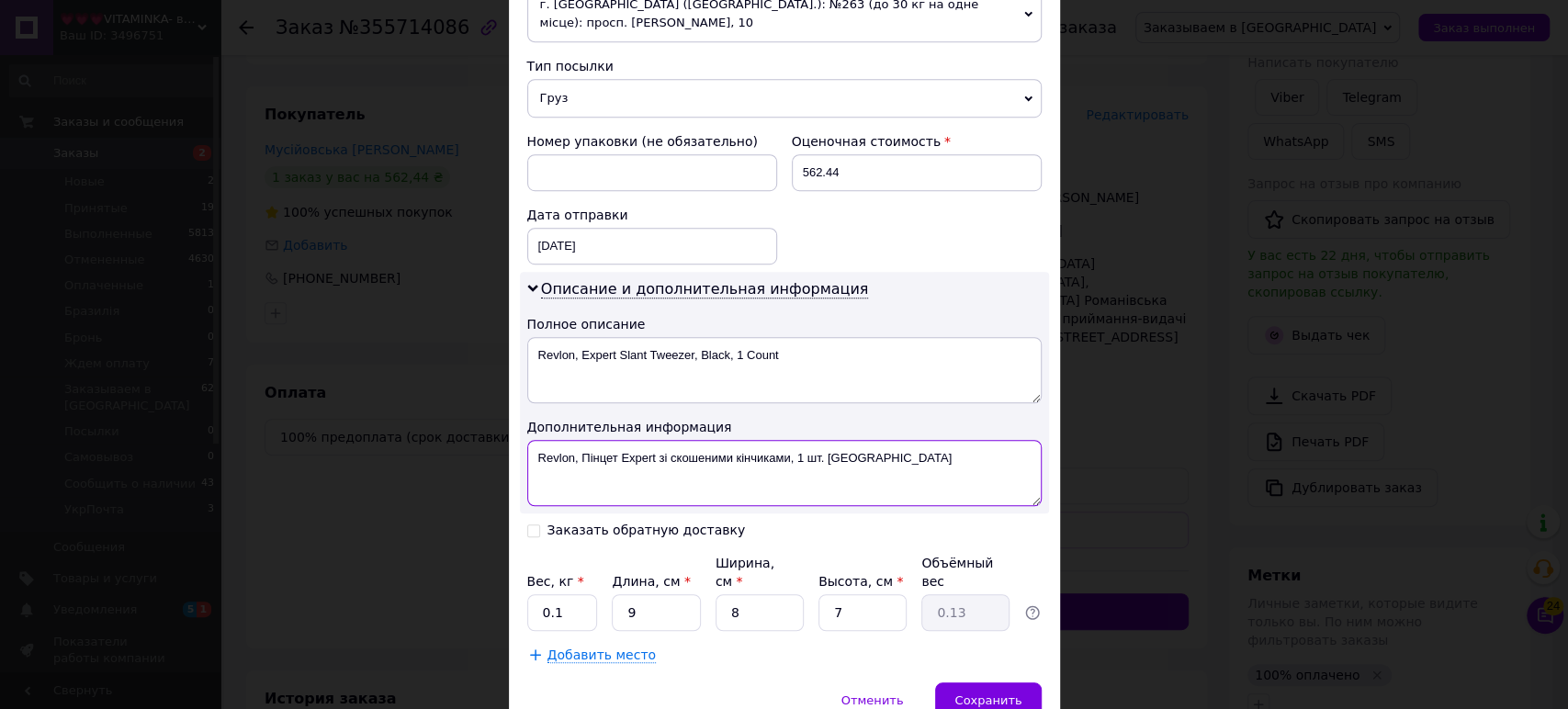
click at [706, 454] on textarea "Revlon, Пінцет Expert зі скошеними кінчиками, 1 шт. Одеса" at bounding box center [784, 472] width 514 height 66
paste textarea "Expert Slant Tweezer, Black, 1 Count"
type textarea "Revlon, Expert Slant Tweezer, Black, 1 Count"
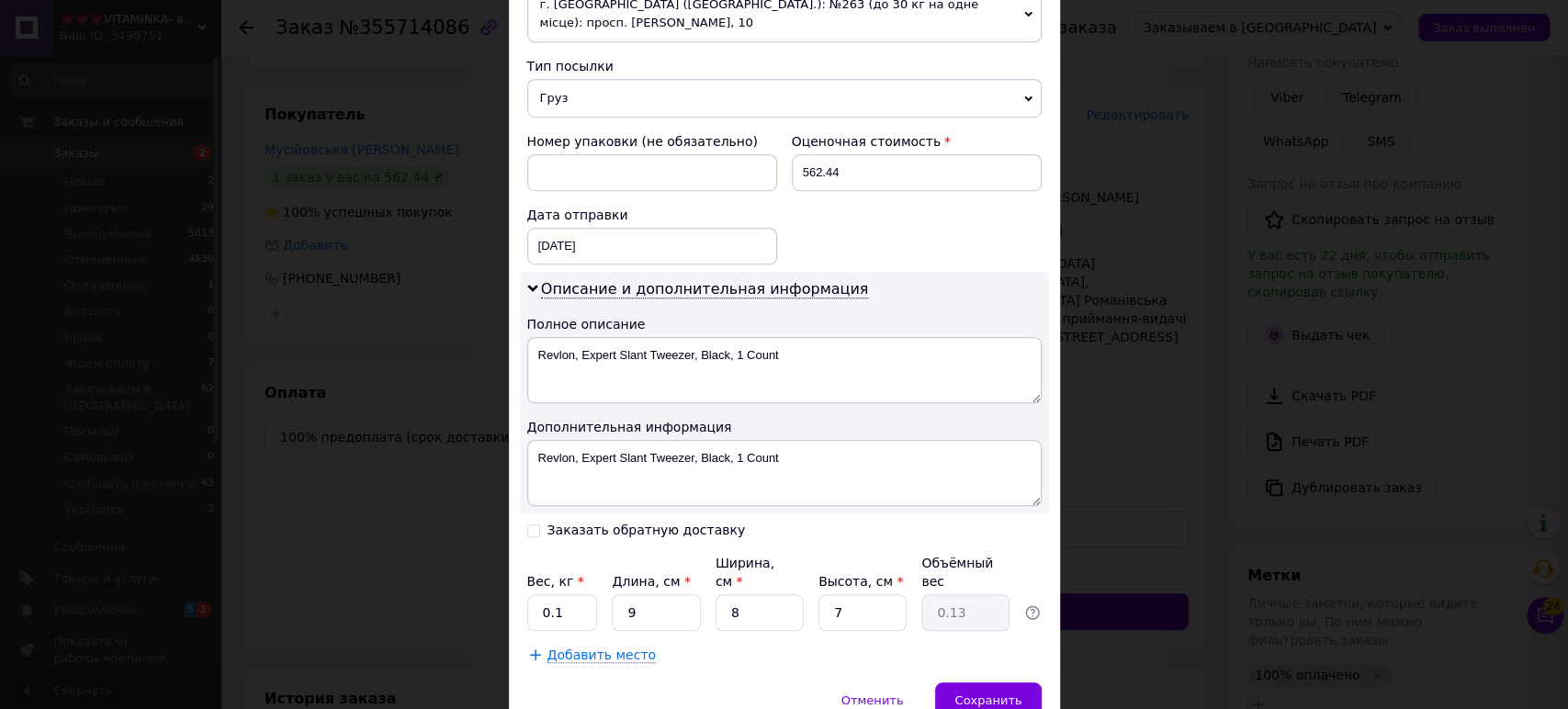
click at [534, 523] on input "Заказать обратную доставку" at bounding box center [533, 529] width 13 height 13
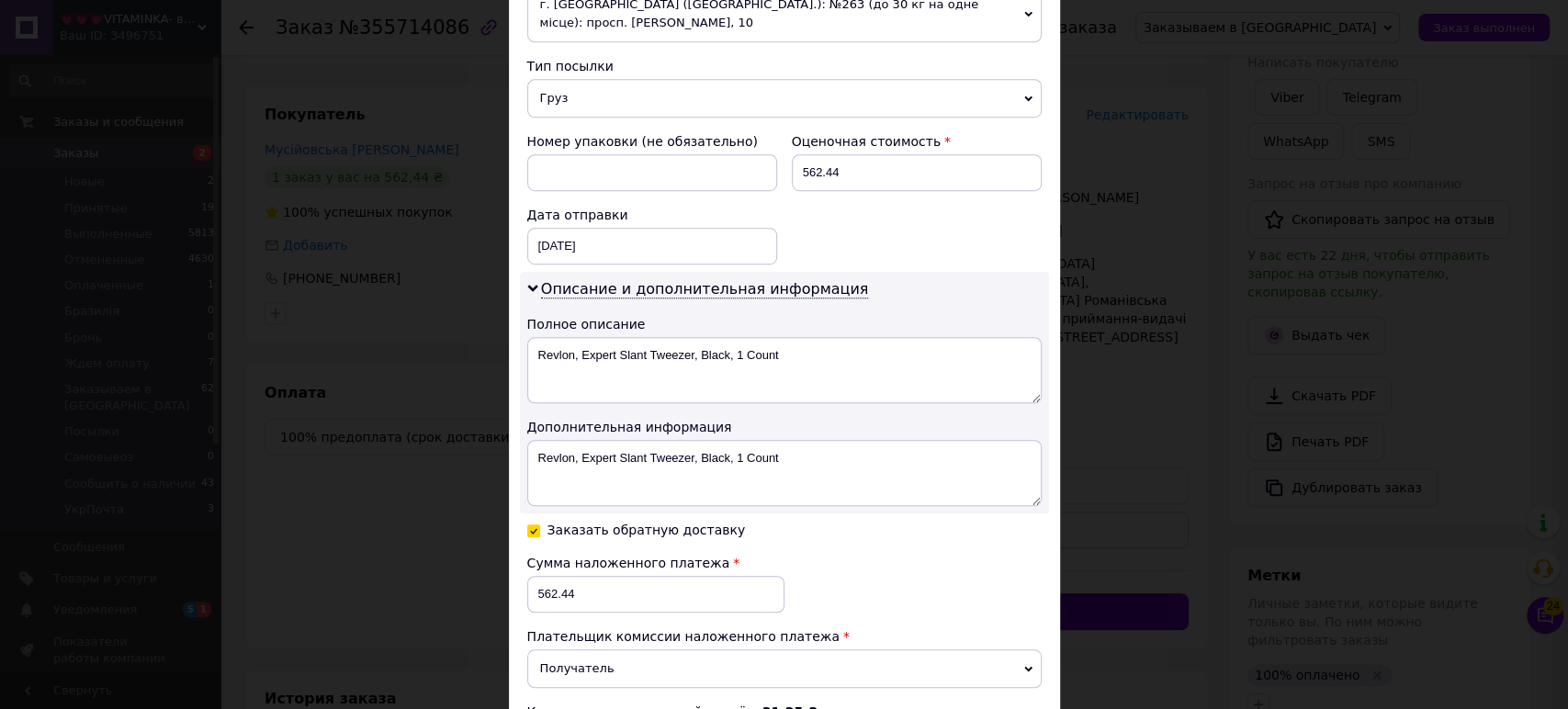
scroll to position [931, 0]
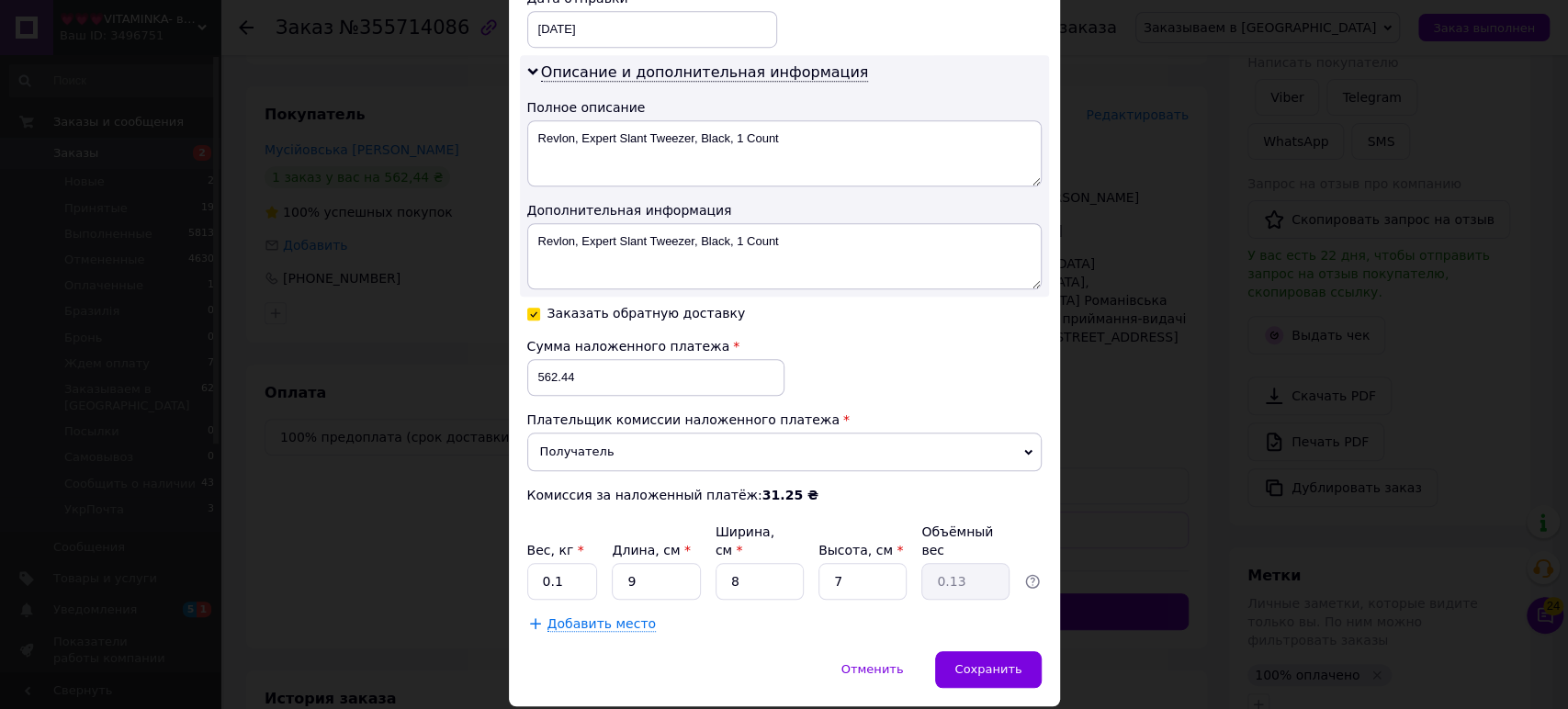
click at [533, 306] on input "Заказать обратную доставку" at bounding box center [533, 312] width 13 height 13
checkbox input "false"
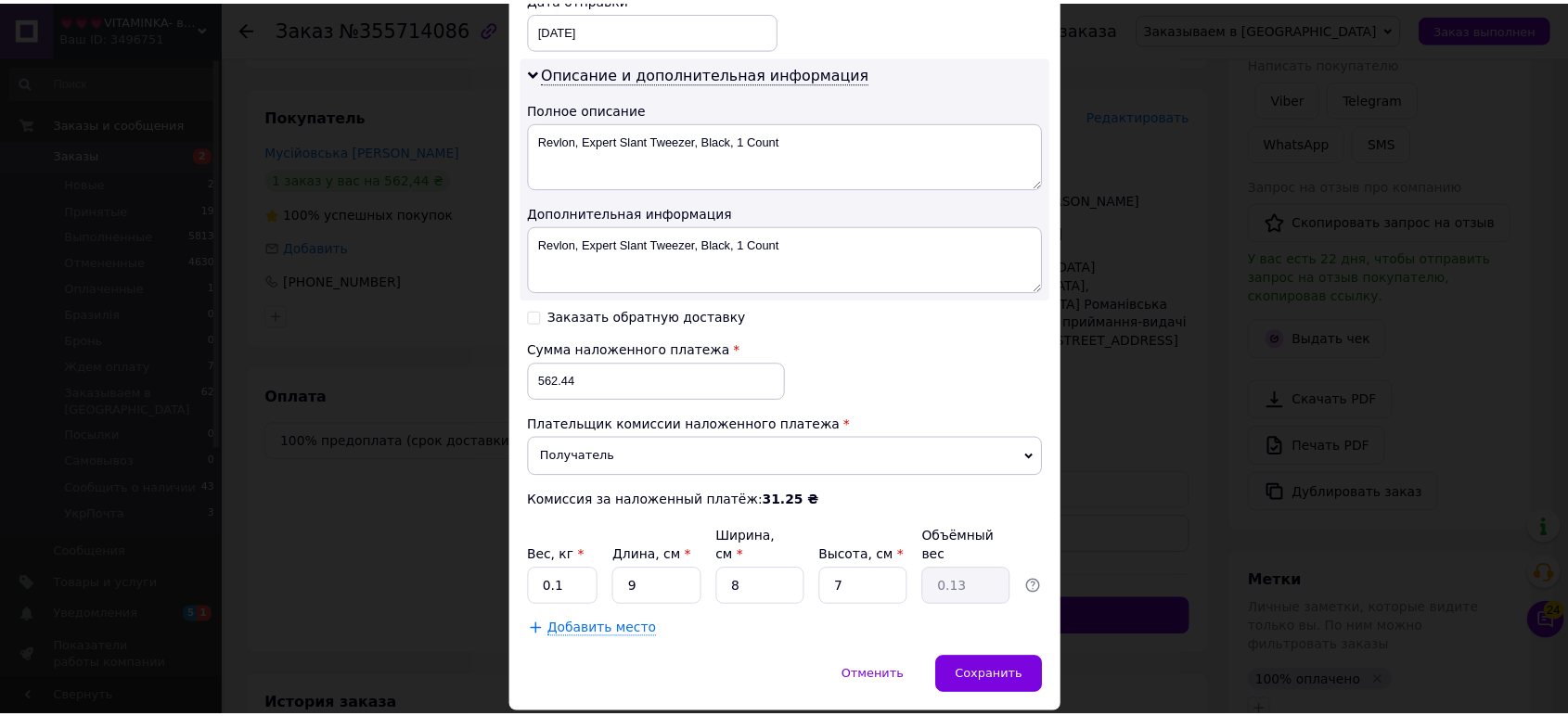
scroll to position [753, 0]
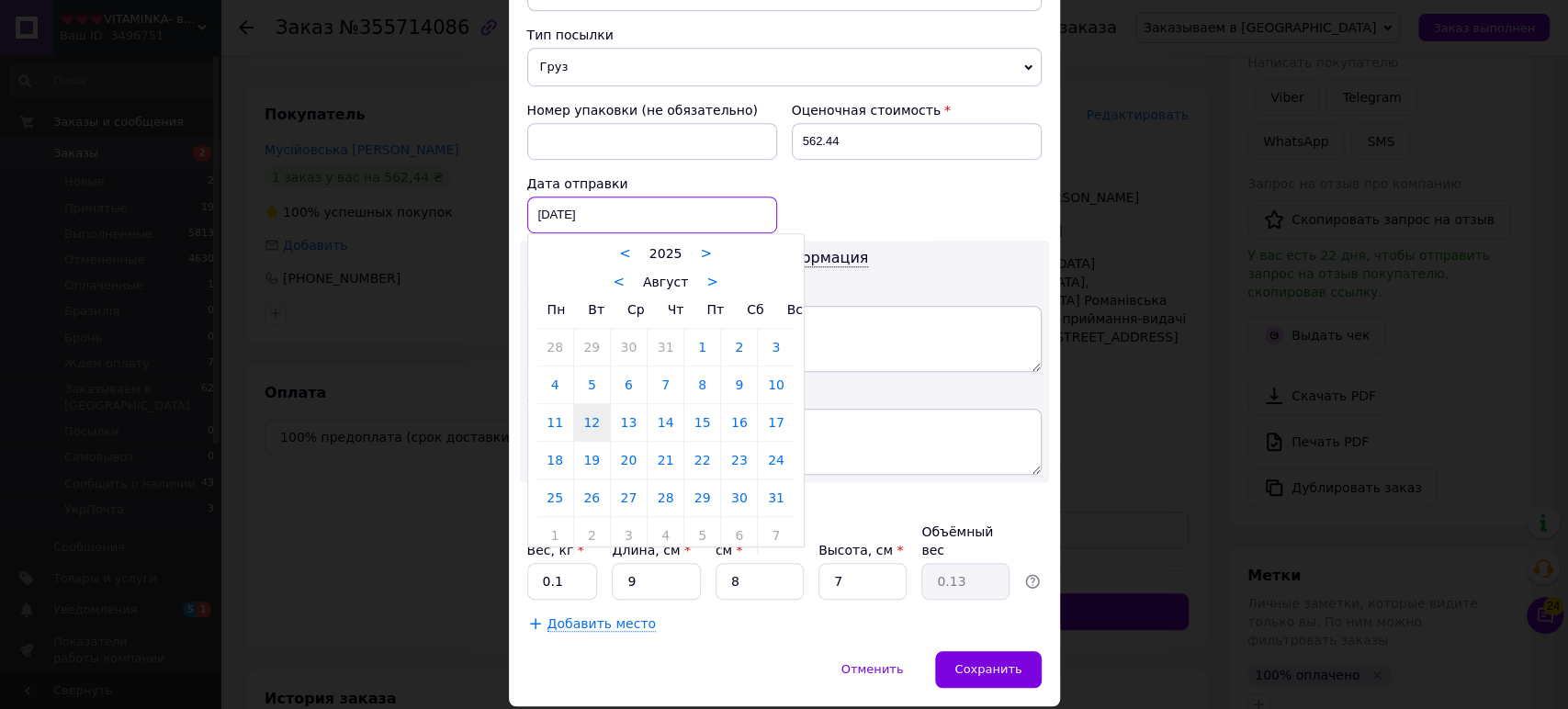
click at [580, 196] on div "[DATE] < 2025 > < Август > Пн Вт Ср Чт Пт Сб Вс 28 29 30 31 1 2 3 4 5 6 7 8 9 1…" at bounding box center [652, 214] width 250 height 36
click at [585, 442] on link "19" at bounding box center [591, 460] width 35 height 36
type input "[DATE]"
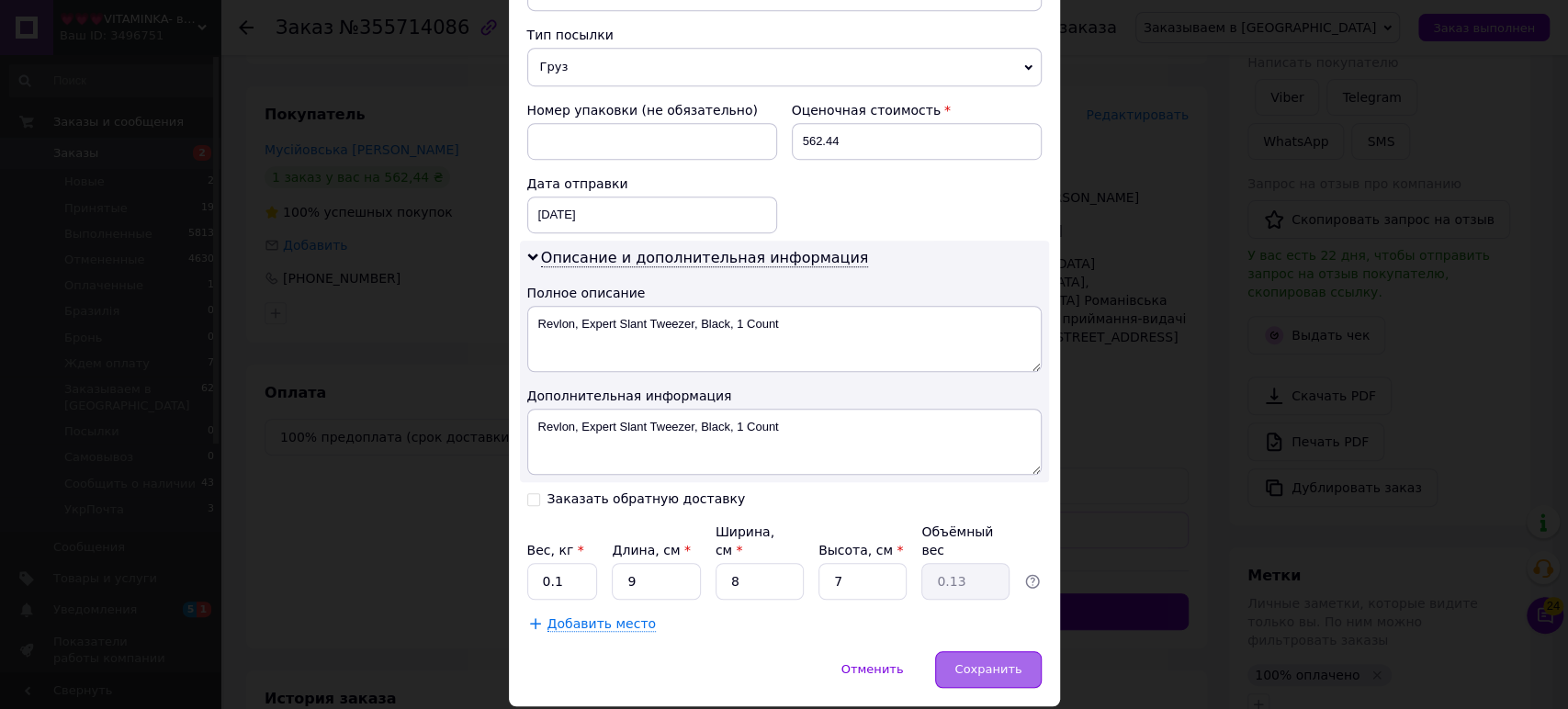
click at [985, 663] on span "Сохранить" at bounding box center [988, 670] width 67 height 14
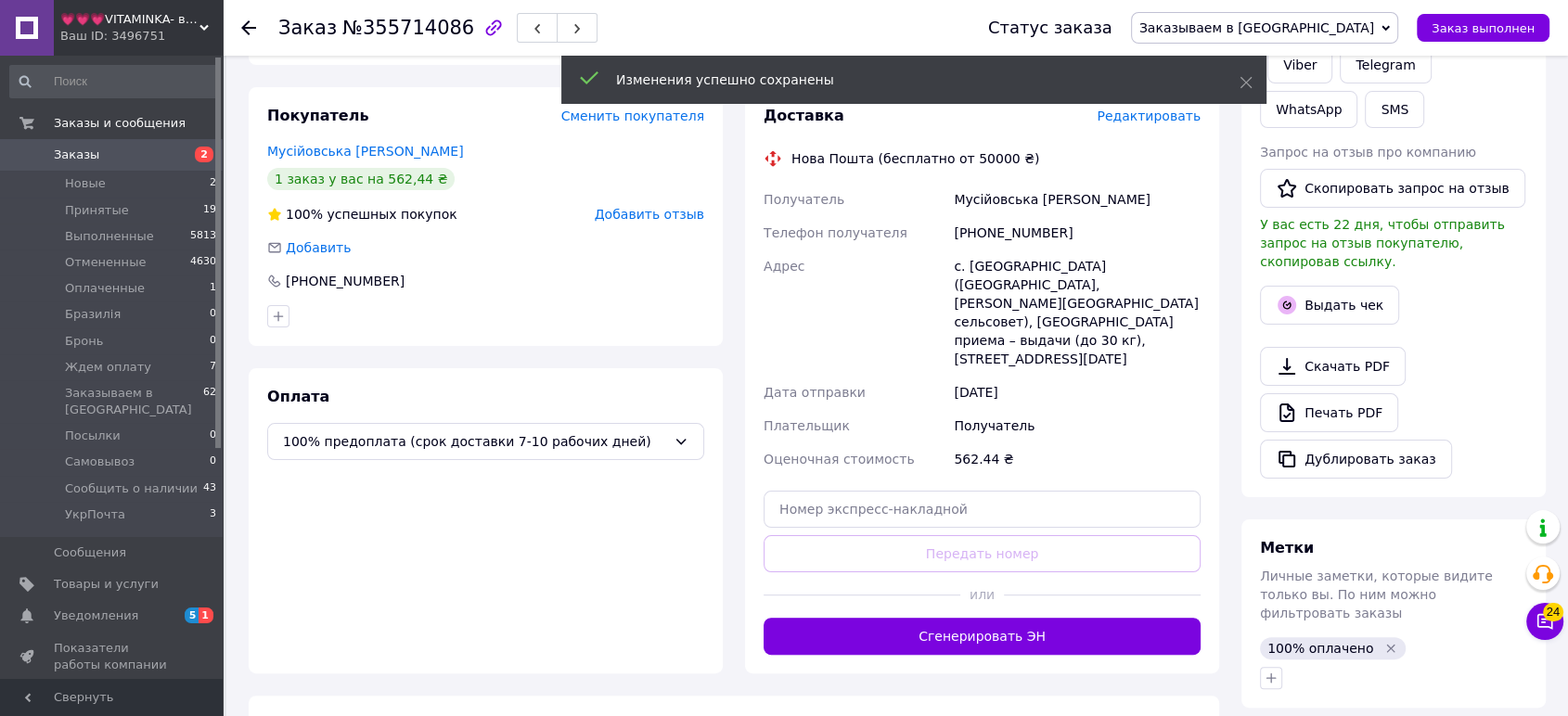
scroll to position [56, 0]
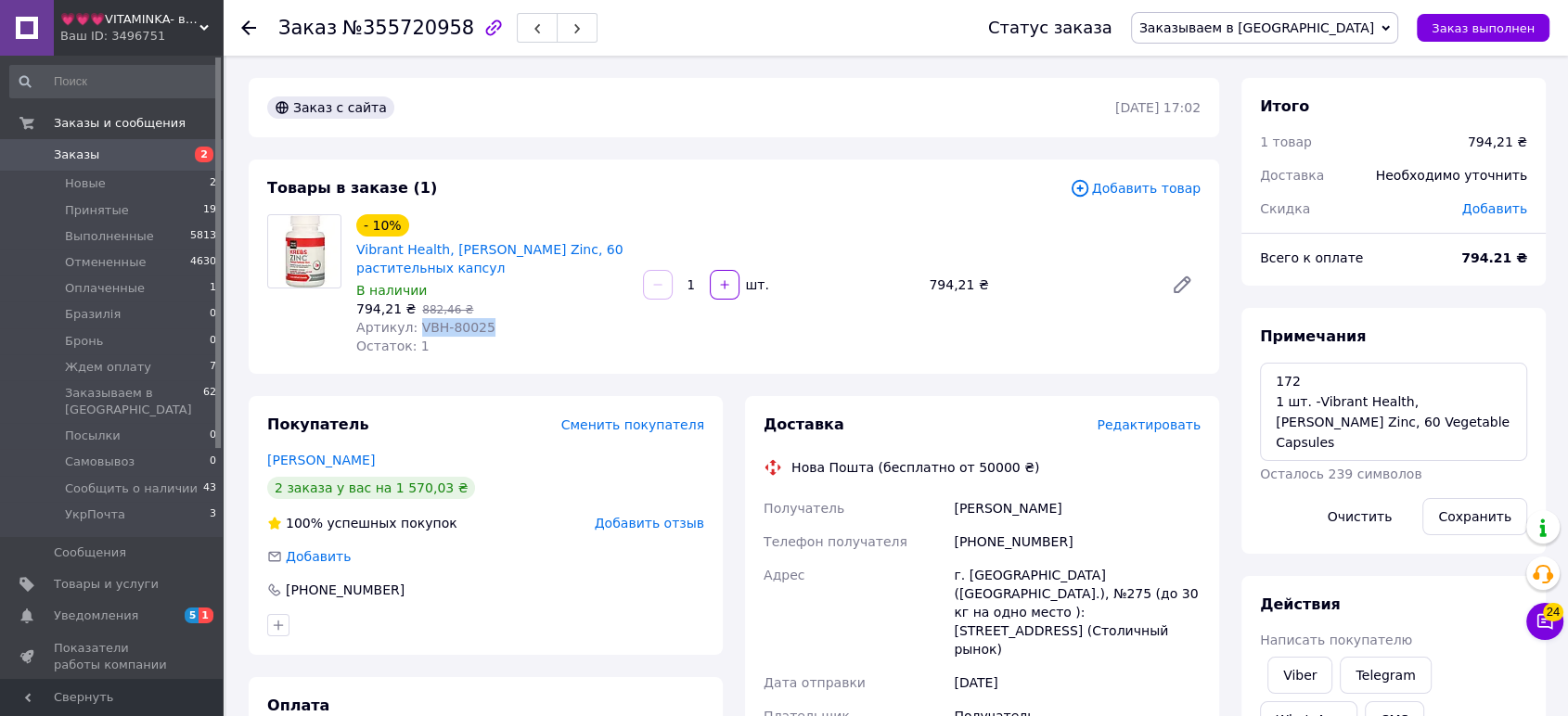
drag, startPoint x: 485, startPoint y: 332, endPoint x: 415, endPoint y: 324, distance: 70.5
click at [415, 324] on div "Артикул: VBH-80025" at bounding box center [492, 328] width 272 height 19
copy span "VBH-80025"
click at [1262, 376] on textarea "172 1 шт. -Vibrant Health, [PERSON_NAME] Zinc, 60 Vegetable Capsules" at bounding box center [1394, 411] width 267 height 99
paste textarea "Order #974507712"
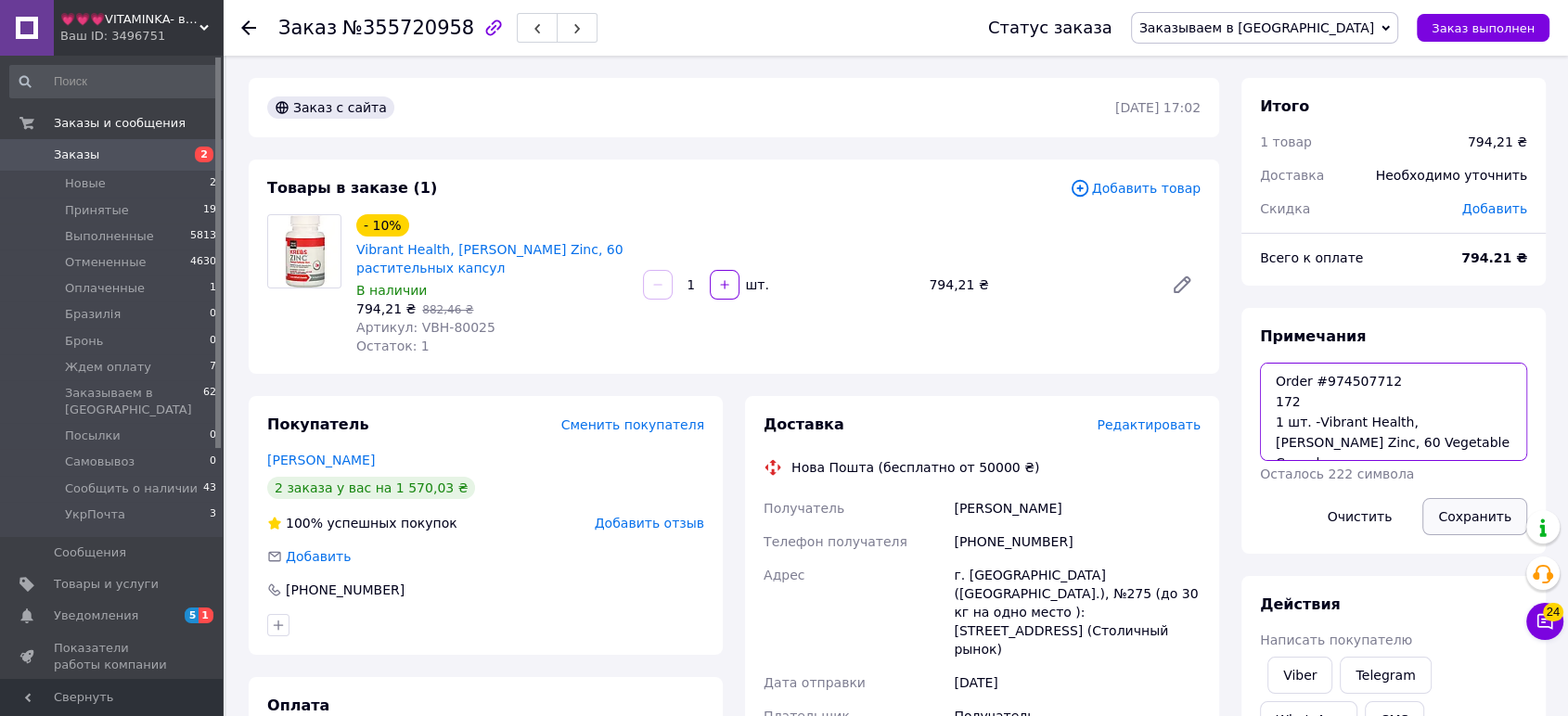
type textarea "Order #974507712 172 1 шт. -Vibrant Health, [PERSON_NAME] Zinc, 60 Vegetable Ca…"
click at [1455, 510] on button "Сохранить" at bounding box center [1474, 516] width 105 height 37
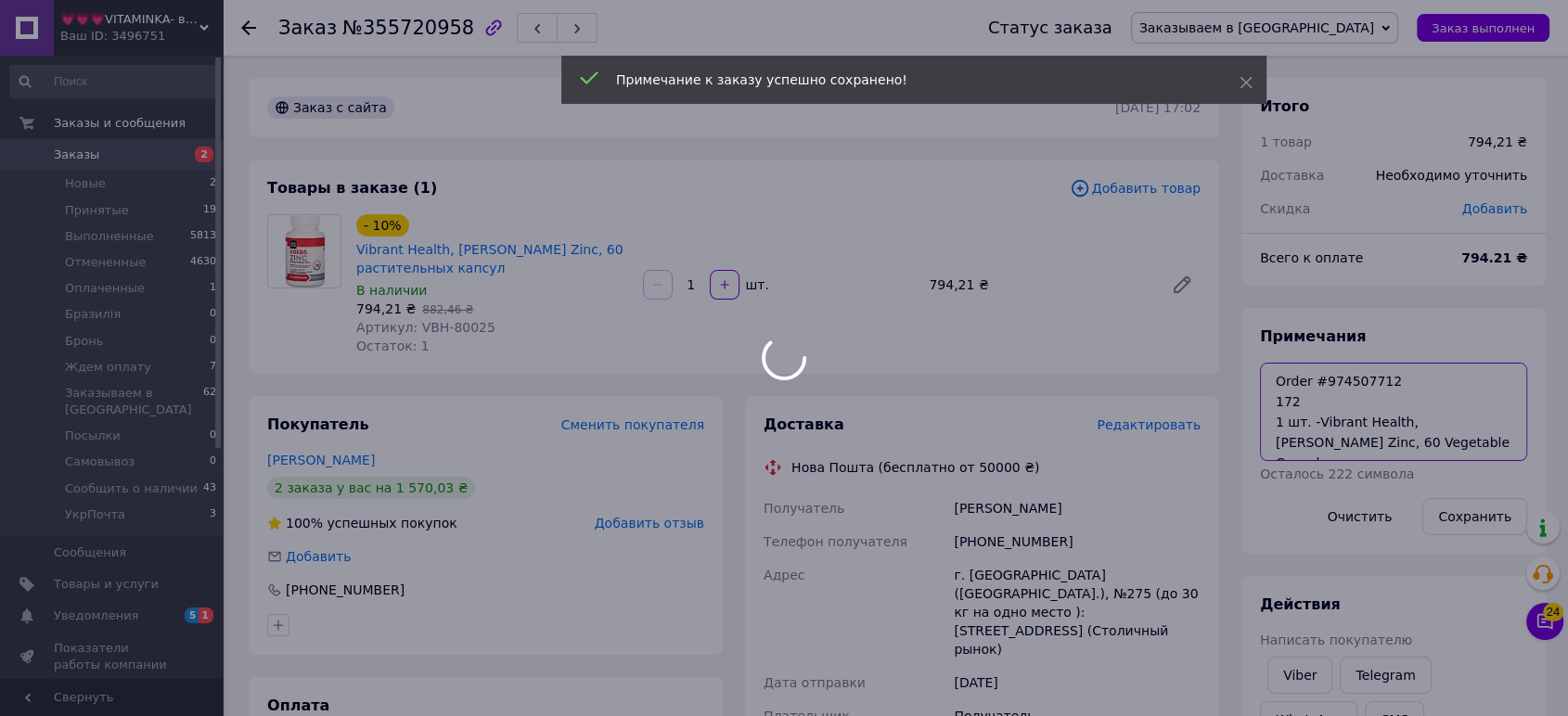
click at [1356, 430] on body "💗💗💗VITAMINKA- витамины из [GEOGRAPHIC_DATA] Ваш ID: 3496751 Сайт 💗💗💗VITAMINKA- …" at bounding box center [784, 670] width 1568 height 1341
click at [1356, 430] on div at bounding box center [784, 358] width 1568 height 716
click at [1356, 430] on body "💗💗💗VITAMINKA- витамины из [GEOGRAPHIC_DATA] Ваш ID: 3496751 Сайт 💗💗💗VITAMINKA- …" at bounding box center [784, 670] width 1568 height 1341
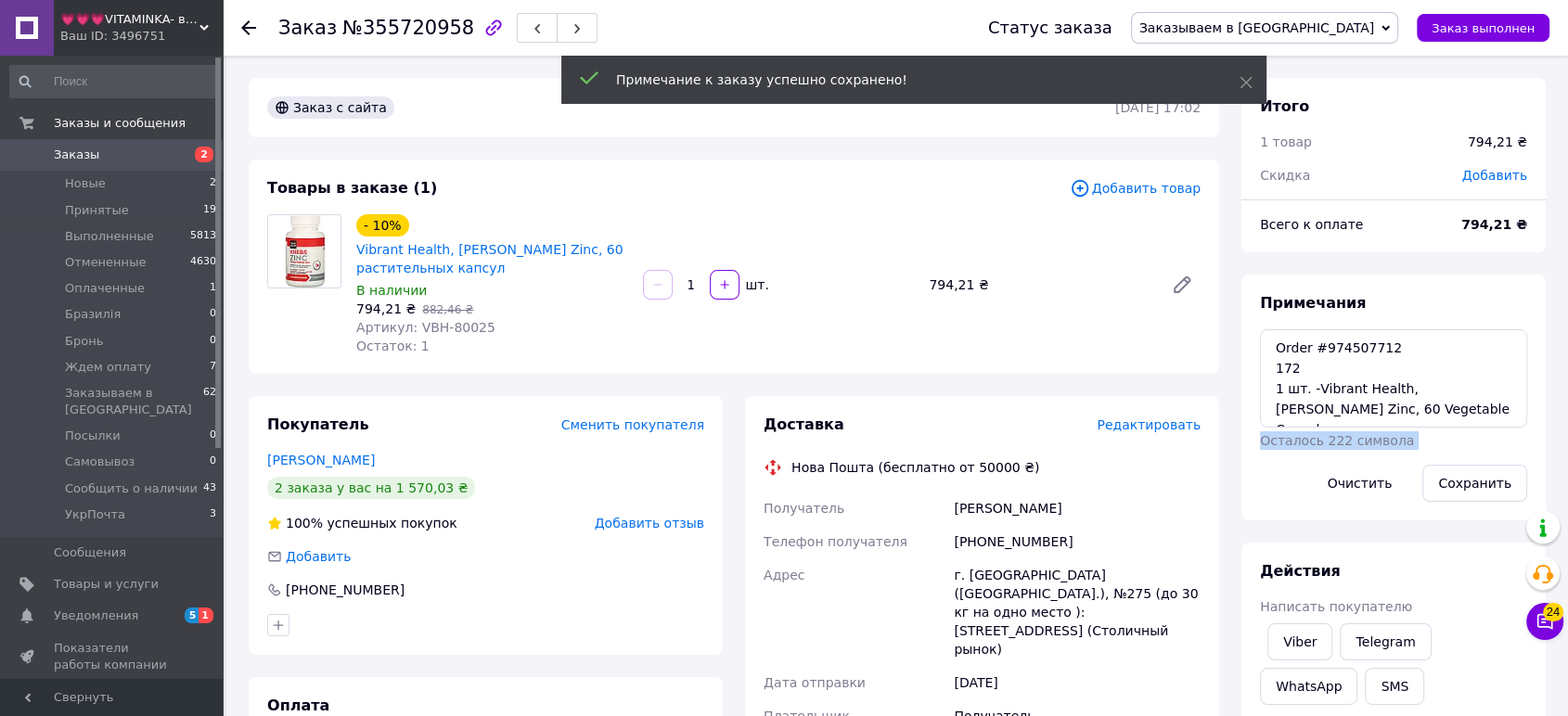
click at [1356, 430] on div "Примечания Order #974507712 172 1 шт. -Vibrant Health, [PERSON_NAME] Zinc, 60 V…" at bounding box center [1394, 398] width 267 height 209
click at [1351, 399] on textarea "Order #974507712 172 1 шт. -Vibrant Health, [PERSON_NAME] Zinc, 60 Vegetable Ca…" at bounding box center [1394, 378] width 267 height 99
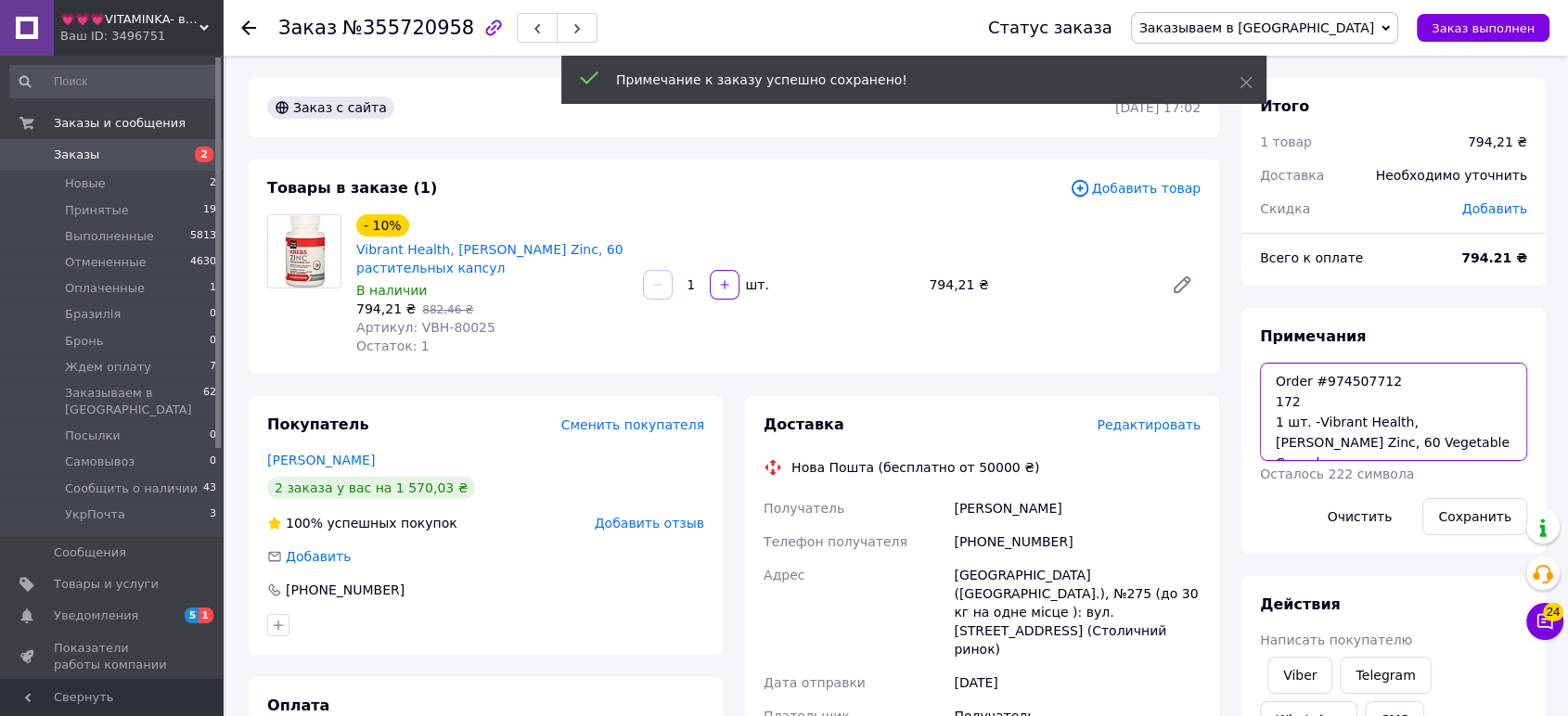
click at [1351, 399] on textarea "Order #974507712 172 1 шт. -Vibrant Health, [PERSON_NAME] Zinc, 60 Vegetable Ca…" at bounding box center [1394, 411] width 267 height 99
click at [1347, 433] on textarea "Order #974507712 172 1 шт. -Vibrant Health, [PERSON_NAME] Zinc, 60 Vegetable Ca…" at bounding box center [1394, 411] width 267 height 99
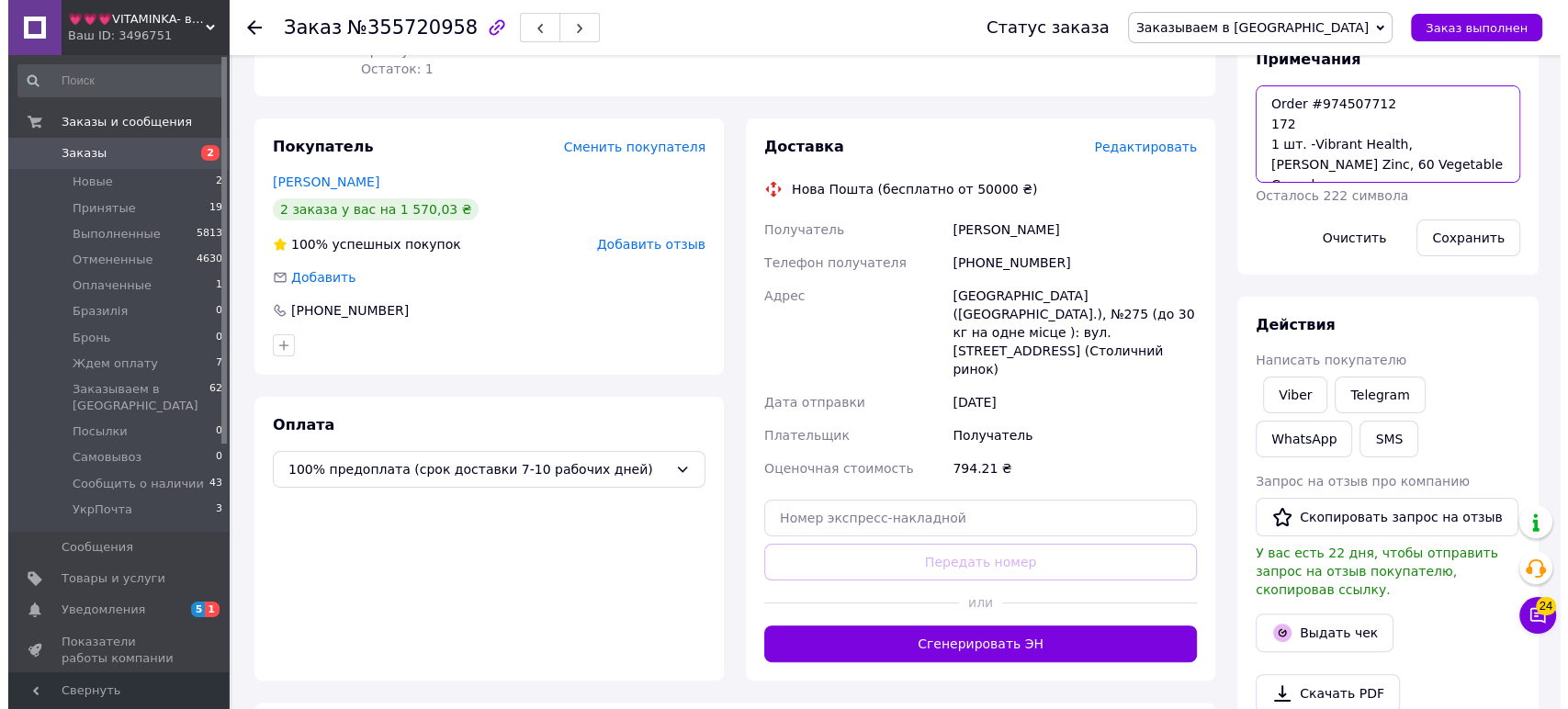
scroll to position [70, 0]
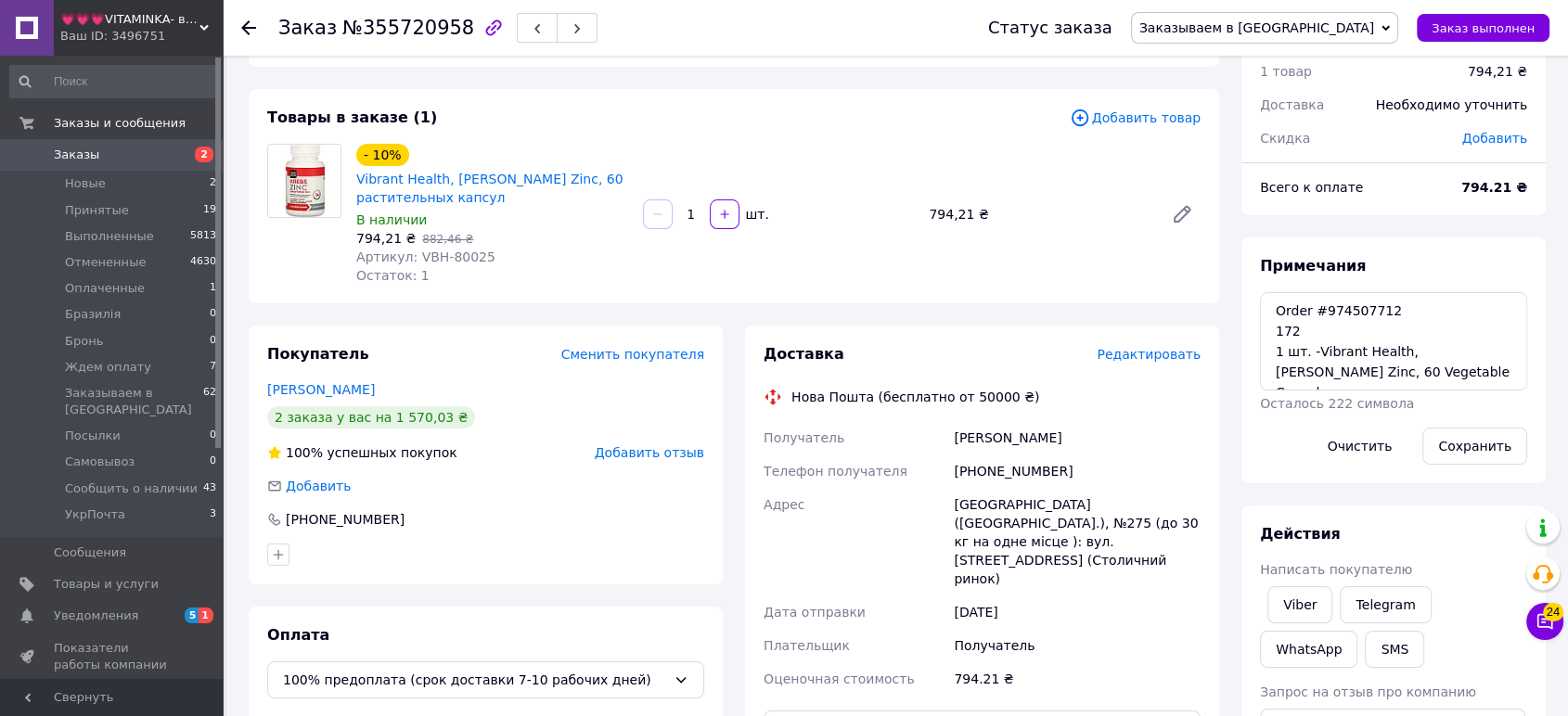
click at [1179, 354] on span "Редактировать" at bounding box center [1149, 355] width 104 height 15
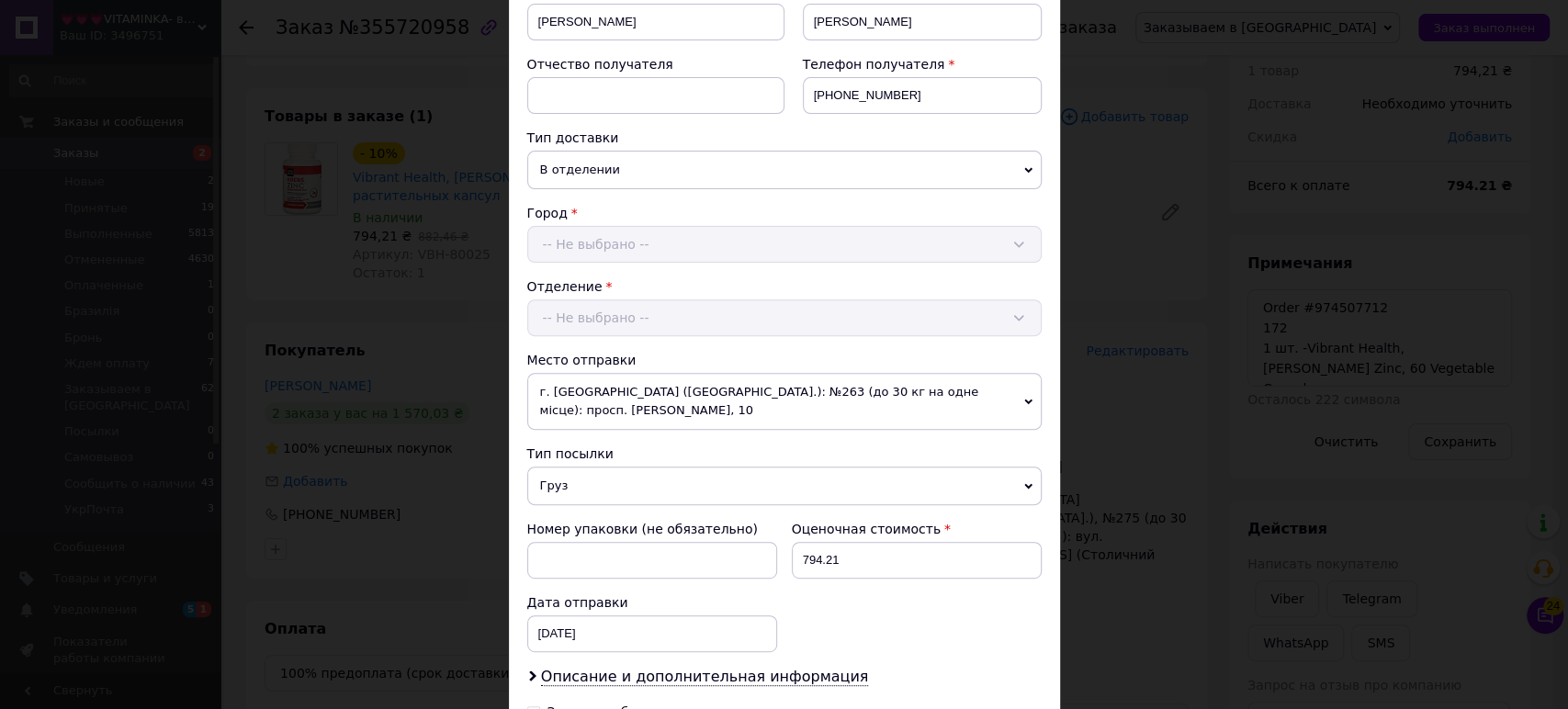
scroll to position [540, 0]
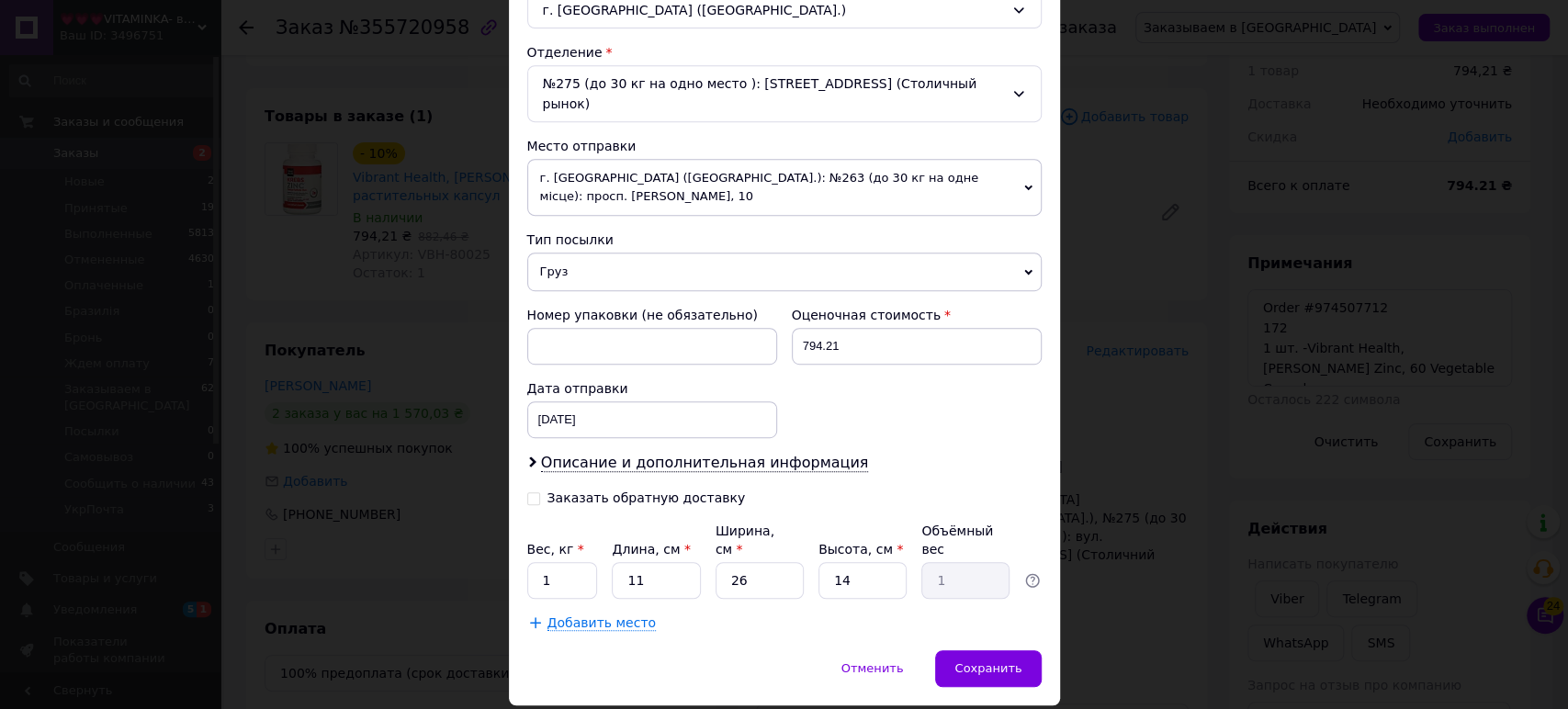
click at [811, 425] on div "Плательщик Получатель Отправитель Фамилия получателя [PERSON_NAME] Имя получате…" at bounding box center [784, 152] width 514 height 960
click at [795, 454] on span "Описание и дополнительная информация" at bounding box center [705, 462] width 328 height 19
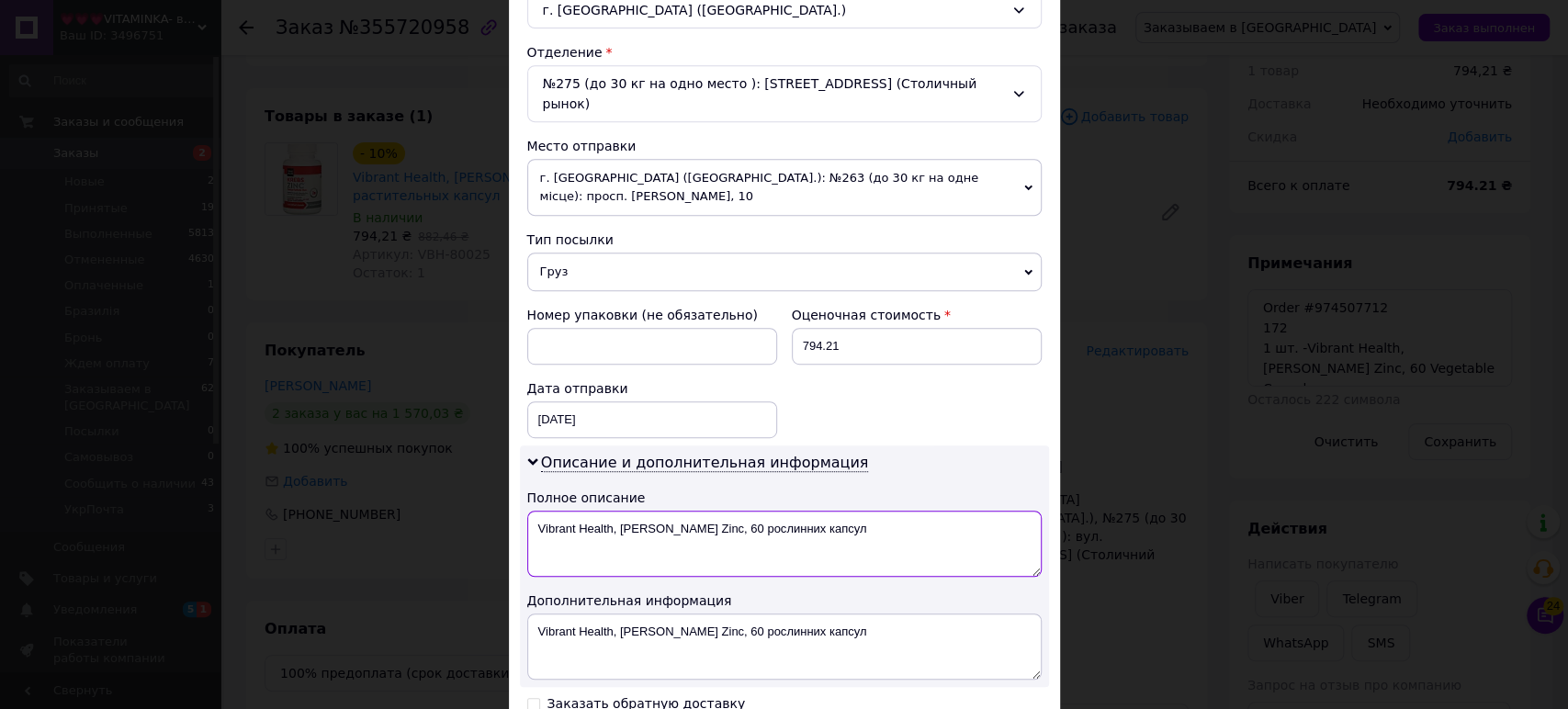
click at [809, 511] on textarea "Vibrant Health, [PERSON_NAME] Zinc, 60 рослинних капсул" at bounding box center [784, 543] width 514 height 66
click at [809, 518] on textarea "Vibrant Health, [PERSON_NAME] Zinc, 60 рослинних капсул" at bounding box center [784, 543] width 514 height 66
paste textarea "1 шт. -Vibrant Health, [PERSON_NAME] Zinc, 60 Vegetable Ca"
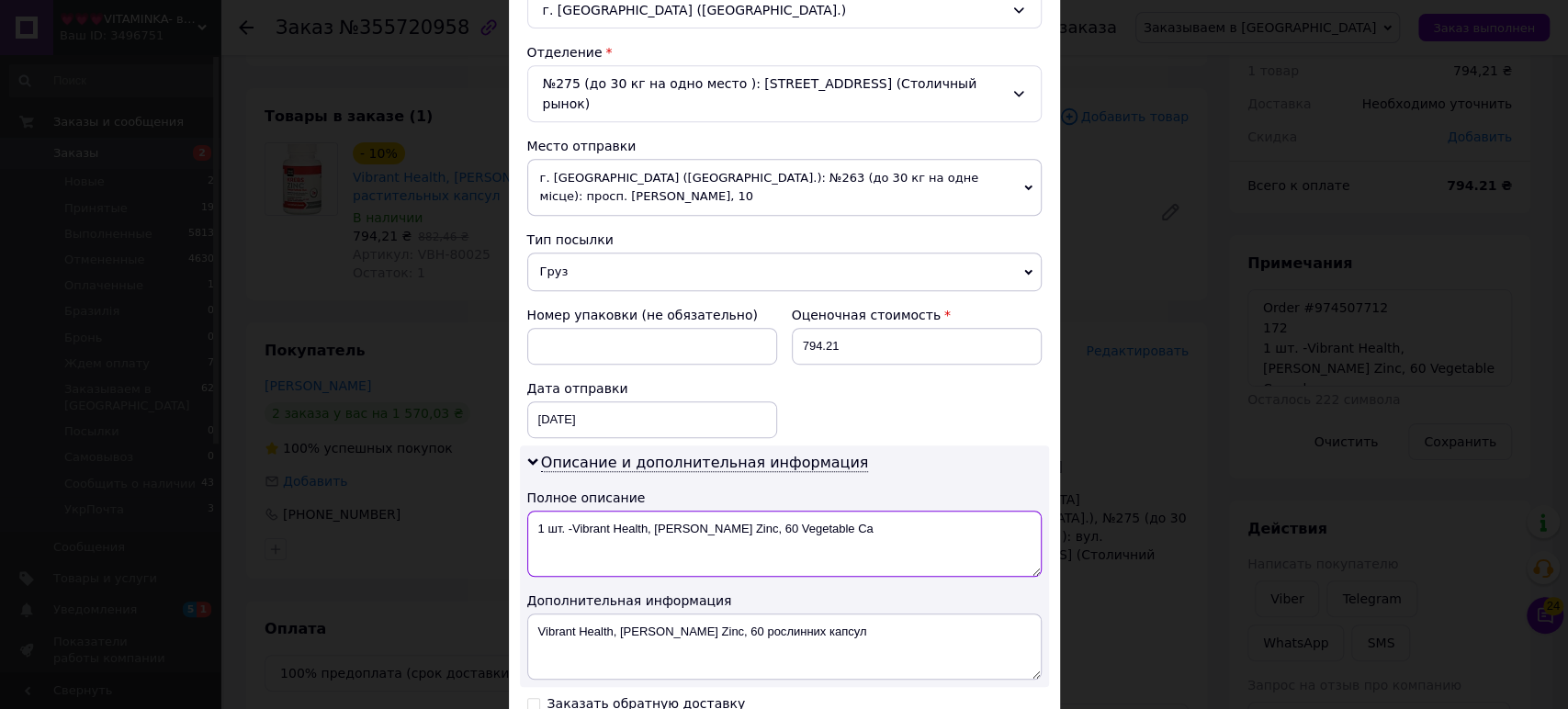
scroll to position [765, 0]
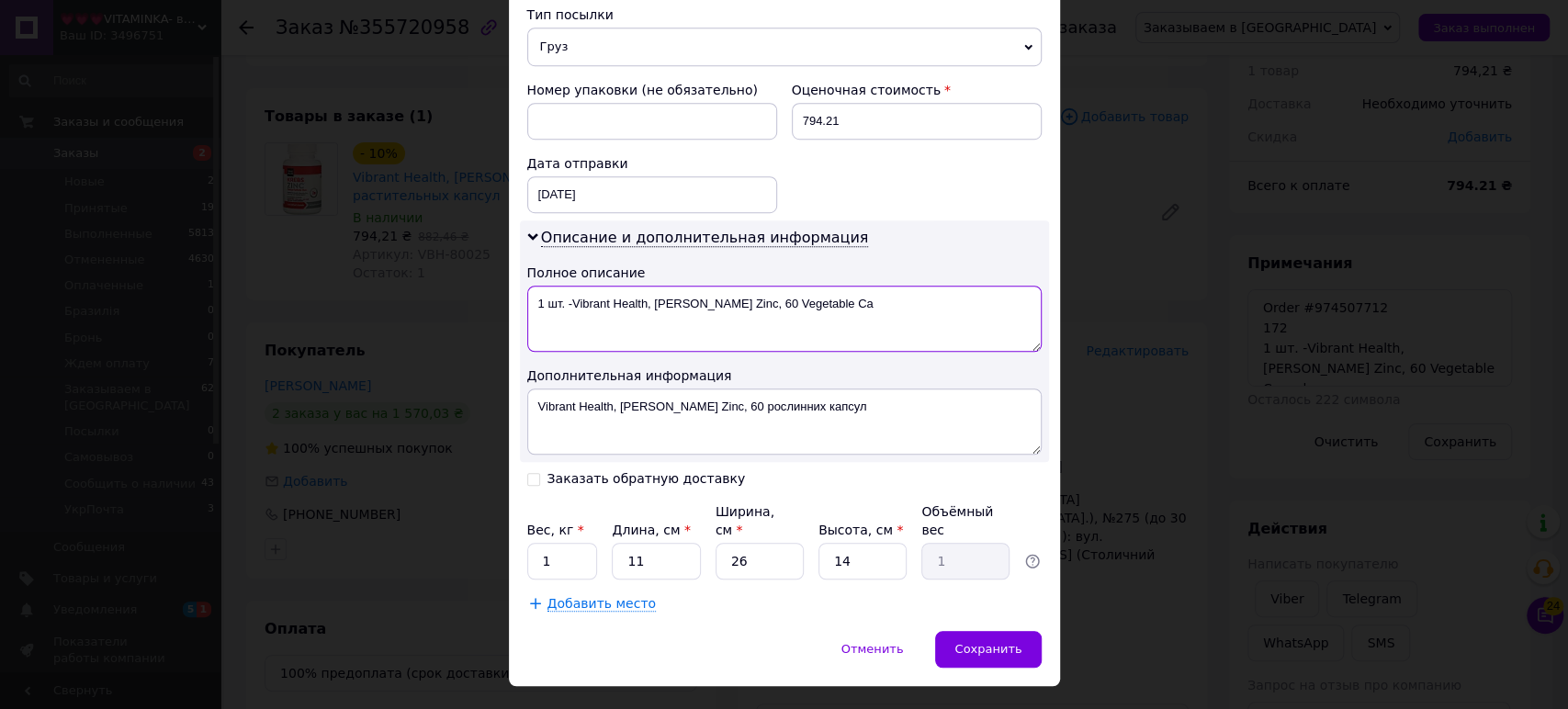
type textarea "1 шт. -Vibrant Health, [PERSON_NAME] Zinc, 60 Vegetable Ca"
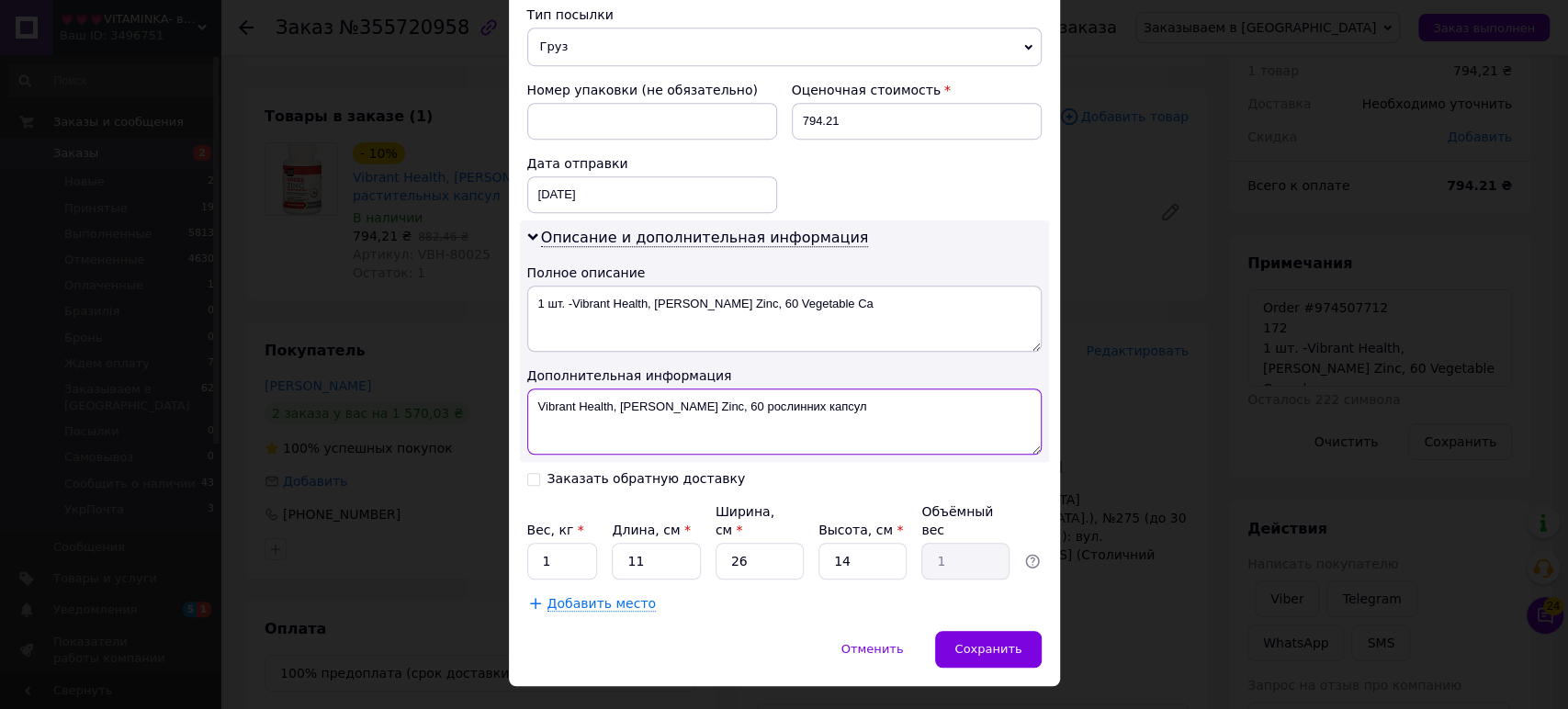
click at [833, 389] on textarea "Vibrant Health, [PERSON_NAME] Zinc, 60 рослинних капсул" at bounding box center [784, 421] width 514 height 66
paste textarea "1 шт. -Vibrant Health, [PERSON_NAME] Zinc, 60 Vegetable Capsules"
type textarea "1 шт. -Vibrant Health, [PERSON_NAME] Zinc, 60 Vegetable Capsules"
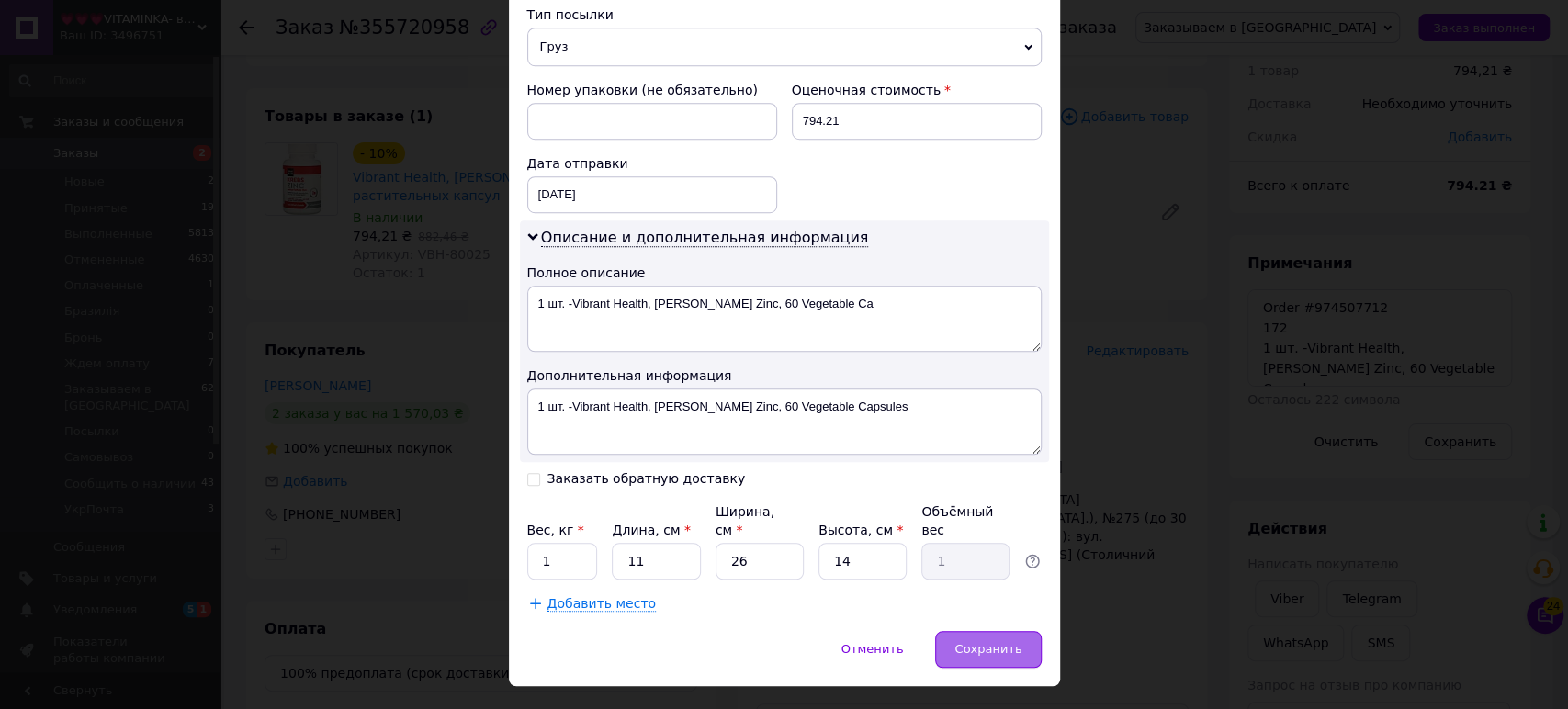
drag, startPoint x: 1009, startPoint y: 602, endPoint x: 996, endPoint y: 610, distance: 15.3
click at [1006, 642] on span "Сохранить" at bounding box center [988, 649] width 67 height 14
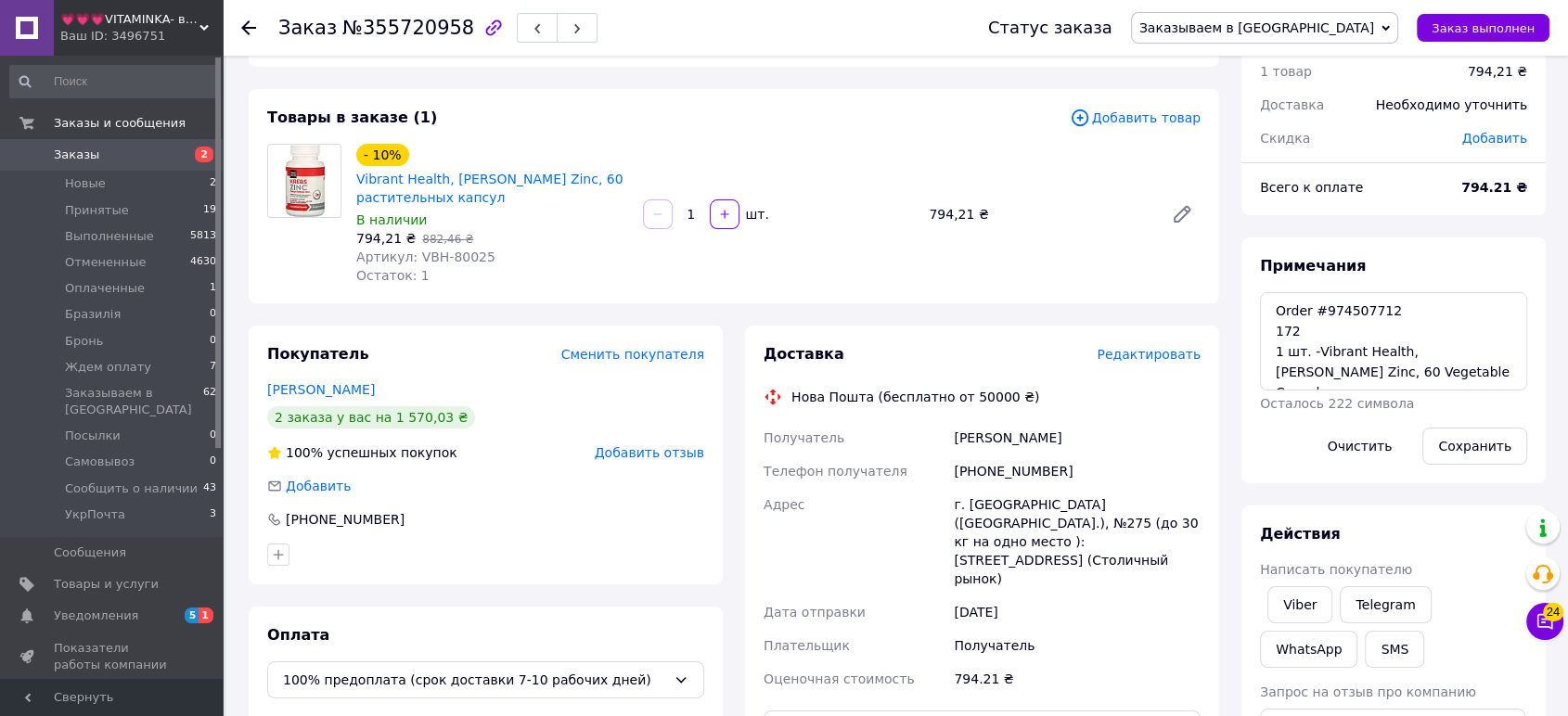
click at [1162, 361] on span "Редактировать" at bounding box center [1149, 355] width 104 height 15
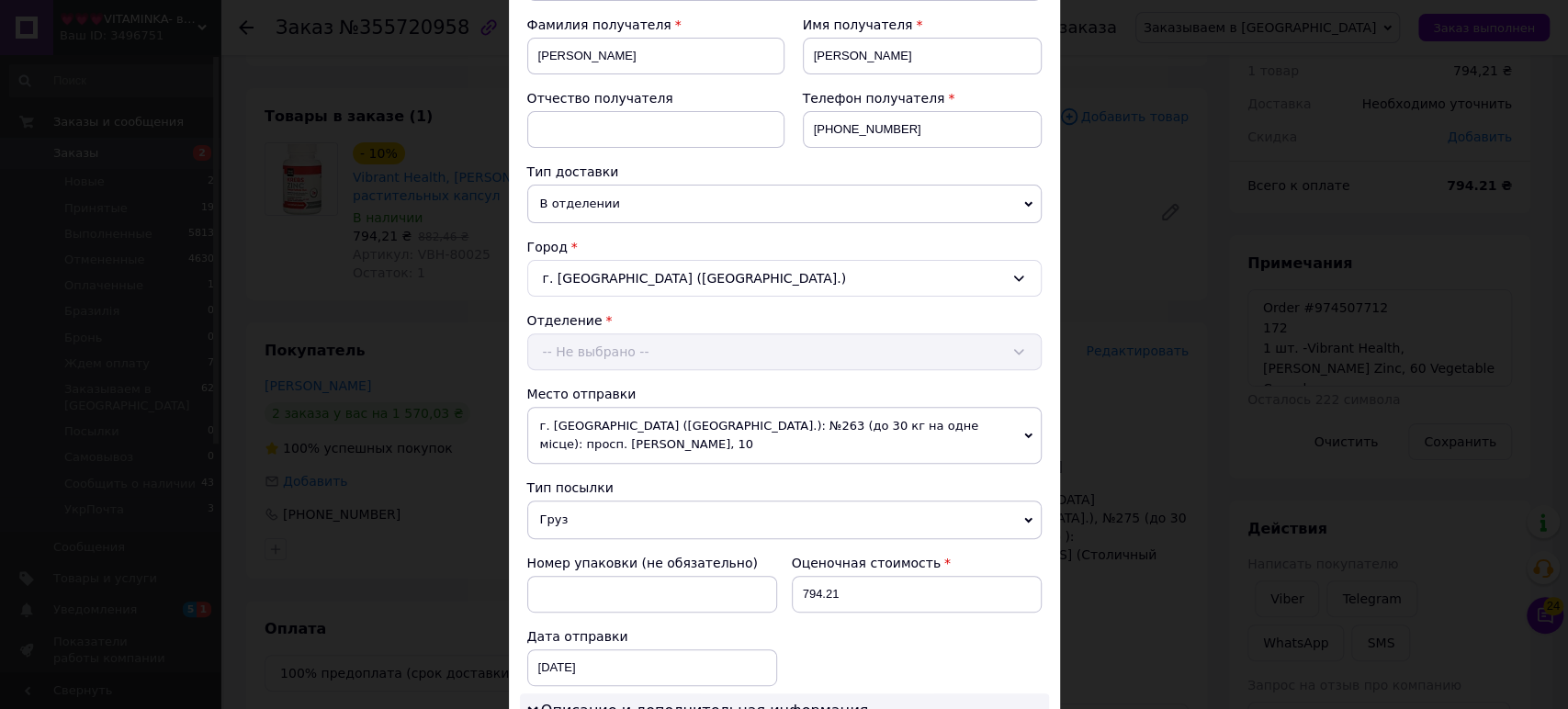
scroll to position [544, 0]
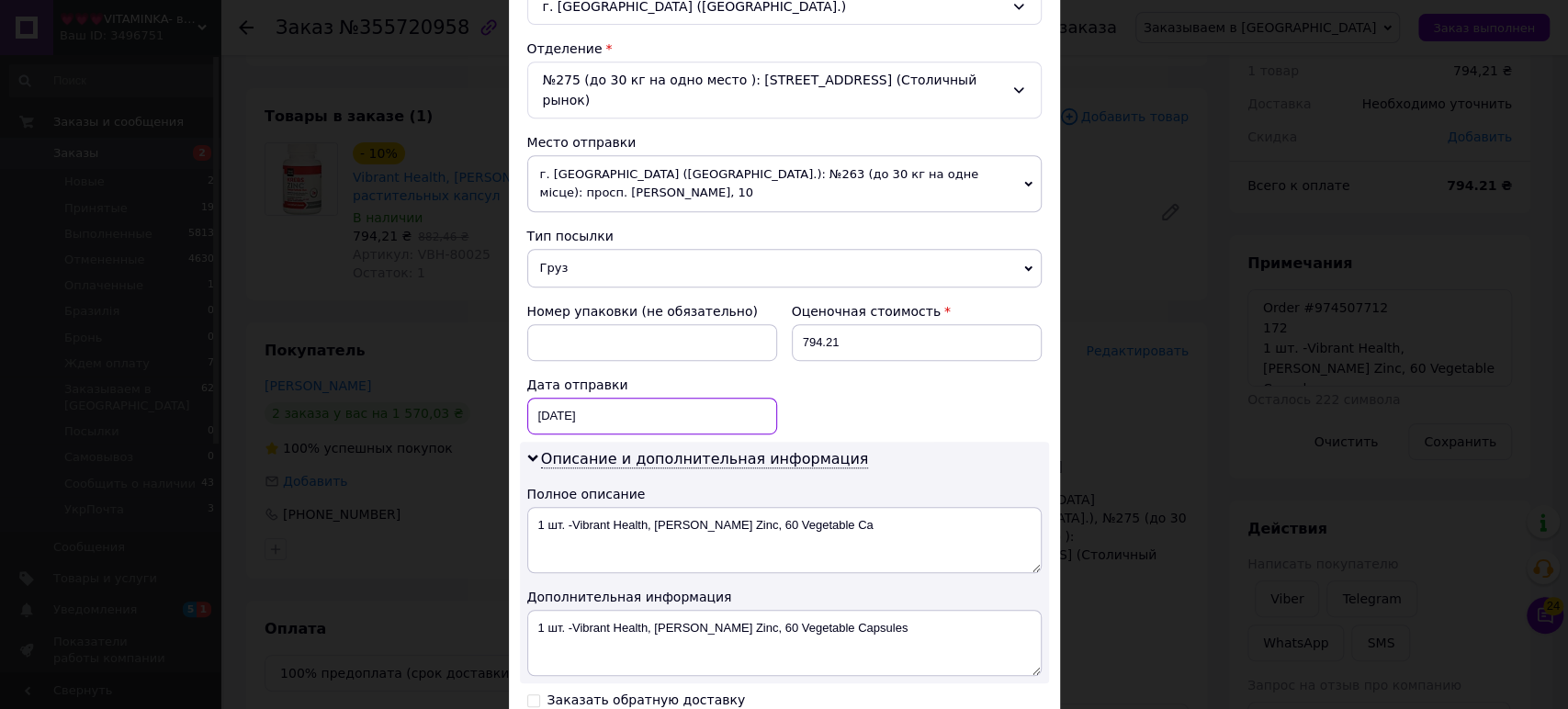
click at [656, 398] on div "[DATE] < 2025 > < Август > Пн Вт Ср Чт Пт Сб Вс 28 29 30 31 1 2 3 4 5 6 7 8 9 1…" at bounding box center [652, 416] width 250 height 36
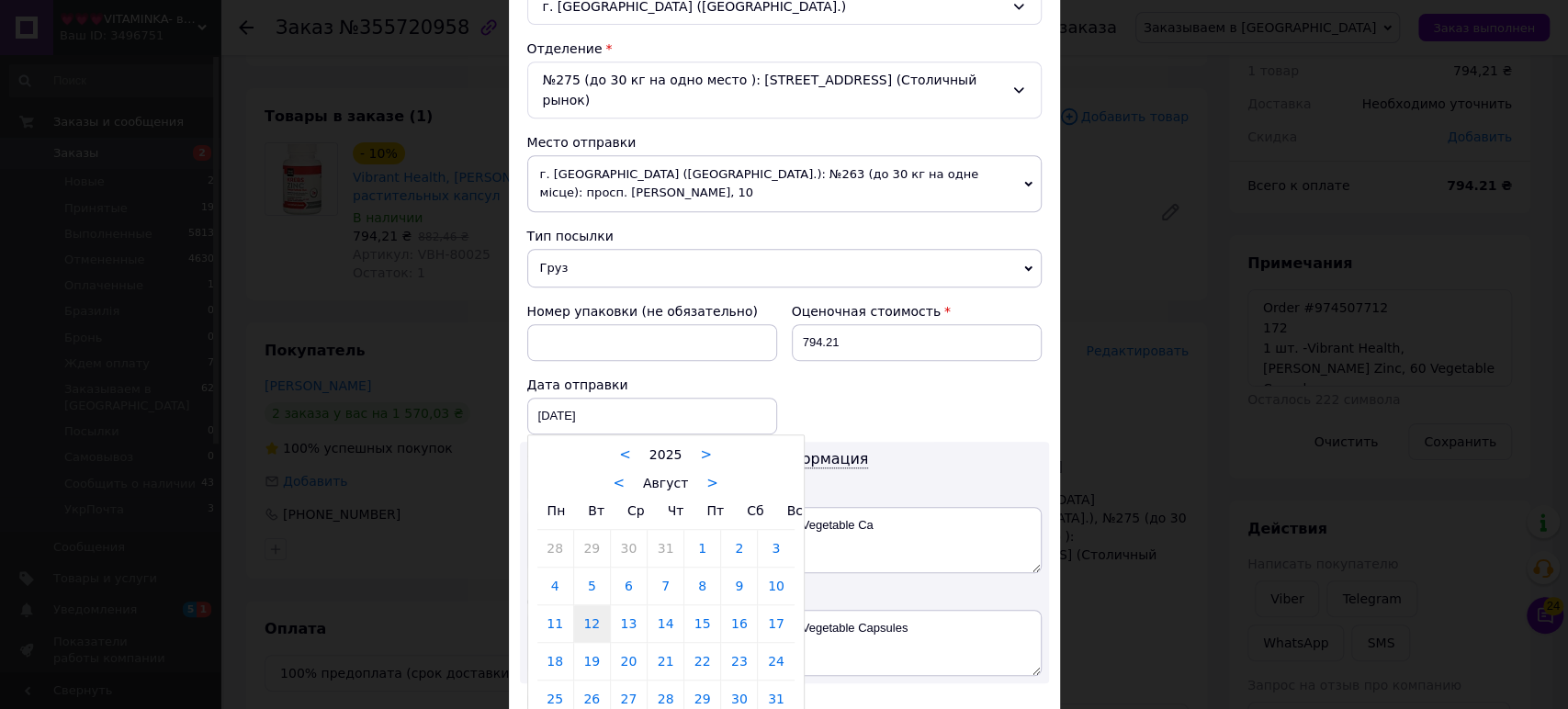
click at [594, 645] on link "19" at bounding box center [591, 661] width 35 height 36
type input "[DATE]"
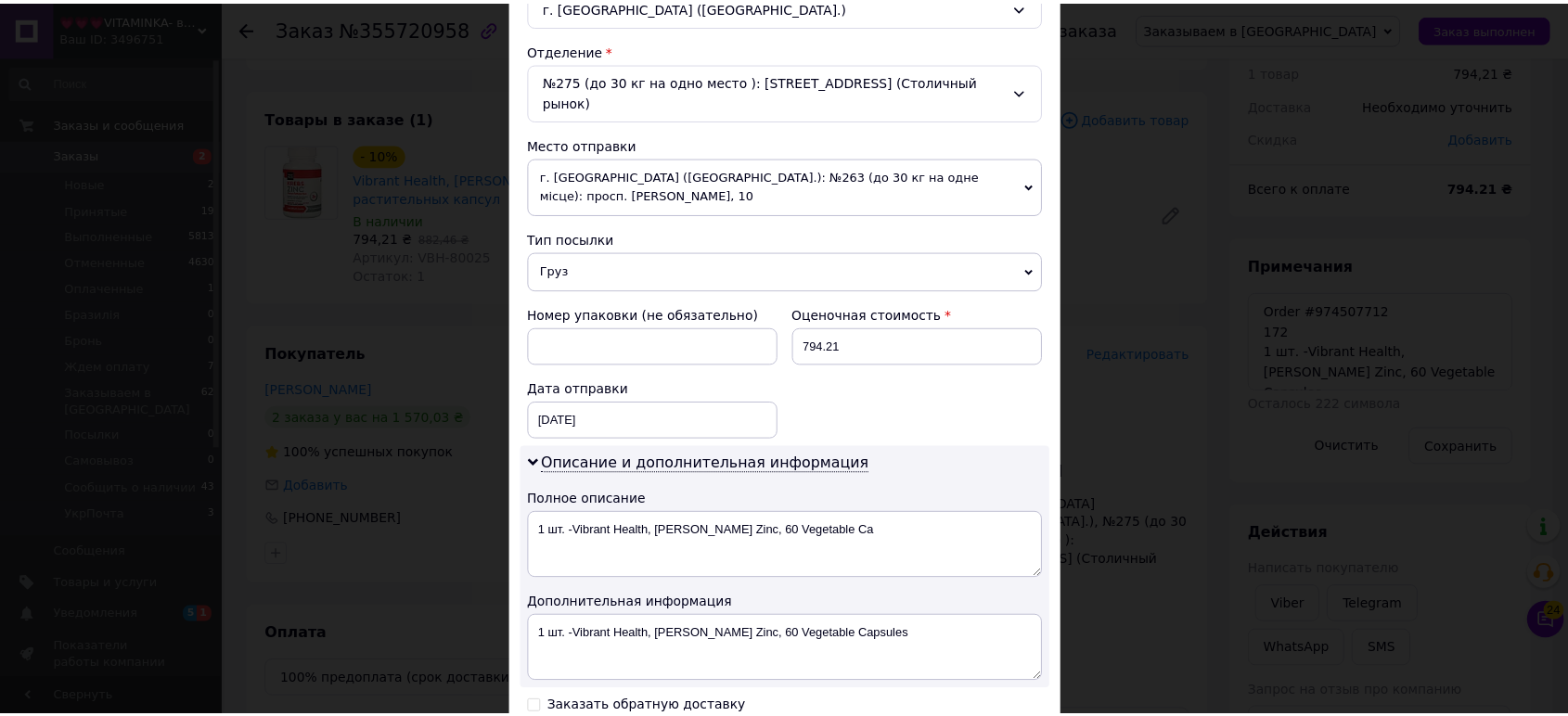
scroll to position [773, 0]
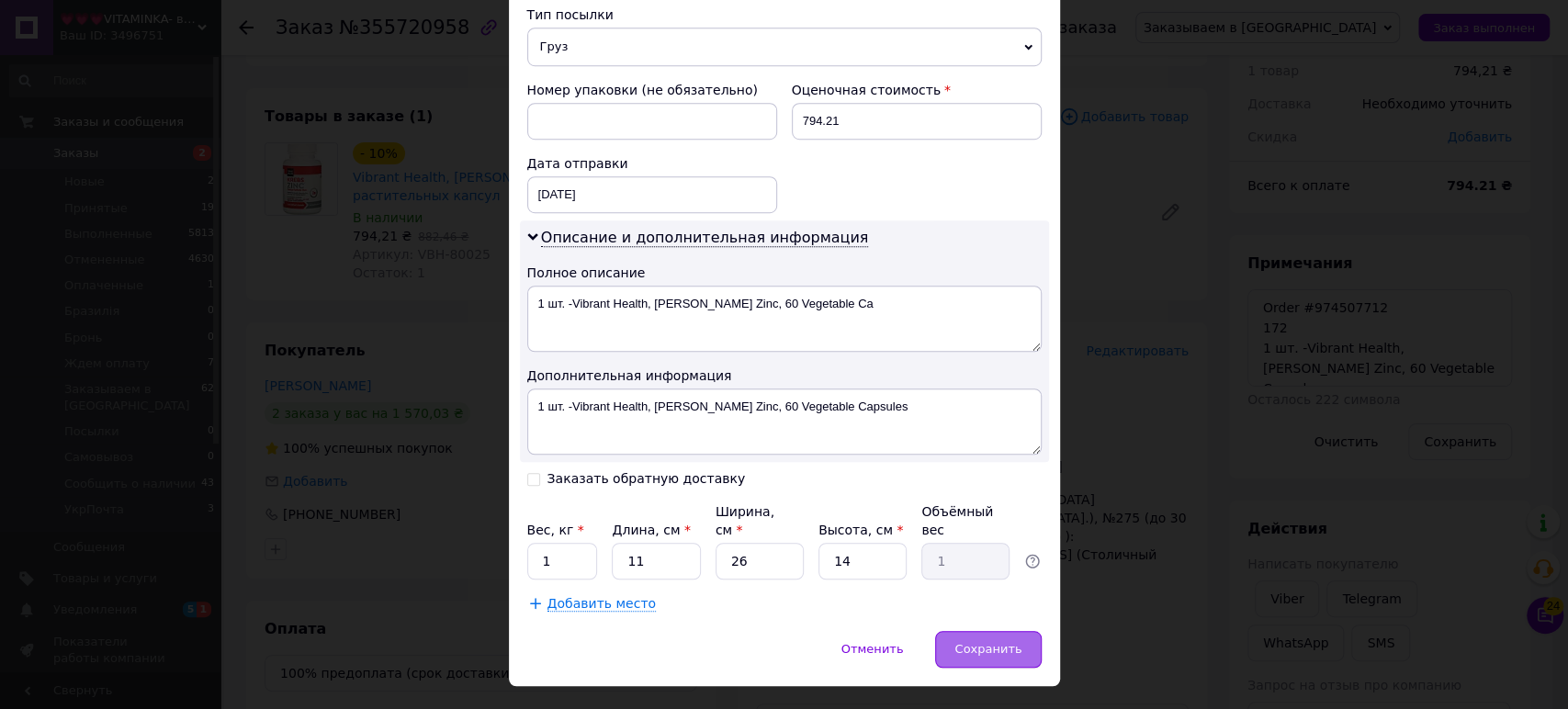
click at [981, 642] on span "Сохранить" at bounding box center [988, 649] width 67 height 14
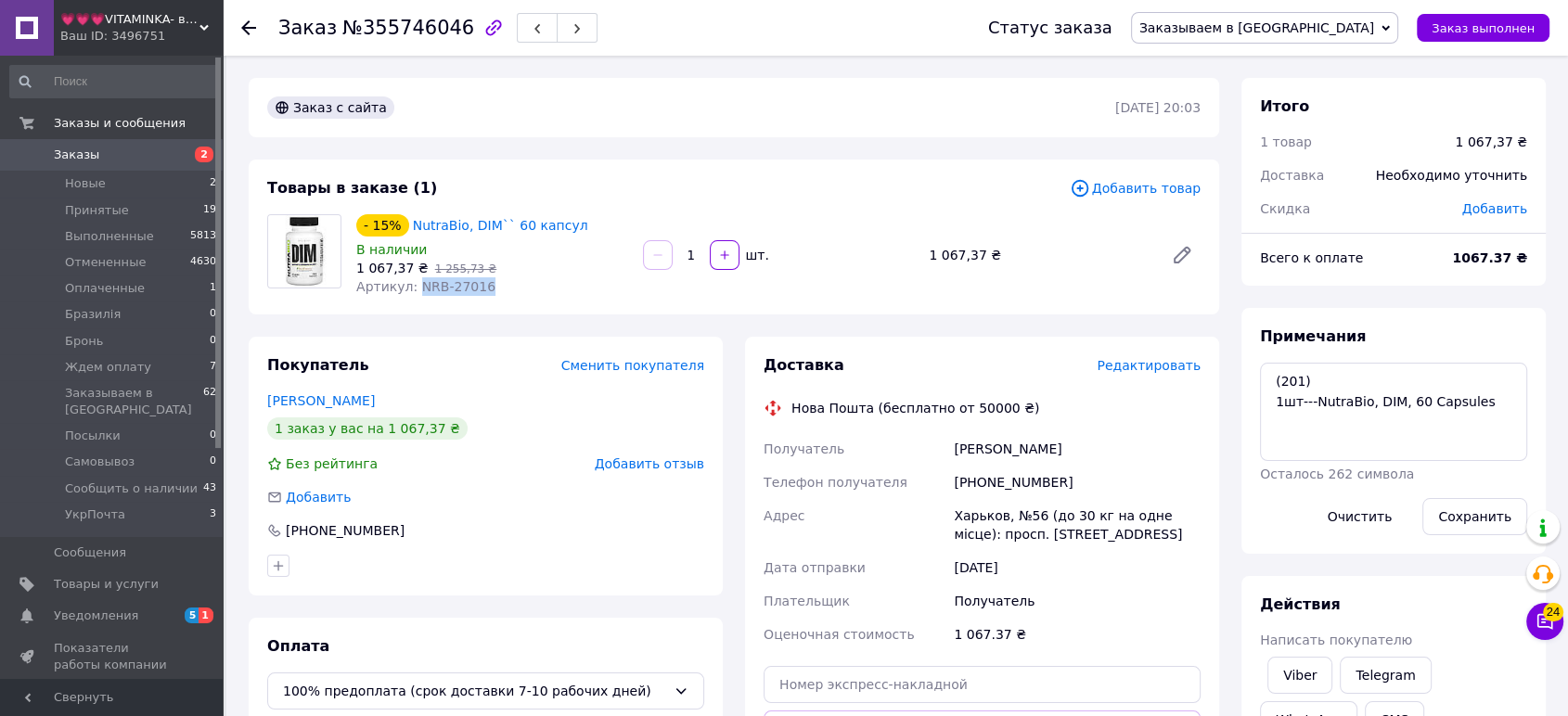
drag, startPoint x: 498, startPoint y: 289, endPoint x: 413, endPoint y: 294, distance: 85.1
click at [413, 294] on div "Артикул: NRB-27016" at bounding box center [492, 287] width 272 height 19
copy span "NRB-27016"
click at [1261, 379] on textarea "(201) 1шт---NutraBio, DIM, 60 Capsules" at bounding box center [1394, 411] width 267 height 99
paste textarea "Order #974530228"
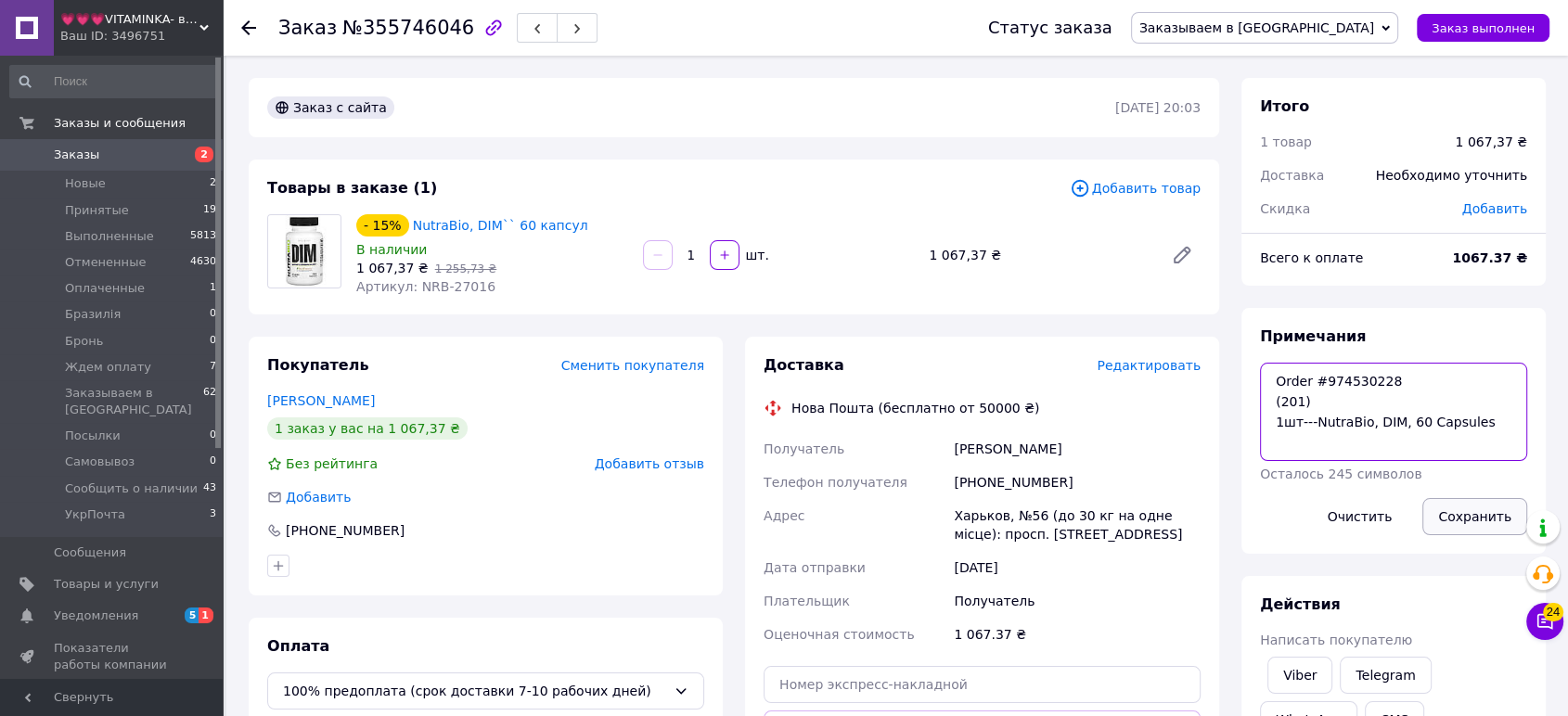
type textarea "Order #974530228 (201) 1шт---NutraBio, DIM, 60 Capsules"
click at [1466, 519] on button "Сохранить" at bounding box center [1474, 516] width 105 height 37
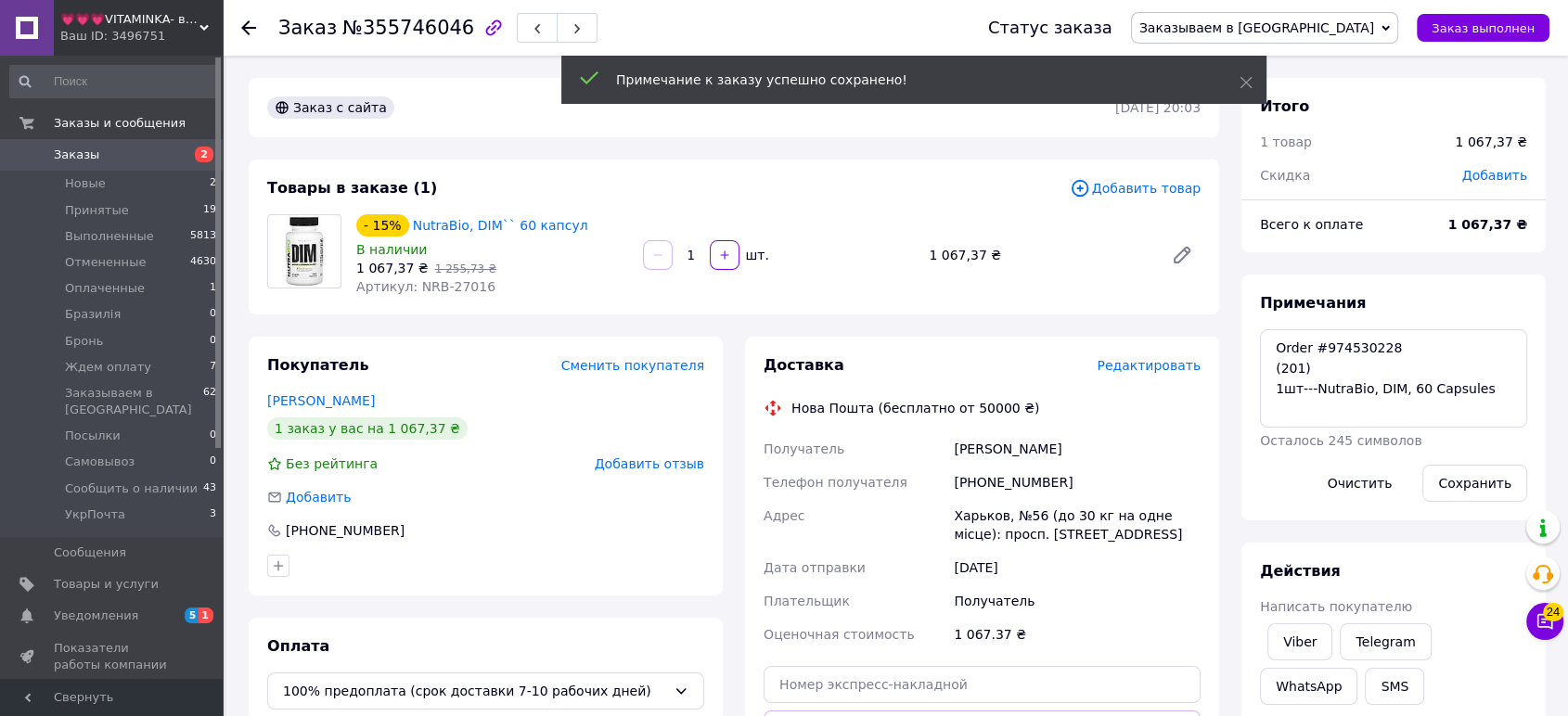
click at [1359, 429] on div "Примечания Order #974530228 (201) 1шт---NutraBio, DIM, 60 Capsules Осталось 245…" at bounding box center [1394, 398] width 267 height 209
click at [1359, 395] on textarea "Order #974530228 (201) 1шт---NutraBio, DIM, 60 Capsules" at bounding box center [1394, 378] width 267 height 99
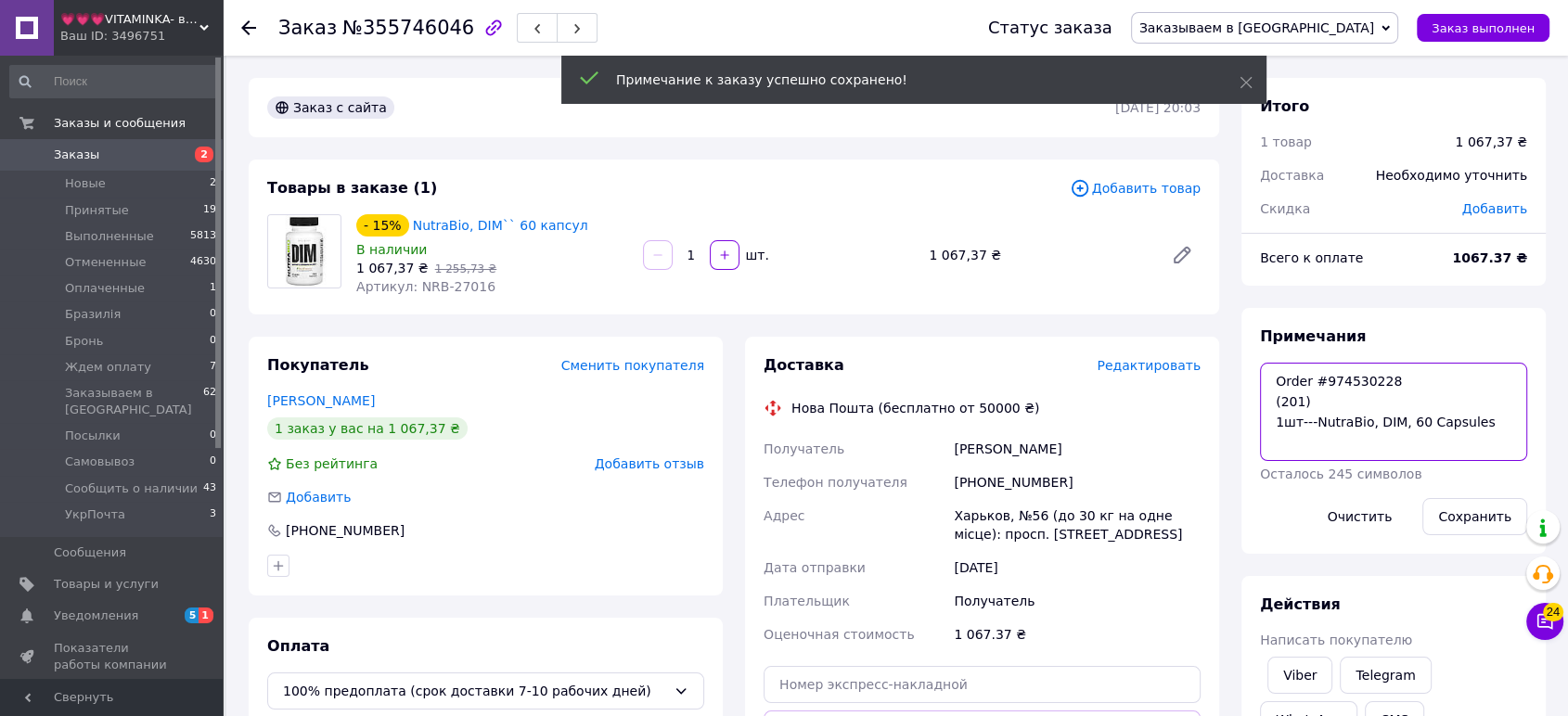
click at [1359, 395] on textarea "Order #974530228 (201) 1шт---NutraBio, DIM, 60 Capsules" at bounding box center [1394, 411] width 267 height 99
drag, startPoint x: 1359, startPoint y: 395, endPoint x: 1358, endPoint y: 429, distance: 34.0
click at [1358, 429] on textarea "Order #974530228 (201) 1шт---NutraBio, DIM, 60 Capsules" at bounding box center [1394, 411] width 267 height 99
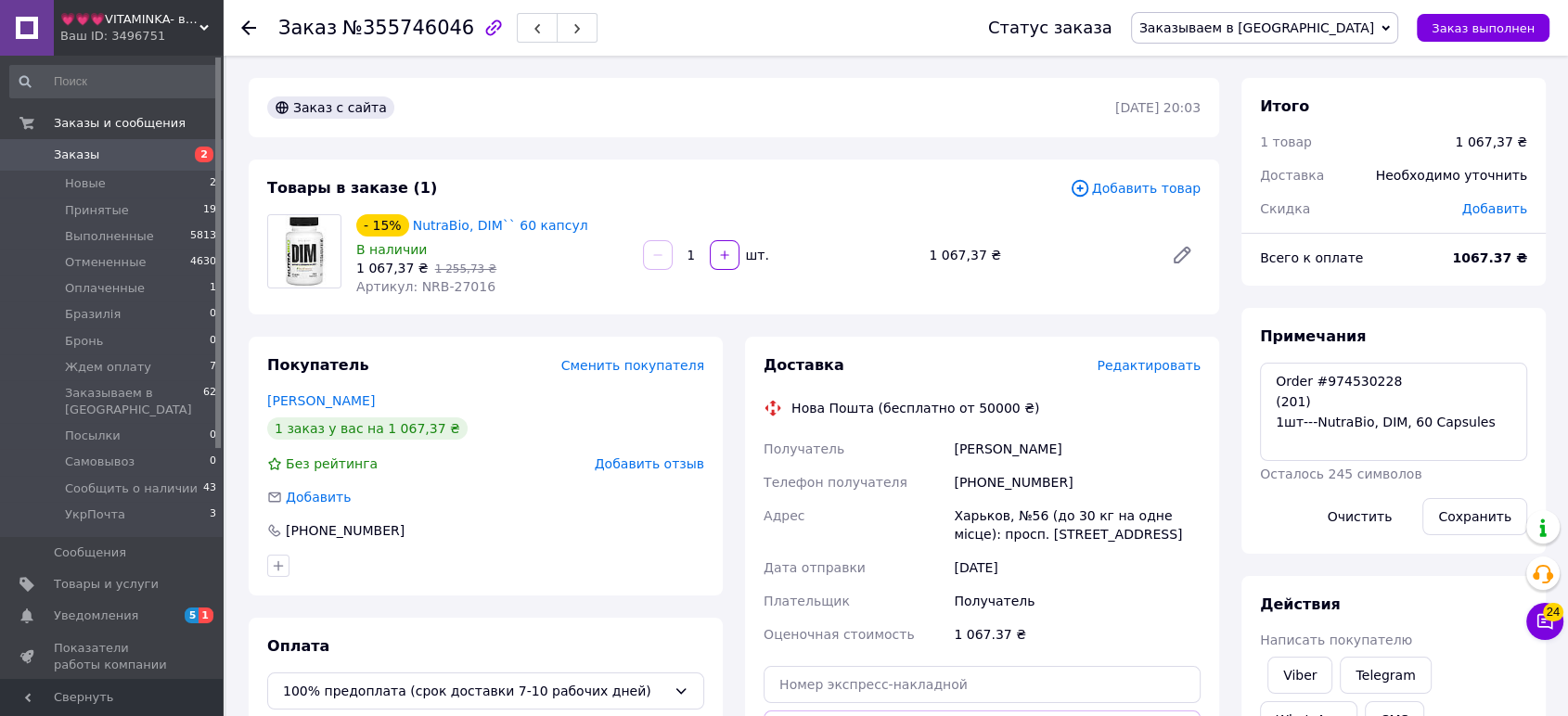
click at [1173, 369] on span "Редактировать" at bounding box center [1149, 365] width 104 height 15
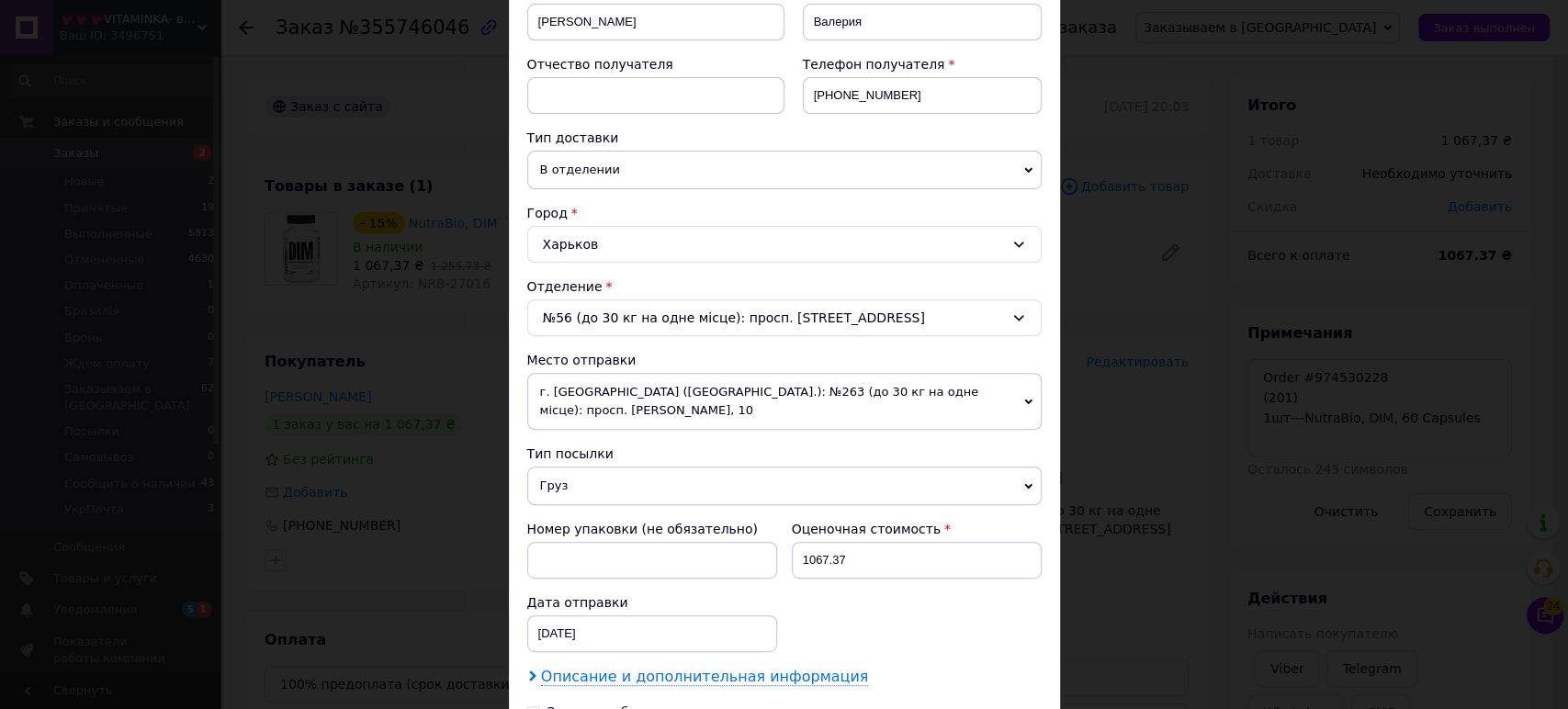
scroll to position [540, 0]
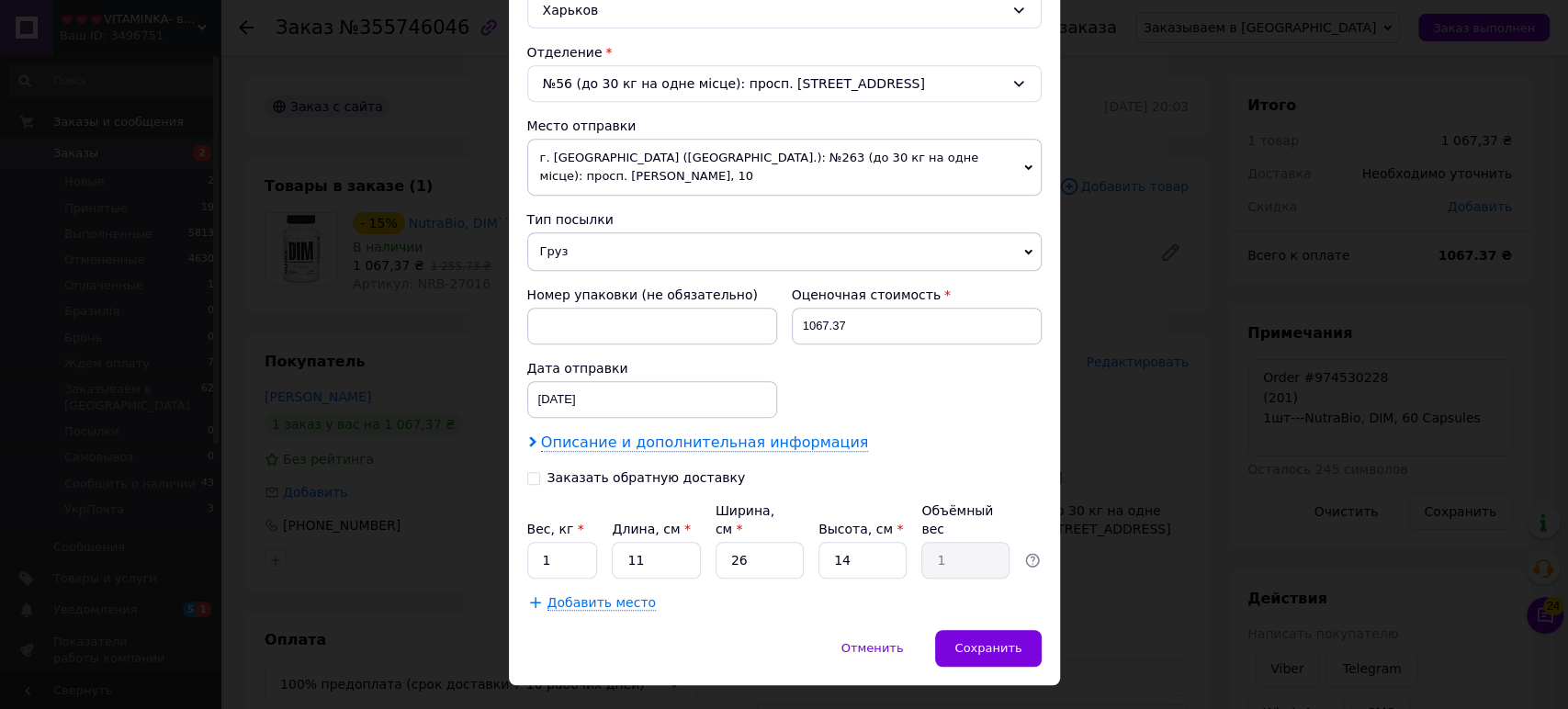
click at [772, 434] on span "Описание и дополнительная информация" at bounding box center [705, 443] width 328 height 19
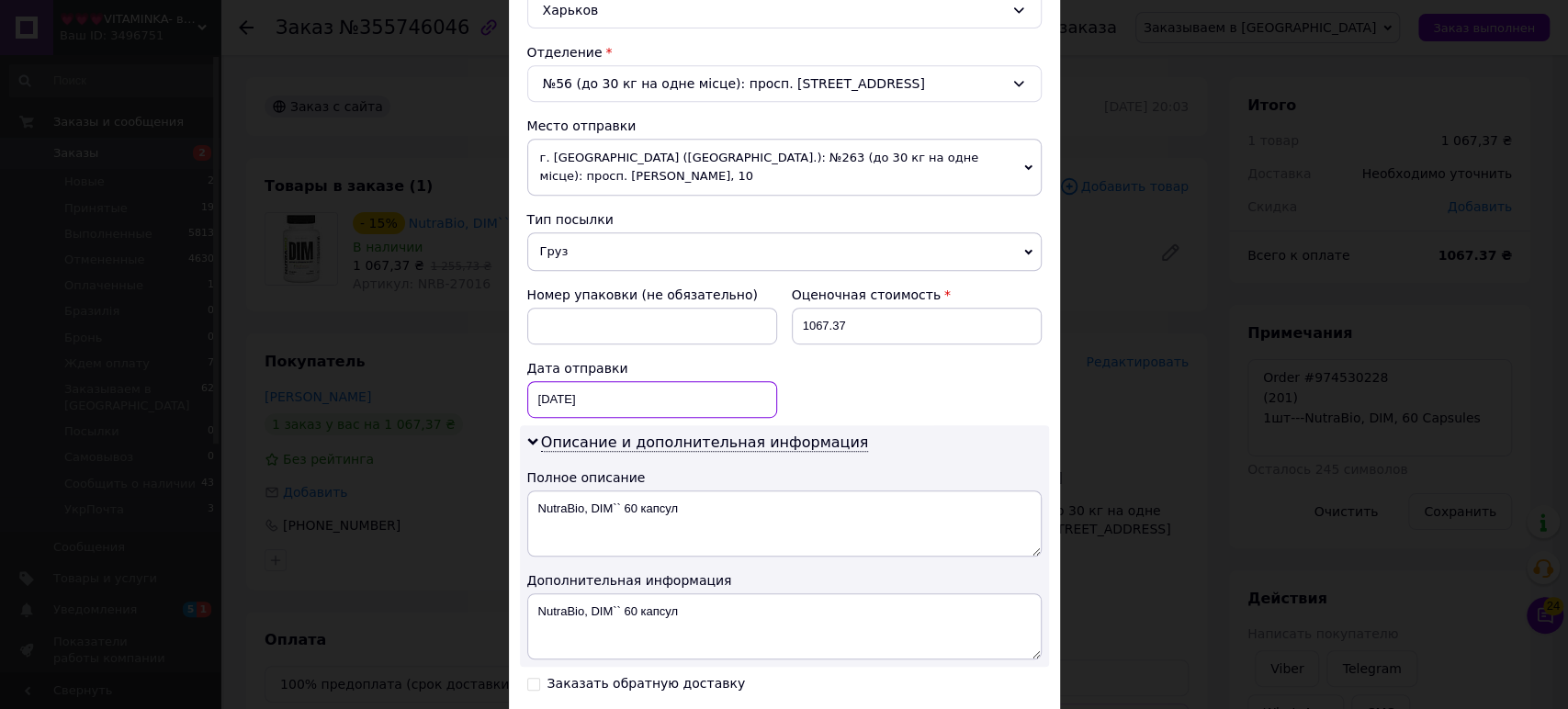
click at [629, 386] on div "[DATE] < 2025 > < Август > Пн Вт Ср Чт Пт Сб Вс 28 29 30 31 1 2 3 4 5 6 7 8 9 1…" at bounding box center [652, 399] width 250 height 36
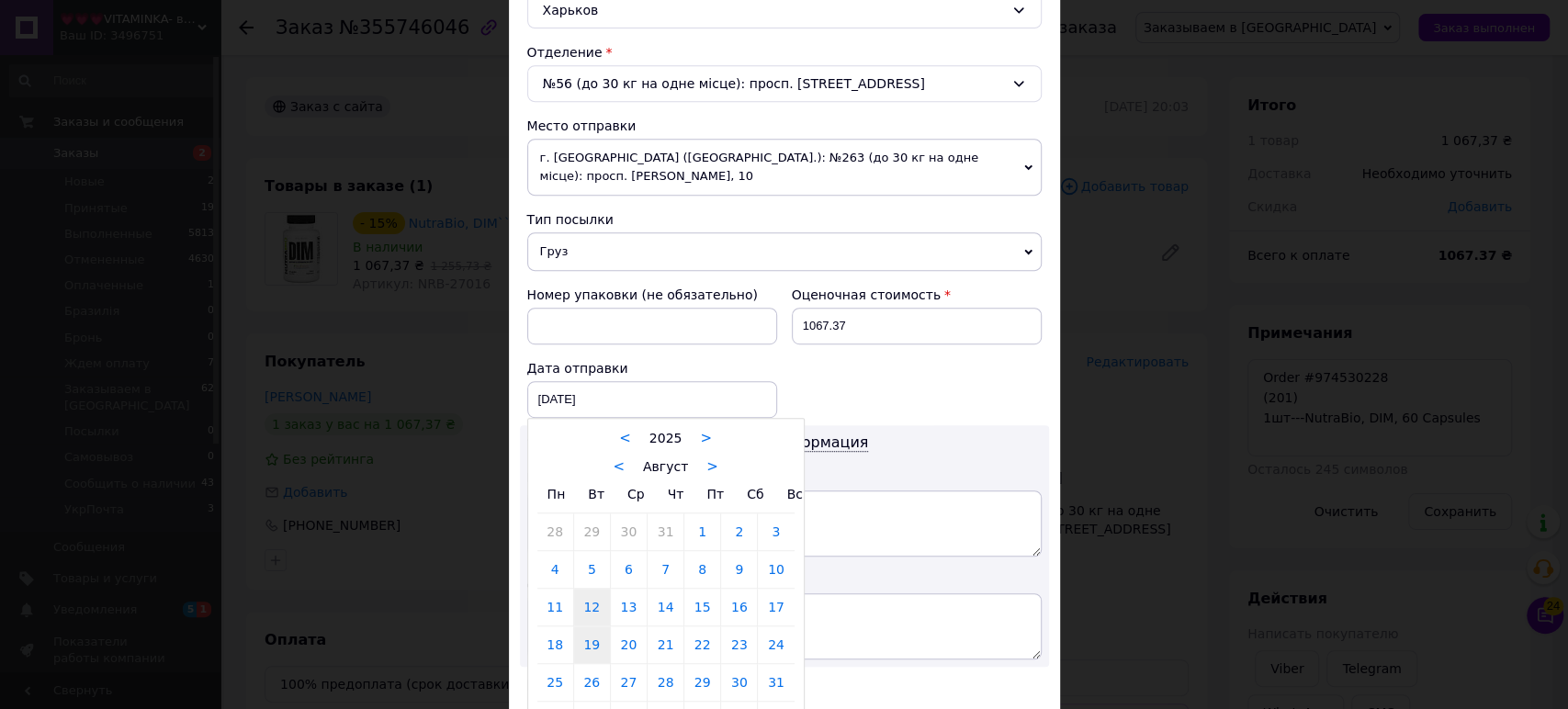
click at [601, 627] on link "19" at bounding box center [591, 645] width 35 height 36
type input "[DATE]"
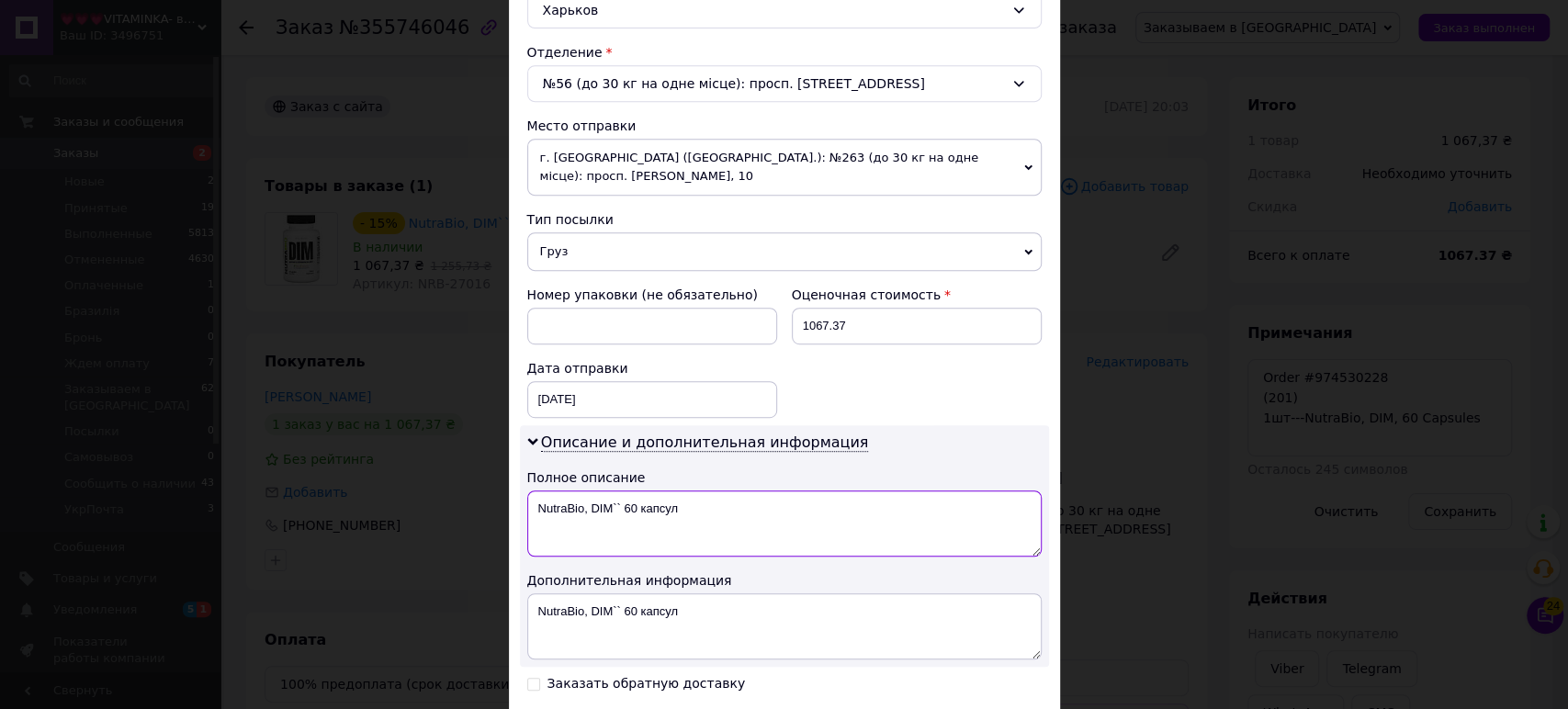
click at [649, 533] on textarea "NutraBio, DIM`` 60 капсул" at bounding box center [784, 524] width 514 height 66
paste textarea "1шт---NutraBio, DIM, 60 Capsules"
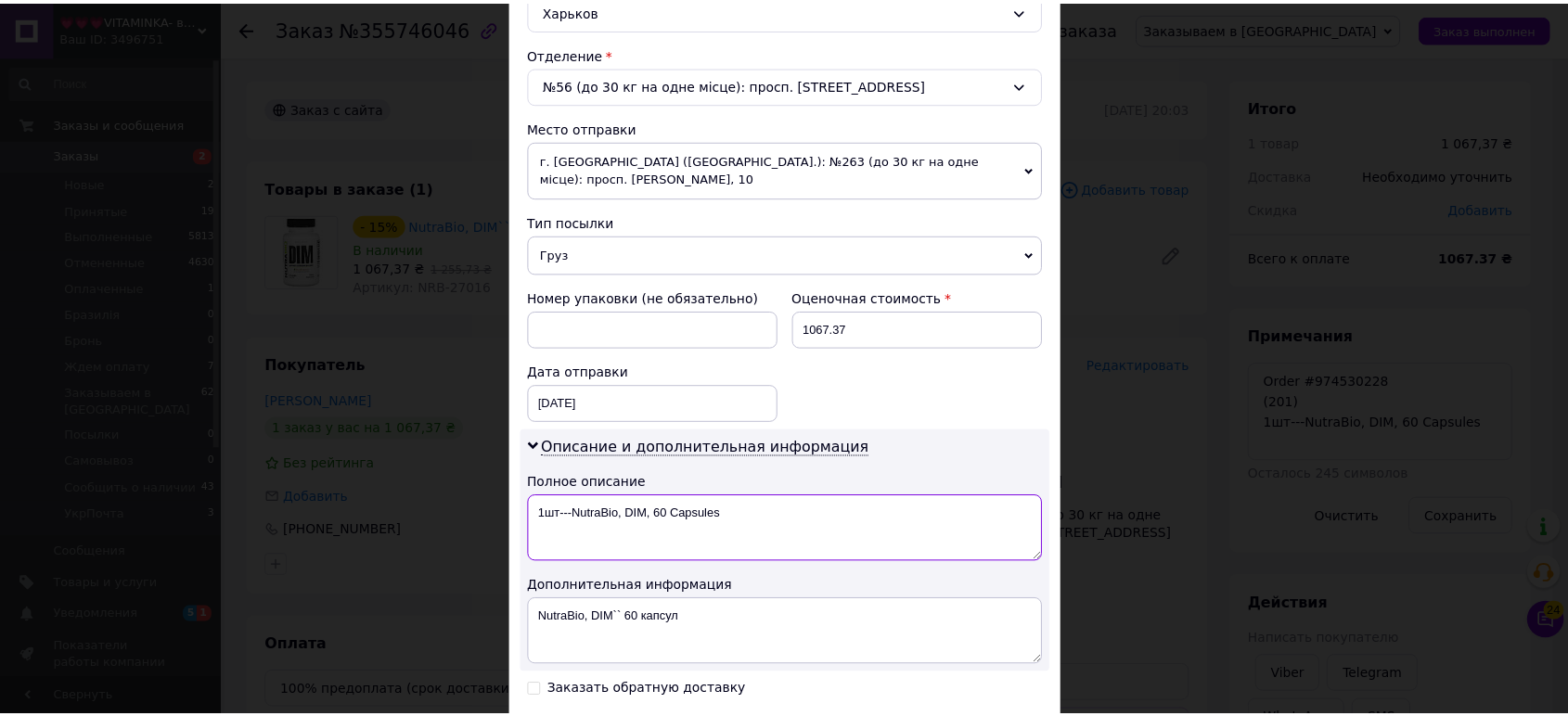
scroll to position [717, 0]
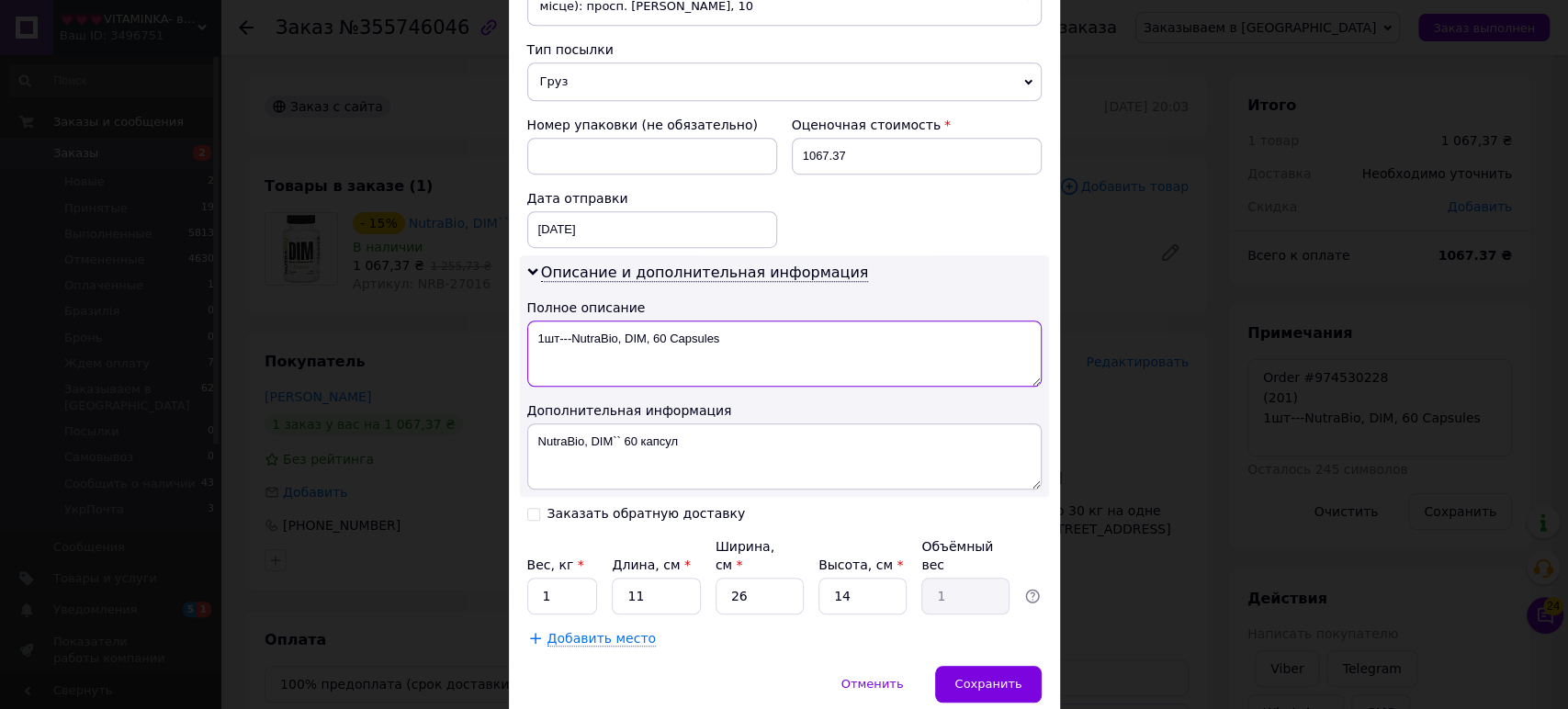
type textarea "1шт---NutraBio, DIM, 60 Capsules"
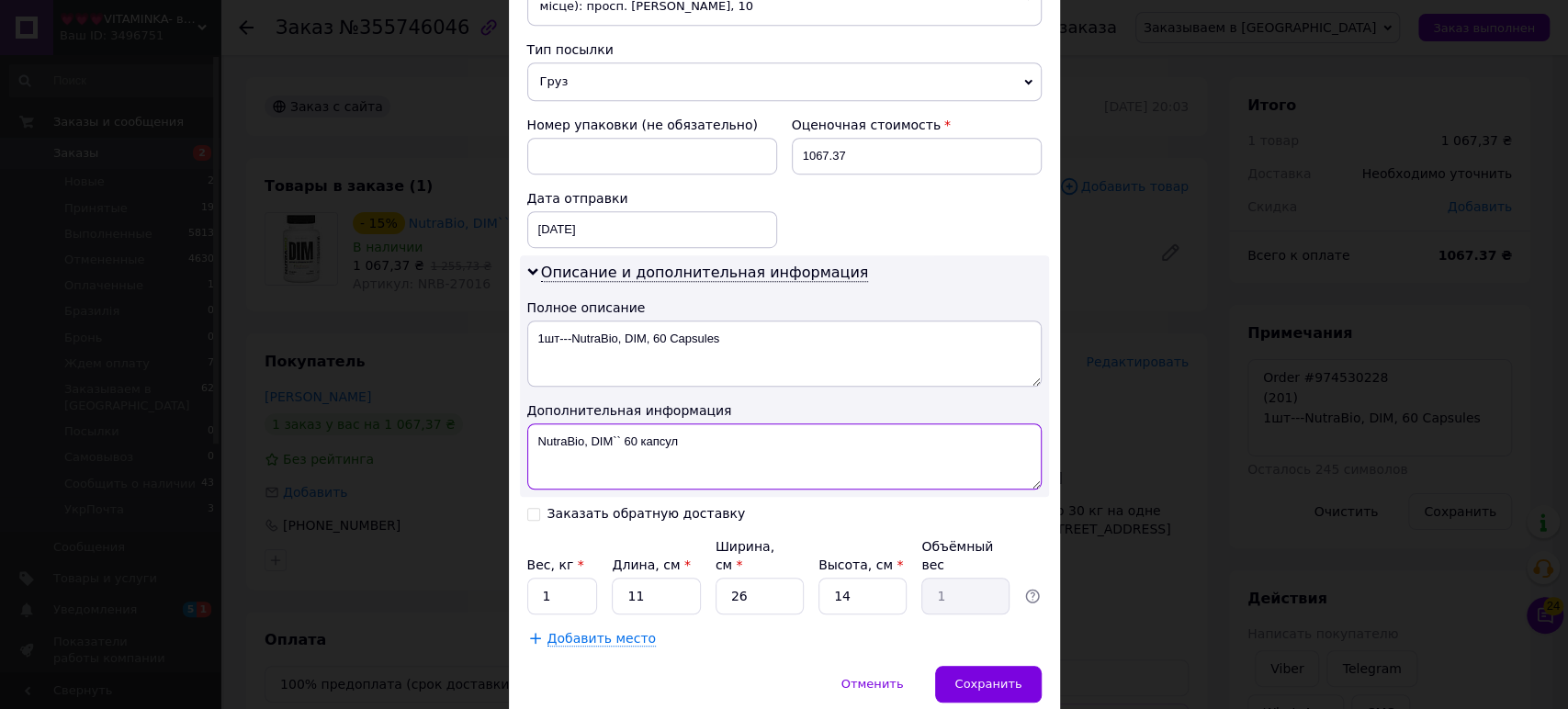
click at [743, 434] on textarea "NutraBio, DIM`` 60 капсул" at bounding box center [784, 457] width 514 height 66
paste textarea "1шт---NutraBio, DIM, 60 Capsules"
type textarea "1шт---NutraBio, DIM, 60 Capsules"
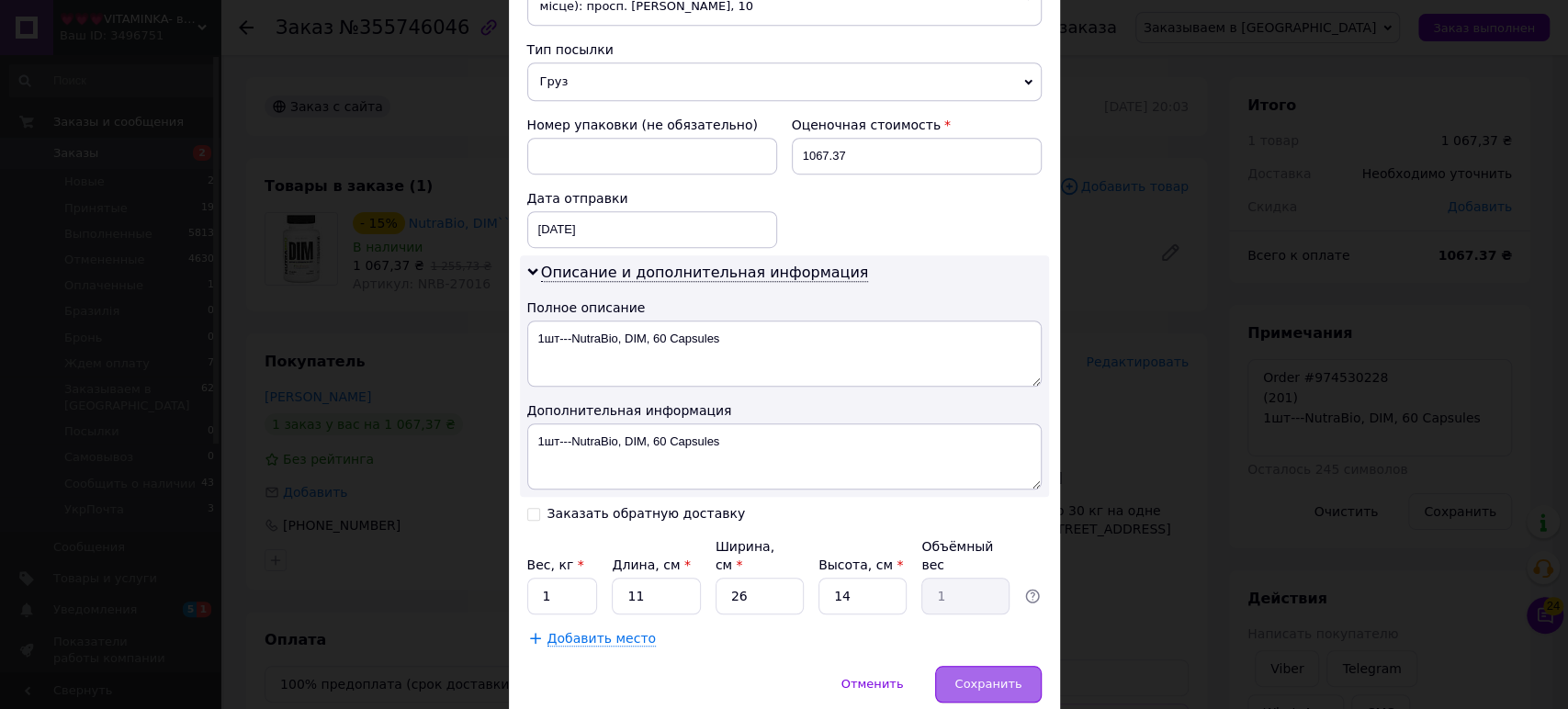
click at [992, 677] on span "Сохранить" at bounding box center [988, 684] width 67 height 14
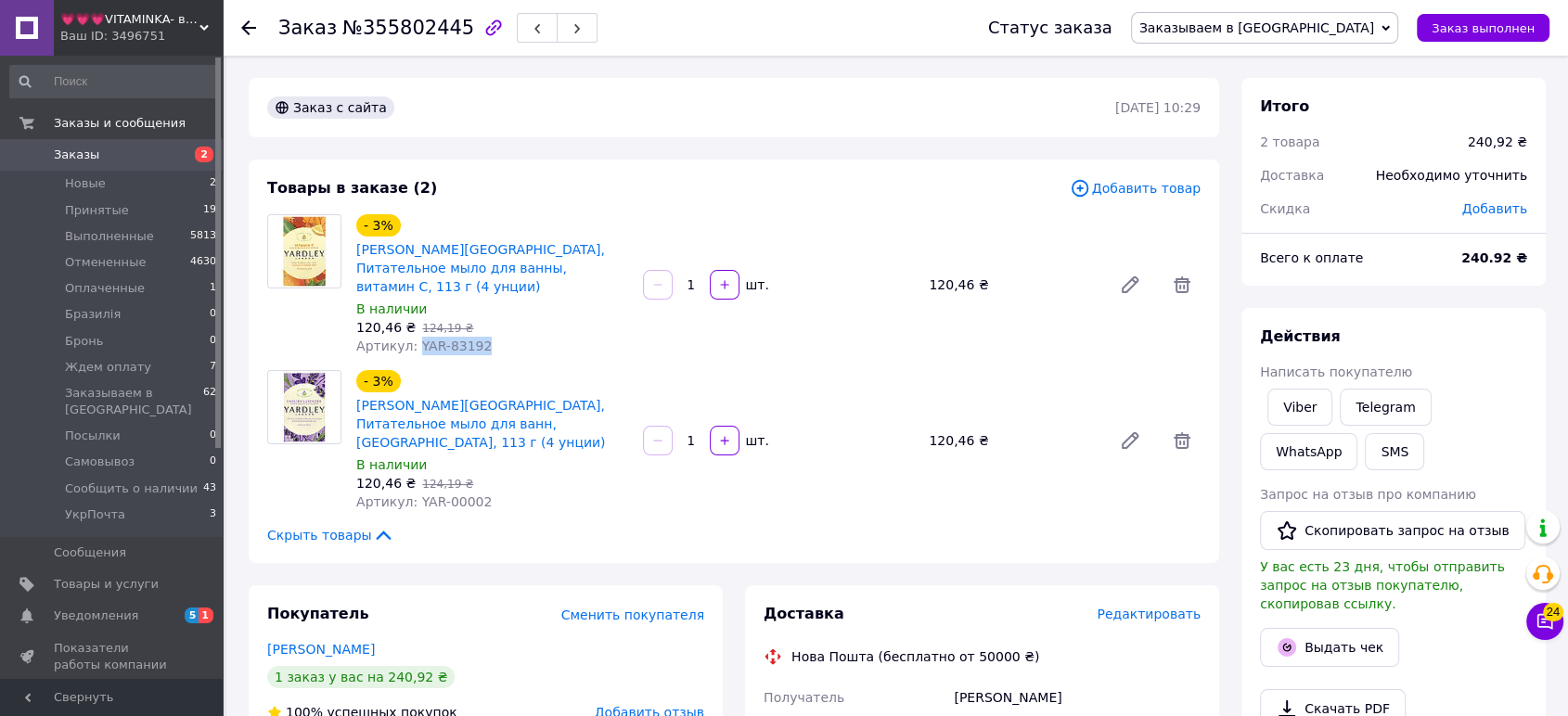
drag, startPoint x: 483, startPoint y: 325, endPoint x: 413, endPoint y: 325, distance: 70.0
click at [413, 337] on div "Артикул: YAR-83192" at bounding box center [492, 346] width 272 height 19
copy span "YAR-83192"
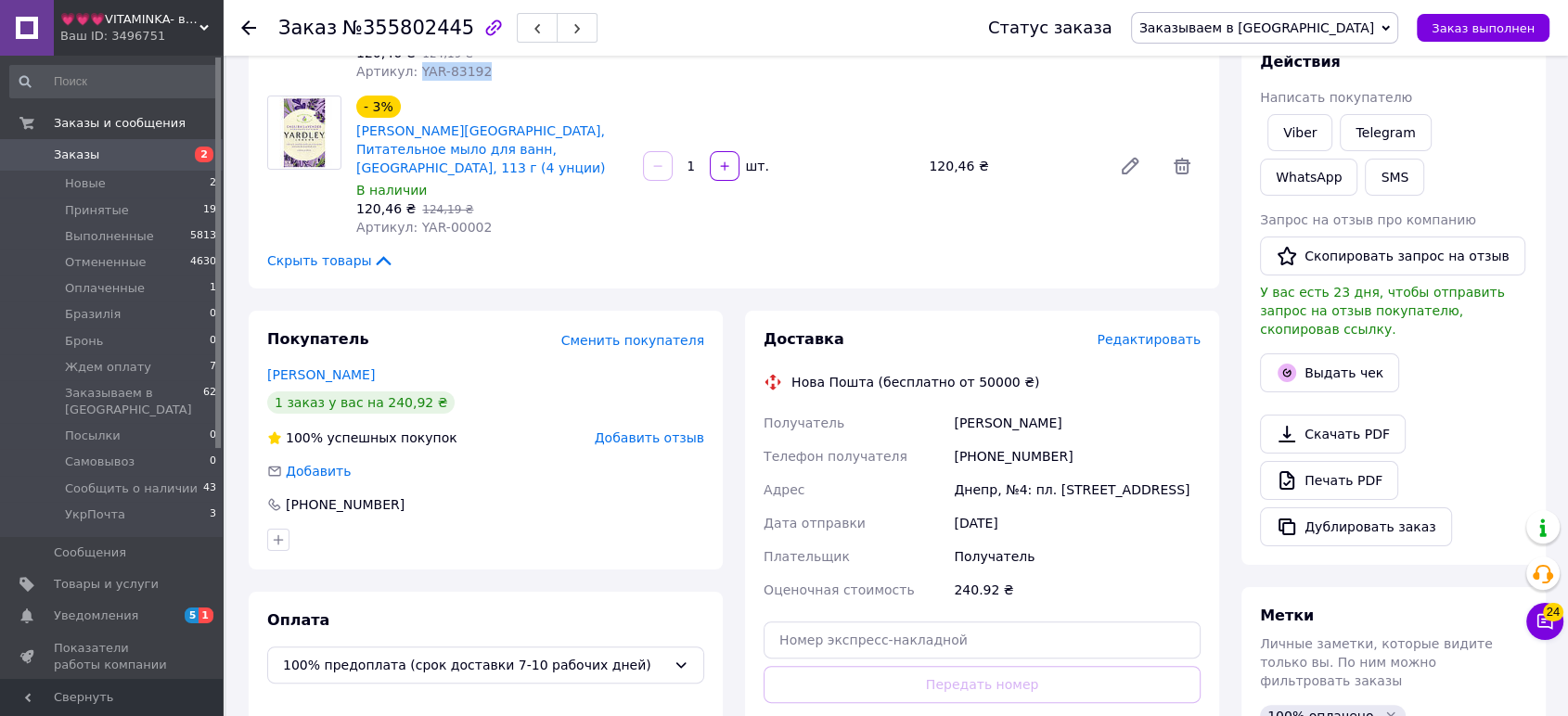
scroll to position [481, 0]
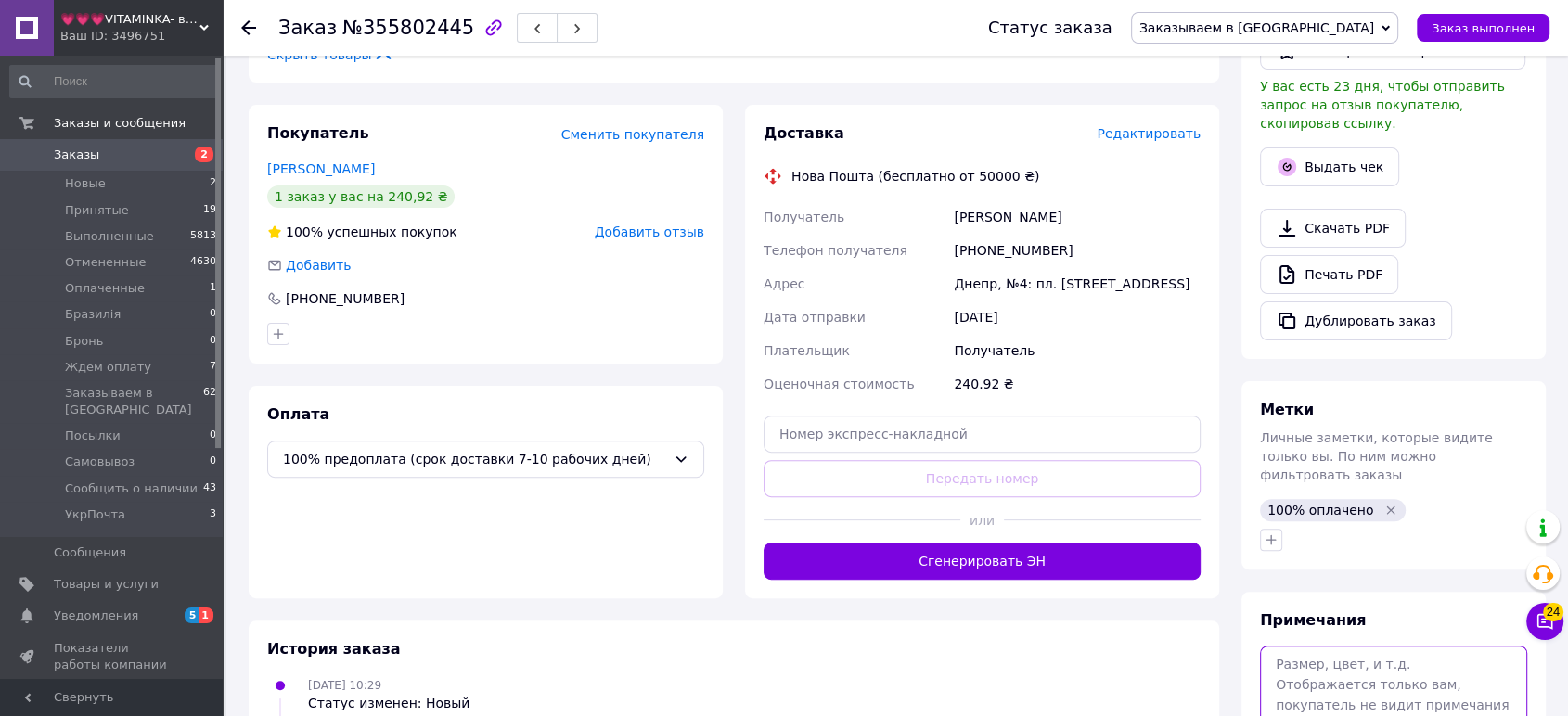
drag, startPoint x: 1379, startPoint y: 663, endPoint x: 1381, endPoint y: 651, distance: 12.2
click at [1379, 662] on textarea at bounding box center [1394, 695] width 267 height 99
paste textarea "YAR-83192"
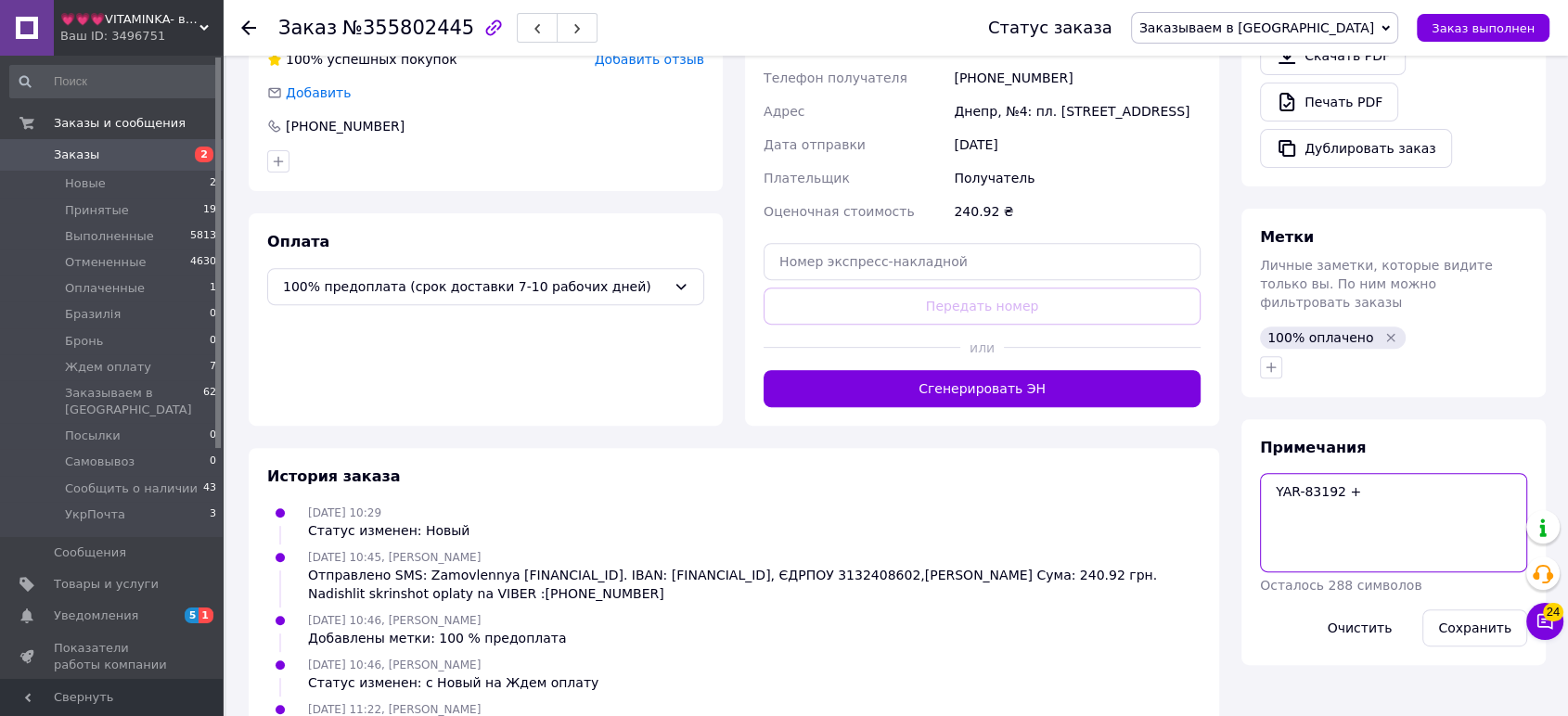
paste textarea "Order #974533480"
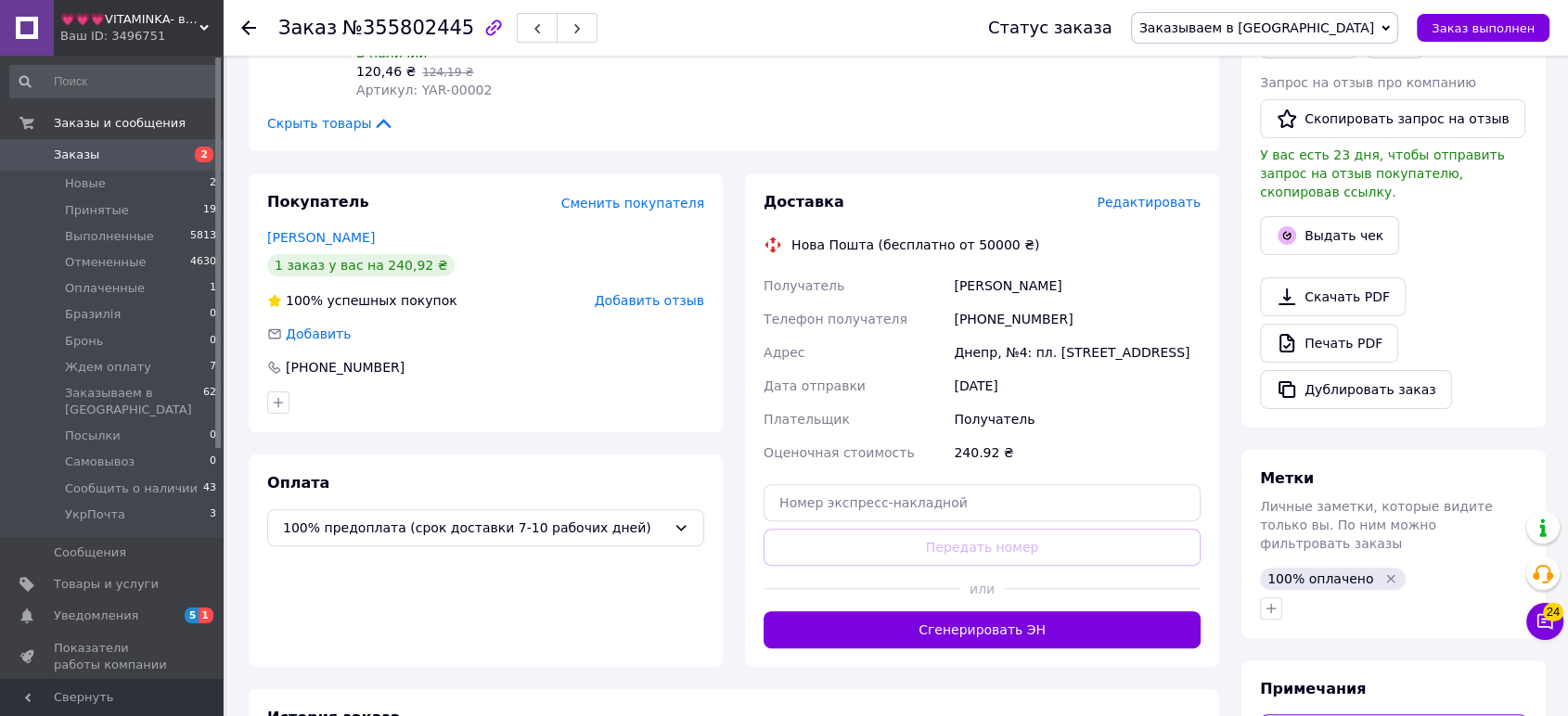
scroll to position [170, 0]
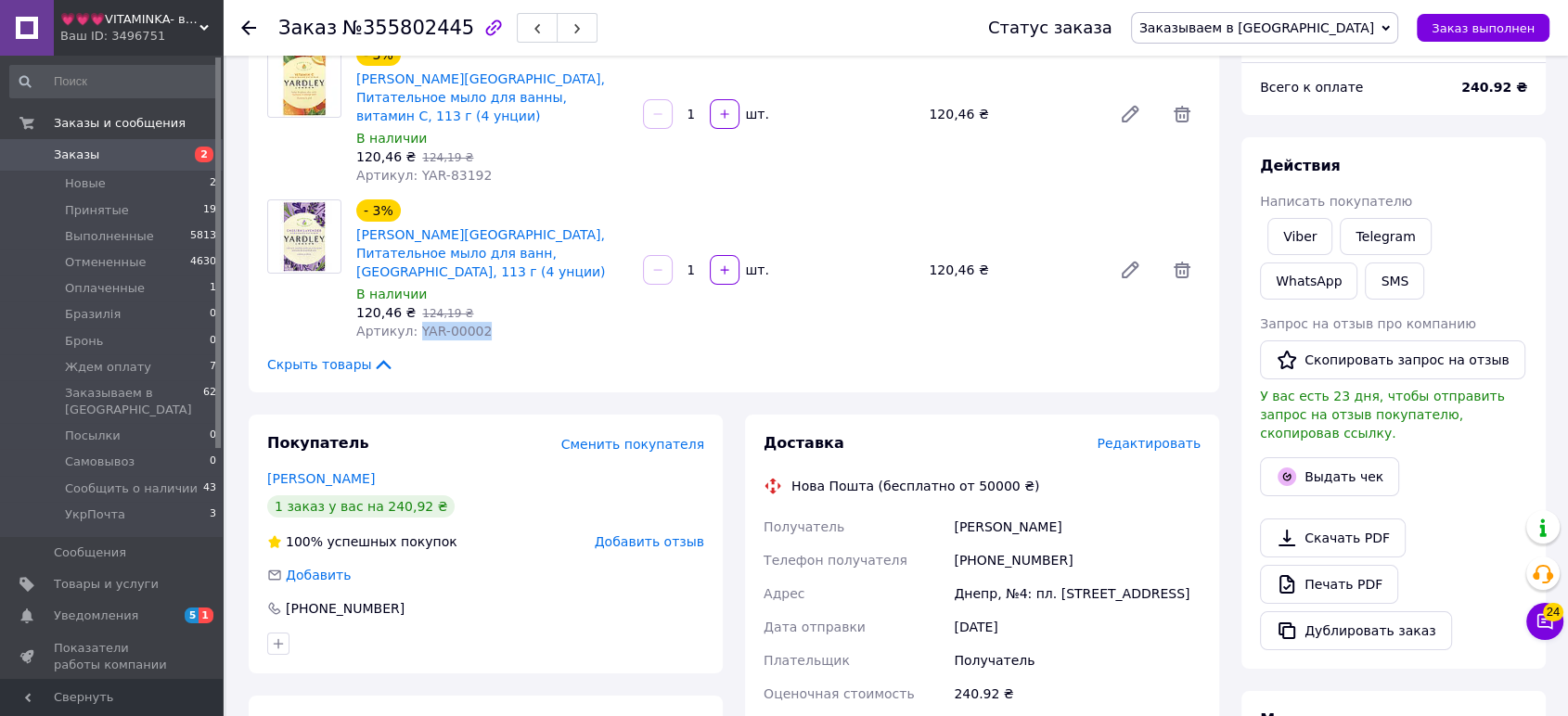
drag, startPoint x: 483, startPoint y: 299, endPoint x: 413, endPoint y: 294, distance: 70.2
click at [413, 322] on div "Артикул: YAR-00002" at bounding box center [492, 331] width 272 height 19
copy span "YAR-00002"
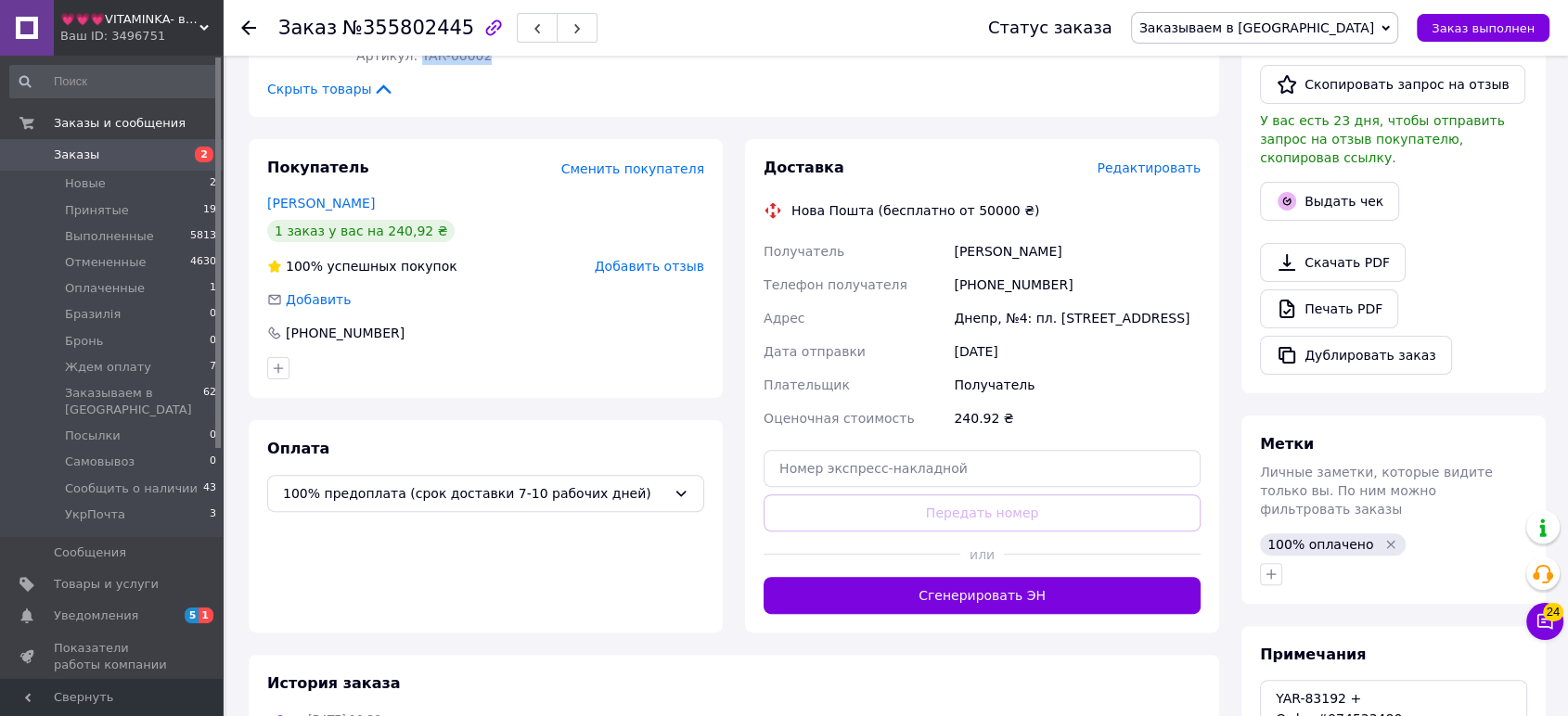
scroll to position [653, 0]
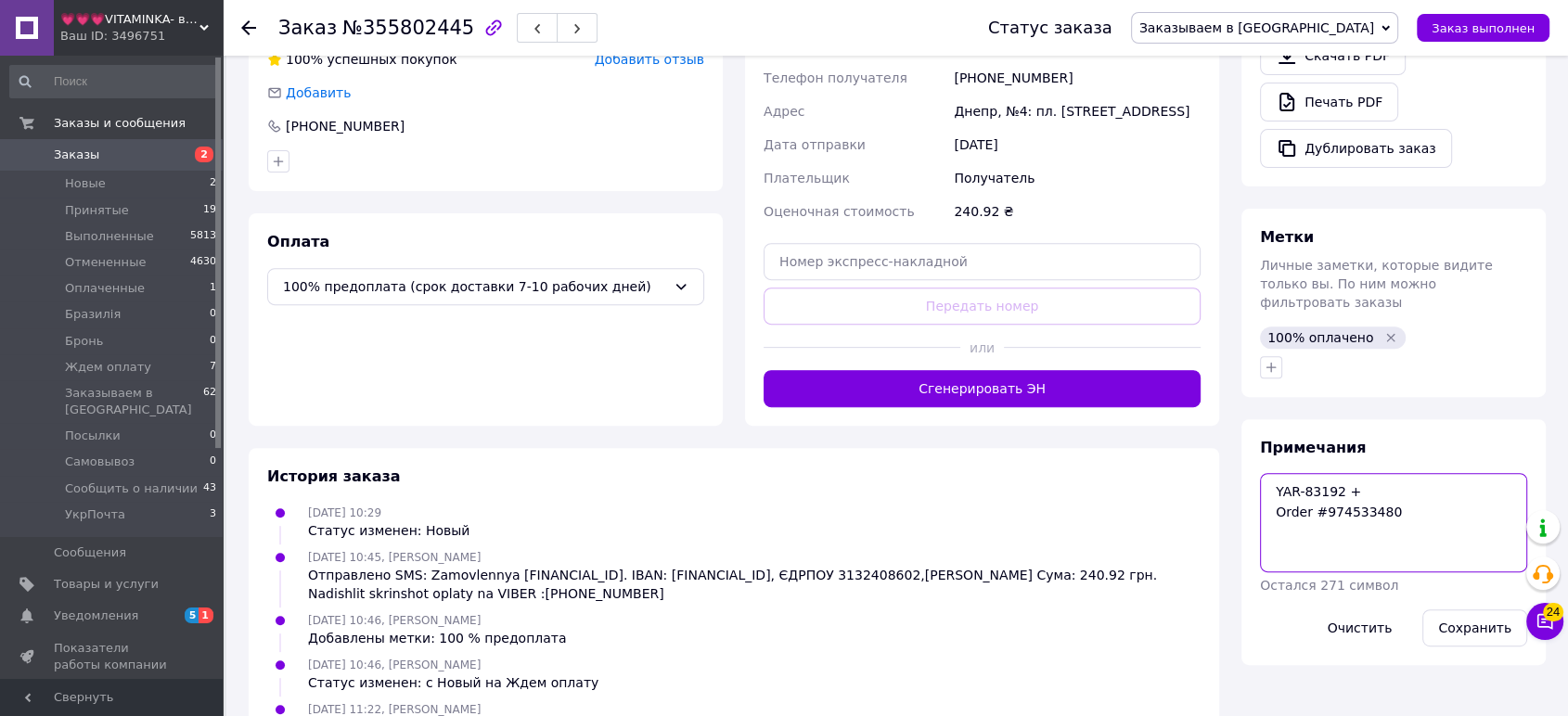
click at [1421, 473] on textarea "YAR-83192 + Order #974533480" at bounding box center [1394, 522] width 267 height 99
drag, startPoint x: 1421, startPoint y: 473, endPoint x: 1453, endPoint y: 445, distance: 42.5
click at [1453, 473] on textarea "YAR-83192 + Order #974533480" at bounding box center [1394, 522] width 267 height 99
click at [1452, 473] on textarea "YAR-83192 + Order #974533480" at bounding box center [1394, 522] width 267 height 99
paste textarea "YAR-00002"
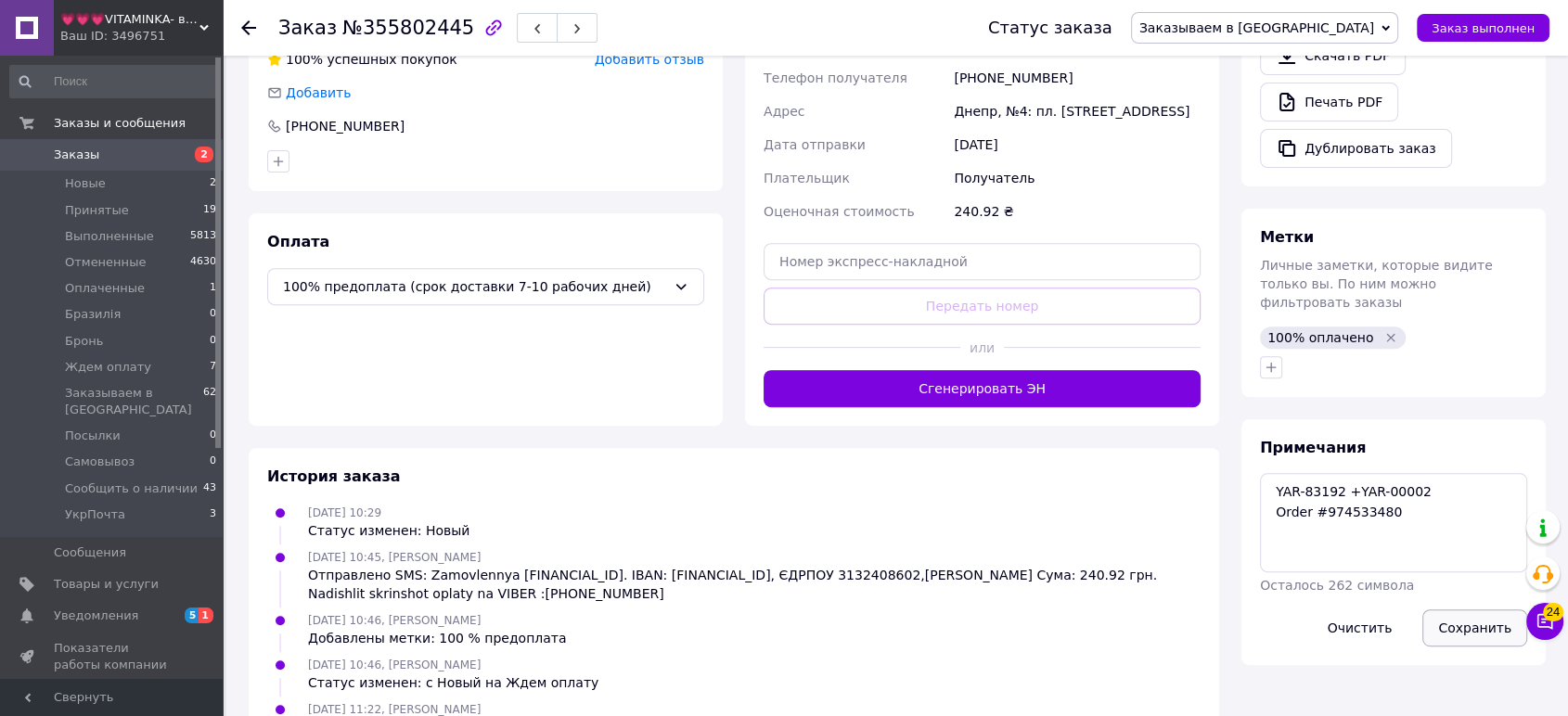
click at [1466, 609] on button "Сохранить" at bounding box center [1474, 627] width 105 height 37
click at [1286, 490] on textarea "YAR-83192 +YAR-00002 Order #974533480" at bounding box center [1394, 522] width 267 height 99
paste textarea "Order #974530288"
type textarea "YAR-83192 +YAR-00002 Order #974533480 Order #974530288"
click at [1455, 609] on button "Сохранить" at bounding box center [1474, 627] width 105 height 37
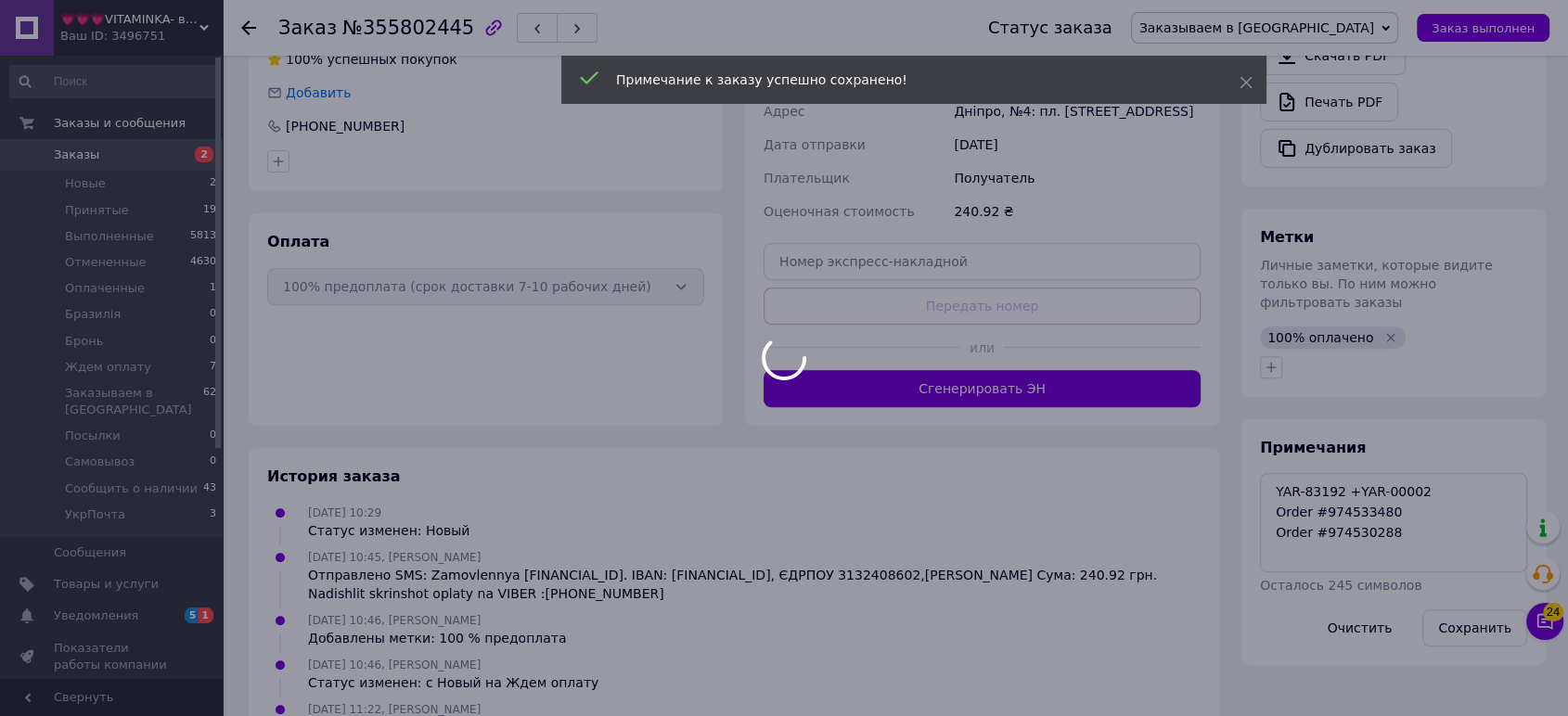
click at [1366, 451] on div at bounding box center [784, 358] width 1568 height 716
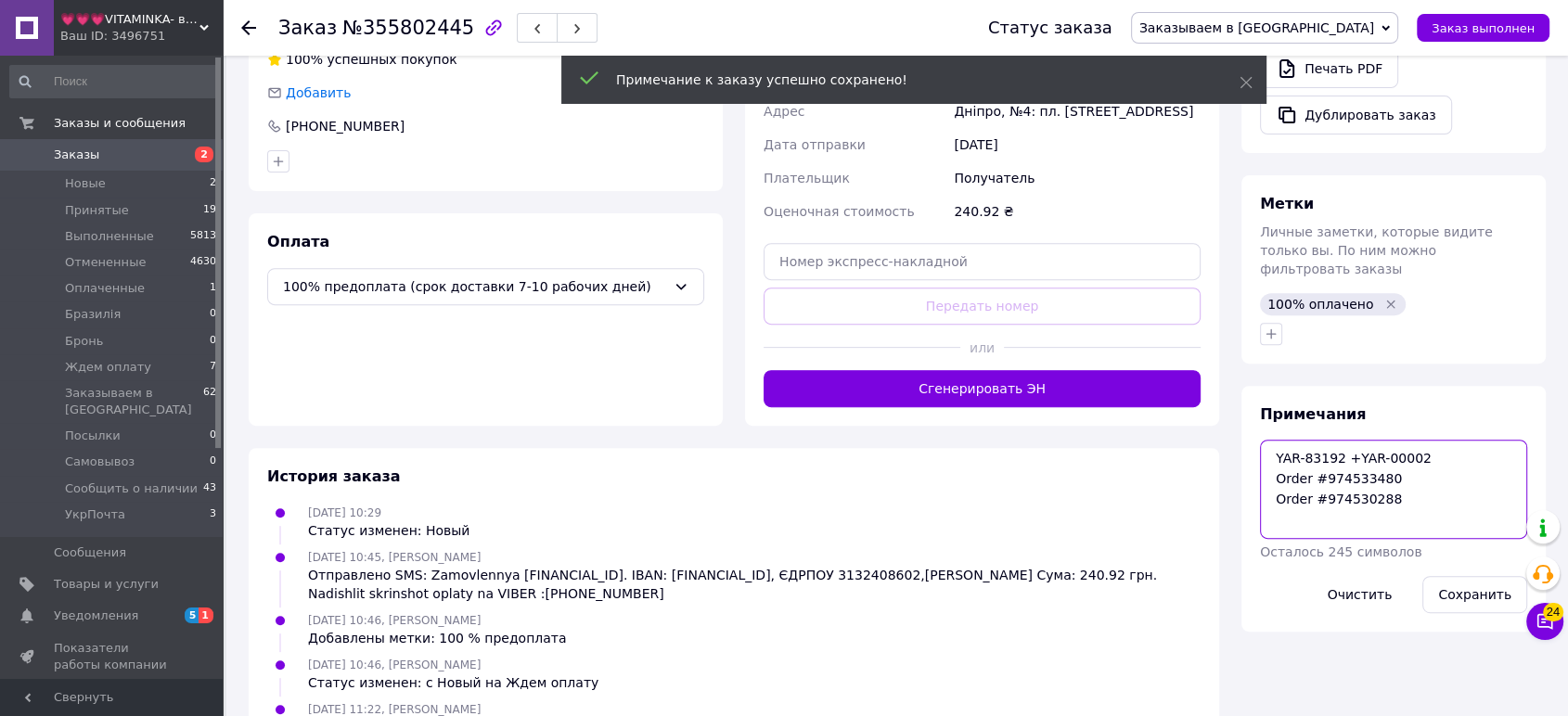
click at [1366, 451] on textarea "YAR-83192 +YAR-00002 Order #974533480 Order #974530288" at bounding box center [1394, 489] width 267 height 99
click at [1362, 440] on textarea "YAR-83192 +YAR-00002 Order #974533480 Order #974530288" at bounding box center [1394, 489] width 267 height 99
click at [1362, 413] on div "Примечания YAR-83192 +YAR-00002 Order #974533480 Order #974530288 Осталось 245 …" at bounding box center [1394, 509] width 267 height 209
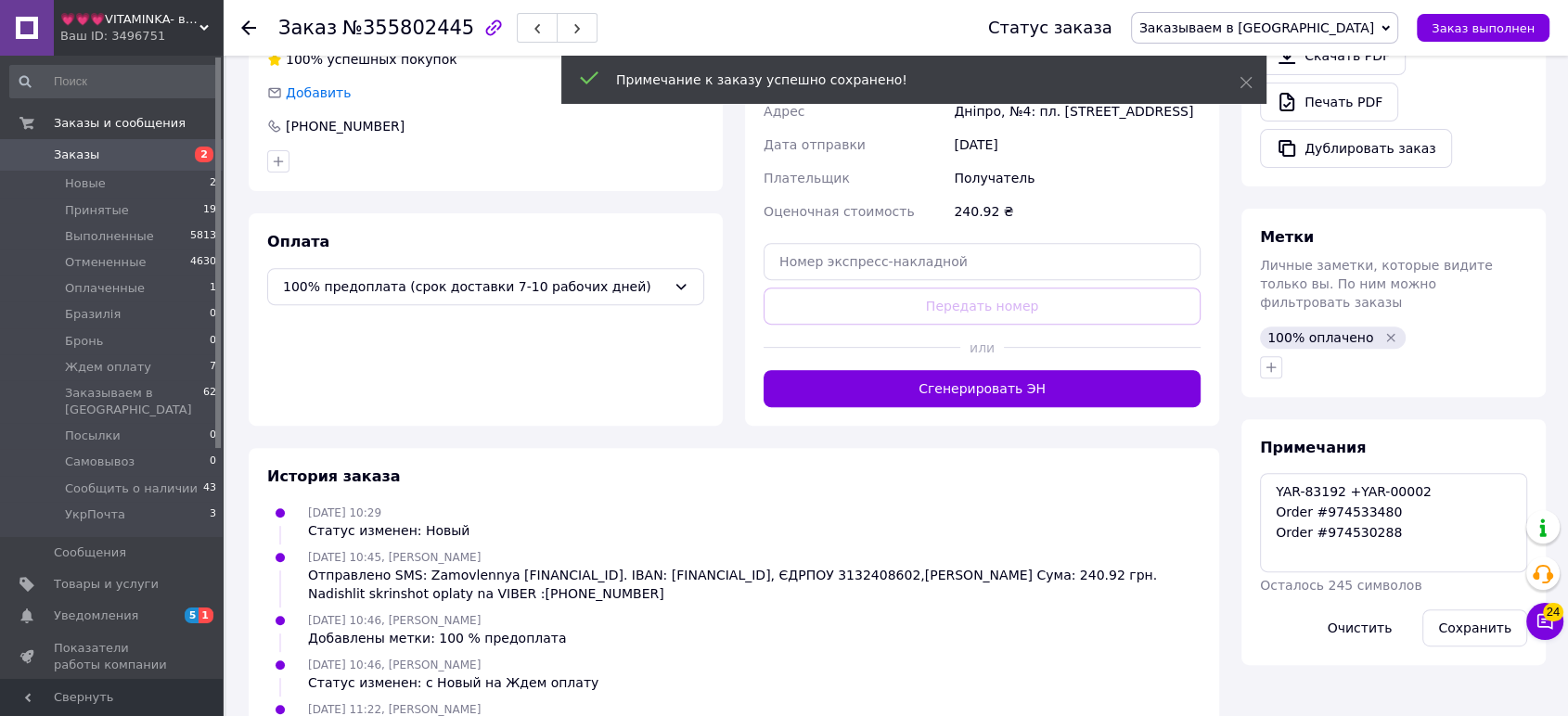
click at [1362, 438] on div "Примечания YAR-83192 +YAR-00002 Order #974533480 Order #974530288 Осталось 245 …" at bounding box center [1394, 543] width 267 height 209
click at [1366, 473] on textarea "YAR-83192 +YAR-00002 Order #974533480 Order #974530288" at bounding box center [1394, 522] width 267 height 99
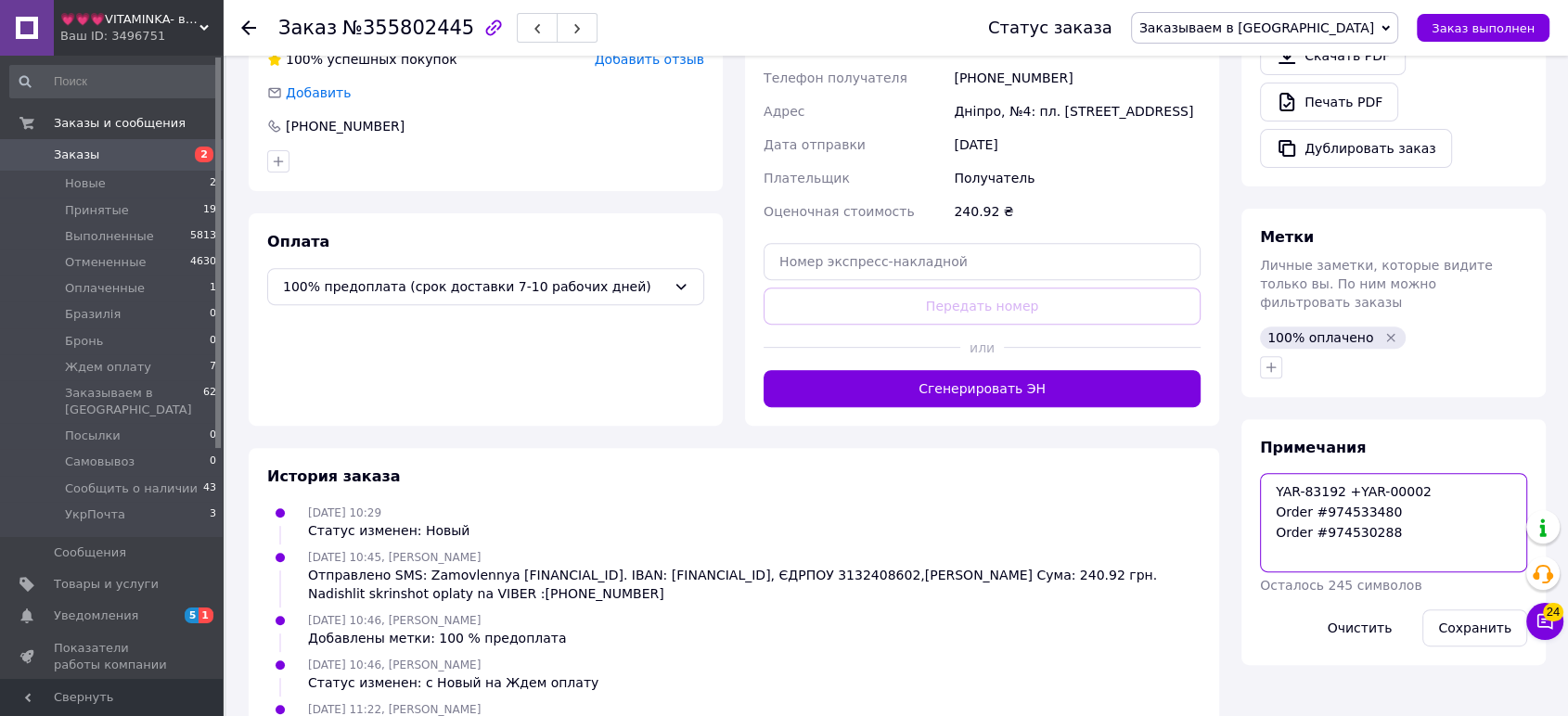
click at [1366, 473] on textarea "YAR-83192 +YAR-00002 Order #974533480 Order #974530288" at bounding box center [1394, 522] width 267 height 99
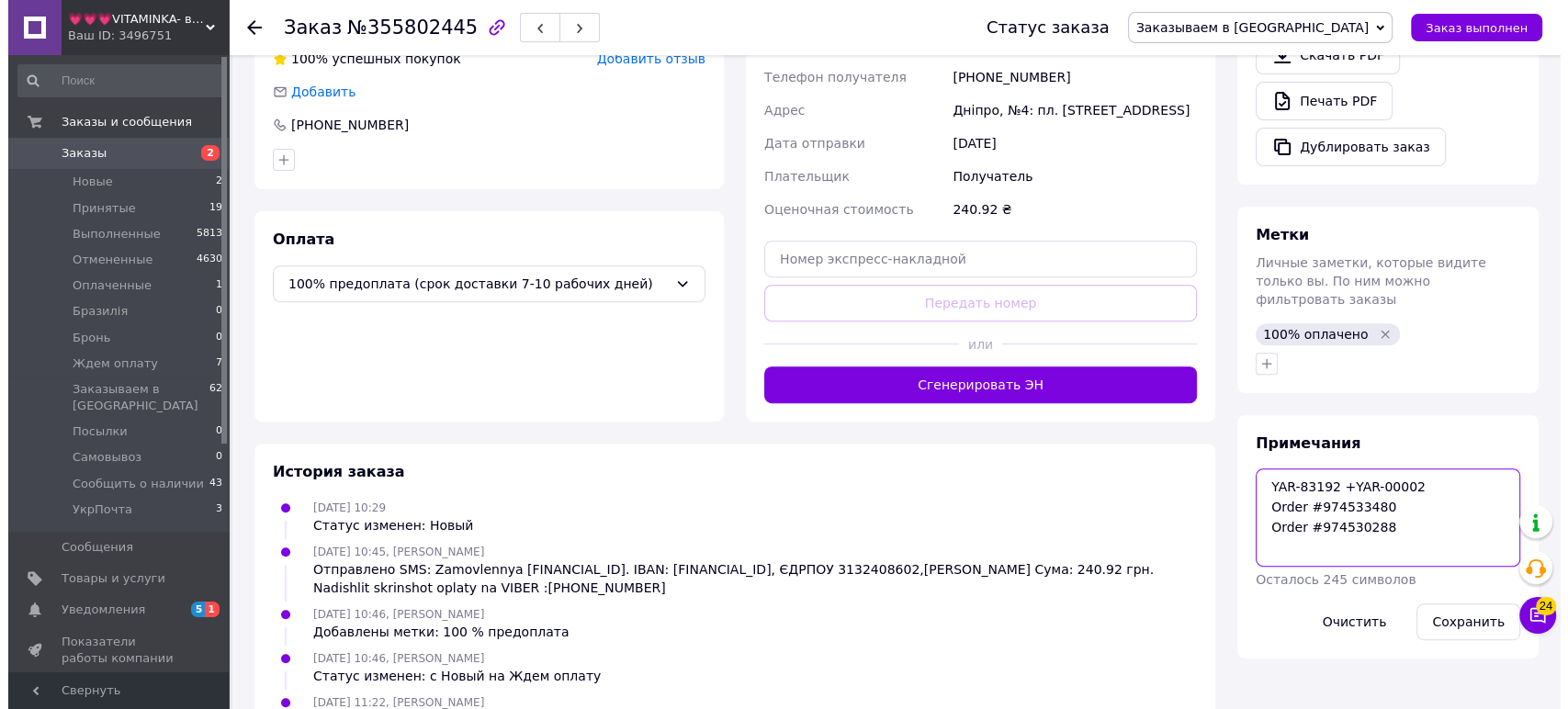
scroll to position [442, 0]
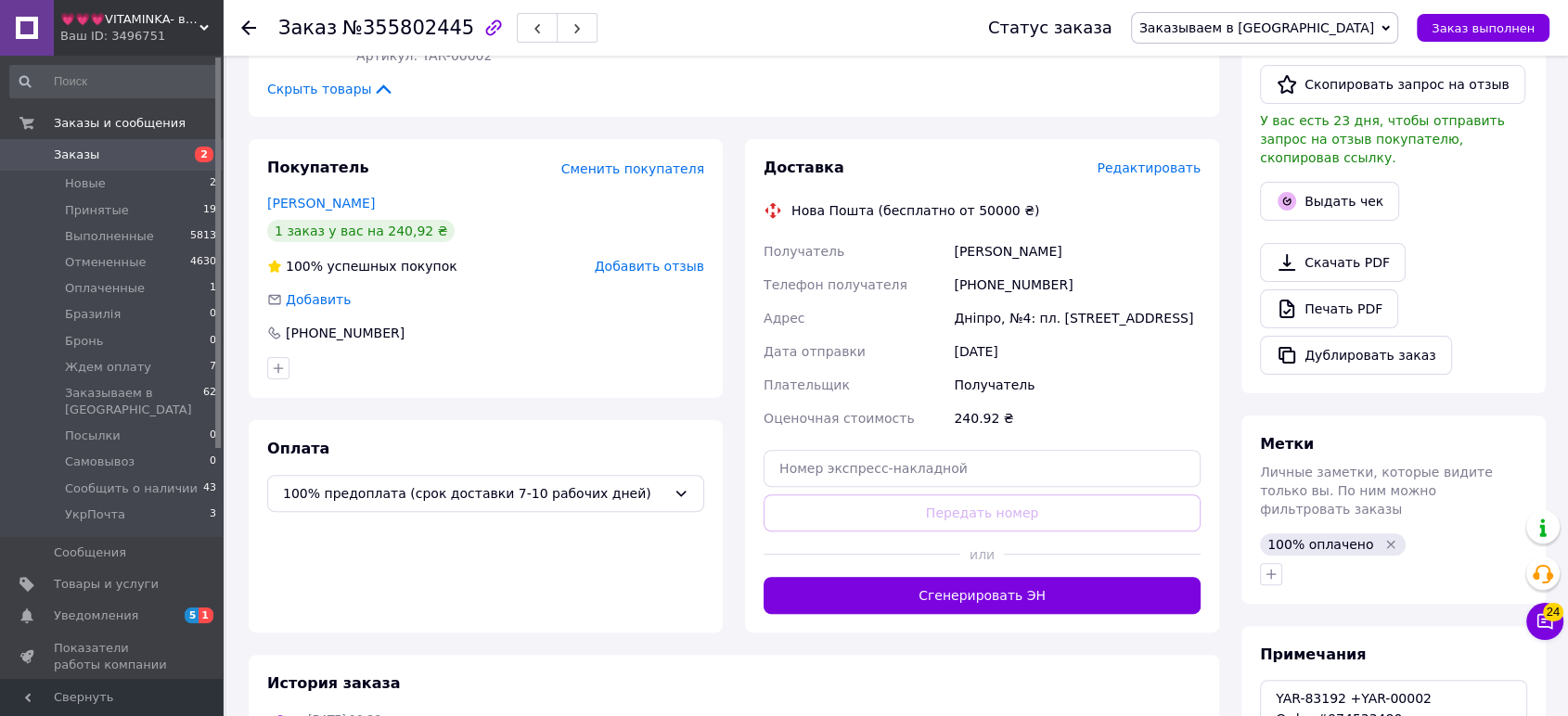
click at [1150, 157] on div "Доставка Редактировать Нова Пошта (бесплатно от 50000 ₴) Получатель Кирова Яна …" at bounding box center [982, 385] width 437 height 457
click at [1150, 160] on span "Редактировать" at bounding box center [1149, 167] width 104 height 15
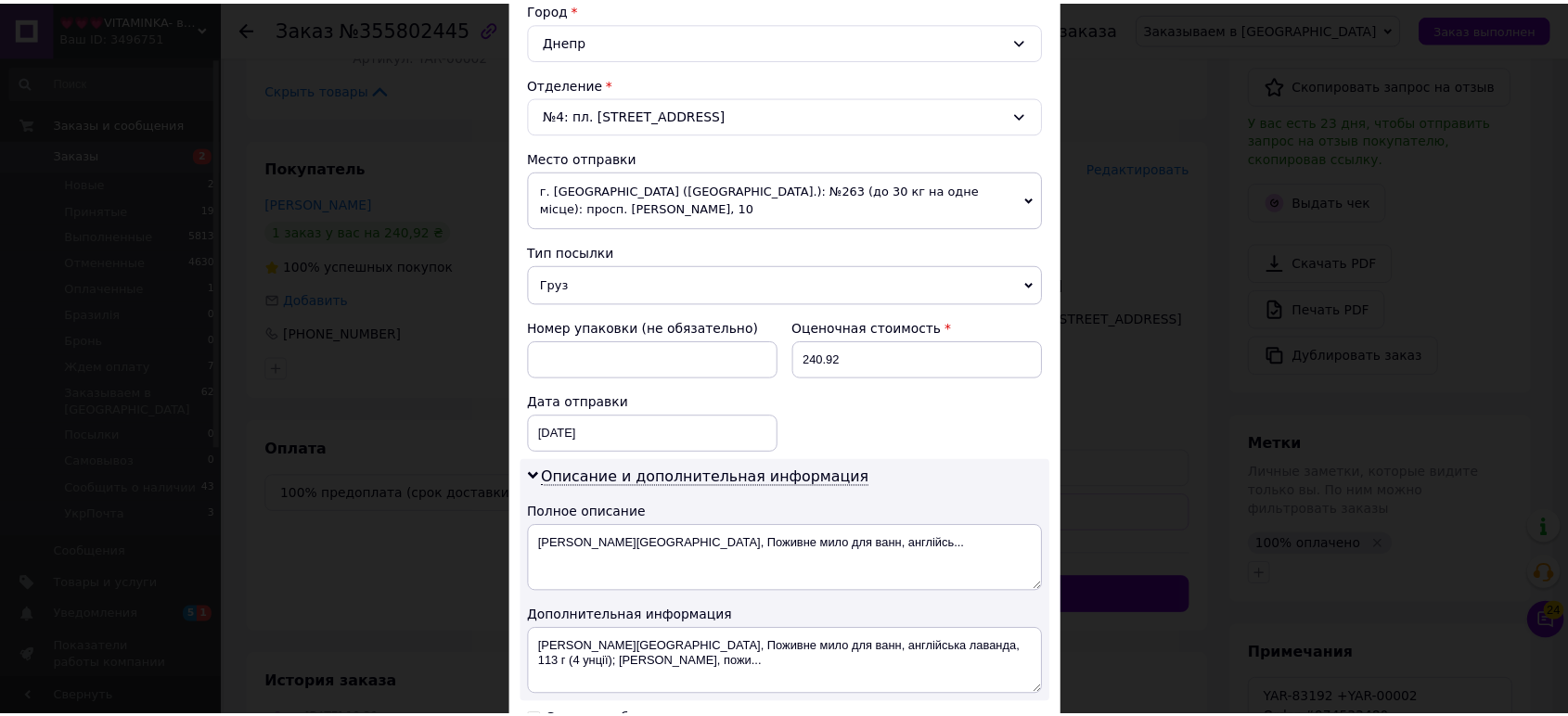
scroll to position [721, 0]
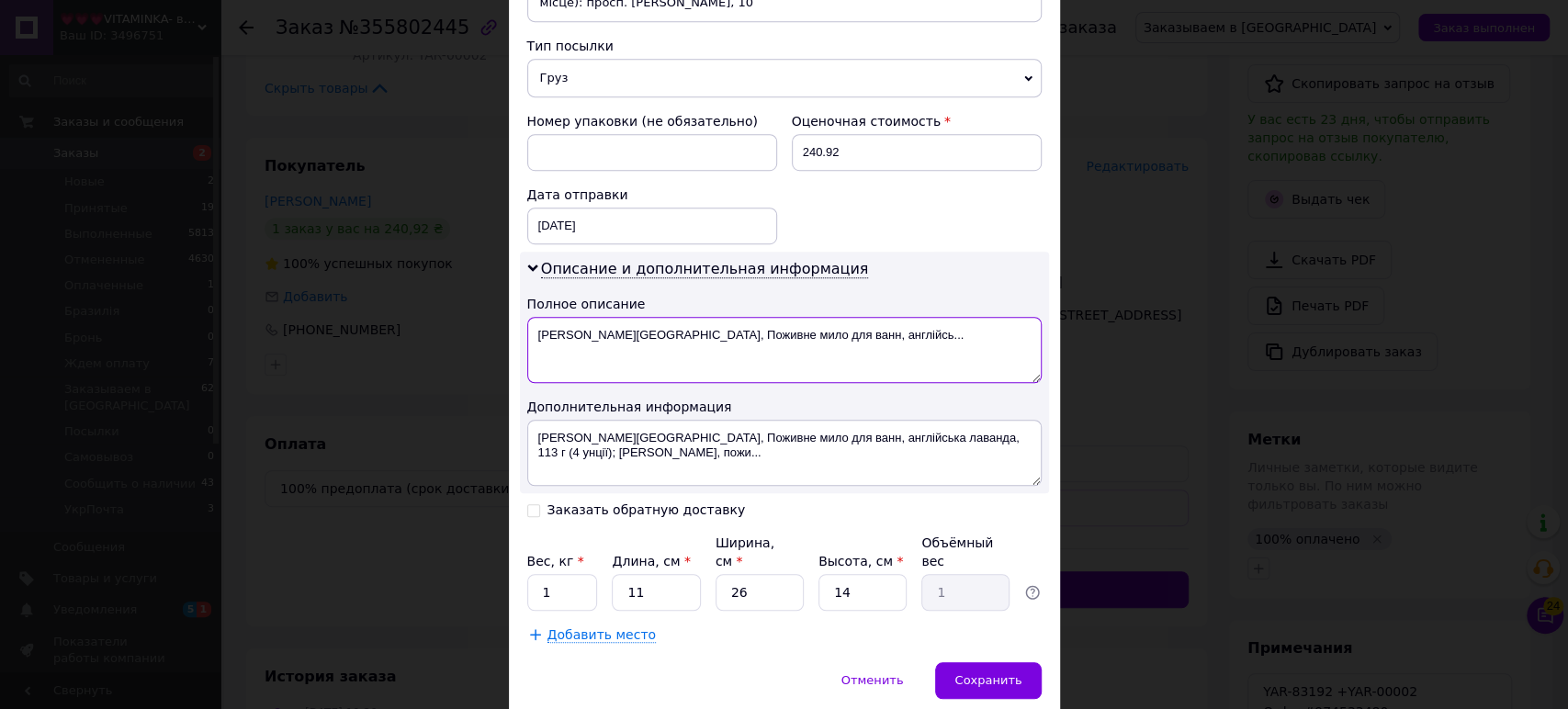
click at [766, 332] on textarea "Yardley London, Поживне мило для ванн, англійсь..." at bounding box center [784, 350] width 514 height 66
paste textarea "AR-83192 +YAR-00002"
type textarea "YAR-83192 +YAR-00002"
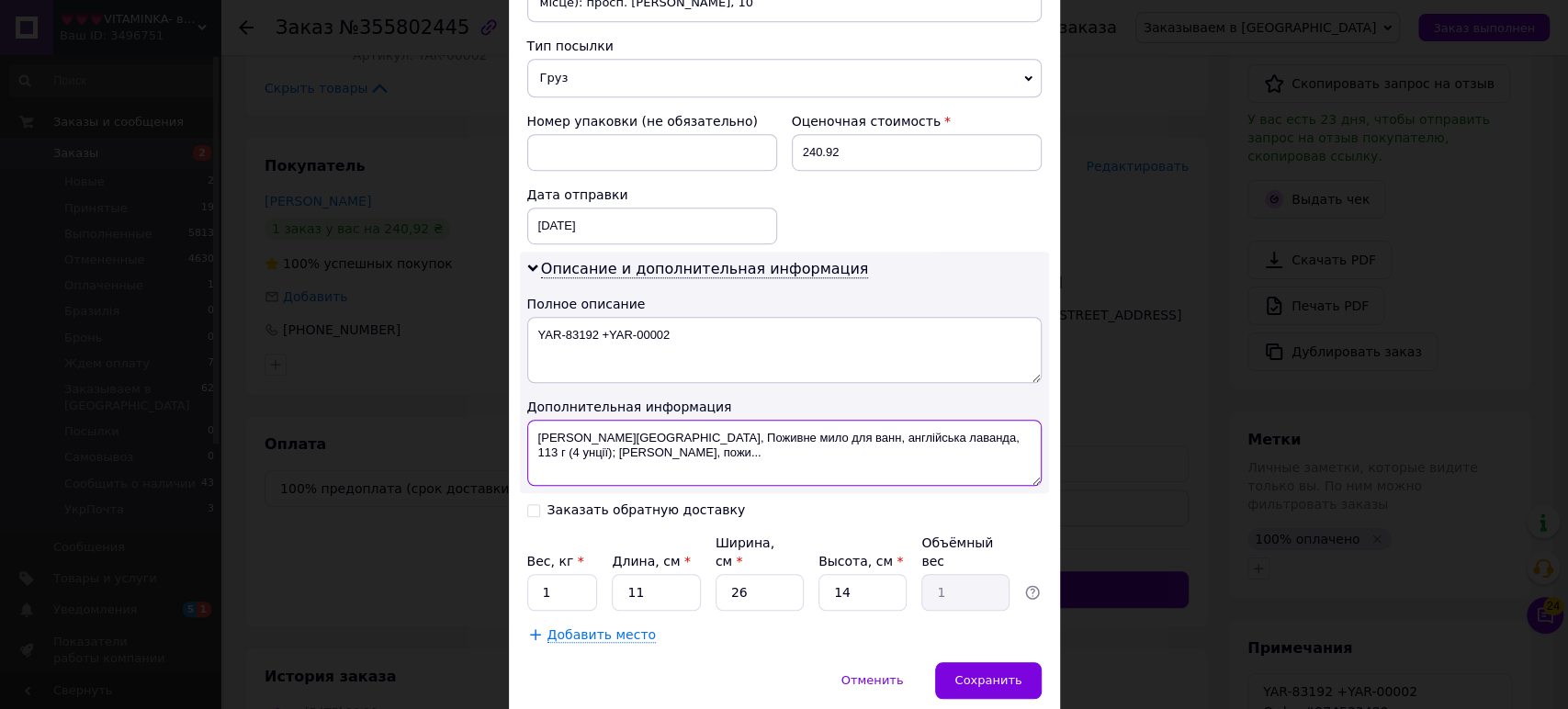
click at [815, 451] on textarea "Yardley London, Поживне мило для ванн, англійська лаванда, 113 г (4 унції); Yar…" at bounding box center [784, 453] width 514 height 66
paste textarea "AR-83192 +YAR-00002"
type textarea "YAR-83192 +YAR-00002"
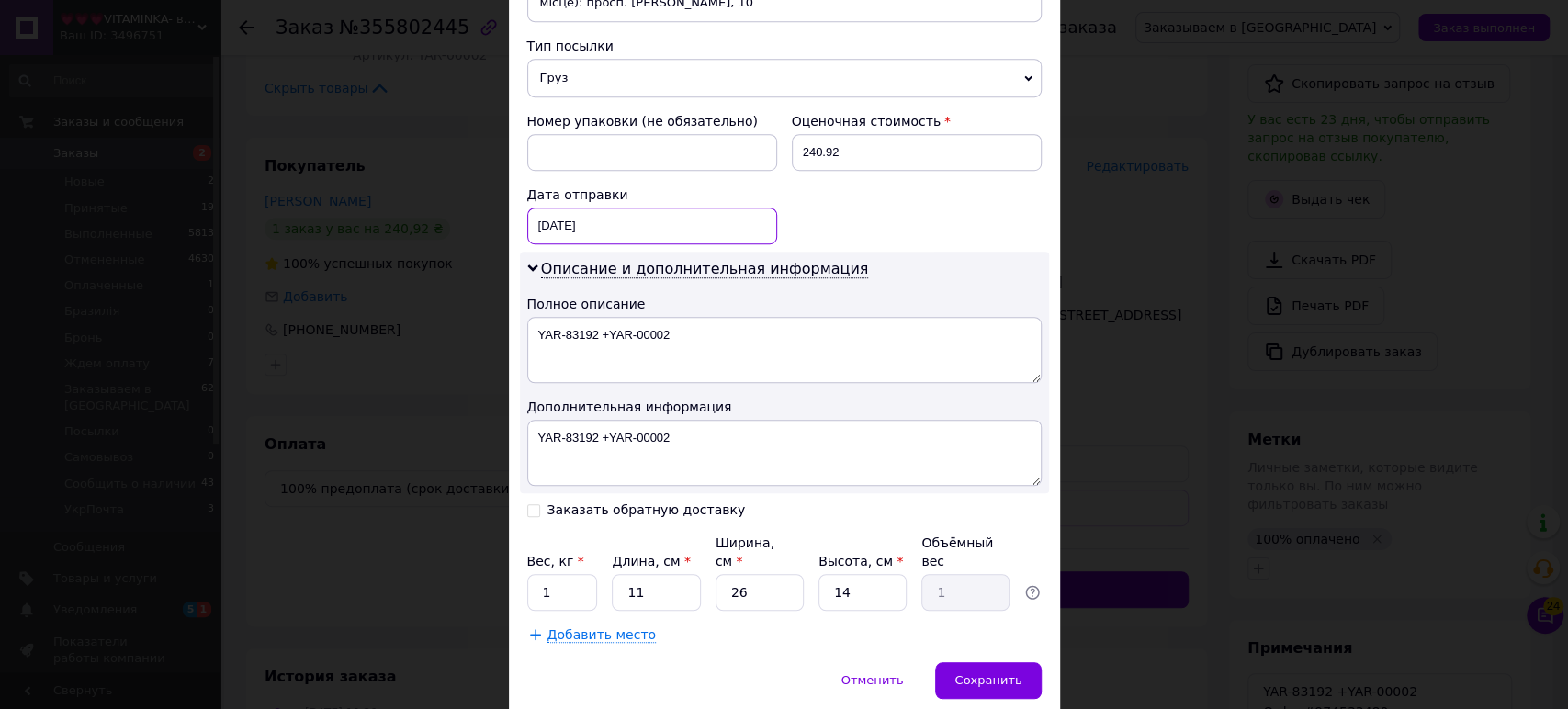
click at [648, 209] on div "[DATE] < 2025 > < Август > Пн Вт Ср Чт Пт Сб Вс 28 29 30 31 1 2 3 4 5 6 7 8 9 1…" at bounding box center [652, 226] width 250 height 36
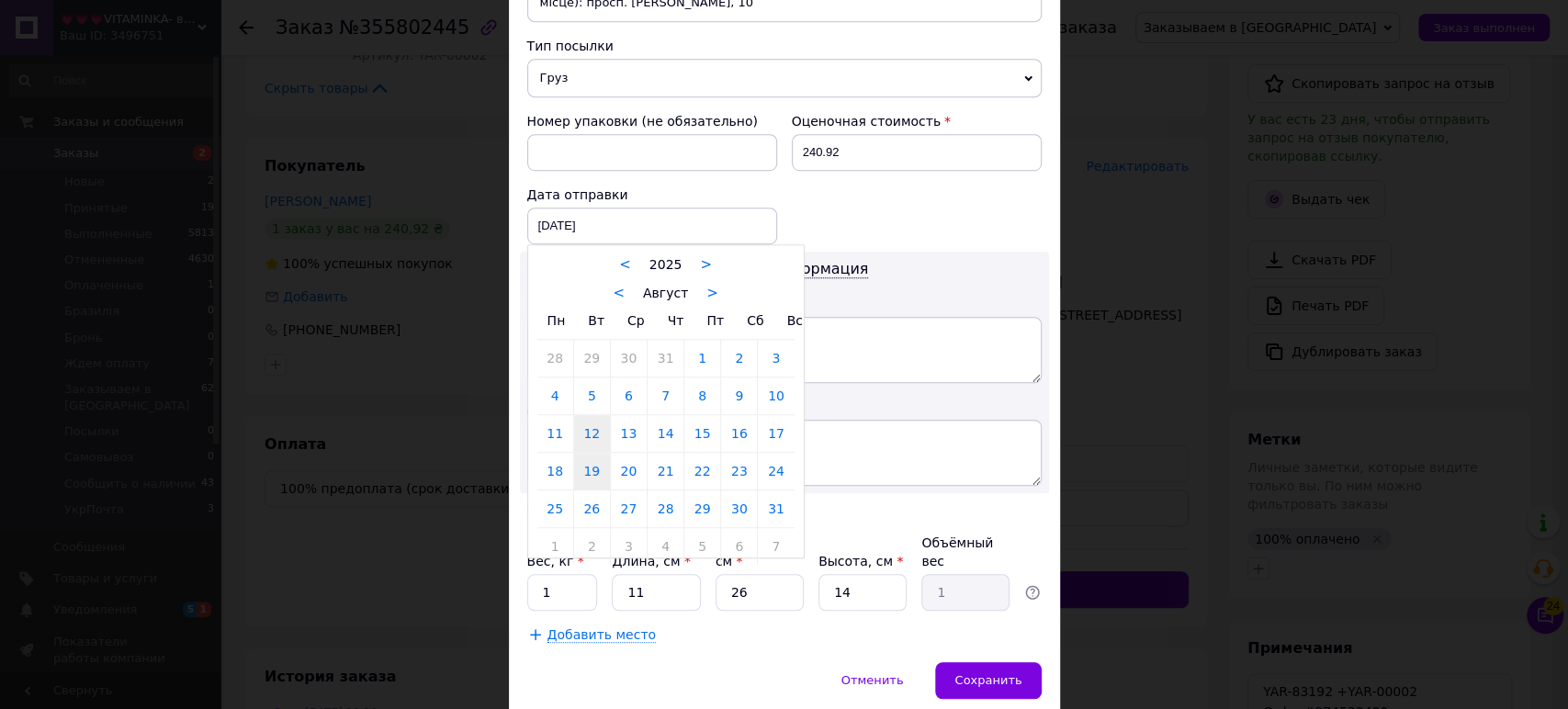
click at [596, 453] on link "19" at bounding box center [591, 470] width 35 height 36
type input "[DATE]"
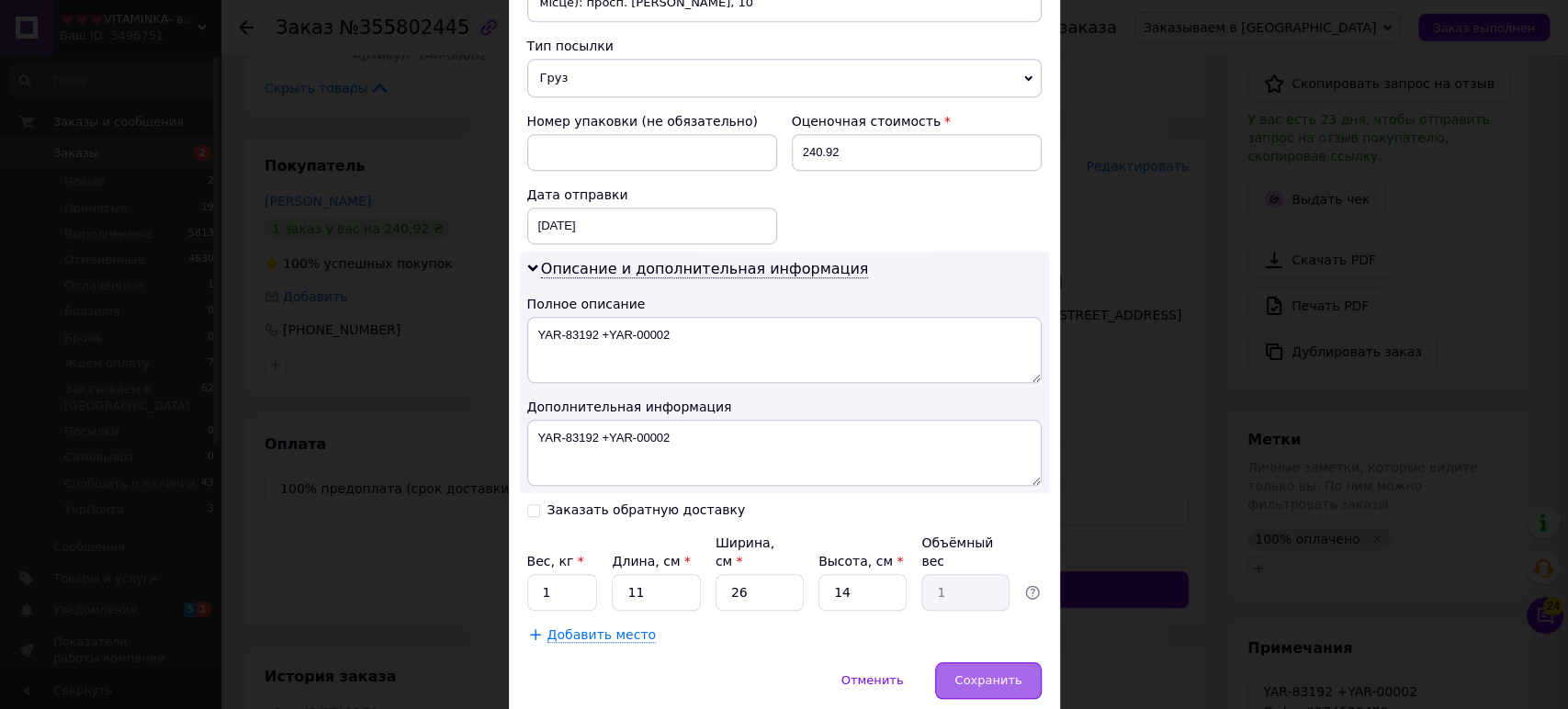
click at [1003, 663] on div "Сохранить" at bounding box center [988, 680] width 105 height 36
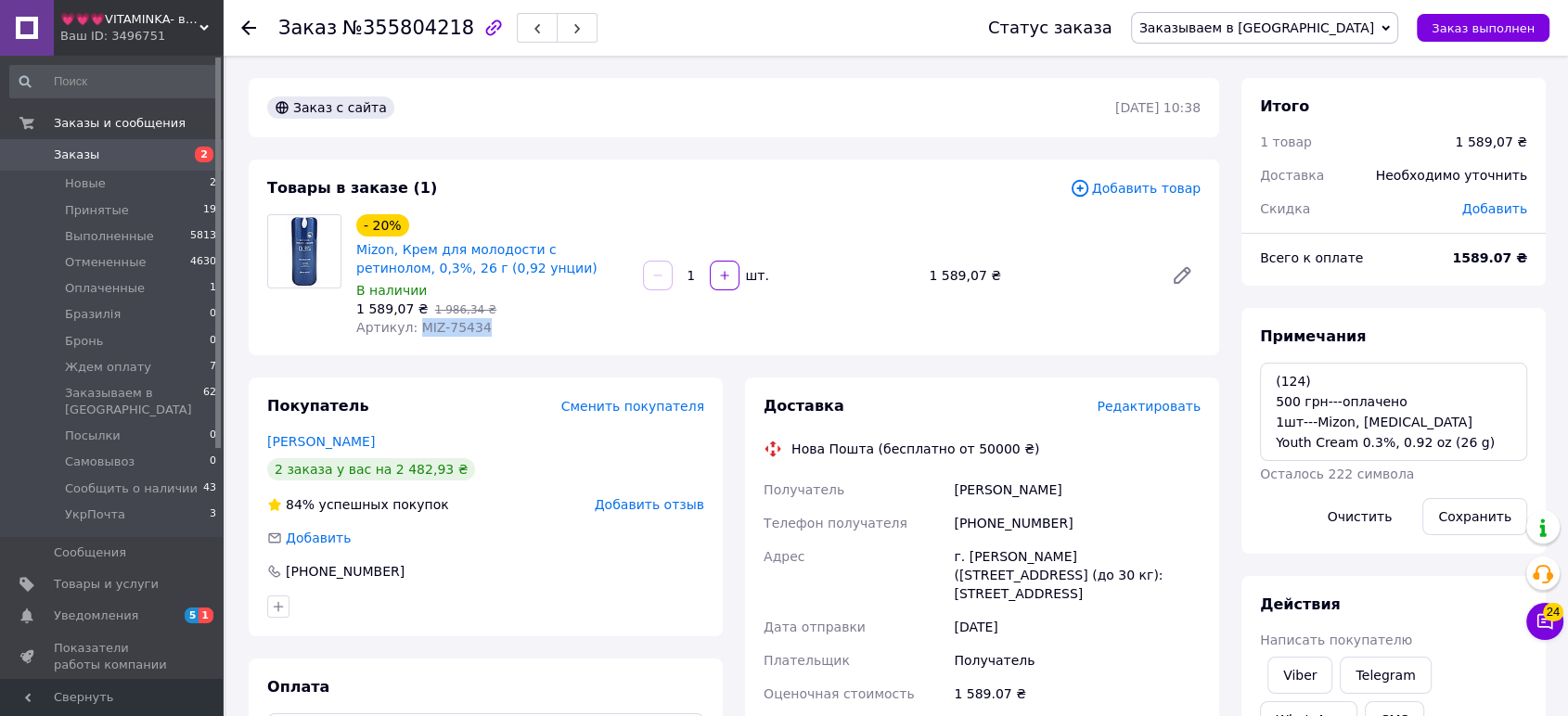
drag, startPoint x: 486, startPoint y: 333, endPoint x: 414, endPoint y: 331, distance: 72.0
click at [414, 331] on div "Артикул: MIZ-75434" at bounding box center [492, 328] width 272 height 19
copy span "MIZ-75434"
drag, startPoint x: 1254, startPoint y: 391, endPoint x: 1275, endPoint y: 373, distance: 27.7
click at [1269, 384] on div "Примечания (124) 500 грн---оплачено 1шт---Mizon, [MEDICAL_DATA] Youth Cream 0.3…" at bounding box center [1394, 430] width 305 height 246
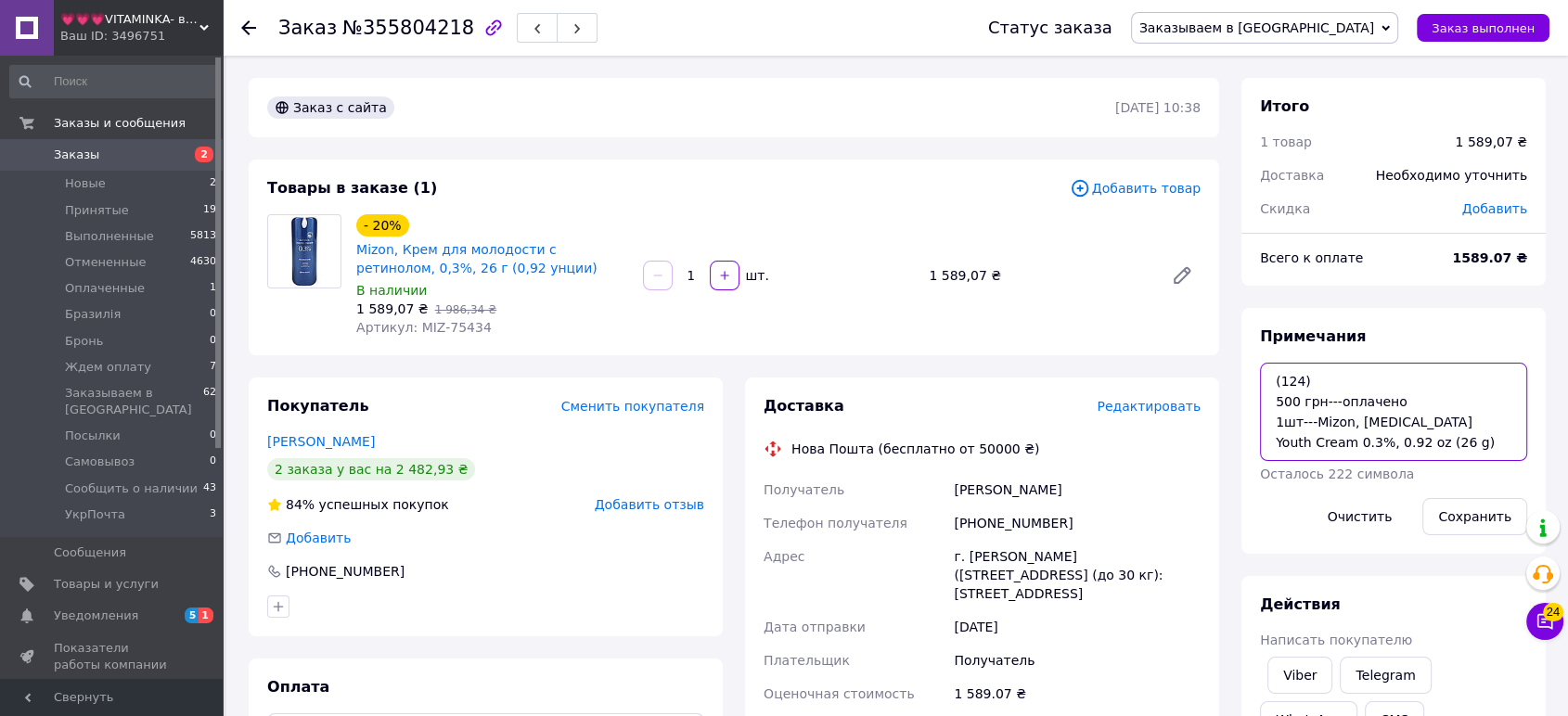
click at [1275, 370] on textarea "(124) 500 грн---оплачено 1шт---Mizon, Retinol Youth Cream 0.3%, 0.92 oz (26 g)" at bounding box center [1394, 411] width 267 height 99
click at [1273, 369] on textarea "(124) 500 грн---оплачено 1шт---Mizon, Retinol Youth Cream 0.3%, 0.92 oz (26 g)" at bounding box center [1394, 411] width 267 height 99
paste textarea "Order #974530190"
type textarea "Order #974530190 (124) 500 грн---оплачено 1шт---Mizon, Retinol Youth Cream 0.3%…"
click at [1469, 525] on button "Сохранить" at bounding box center [1474, 516] width 105 height 37
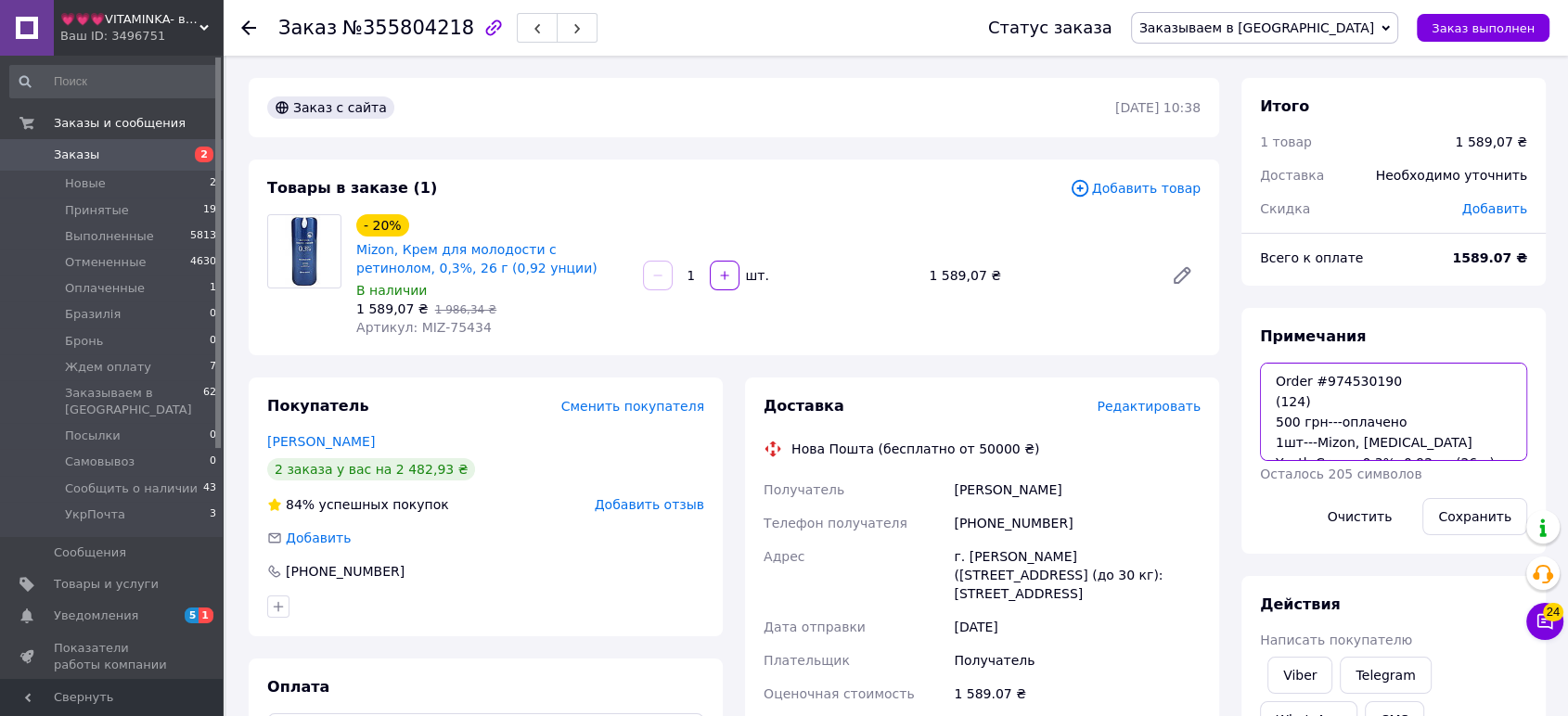
click at [1385, 450] on textarea "Order #974530190 (124) 500 грн---оплачено 1шт---Mizon, Retinol Youth Cream 0.3%…" at bounding box center [1394, 411] width 267 height 99
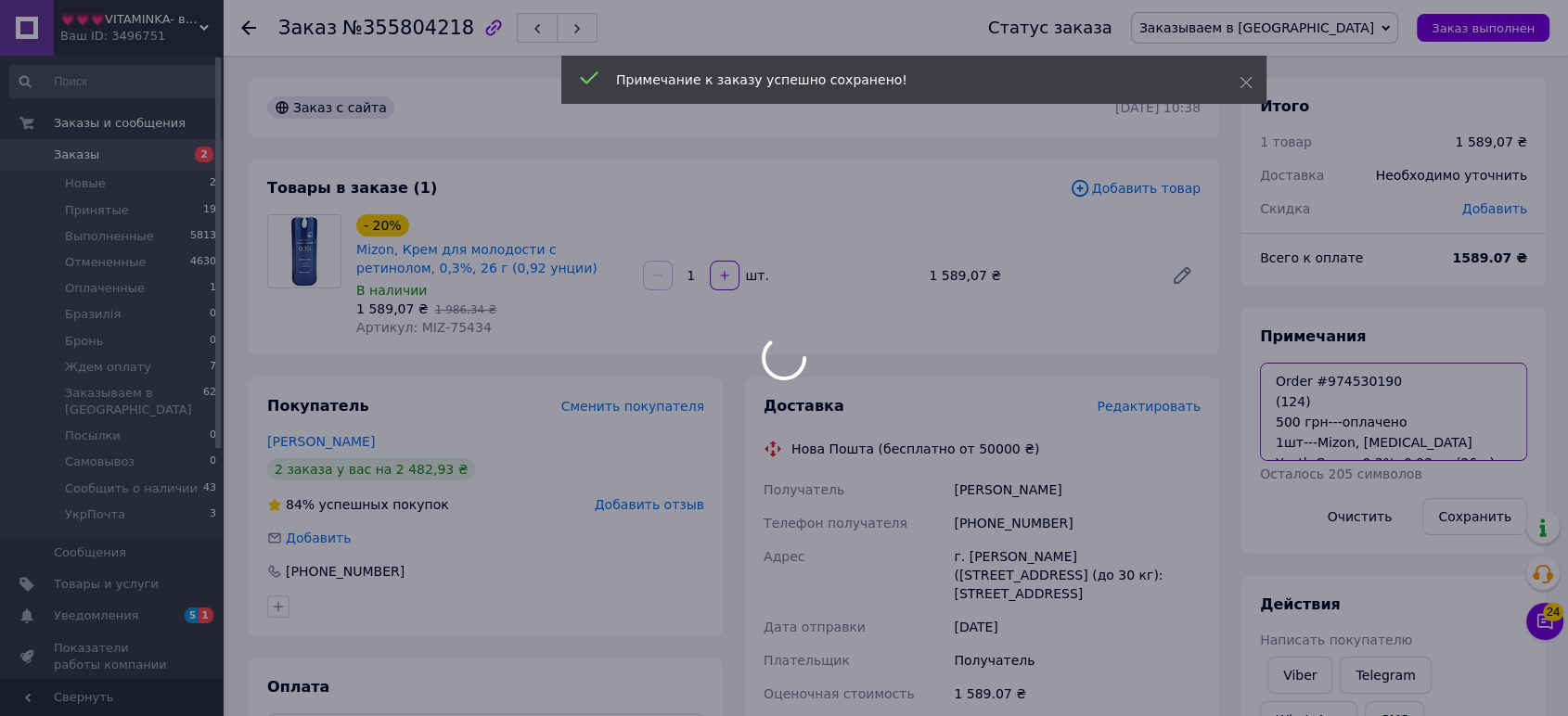
click at [1385, 450] on textarea "Order #974530190 (124) 500 грн---оплачено 1шт---Mizon, Retinol Youth Cream 0.3%…" at bounding box center [1394, 411] width 267 height 99
click at [1385, 450] on div at bounding box center [784, 358] width 1568 height 716
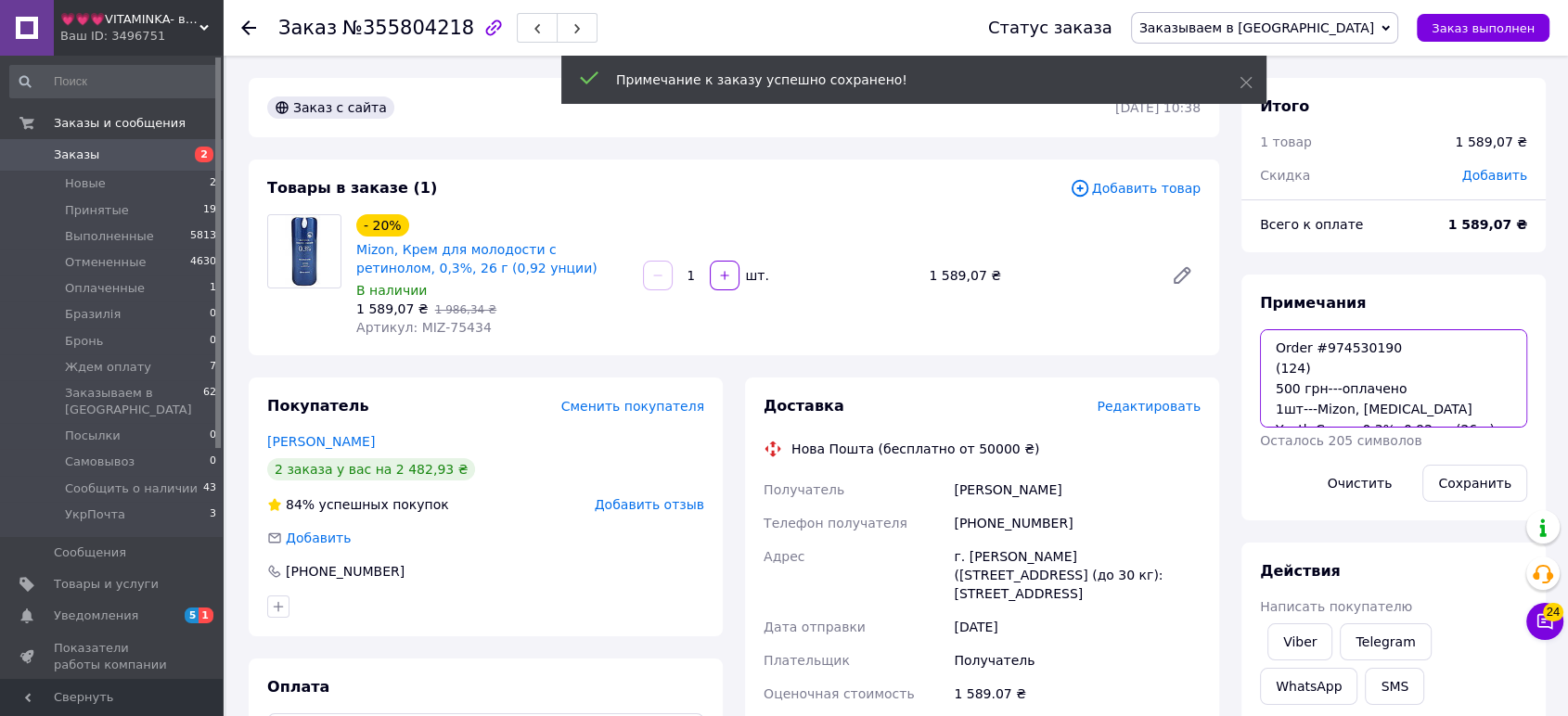
click at [1386, 419] on textarea "Order #974530190 (124) 500 грн---оплачено 1шт---Mizon, Retinol Youth Cream 0.3%…" at bounding box center [1394, 378] width 267 height 99
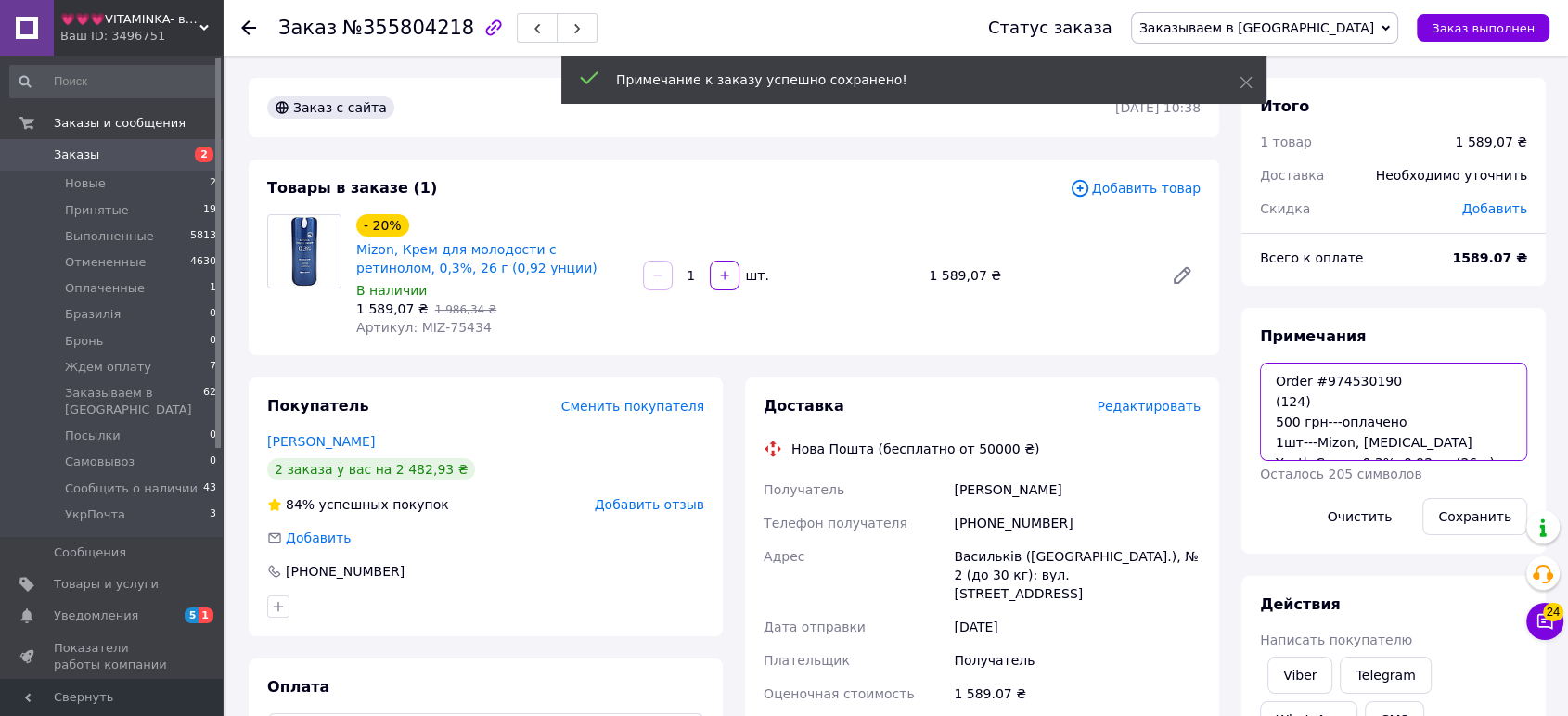
click at [1386, 419] on textarea "Order #974530190 (124) 500 грн---оплачено 1шт---Mizon, Retinol Youth Cream 0.3%…" at bounding box center [1394, 411] width 267 height 99
click at [1388, 455] on textarea "Order #974530190 (124) 500 грн---оплачено 1шт---Mizon, Retinol Youth Cream 0.3%…" at bounding box center [1394, 411] width 267 height 99
click at [1388, 452] on textarea "Order #974530190 (124) 500 грн---оплачено 1шт---Mizon, Retinol Youth Cream 0.3%…" at bounding box center [1394, 411] width 267 height 99
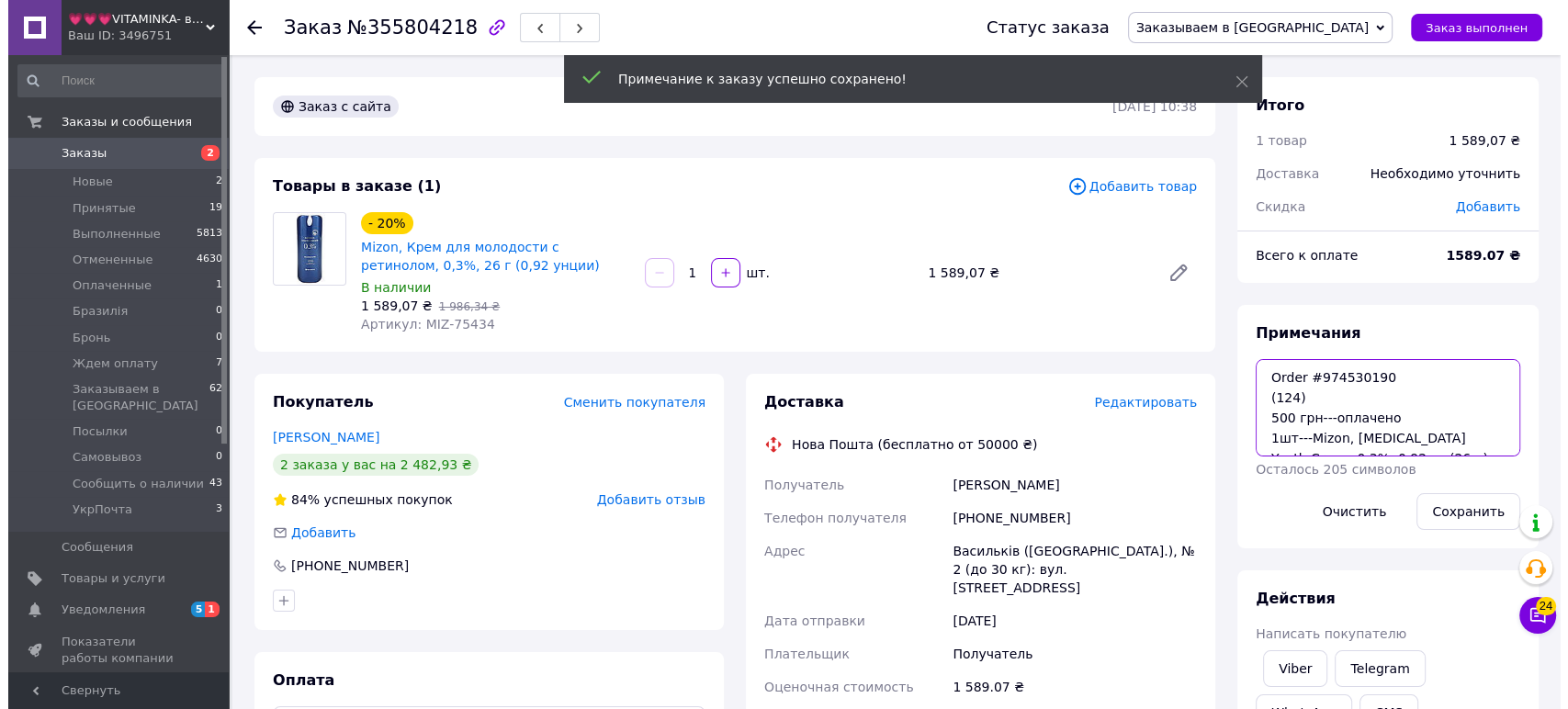
scroll to position [10, 0]
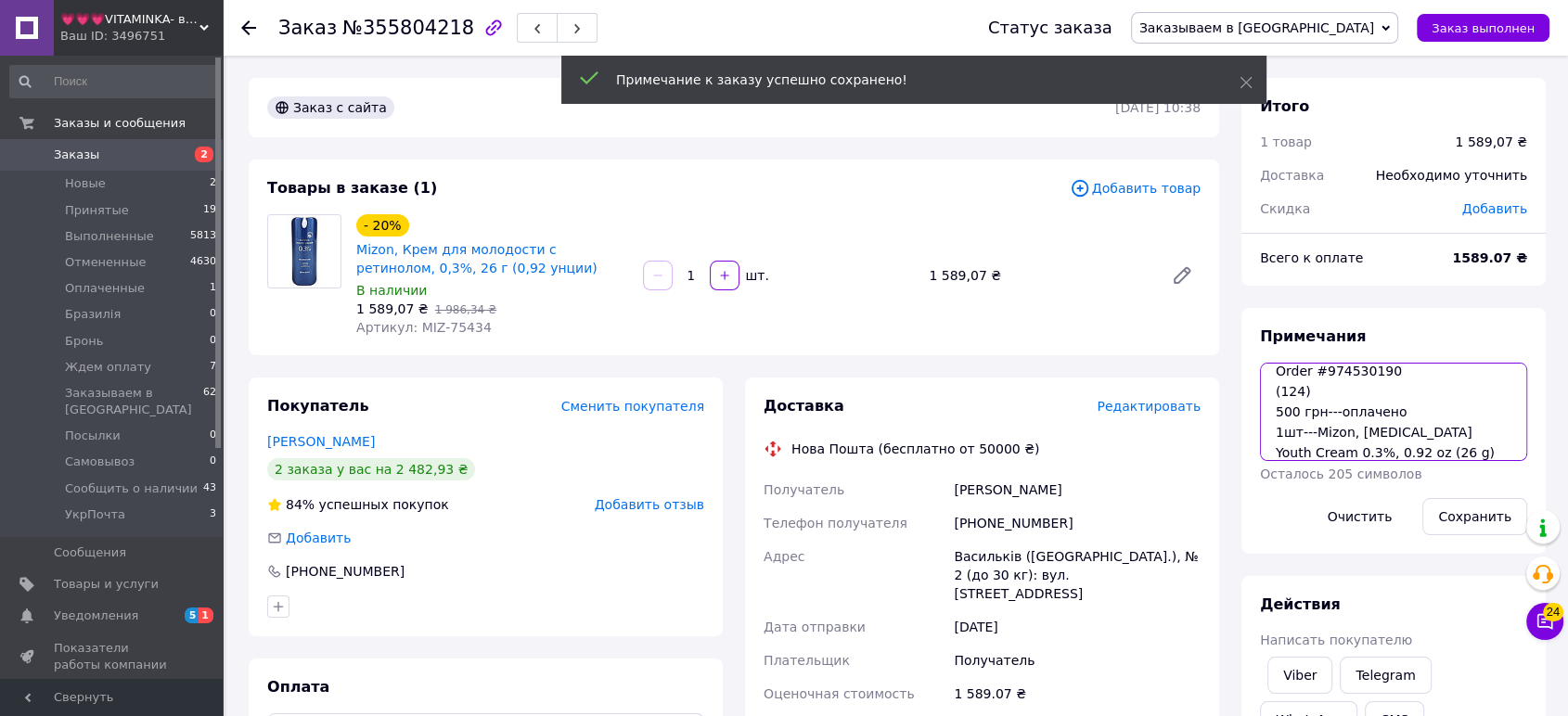
click at [1388, 452] on textarea "Order #974530190 (124) 500 грн---оплачено 1шт---Mizon, Retinol Youth Cream 0.3%…" at bounding box center [1394, 411] width 267 height 99
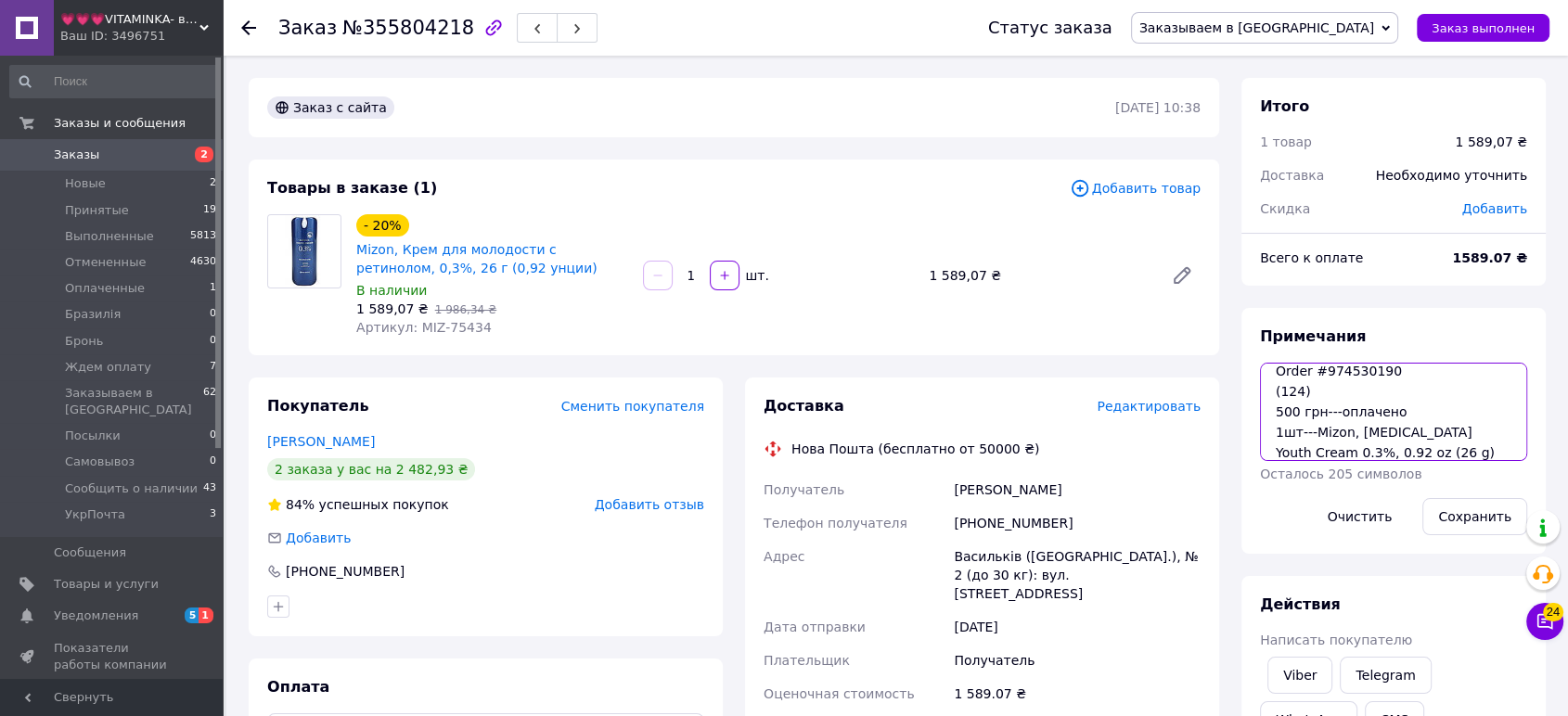
click at [1382, 434] on textarea "Order #974530190 (124) 500 грн---оплачено 1шт---Mizon, Retinol Youth Cream 0.3%…" at bounding box center [1394, 411] width 267 height 99
click at [1173, 408] on span "Редактировать" at bounding box center [1149, 406] width 104 height 15
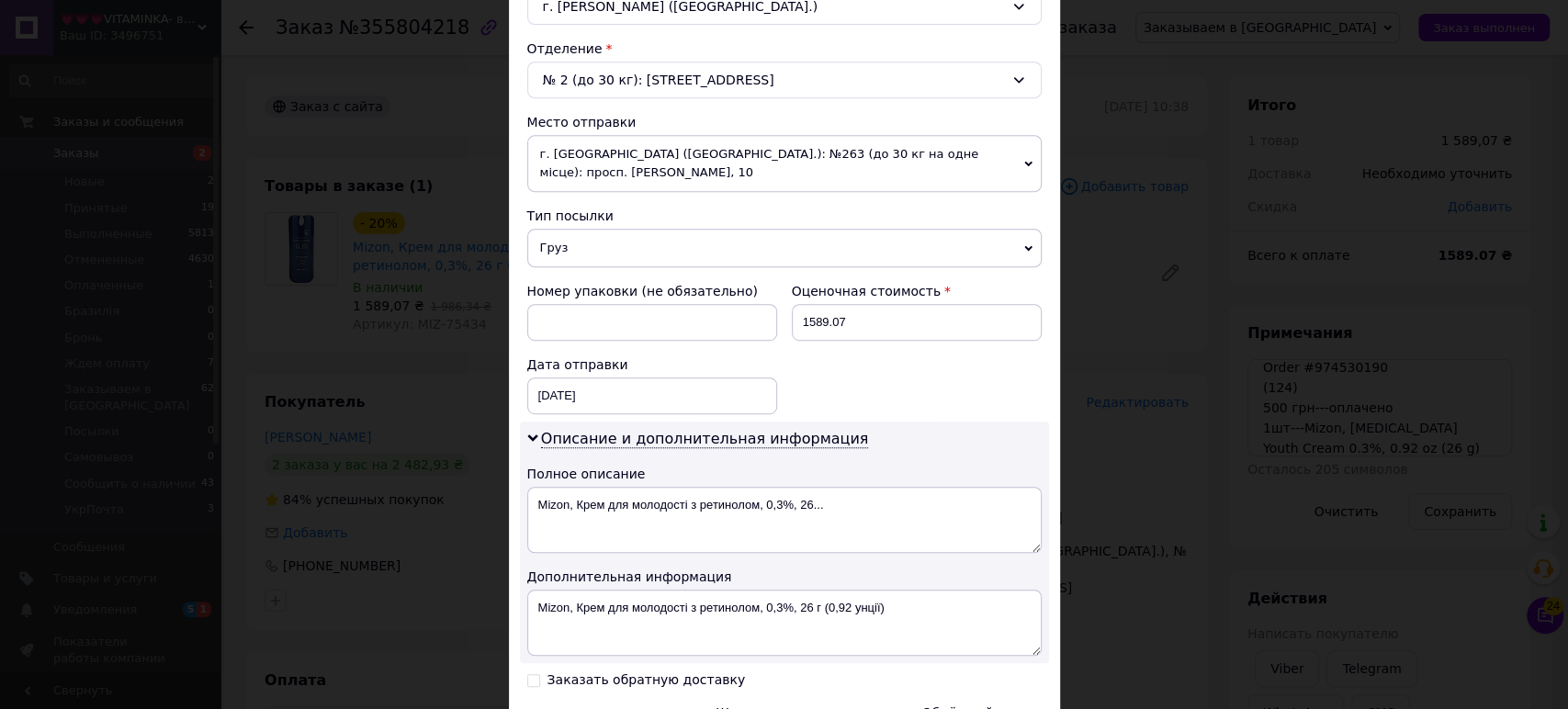
scroll to position [745, 0]
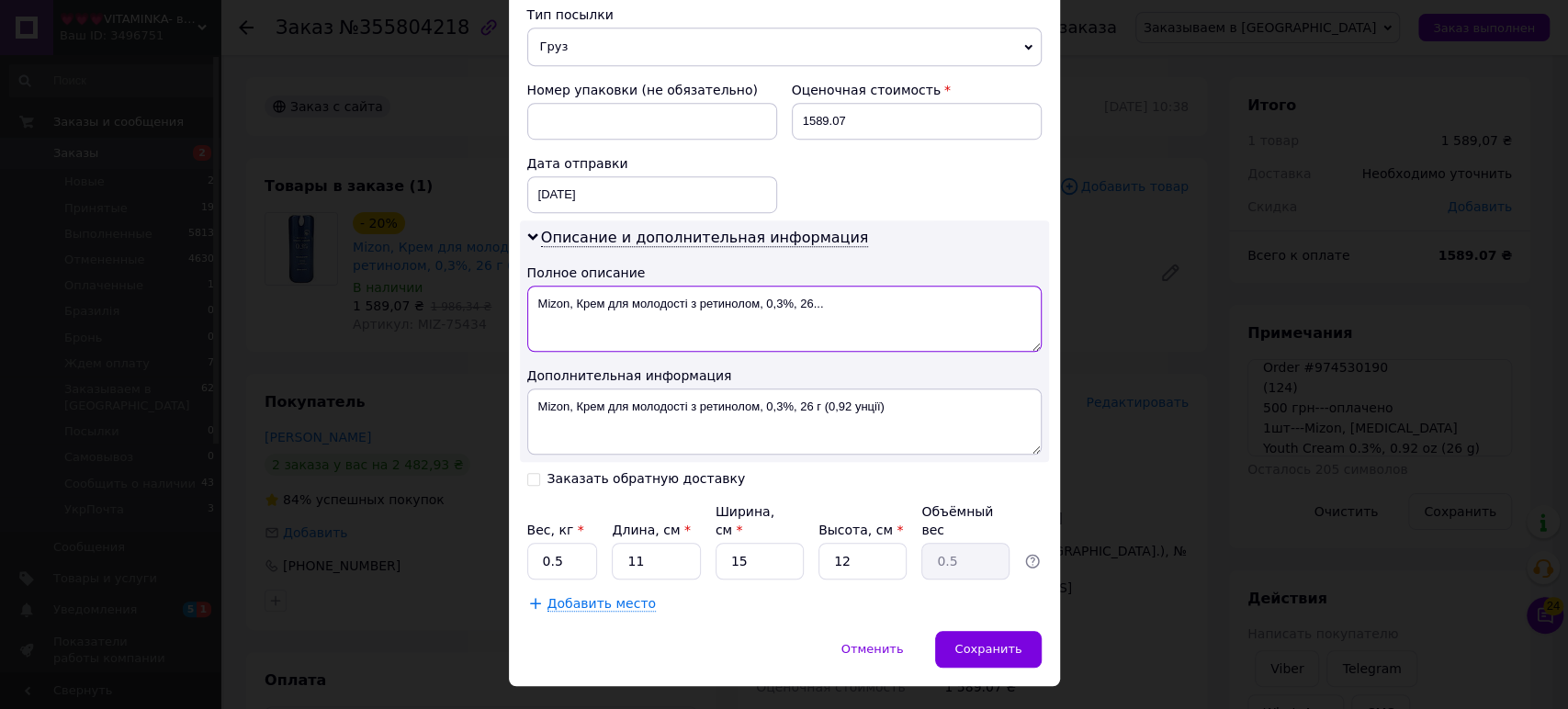
click at [805, 294] on textarea "Mizon, Крем для молодості з ретинолом, 0,3%, 26..." at bounding box center [784, 319] width 514 height 66
paste textarea "1шт---Mizon, Retinol Youth Cream 0.3%, 0.92 oz (26"
type textarea "1шт---Mizon, Retinol Youth Cream 0.3%, 0.92 oz (26"
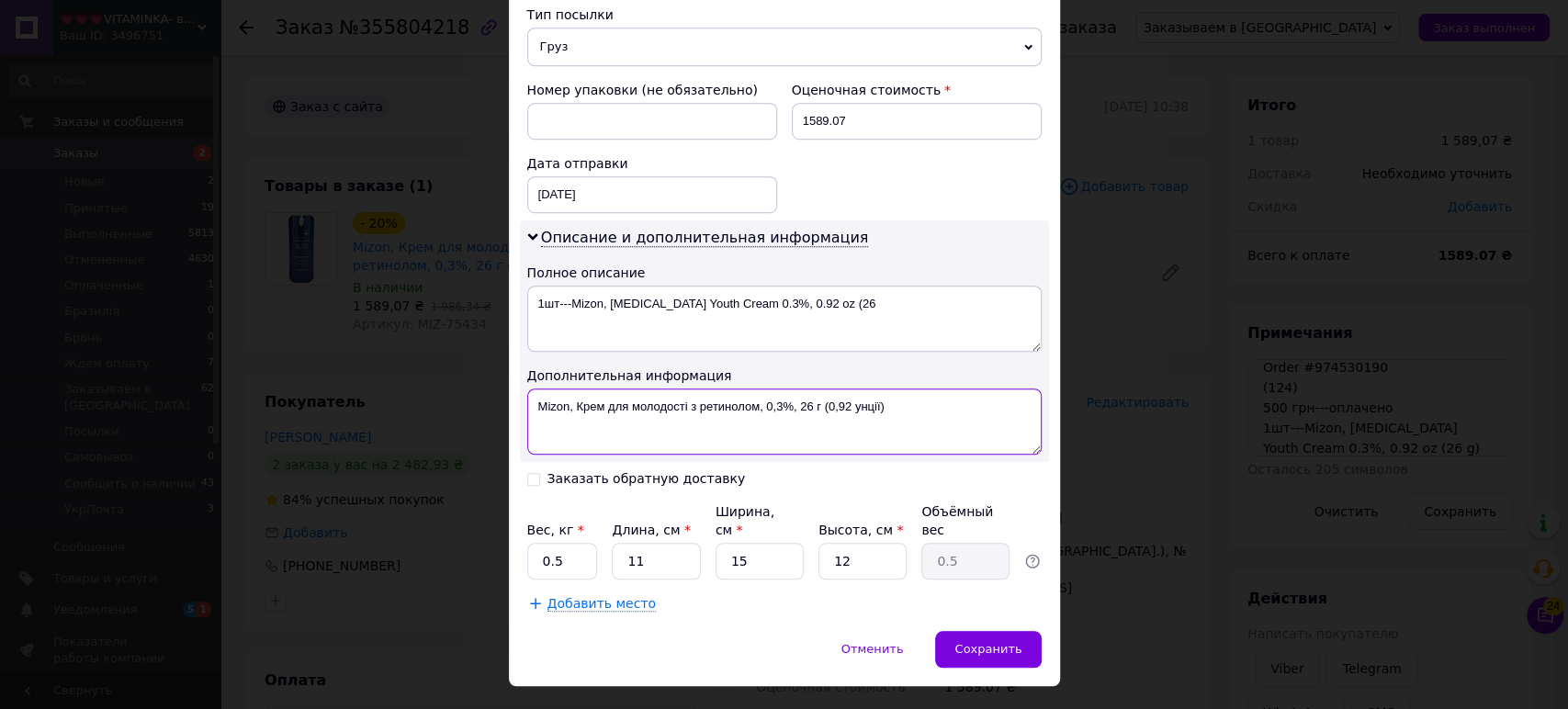
click at [811, 427] on textarea "Mizon, Крем для молодості з ретинолом, 0,3%, 26 г (0,92 унції)" at bounding box center [784, 421] width 514 height 66
paste textarea "1шт---Mizon, Retinol Youth Cream 0.3%, 0.92 oz (26 g"
type textarea "1шт---Mizon, Retinol Youth Cream 0.3%, 0.92 oz (26 g)"
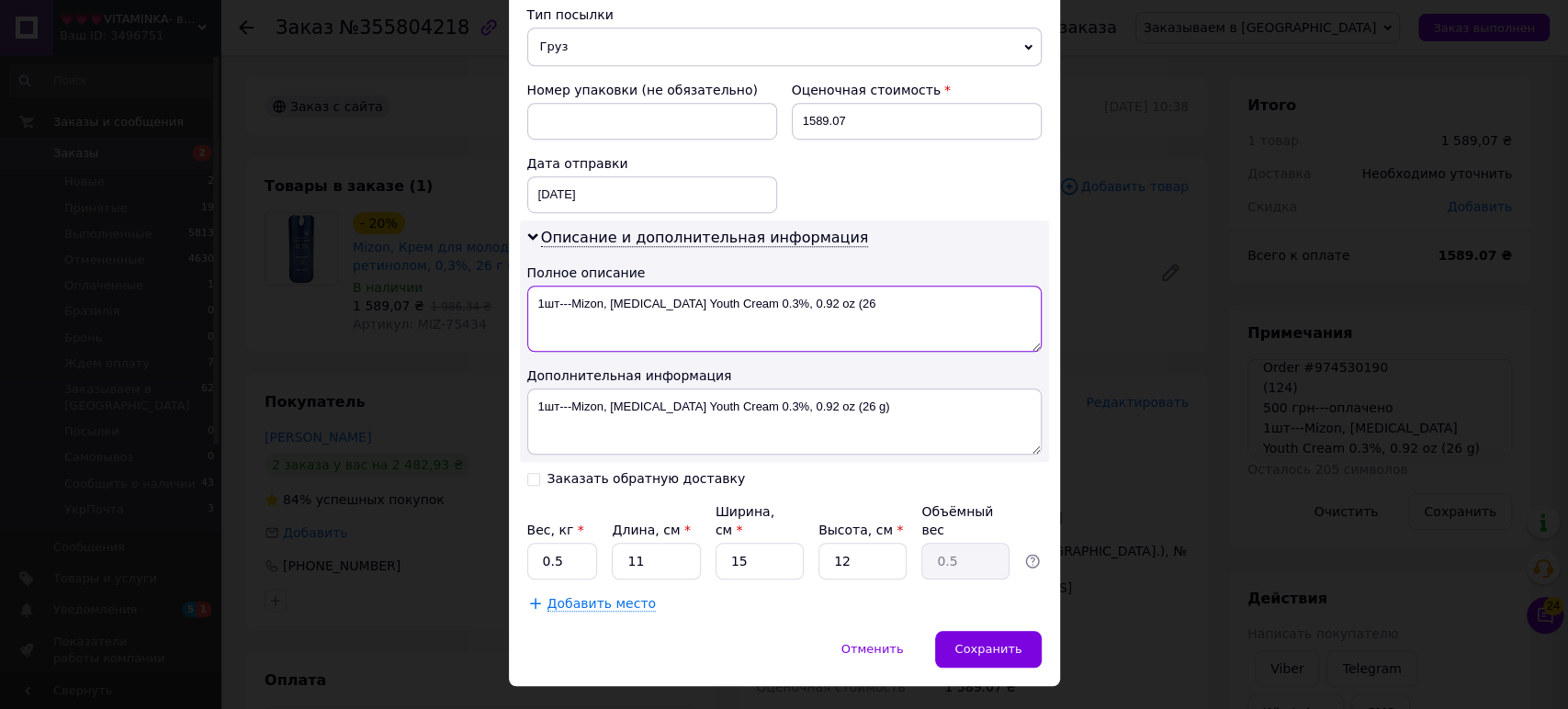
click at [749, 293] on textarea "1шт---Mizon, Retinol Youth Cream 0.3%, 0.92 oz (26" at bounding box center [784, 319] width 514 height 66
type textarea "1шт---Mizon, Retinol Youth Cream 0.3, 0.92 oz (26"
click at [522, 460] on div "Способ доставки Нова Пошта (бесплатно от 50000 ₴) Плательщик Получатель Отправи…" at bounding box center [784, 3] width 551 height 1256
click at [533, 473] on icon at bounding box center [533, 479] width 13 height 13
click at [533, 471] on input "Заказать обратную доставку" at bounding box center [533, 477] width 13 height 13
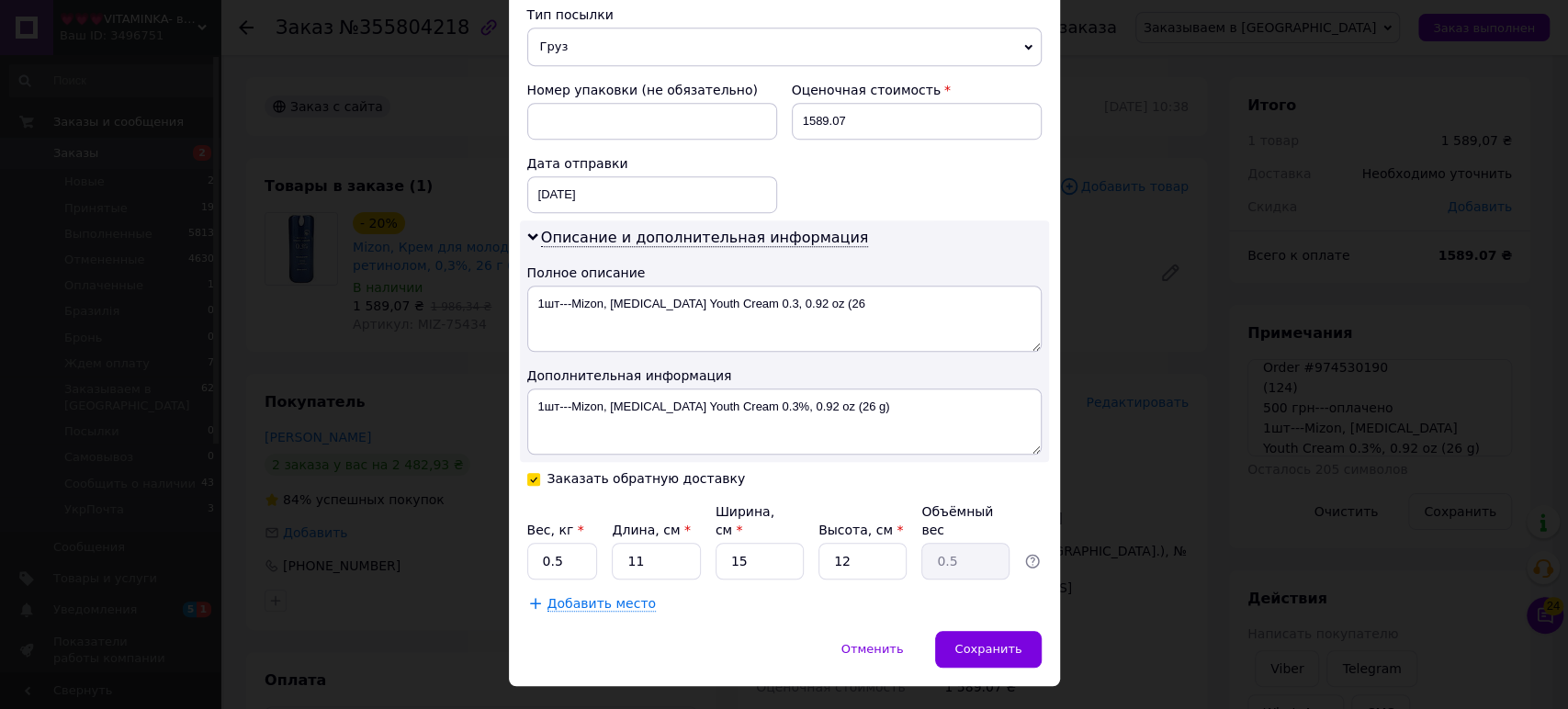
checkbox input "true"
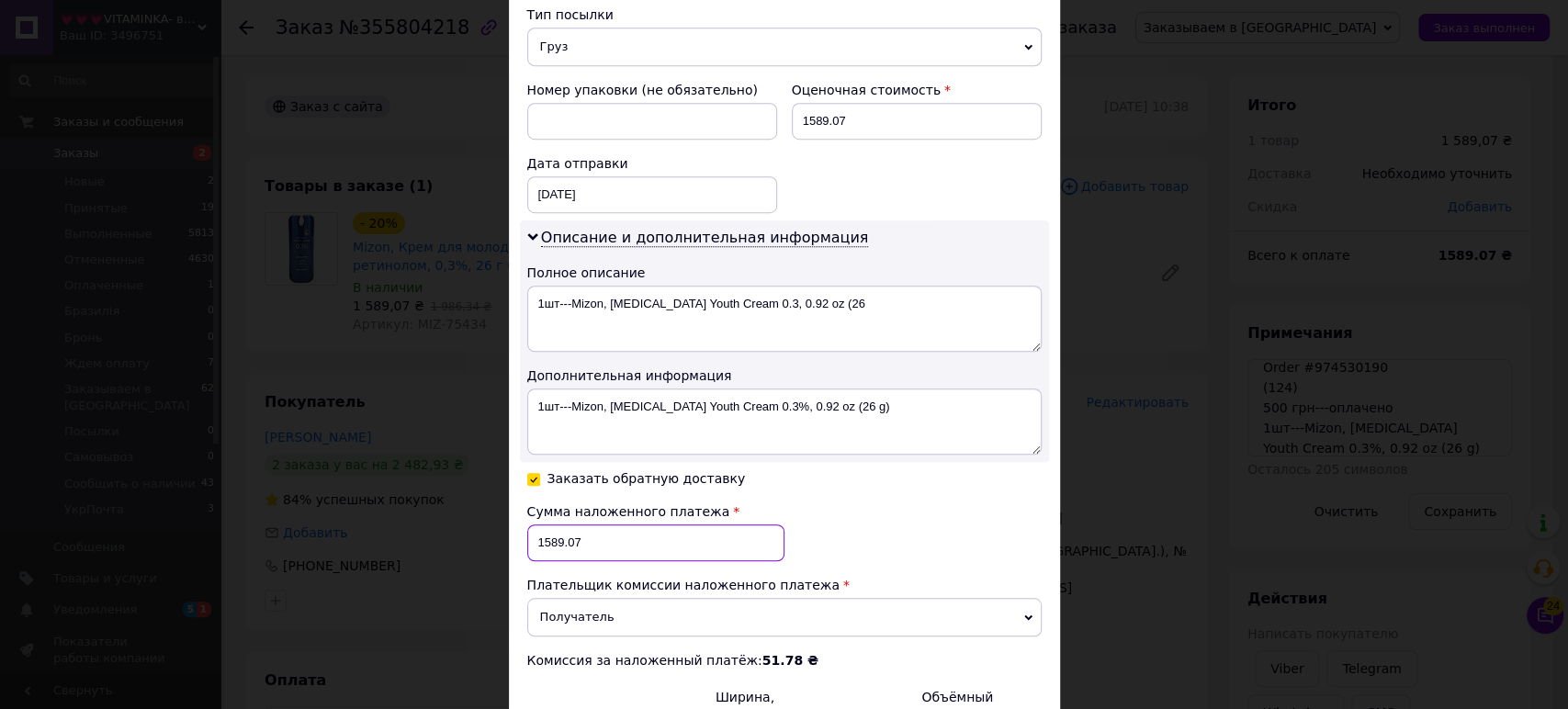
click at [546, 532] on input "1589.07" at bounding box center [655, 542] width 257 height 36
type input "1089.07"
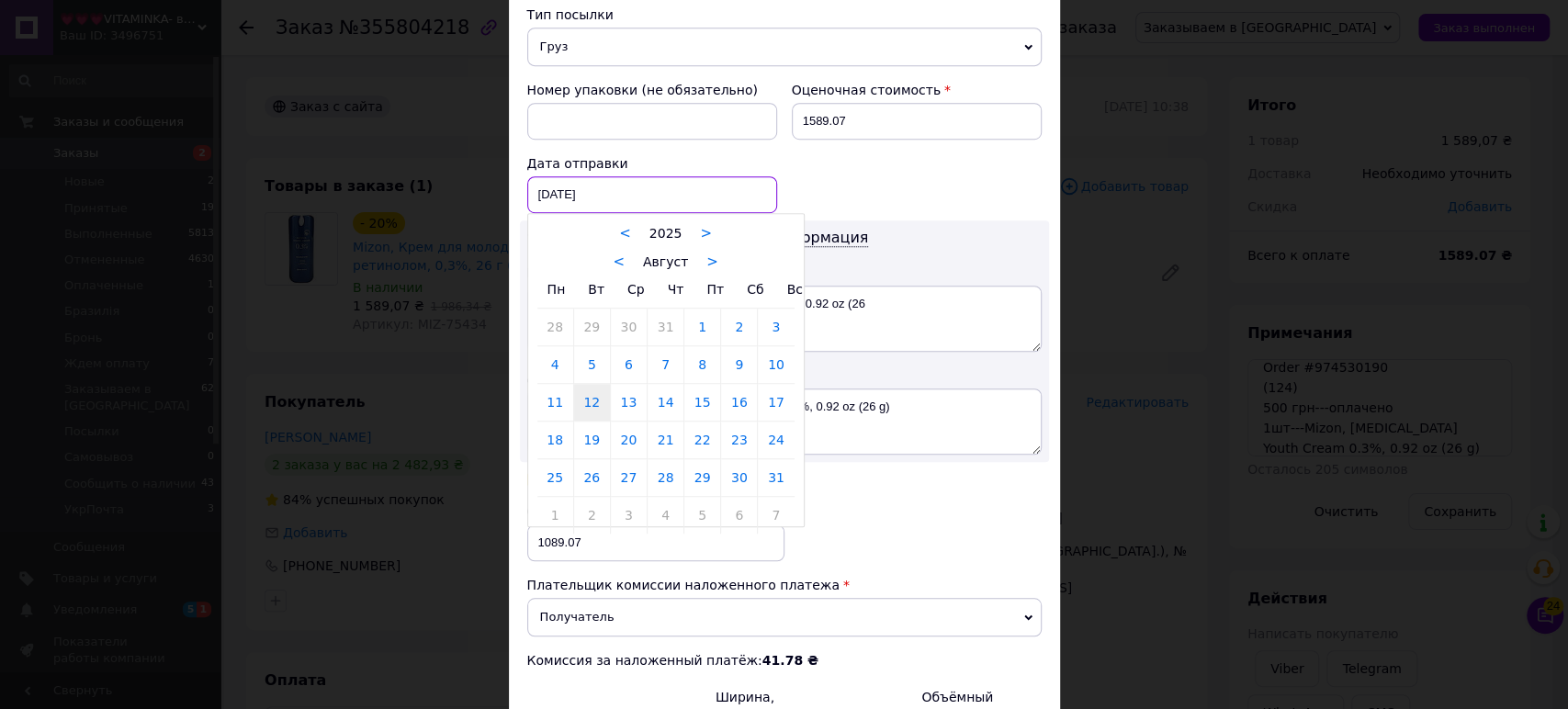
click at [559, 177] on div "[DATE] < 2025 > < Август > Пн Вт Ср Чт Пт Сб Вс 28 29 30 31 1 2 3 4 5 6 7 8 9 1…" at bounding box center [652, 194] width 250 height 36
click at [587, 422] on link "19" at bounding box center [591, 440] width 35 height 36
type input "[DATE]"
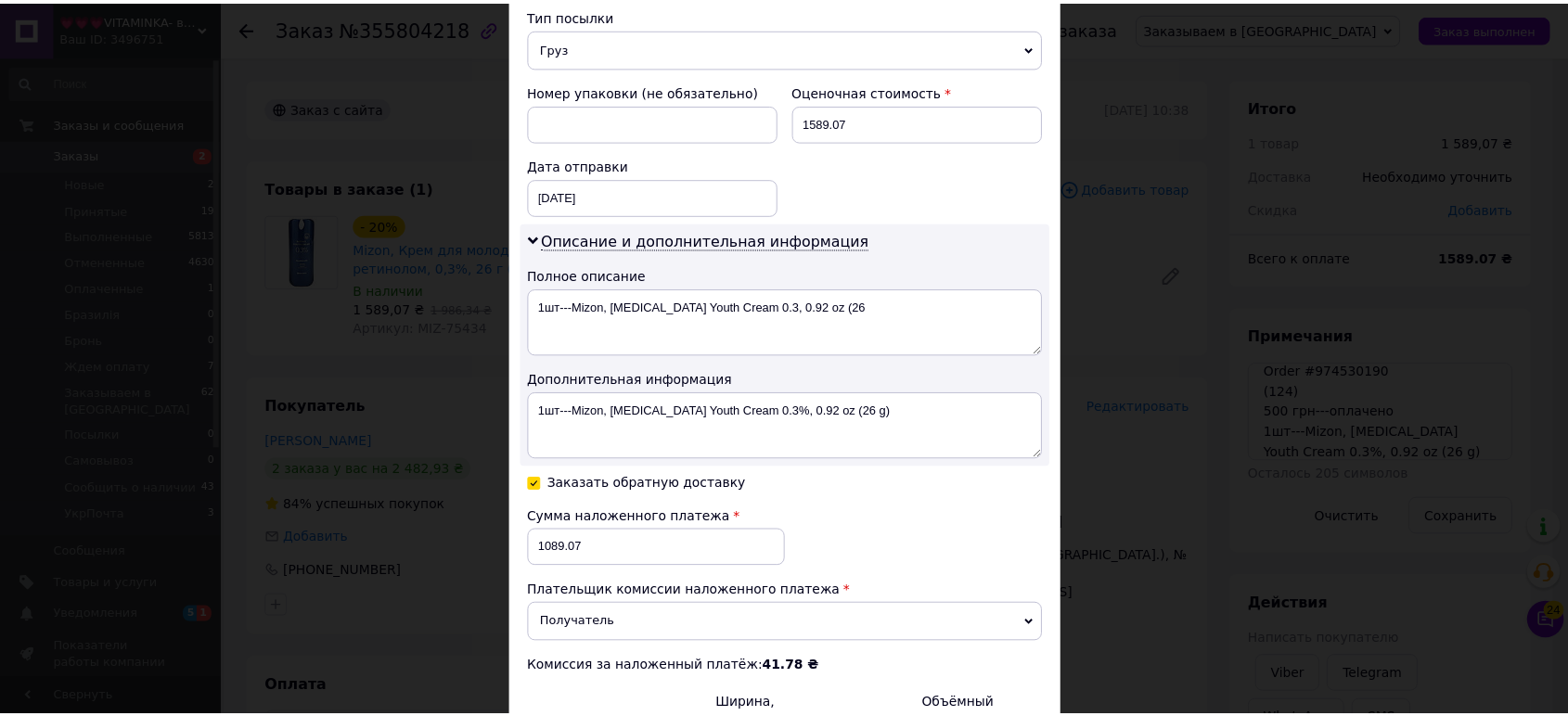
scroll to position [940, 0]
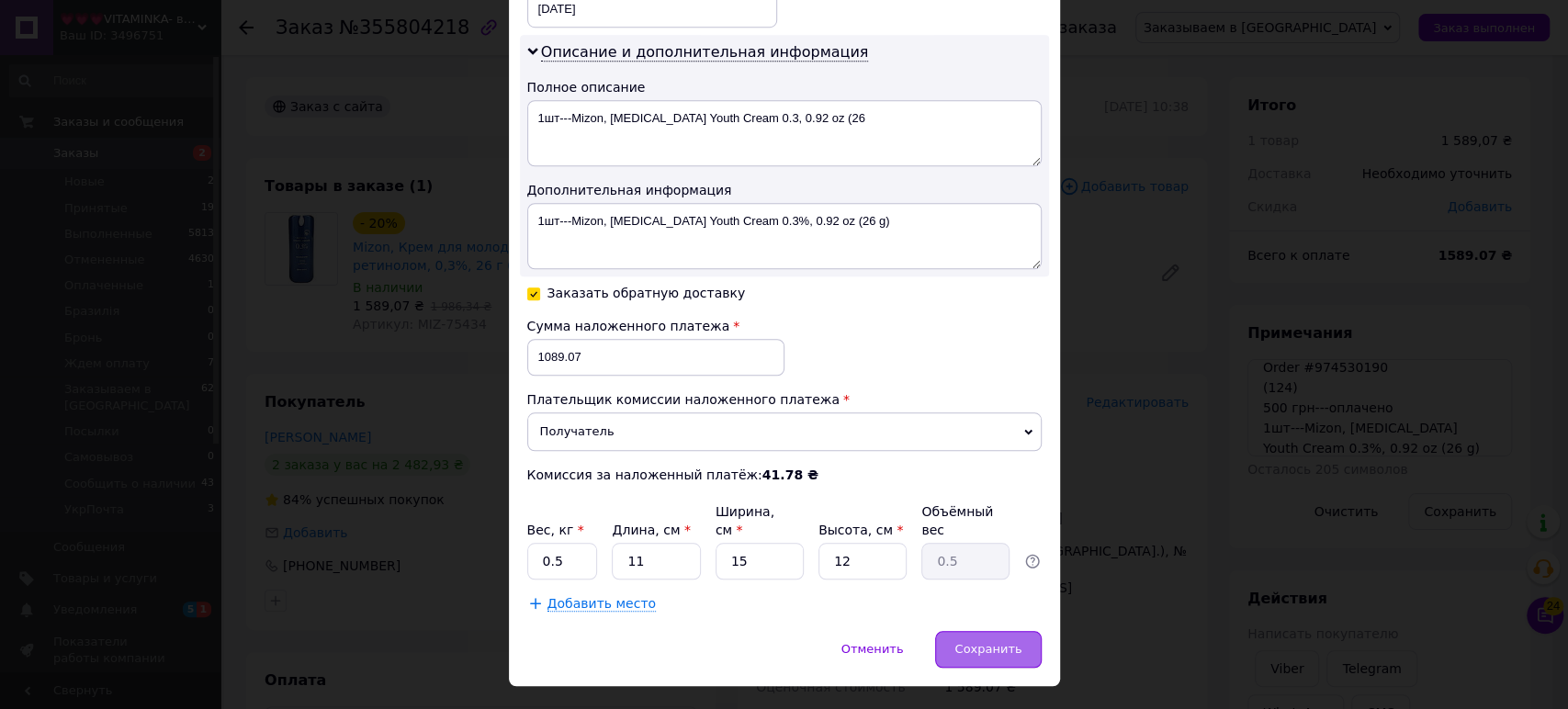
click at [1020, 631] on div "Сохранить" at bounding box center [988, 649] width 105 height 36
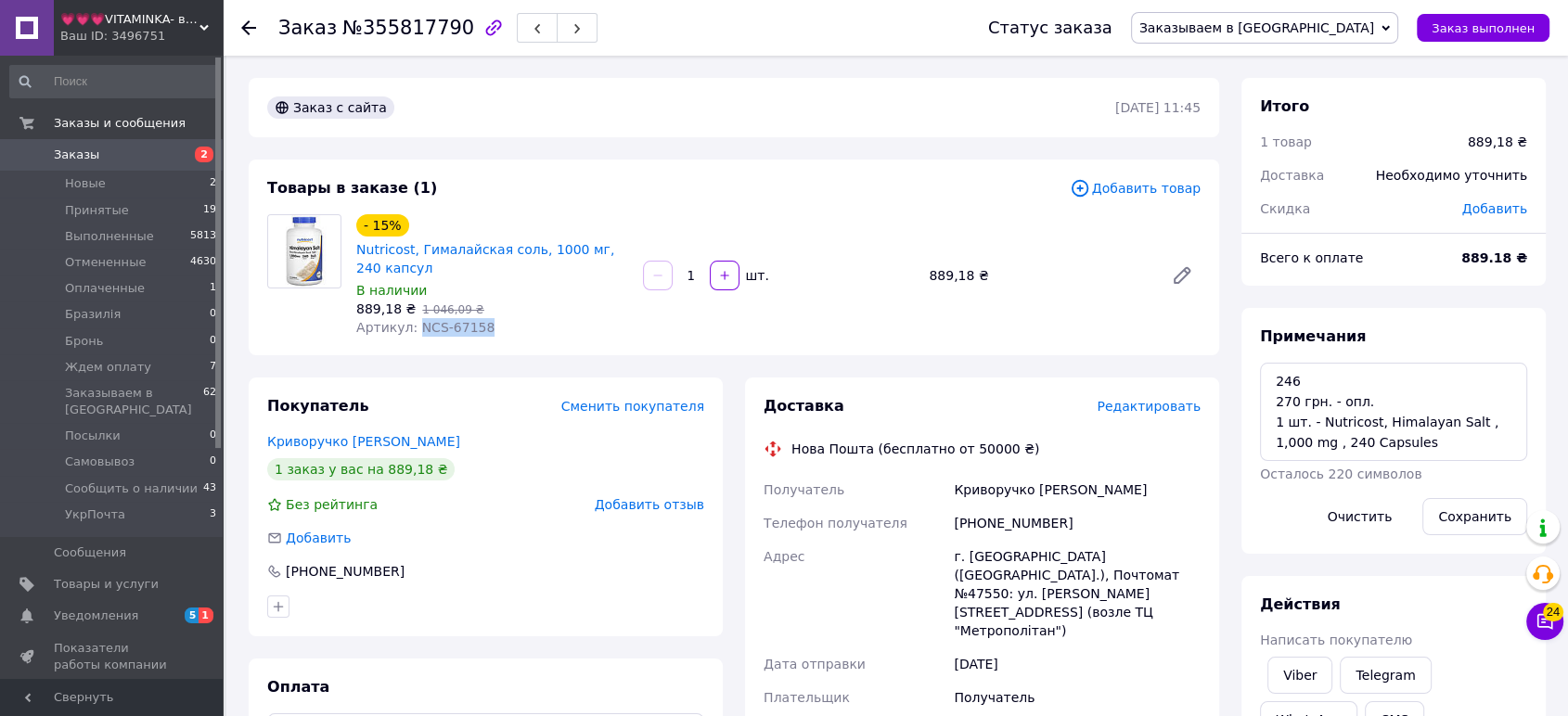
drag, startPoint x: 493, startPoint y: 335, endPoint x: 415, endPoint y: 333, distance: 78.0
click at [415, 333] on div "Артикул: NCS-67158" at bounding box center [492, 328] width 272 height 19
copy span "NCS-67158"
click at [1260, 376] on textarea "246 270 грн. - опл. 1 шт. - Nutricost, Himalayan Salt , 1,000 mg , 240 Capsules" at bounding box center [1394, 411] width 267 height 99
paste textarea "Order #974530190"
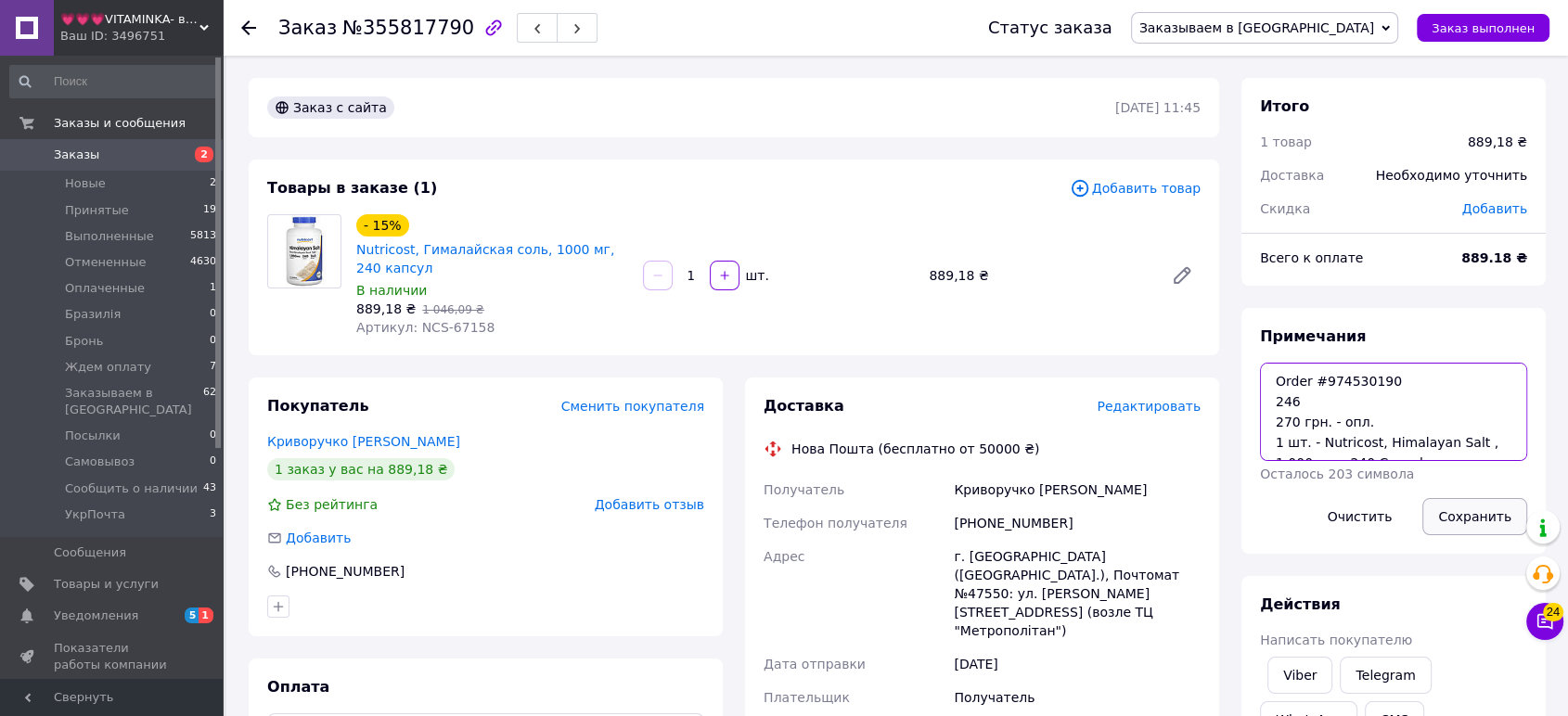
type textarea "Order #974530190 246 270 грн. - опл. 1 шт. - Nutricost, Himalayan Salt , 1,000 …"
click at [1461, 510] on button "Сохранить" at bounding box center [1474, 516] width 105 height 37
click at [1331, 442] on textarea "Order #974530190 246 270 грн. - опл. 1 шт. - Nutricost, Himalayan Salt , 1,000 …" at bounding box center [1394, 411] width 267 height 99
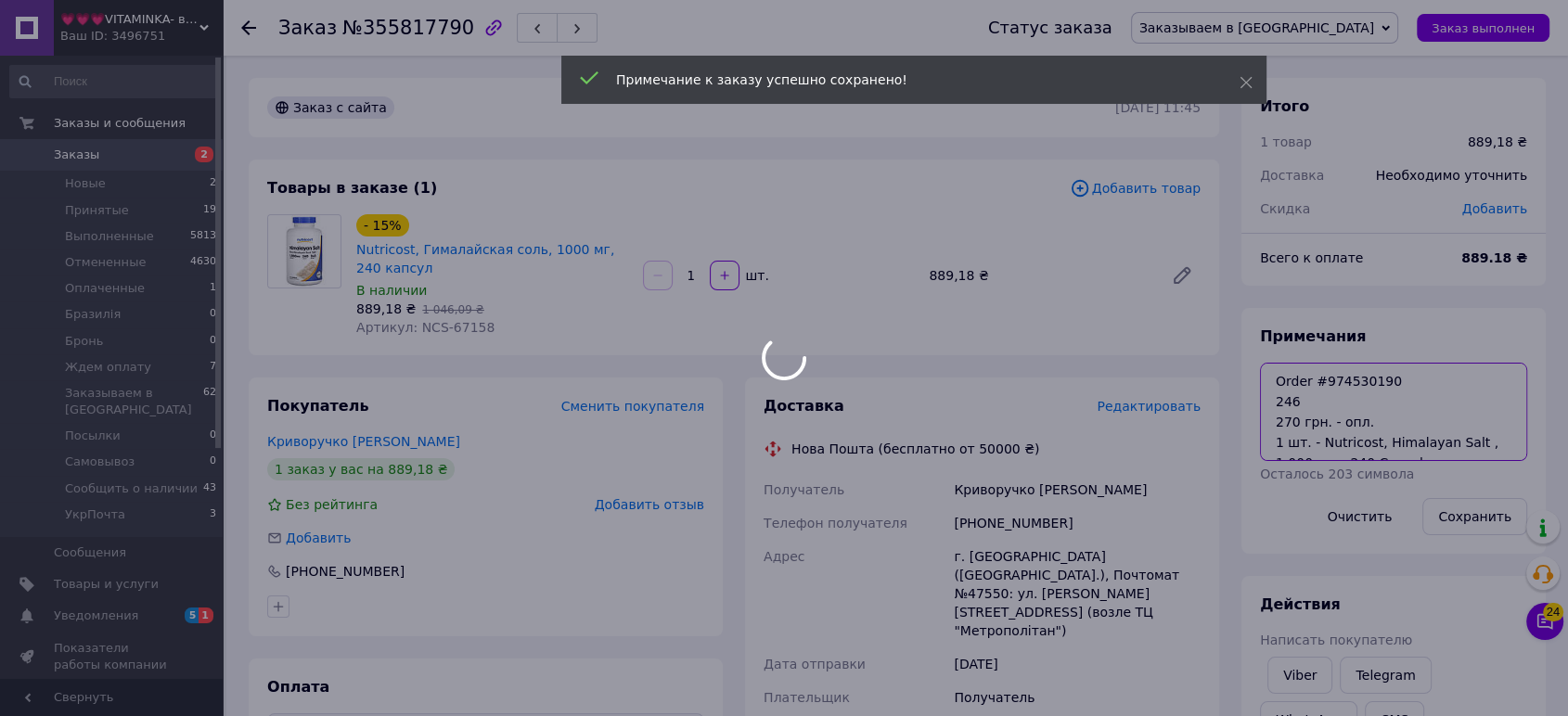
click at [1331, 442] on body "💗💗💗VITAMINKA- витамины из [GEOGRAPHIC_DATA] Ваш ID: 3496751 Сайт 💗💗💗VITAMINKA- …" at bounding box center [784, 684] width 1568 height 1369
click at [1331, 442] on div at bounding box center [784, 358] width 1568 height 716
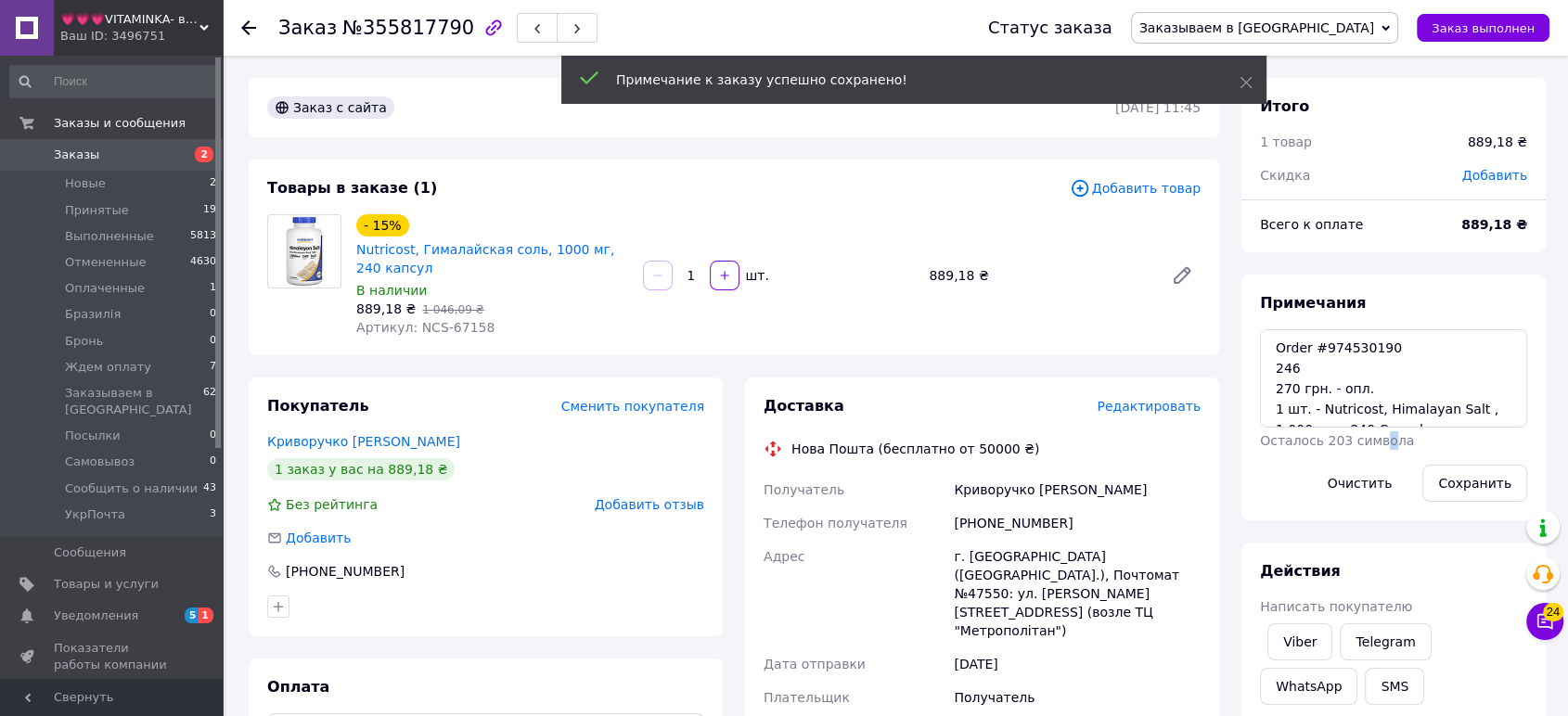
drag, startPoint x: 1331, startPoint y: 442, endPoint x: 1371, endPoint y: 416, distance: 47.7
click at [1376, 443] on span "Осталось 203 символа" at bounding box center [1337, 440] width 154 height 15
click at [1359, 376] on textarea "Order #974530190 246 270 грн. - опл. 1 шт. - Nutricost, Himalayan Salt , 1,000 …" at bounding box center [1394, 378] width 267 height 99
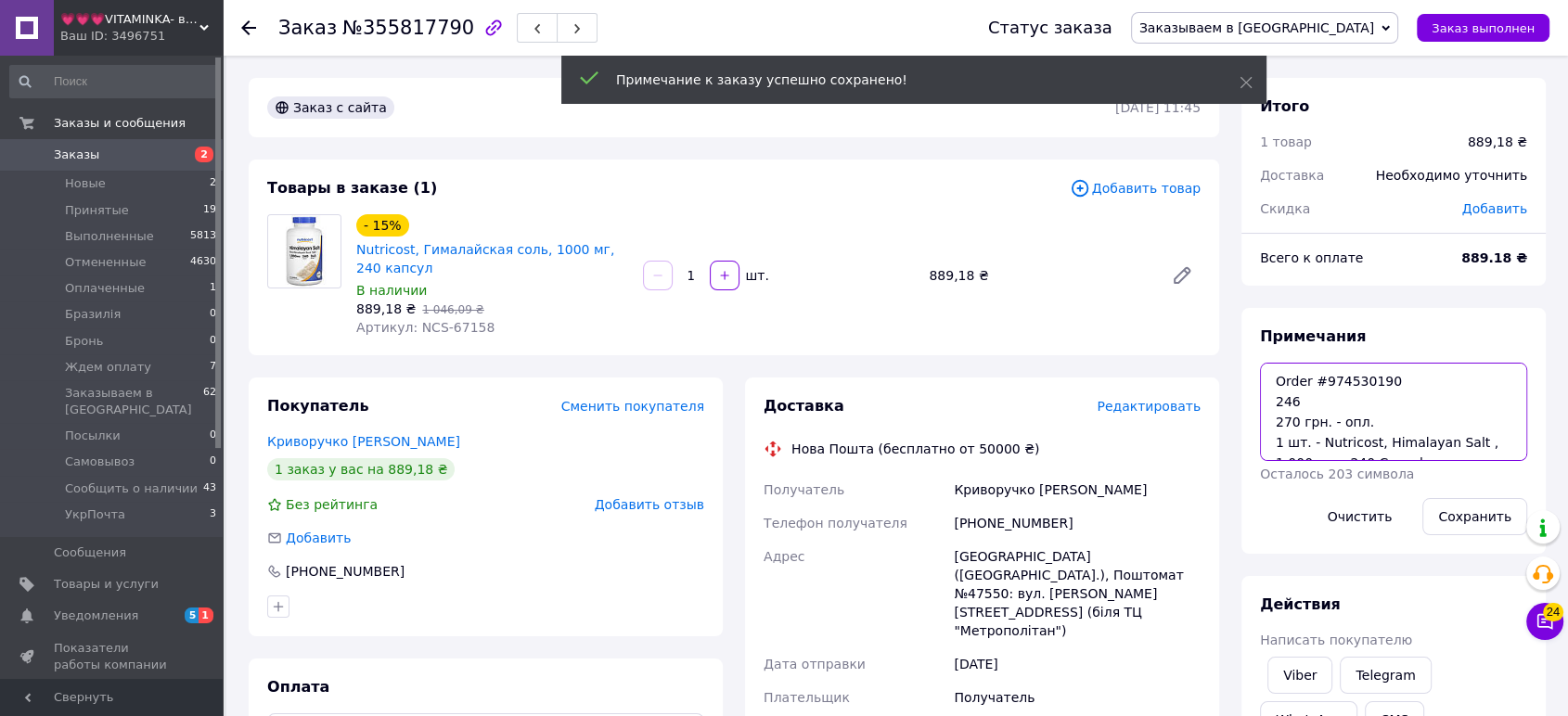
click at [1359, 376] on textarea "Order #974530190 246 270 грн. - опл. 1 шт. - Nutricost, Himalayan Salt , 1,000 …" at bounding box center [1394, 411] width 267 height 99
click at [1358, 429] on textarea "Order #974530190 246 270 грн. - опл. 1 шт. - Nutricost, Himalayan Salt , 1,000 …" at bounding box center [1394, 411] width 267 height 99
click at [1358, 442] on textarea "Order #974530190 246 270 грн. - опл. 1 шт. - Nutricost, Himalayan Salt , 1,000 …" at bounding box center [1394, 411] width 267 height 99
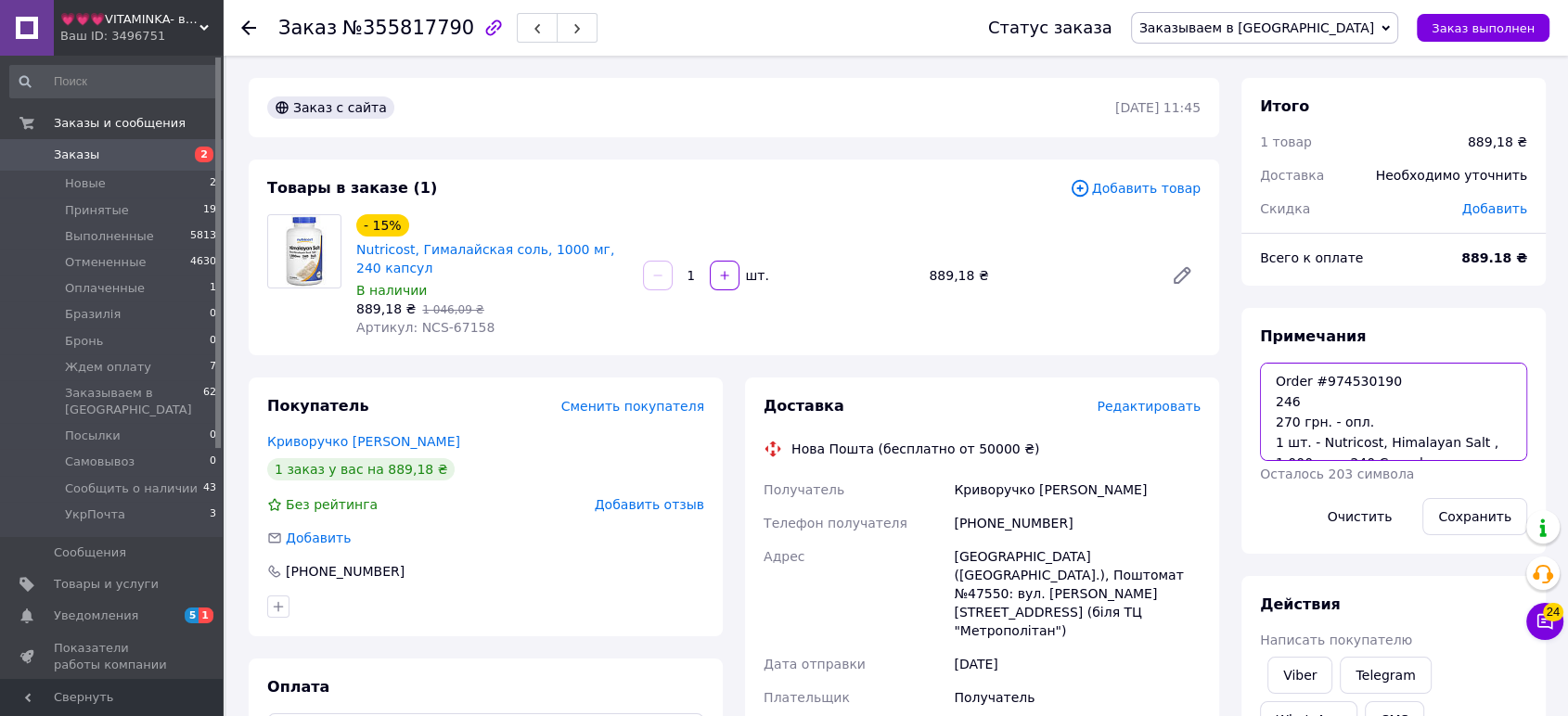
click at [1358, 442] on textarea "Order #974530190 246 270 грн. - опл. 1 шт. - Nutricost, Himalayan Salt , 1,000 …" at bounding box center [1394, 411] width 267 height 99
click at [1180, 417] on div "Доставка Редактировать Нова Пошта (бесплатно от 50000 ₴) Получатель Криворучко …" at bounding box center [982, 661] width 437 height 531
click at [1180, 411] on span "Редактировать" at bounding box center [1149, 406] width 104 height 15
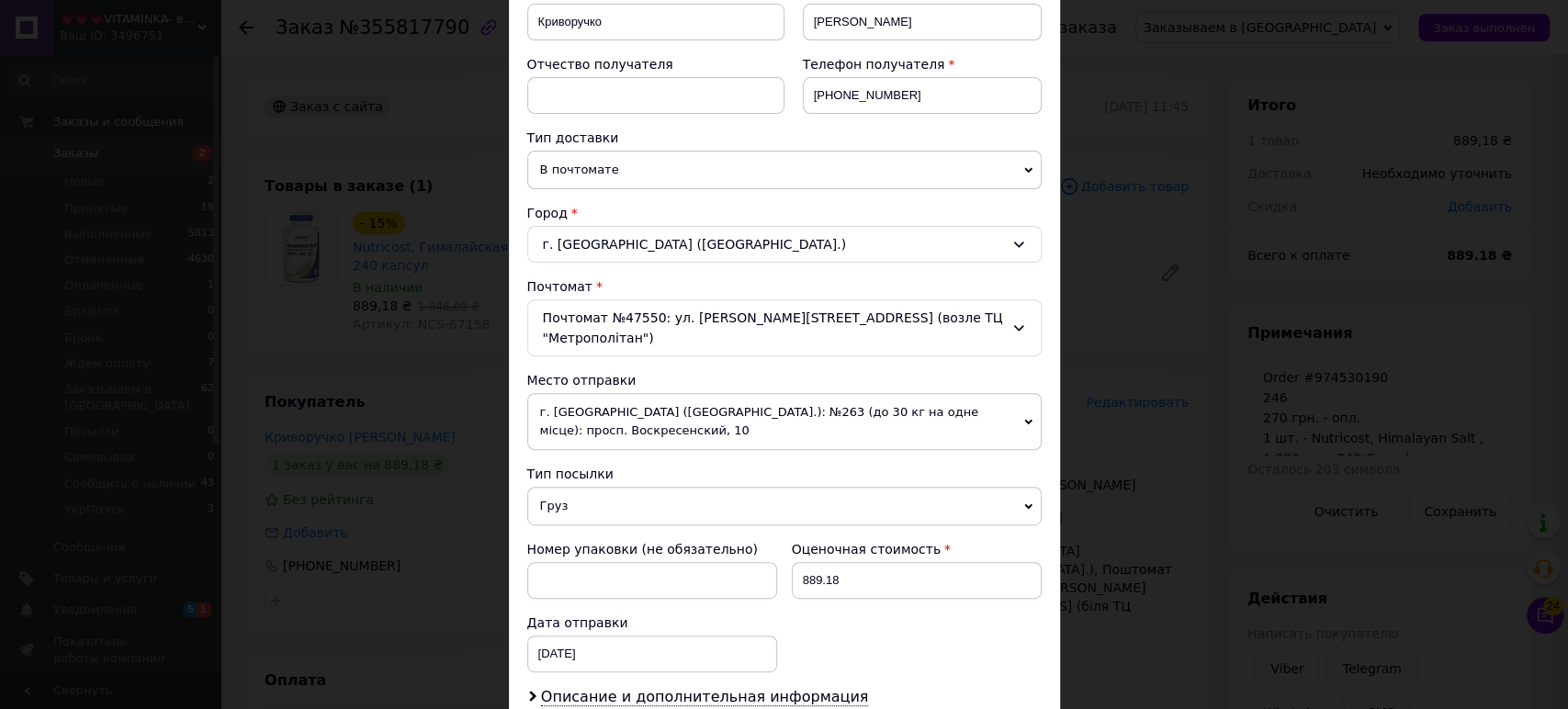
scroll to position [540, 0]
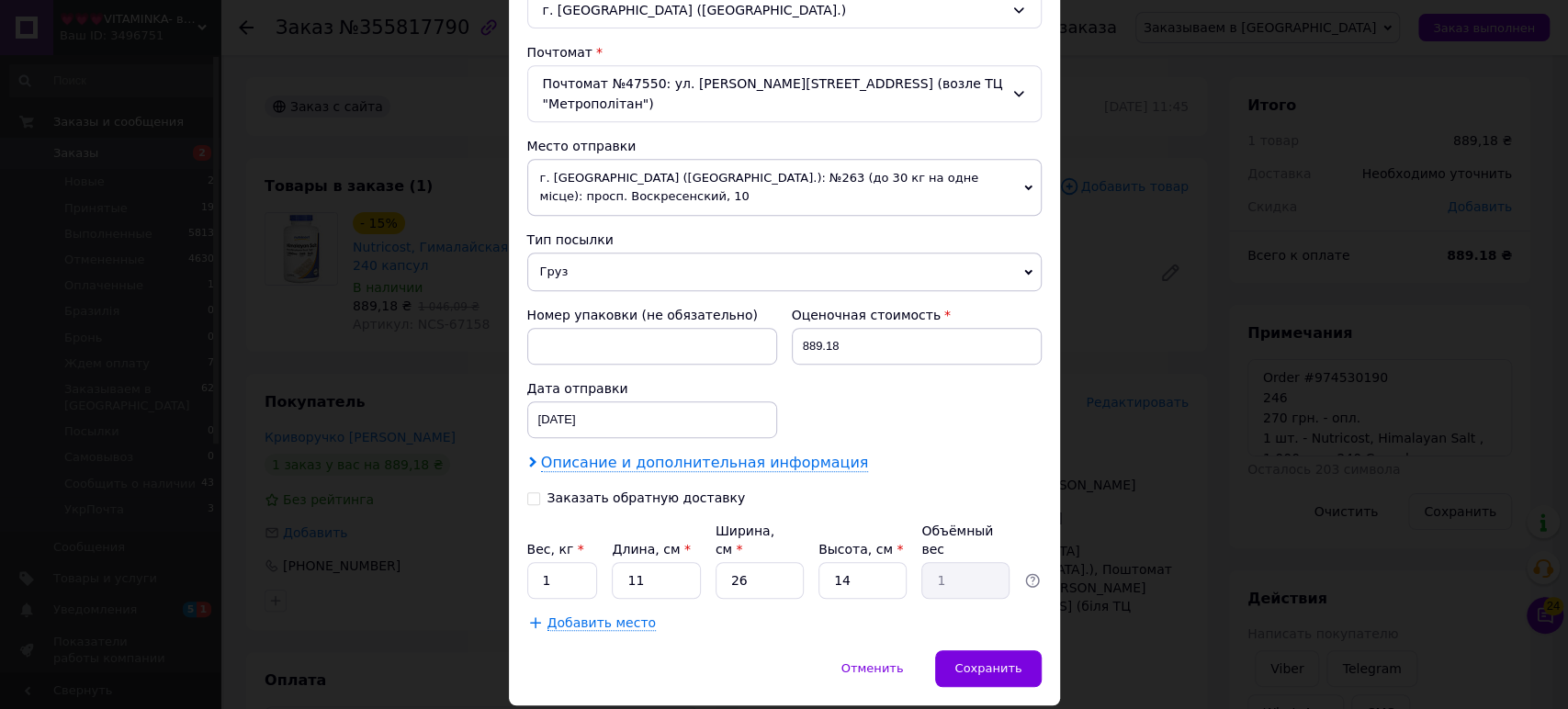
click at [800, 454] on span "Описание и дополнительная информация" at bounding box center [705, 462] width 328 height 19
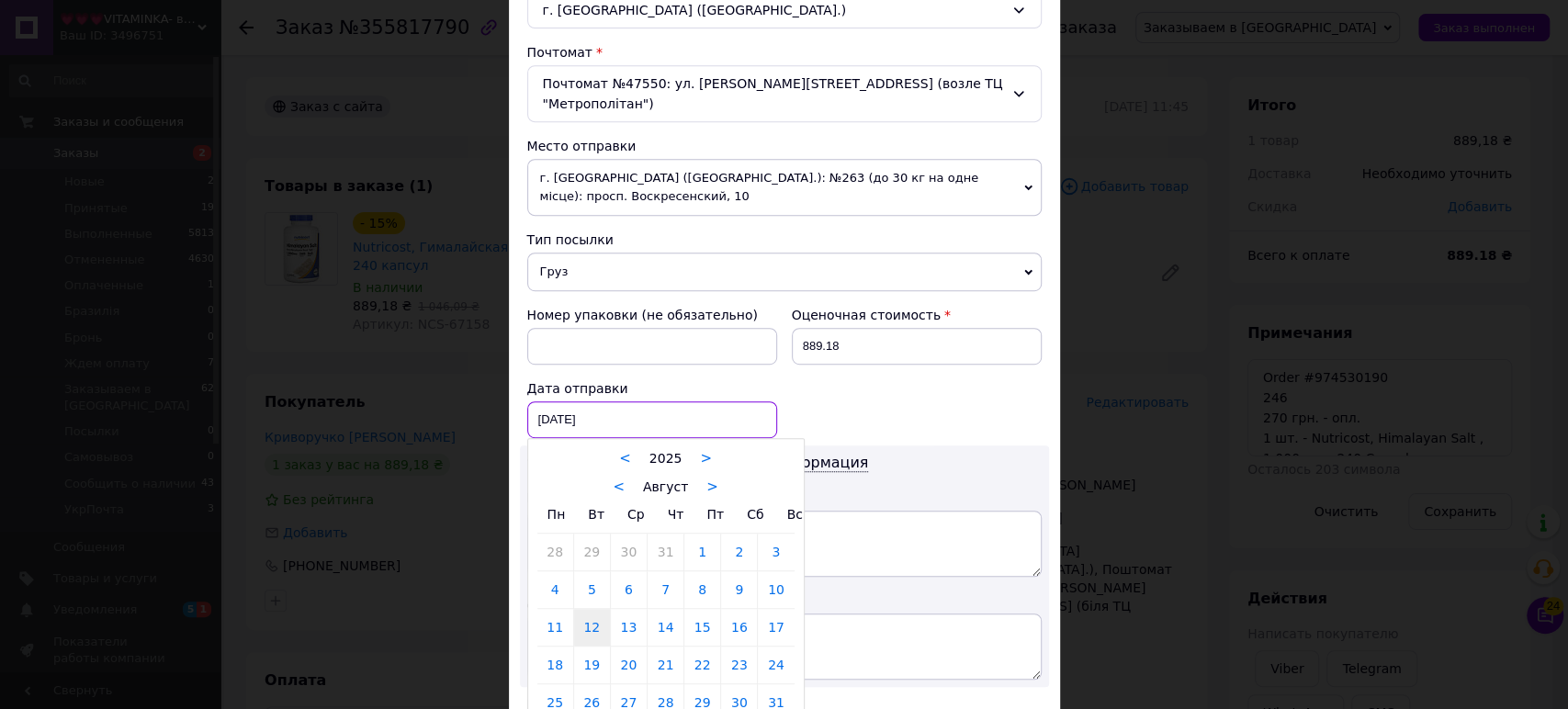
click at [658, 401] on div "[DATE] < 2025 > < Август > Пн Вт Ср Чт Пт Сб Вс 28 29 30 31 1 2 3 4 5 6 7 8 9 1…" at bounding box center [652, 419] width 250 height 36
click at [586, 647] on link "19" at bounding box center [591, 665] width 35 height 36
type input "[DATE]"
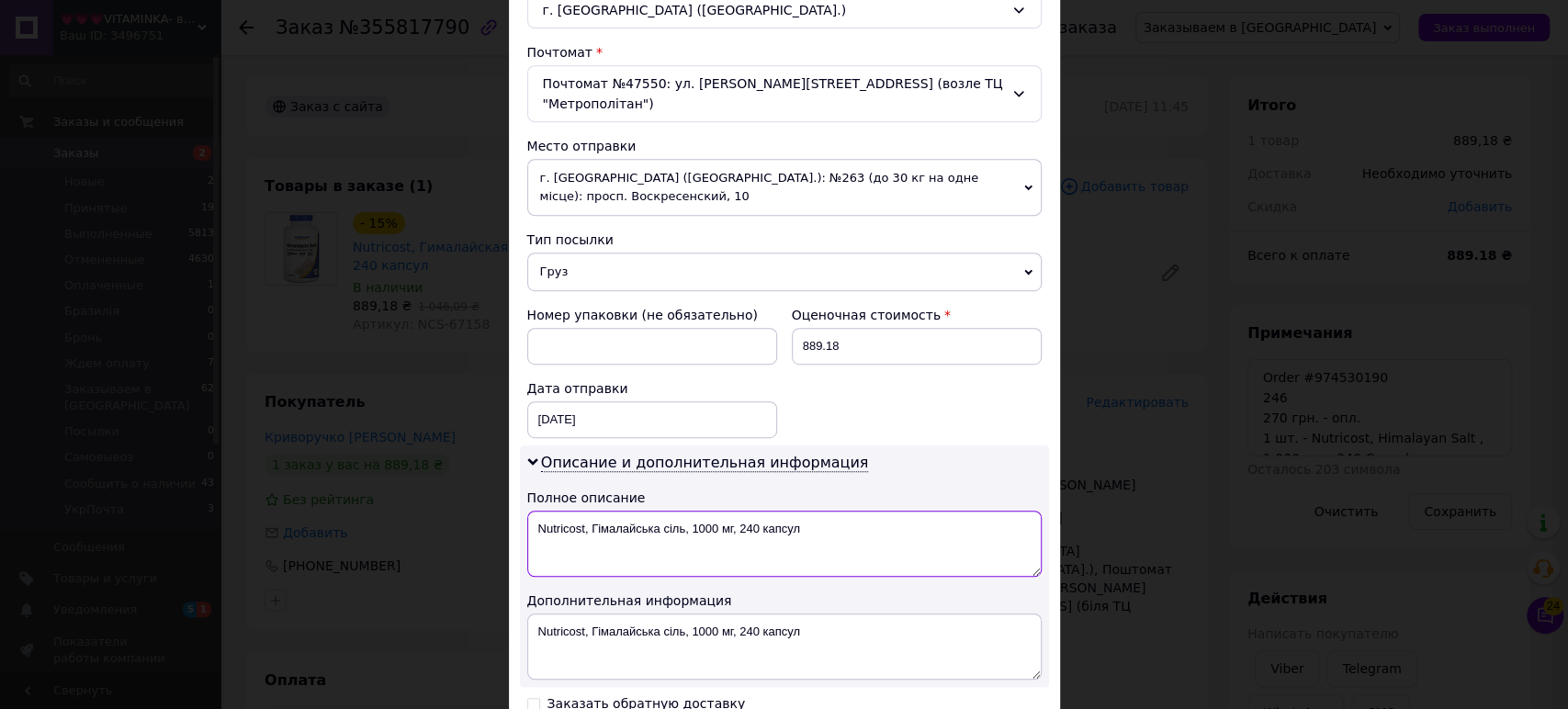
click at [632, 524] on textarea "Nutricost, Гімалайська сіль, 1000 мг, 240 капсул" at bounding box center [784, 543] width 514 height 66
paste textarea "1 шт. - Nutricost, Himalayan Salt , 1,000 mg , 240"
type textarea "1 шт. - Nutricost, Himalayan Salt , 1,000 mg , 240"
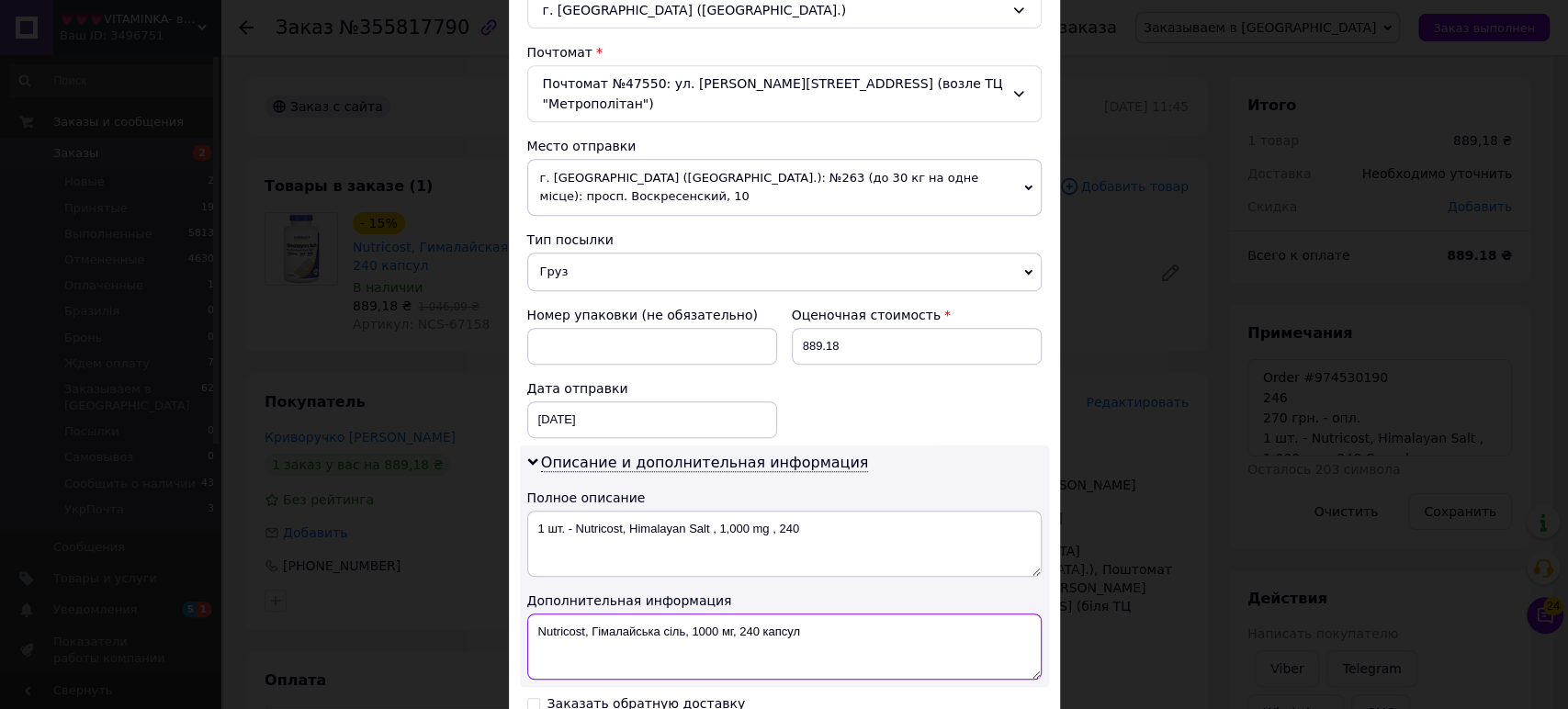
click at [702, 614] on textarea "Nutricost, Гімалайська сіль, 1000 мг, 240 капсул" at bounding box center [784, 647] width 514 height 66
paste textarea "1 шт. - Nutricost, Himalayan Salt , 1,000 mg , 240 Capsules"
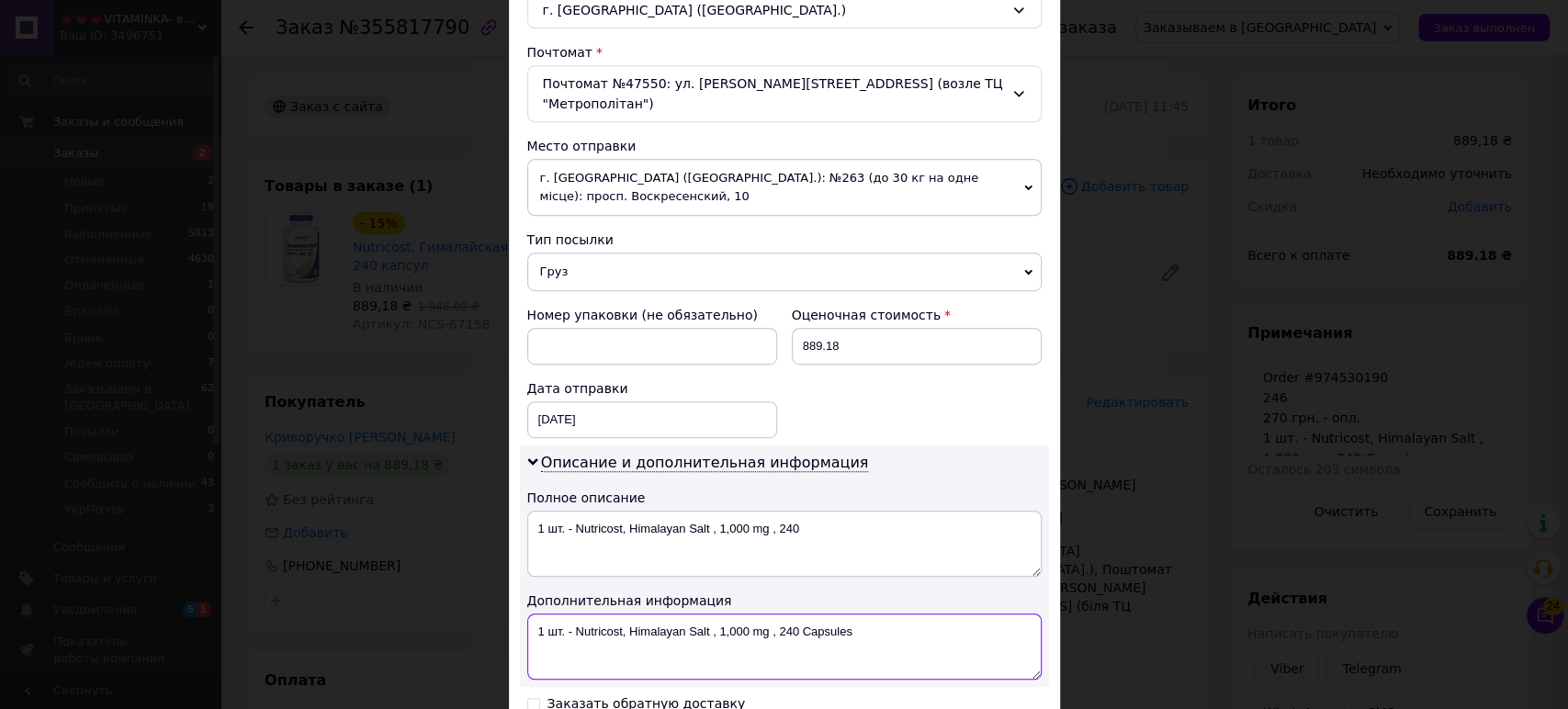
scroll to position [745, 0]
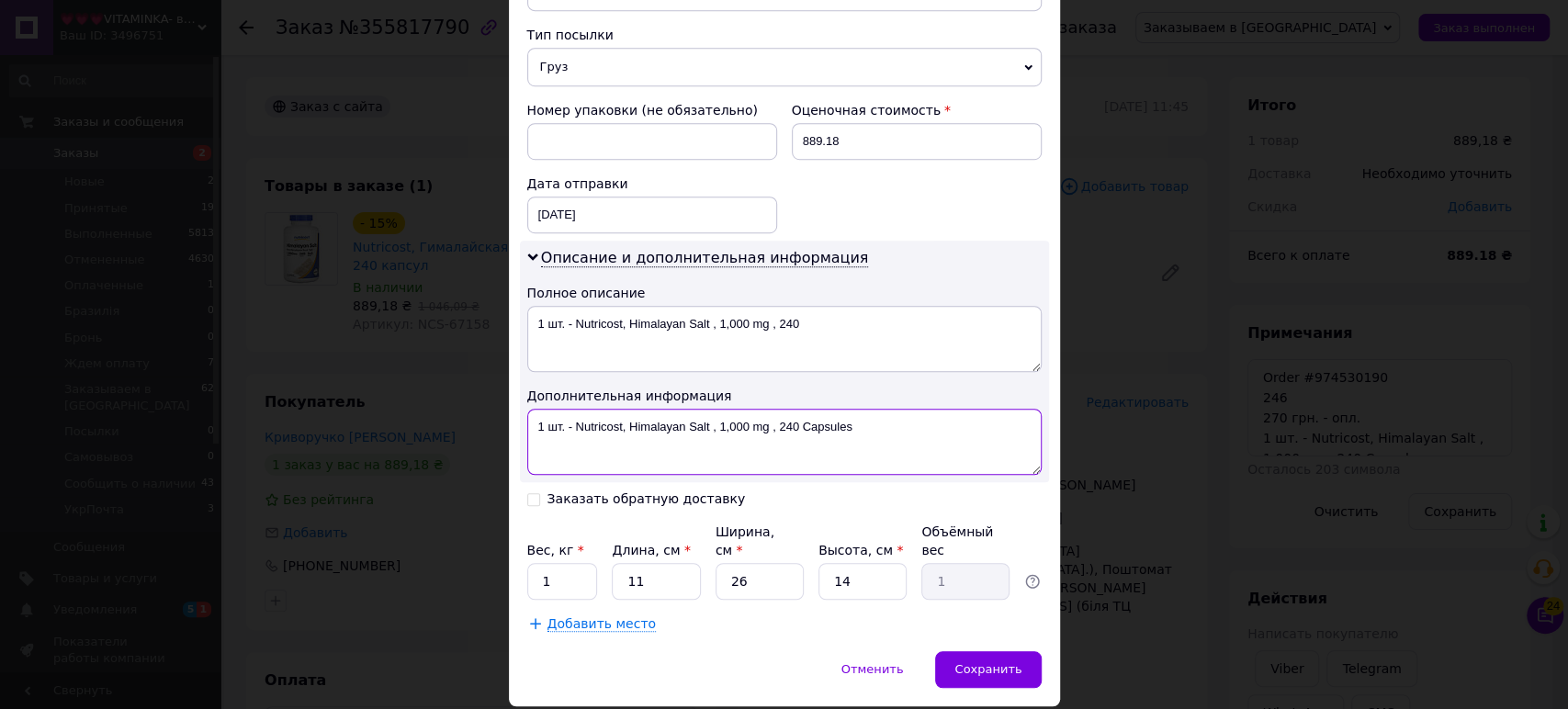
type textarea "1 шт. - Nutricost, Himalayan Salt , 1,000 mg , 240 Capsules"
click at [529, 492] on input "Заказать обратную доставку" at bounding box center [533, 498] width 13 height 13
checkbox input "true"
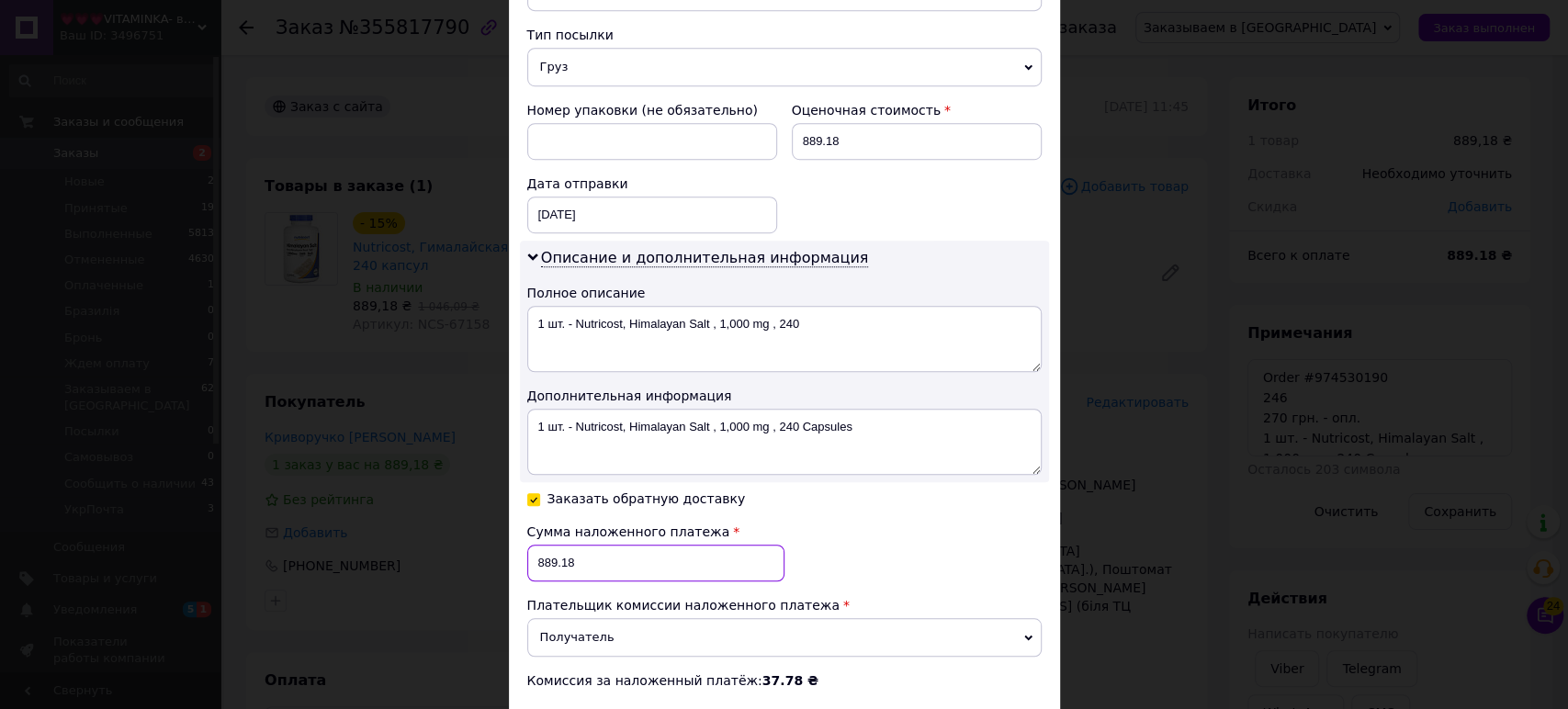
drag, startPoint x: 549, startPoint y: 513, endPoint x: 533, endPoint y: 513, distance: 16.0
click at [533, 545] on input "889.18" at bounding box center [655, 563] width 257 height 36
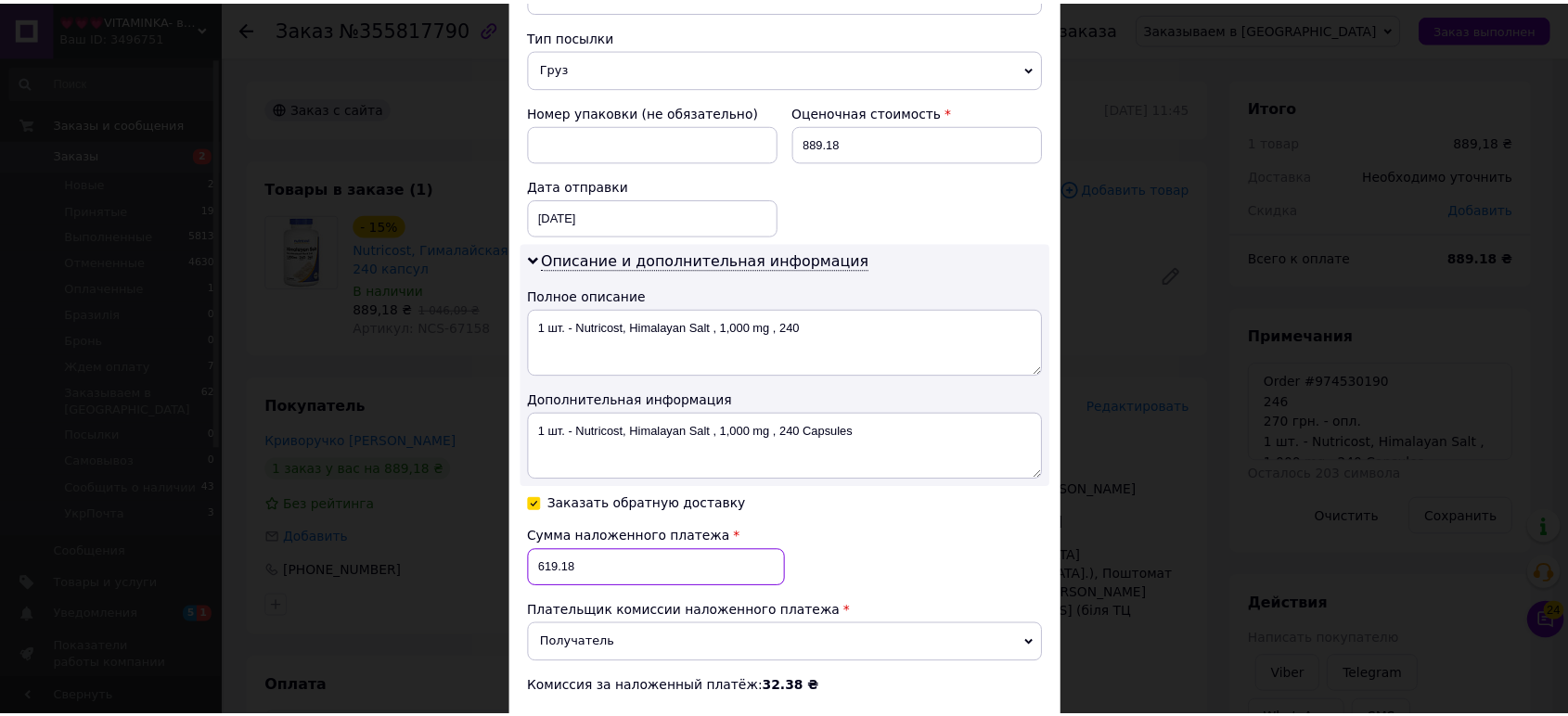
scroll to position [940, 0]
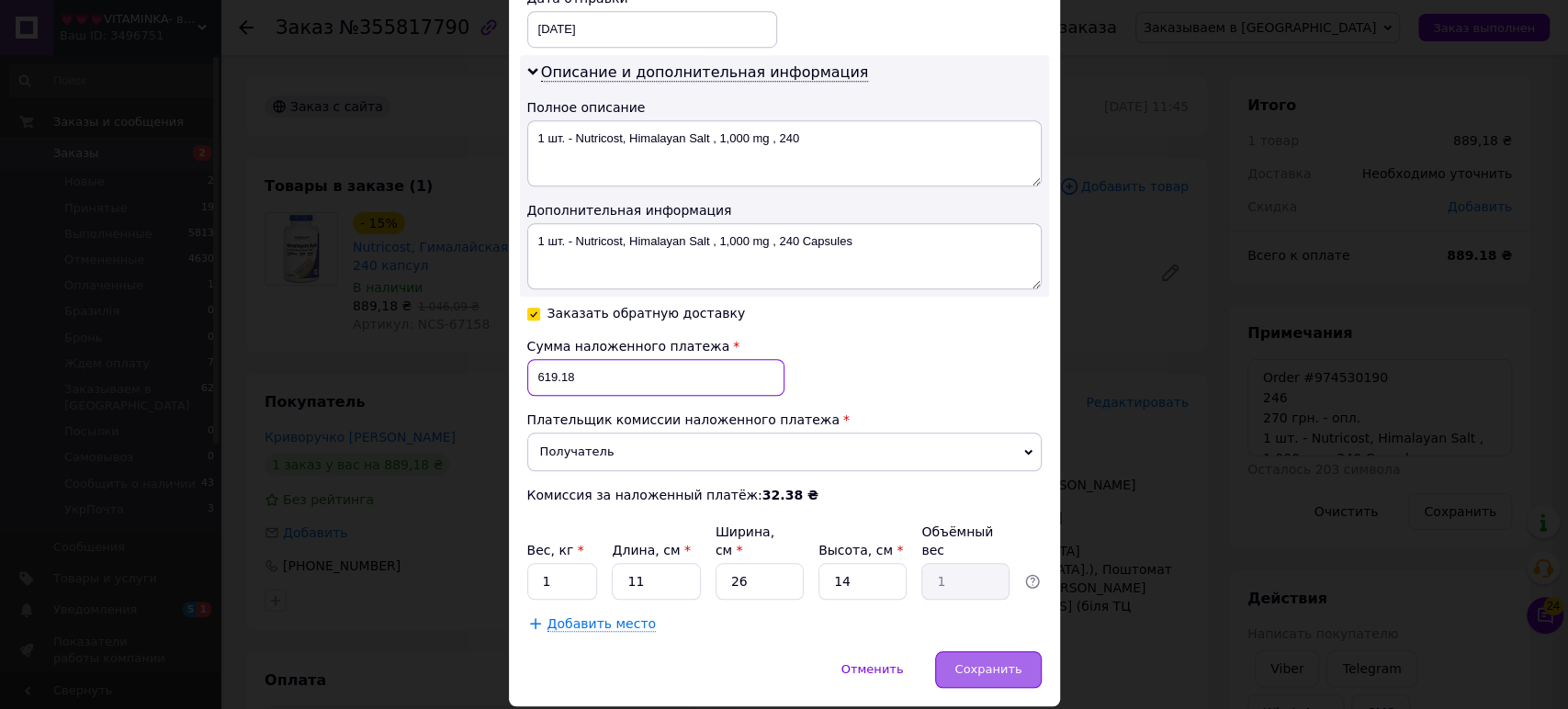
type input "619.18"
click at [1005, 663] on span "Сохранить" at bounding box center [988, 670] width 67 height 14
